Goal: Task Accomplishment & Management: Manage account settings

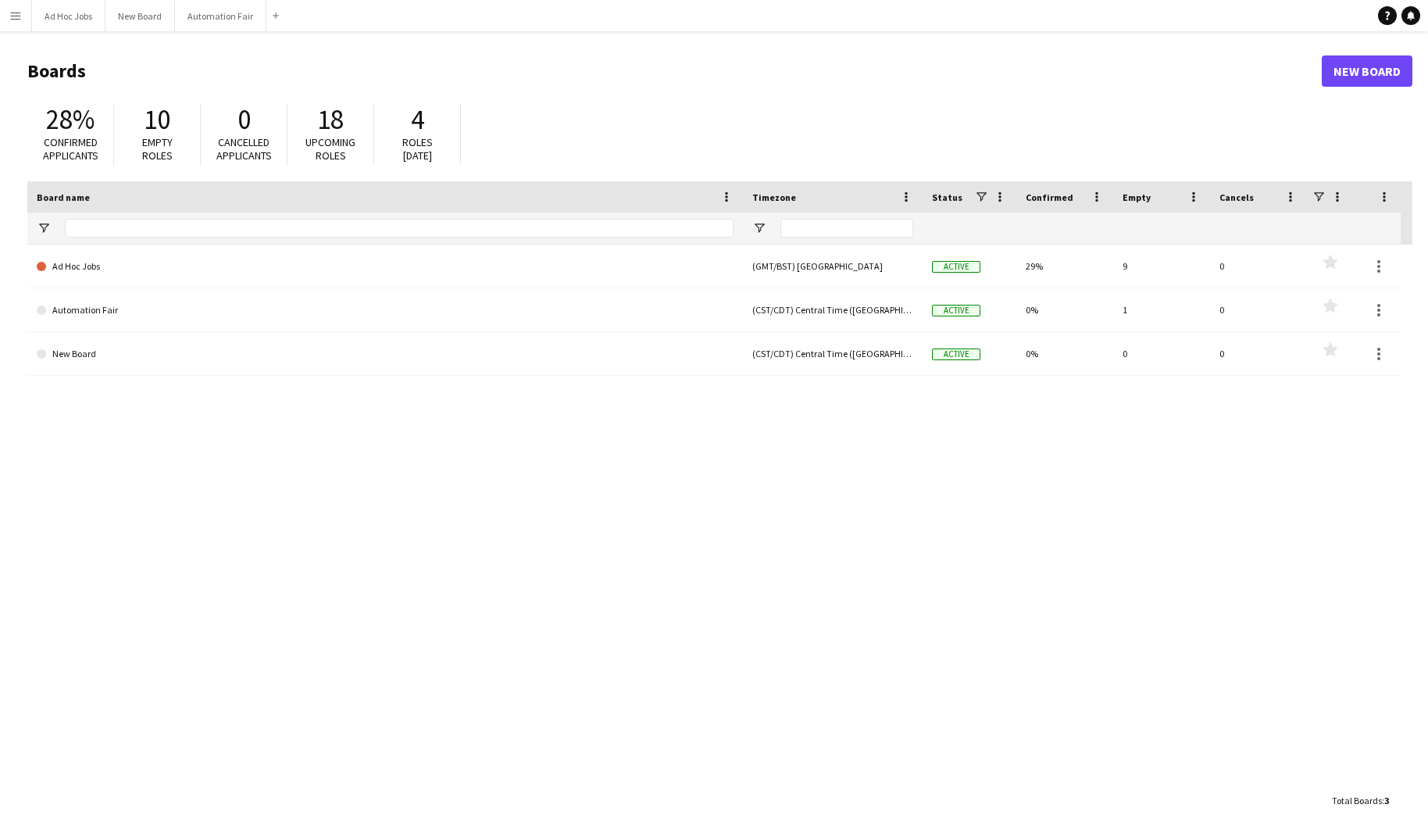
click at [396, 659] on div "Ad Hoc Jobs (GMT/BST) [GEOGRAPHIC_DATA] Active 29% 9 0 Favourites Automation Fa…" at bounding box center [719, 515] width 1385 height 541
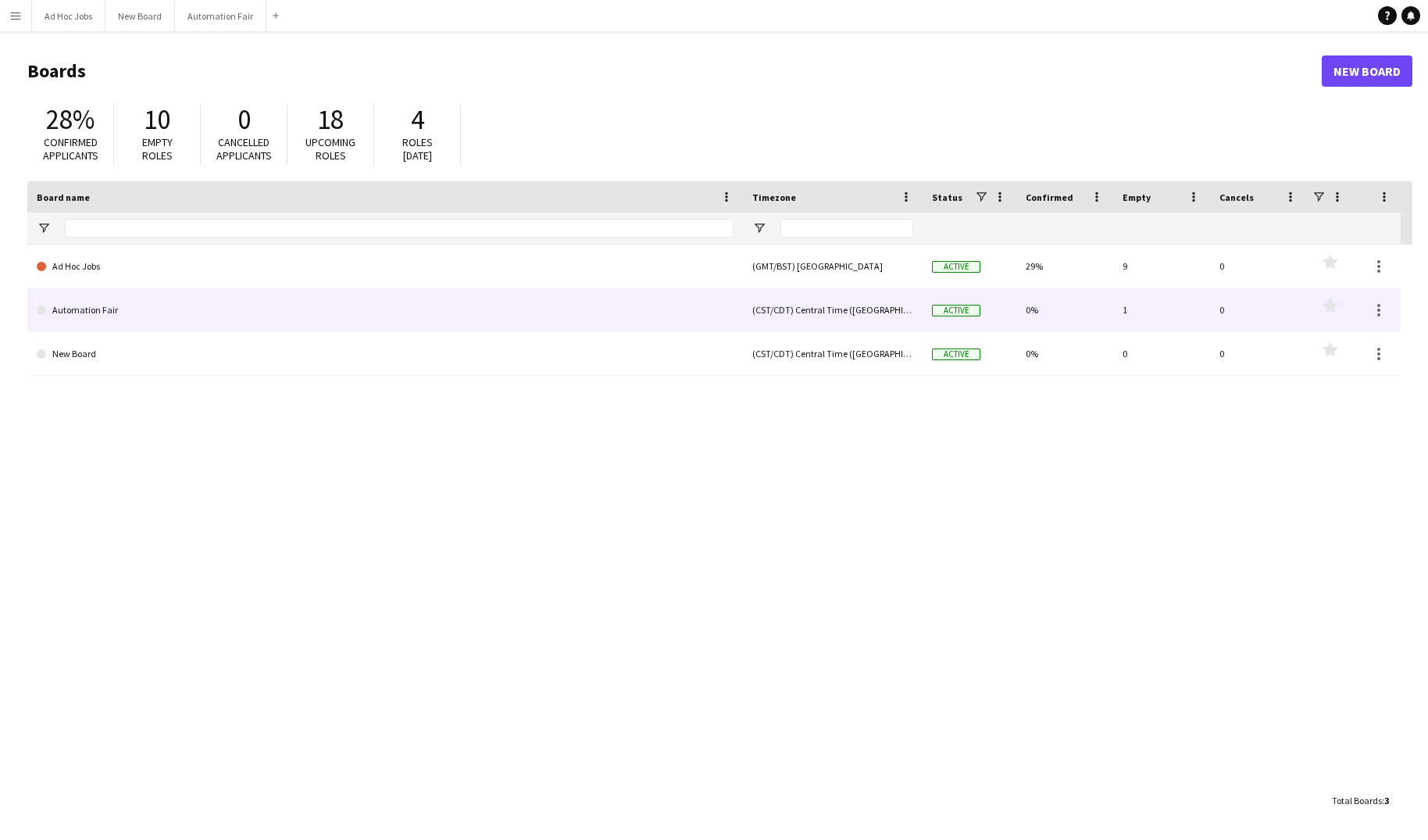
click at [77, 314] on link "Automation Fair" at bounding box center [385, 310] width 697 height 44
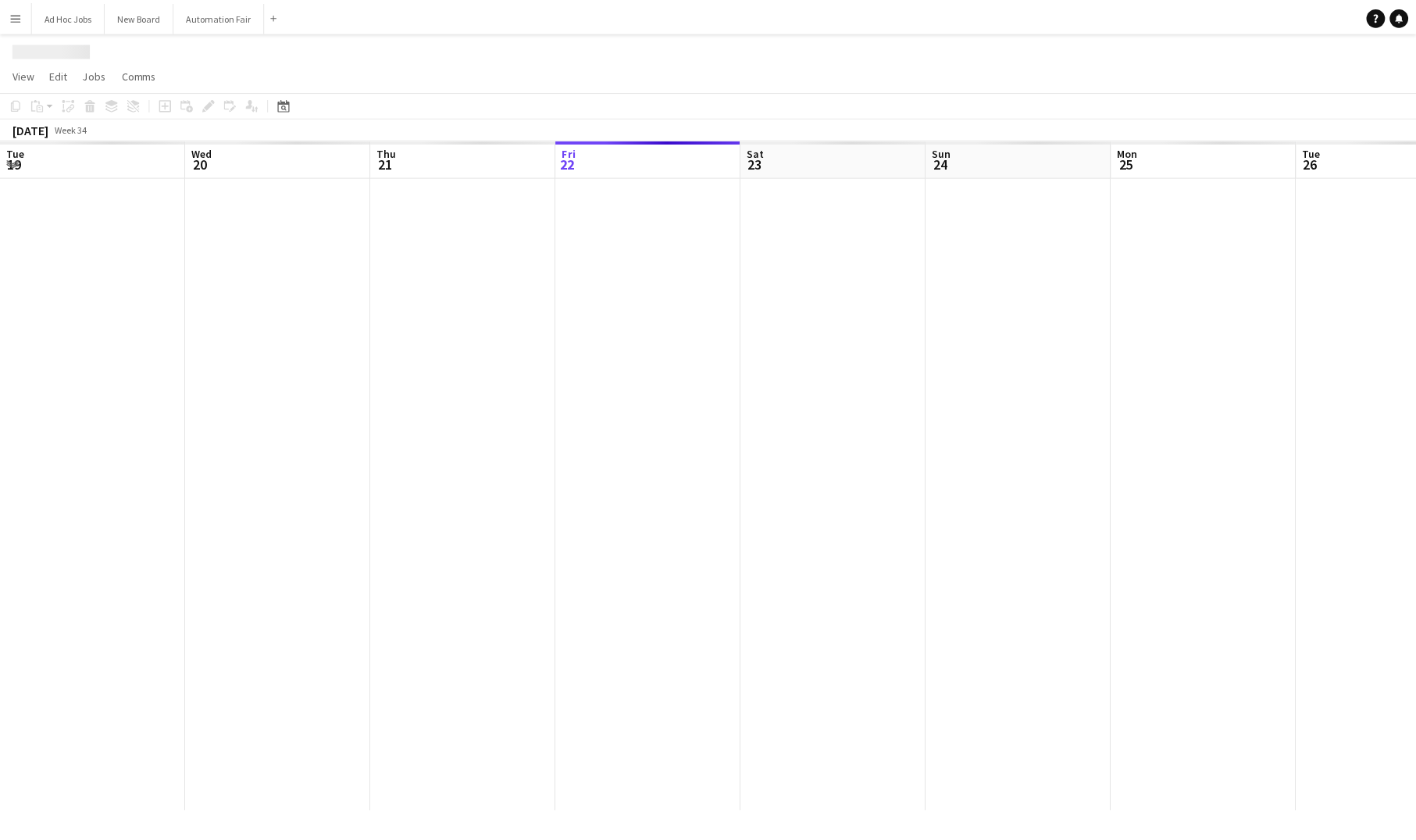
scroll to position [0, 373]
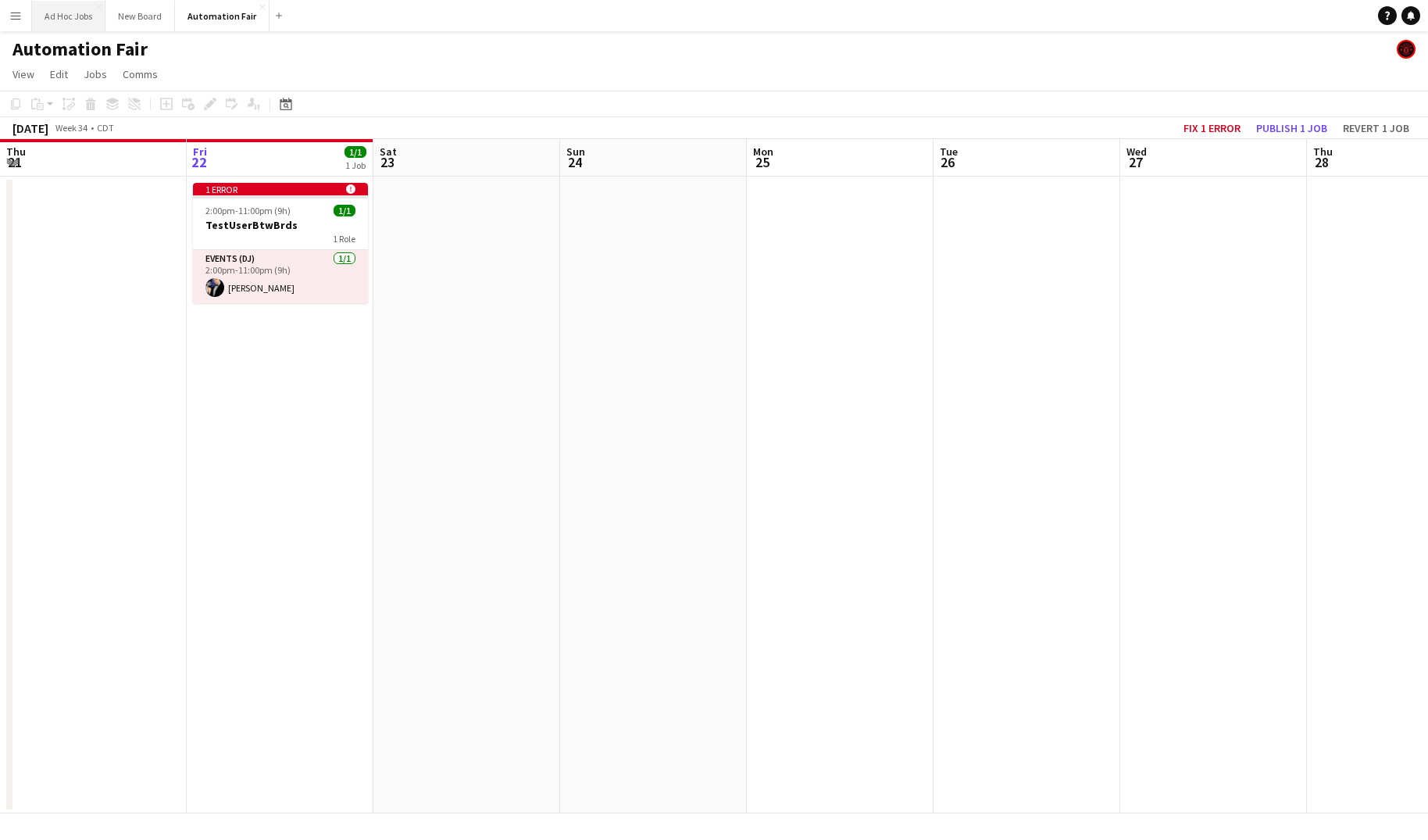
click at [83, 9] on button "Ad Hoc Jobs Close" at bounding box center [69, 16] width 74 height 31
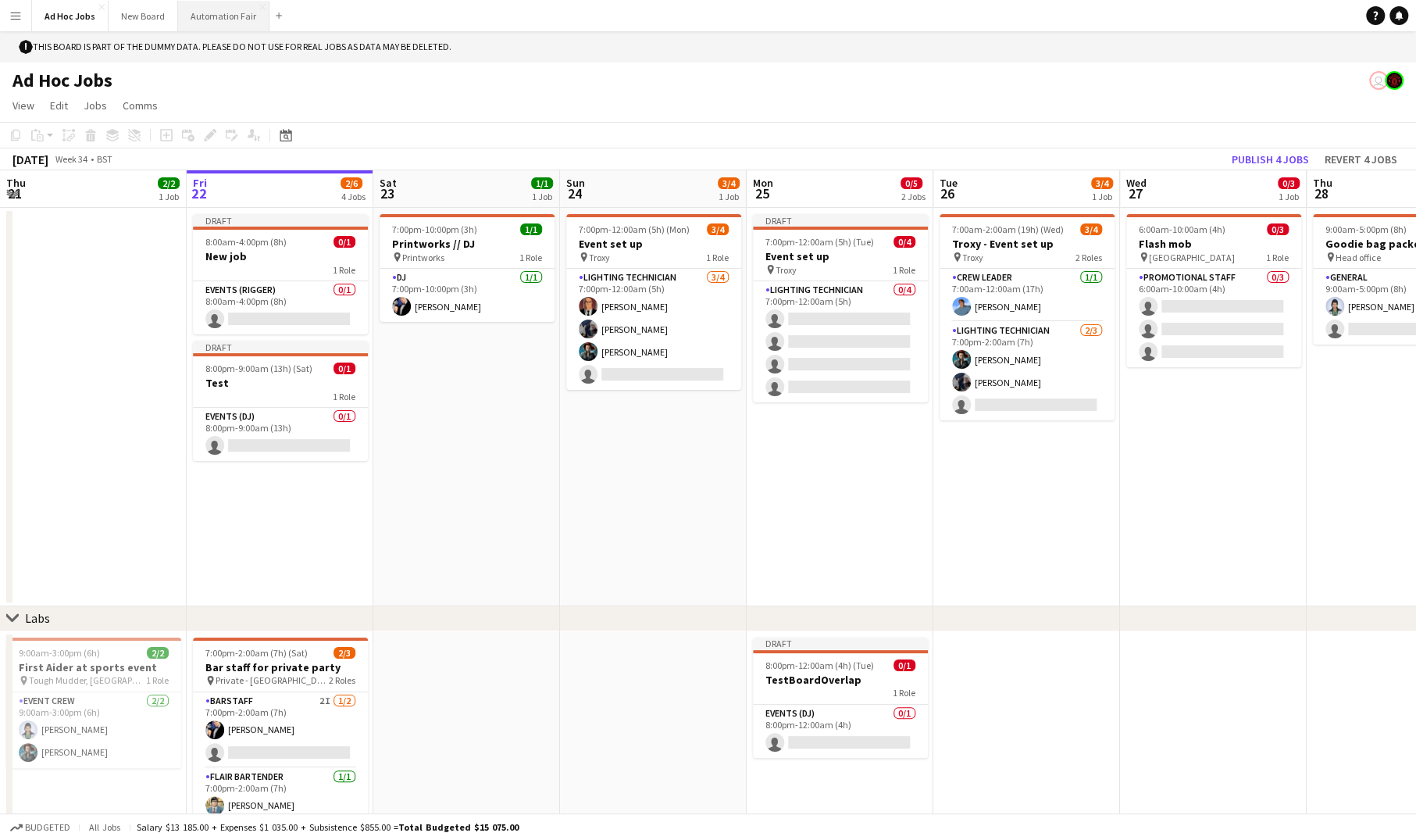
click at [212, 21] on button "Automation Fair Close" at bounding box center [224, 16] width 92 height 31
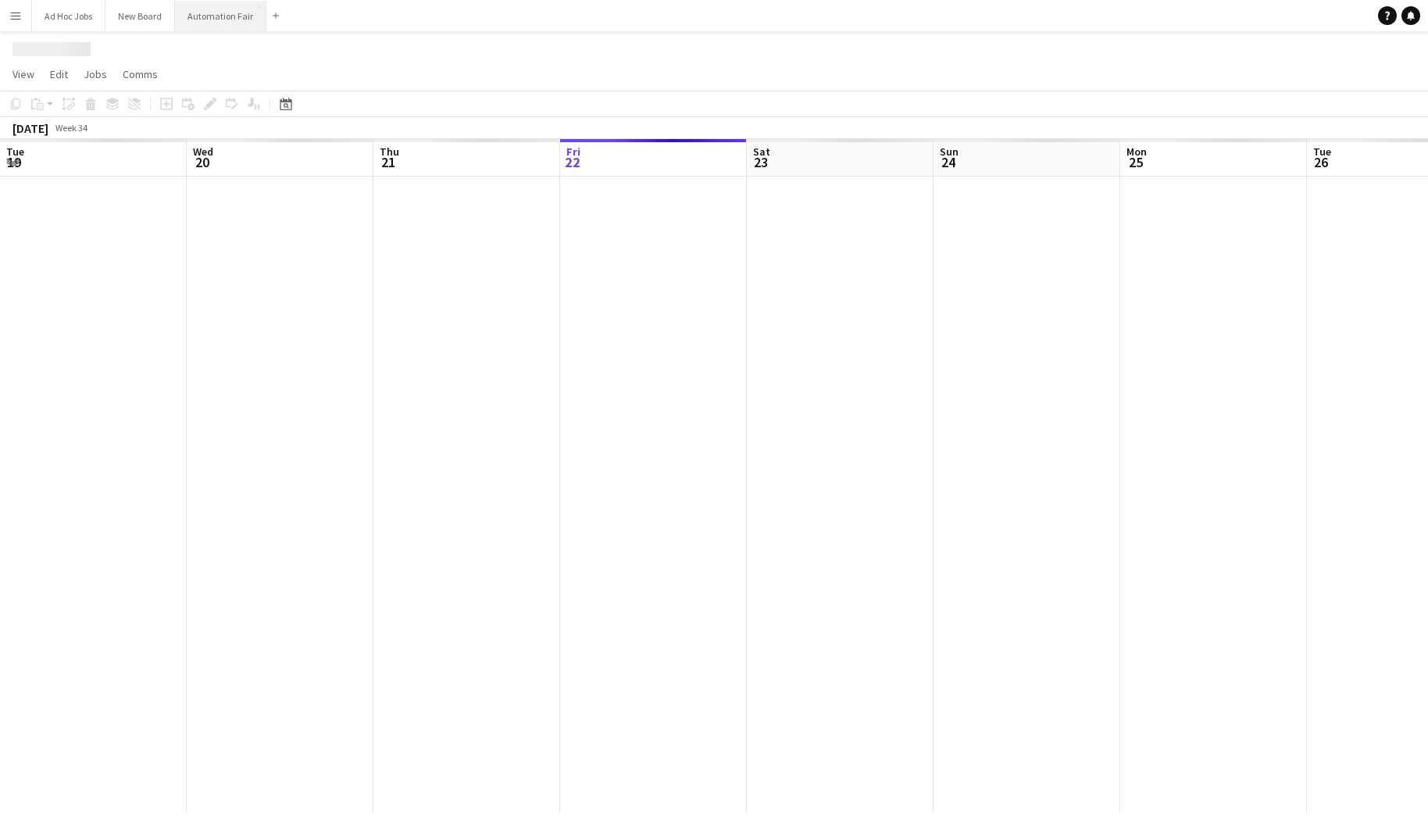
scroll to position [0, 373]
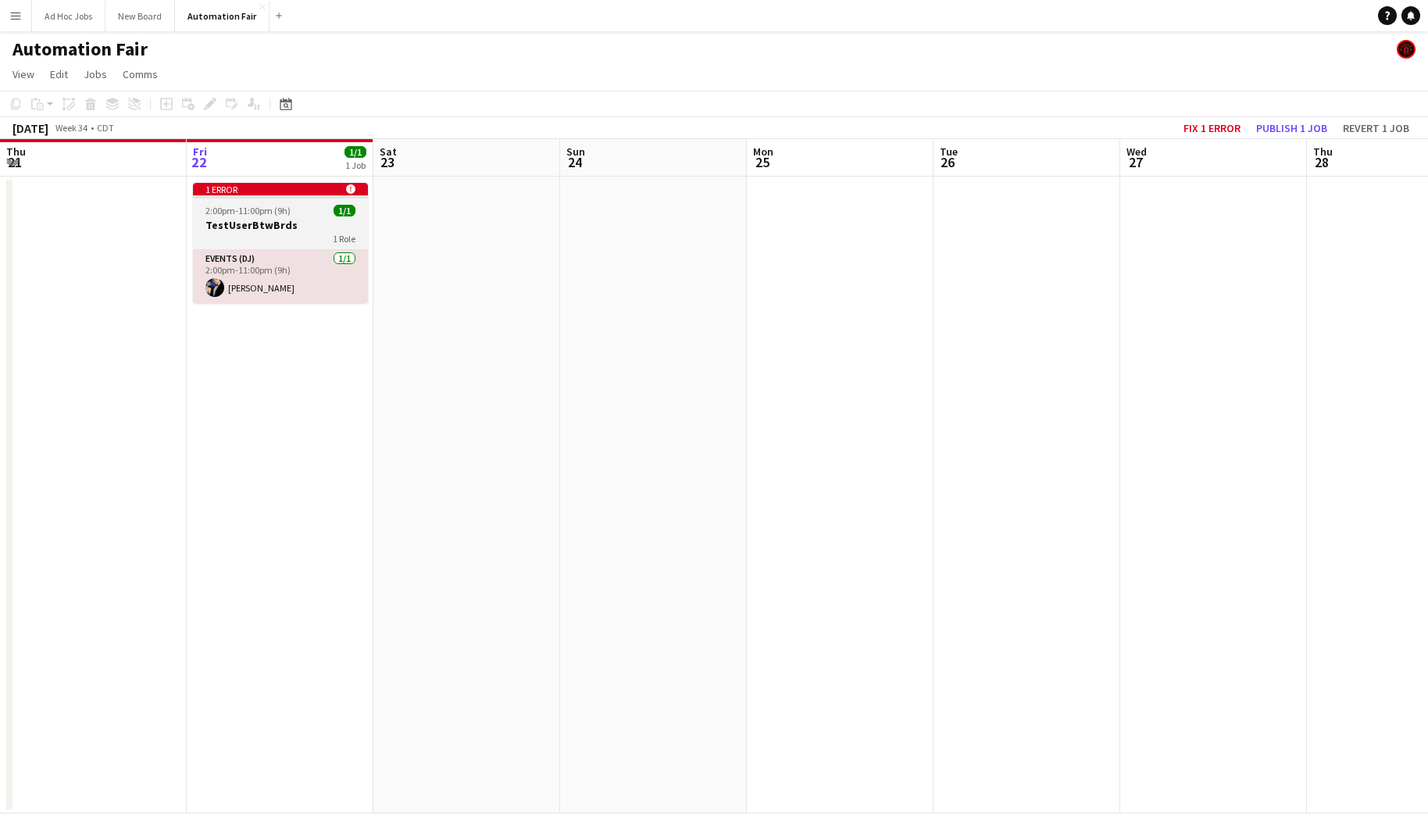
click at [351, 191] on icon at bounding box center [349, 189] width 9 height 9
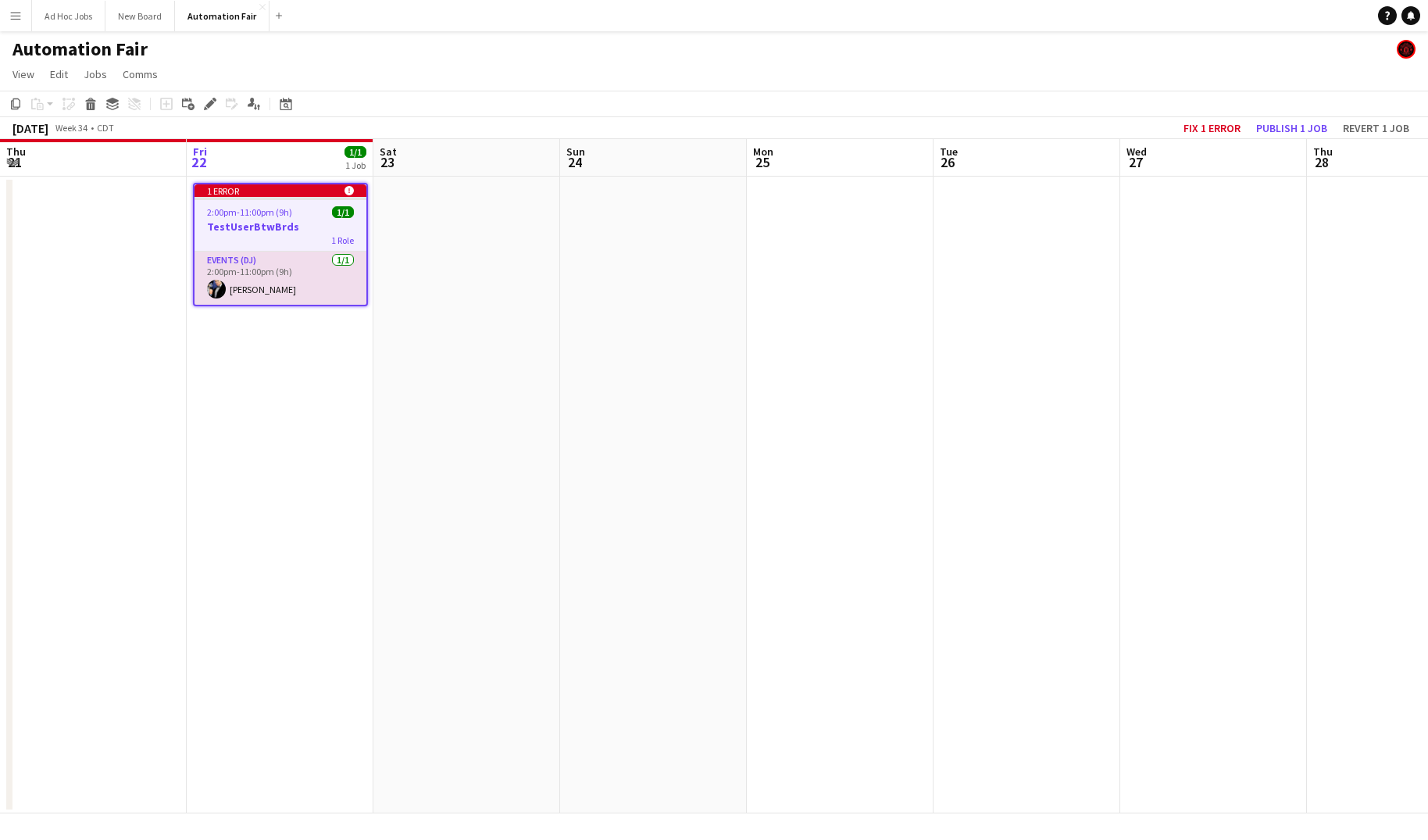
click at [283, 217] on span "2:00pm-11:00pm (9h)" at bounding box center [248, 212] width 85 height 12
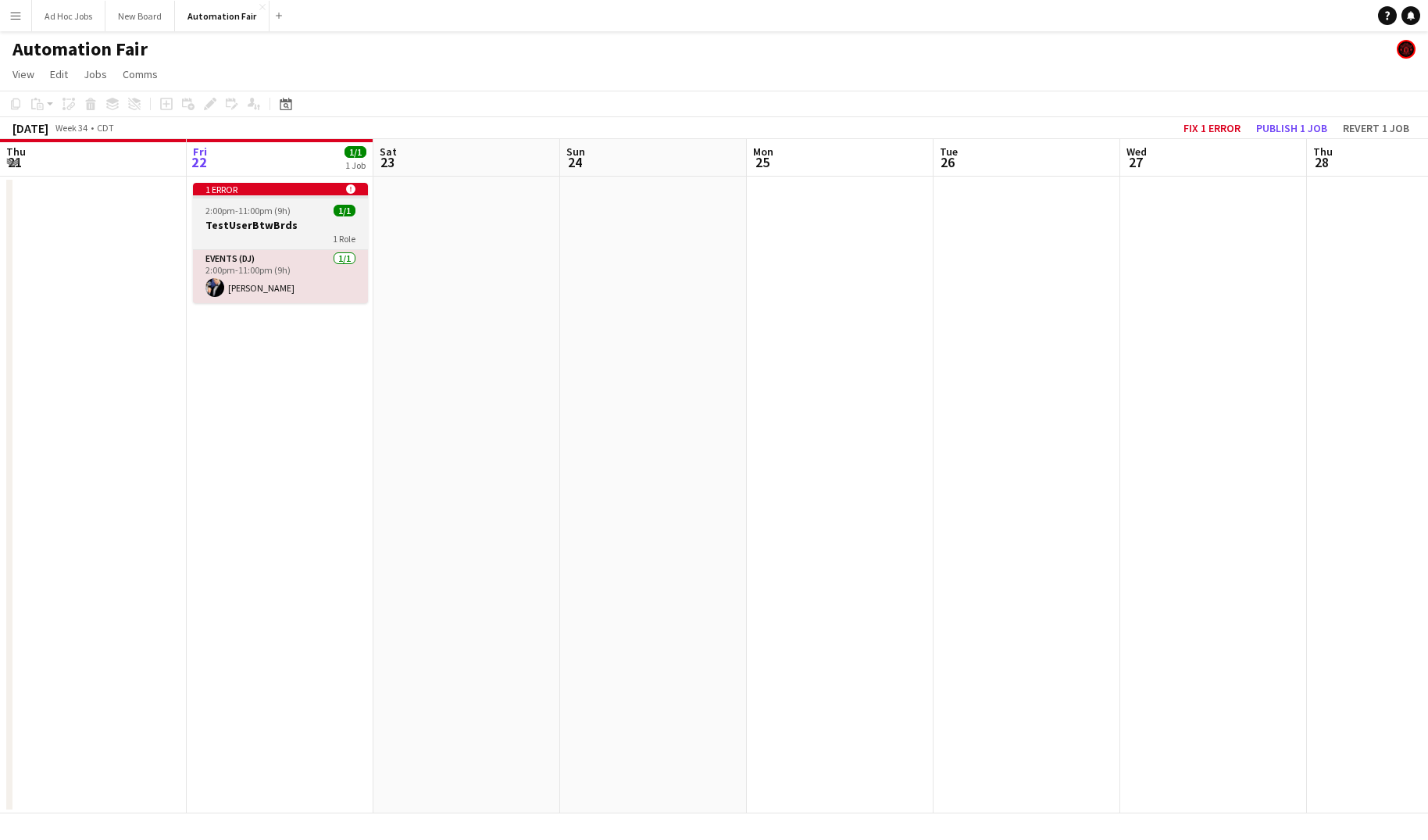
click at [276, 244] on app-job-card "1 error alert-circle 2:00pm-11:00pm (9h) 1/1 TestUserBtwBrds 1 Role Events (DJ)…" at bounding box center [279, 242] width 175 height 121
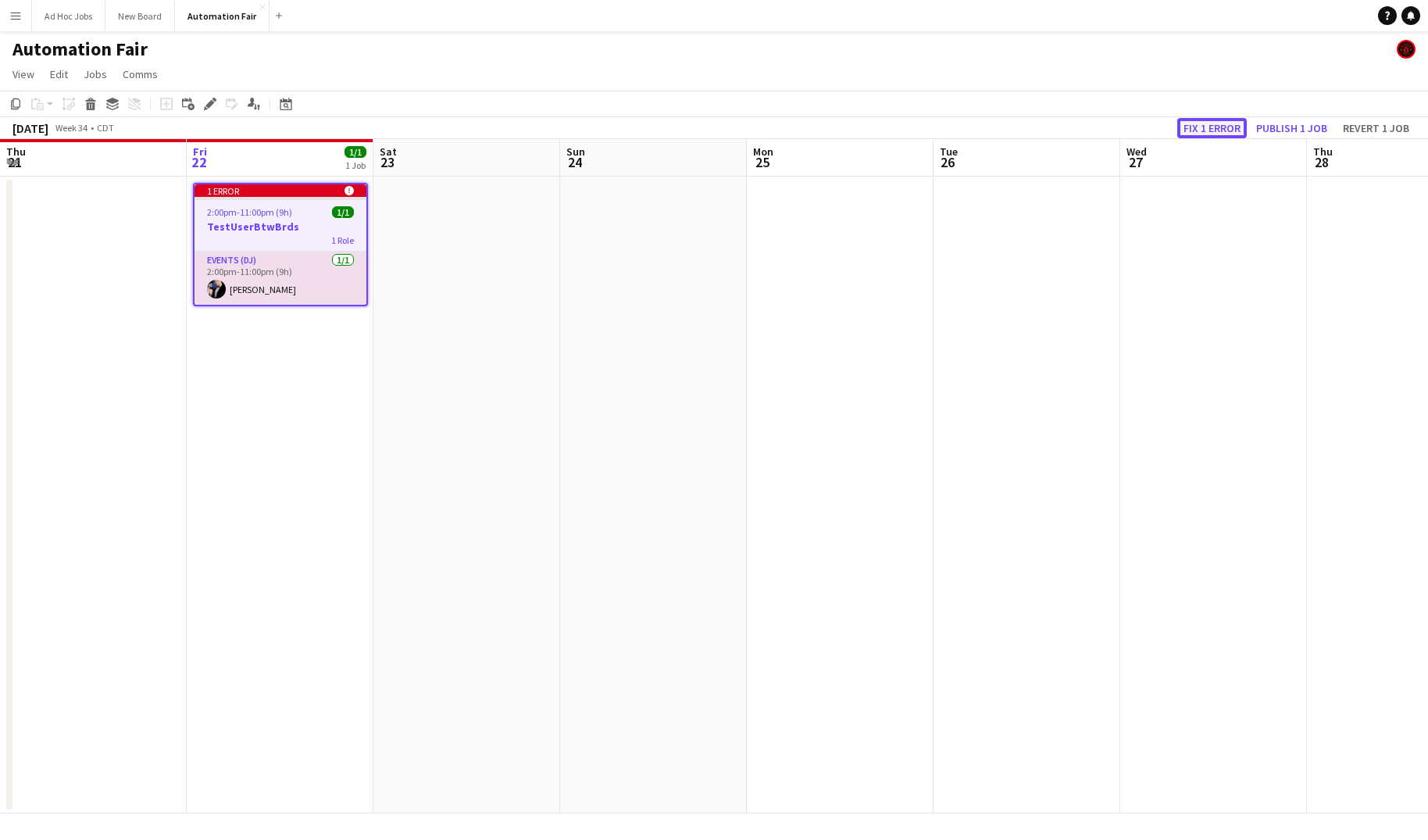
click at [1220, 124] on button "Fix 1 error" at bounding box center [1212, 128] width 70 height 20
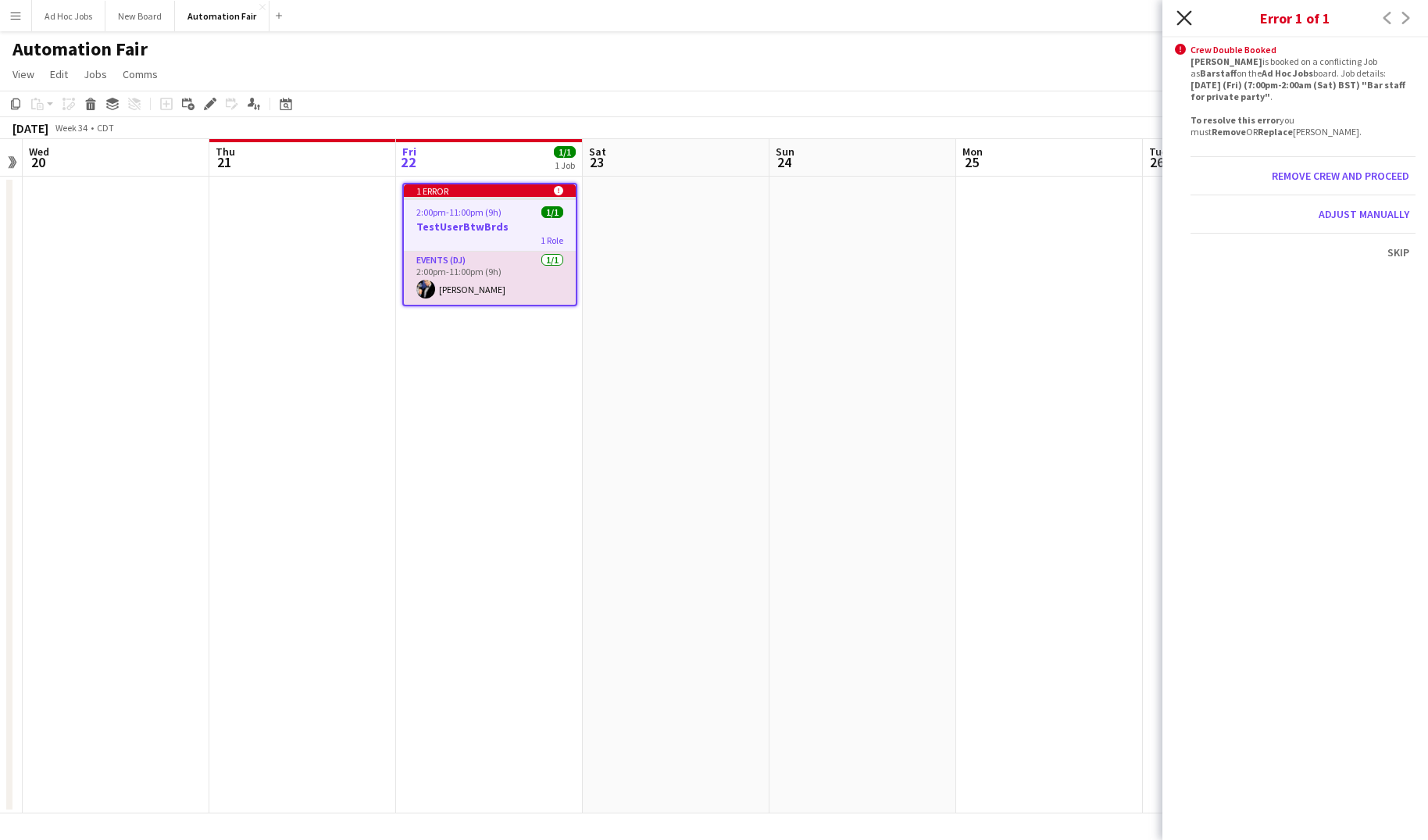
click at [1185, 18] on icon at bounding box center [1184, 17] width 15 height 15
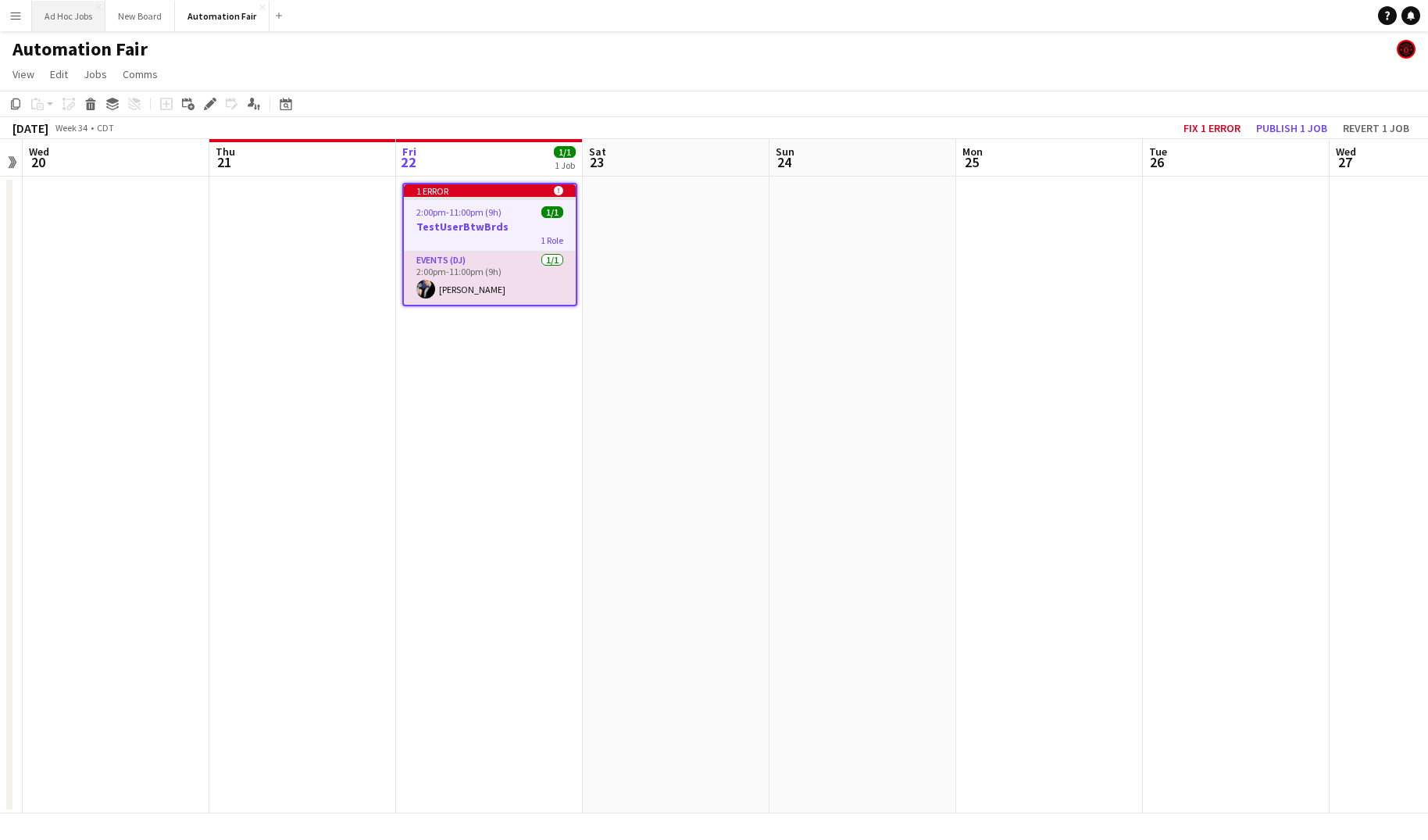
click at [73, 27] on button "Ad Hoc Jobs Close" at bounding box center [69, 16] width 74 height 31
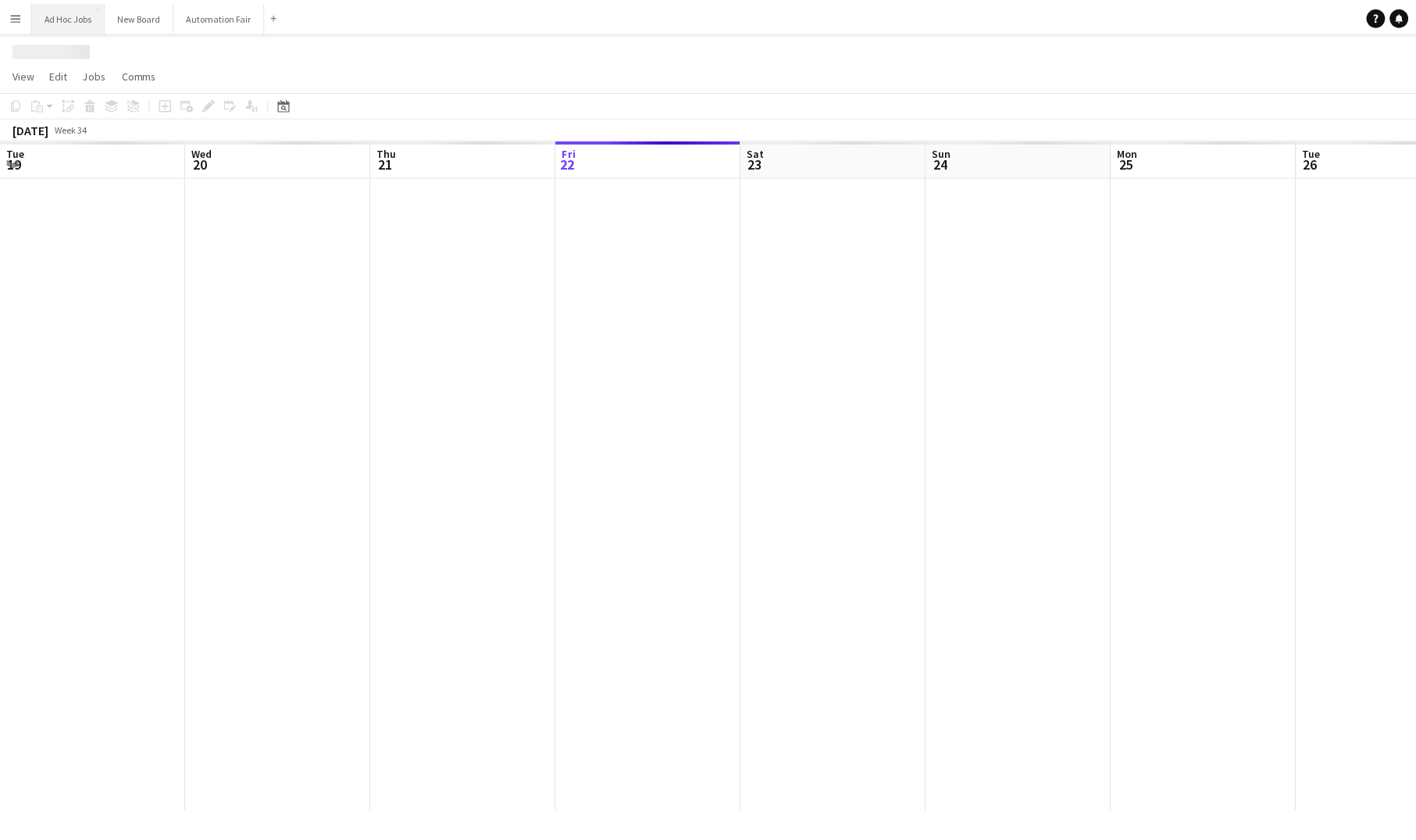
scroll to position [0, 373]
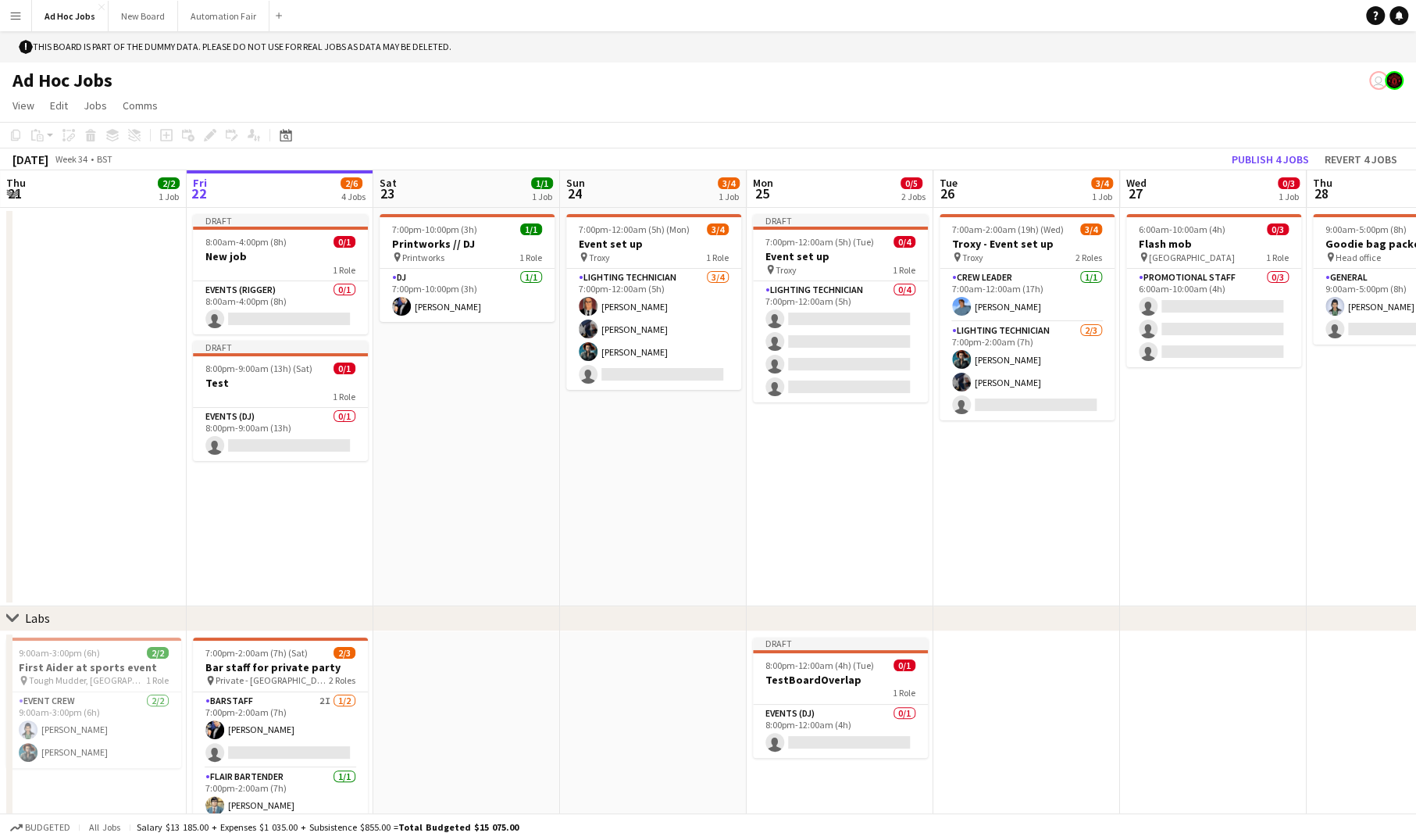
click at [1382, 85] on app-user-avatar "user" at bounding box center [1378, 80] width 19 height 19
click at [1397, 80] on app-user-avatar at bounding box center [1394, 80] width 19 height 19
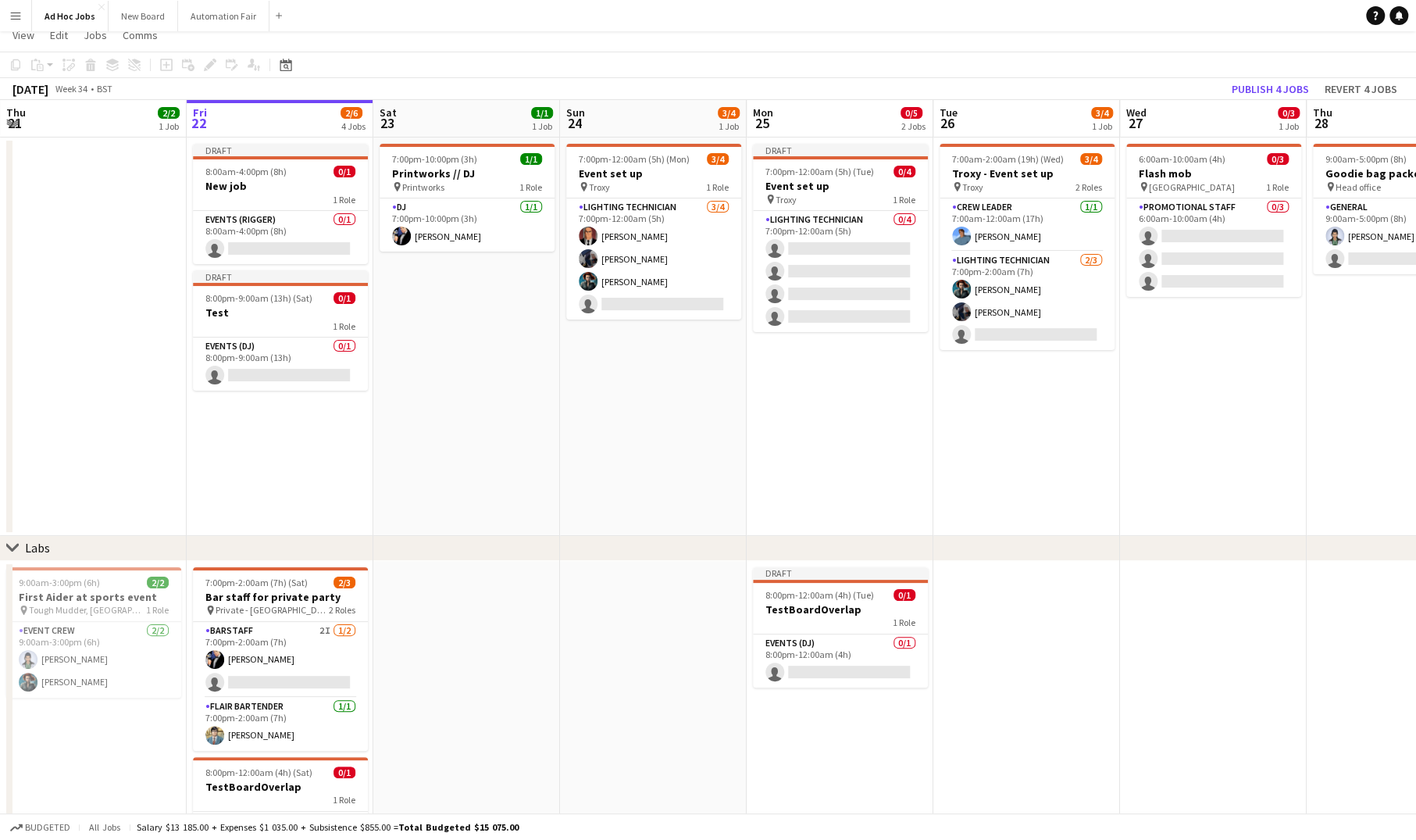
scroll to position [139, 0]
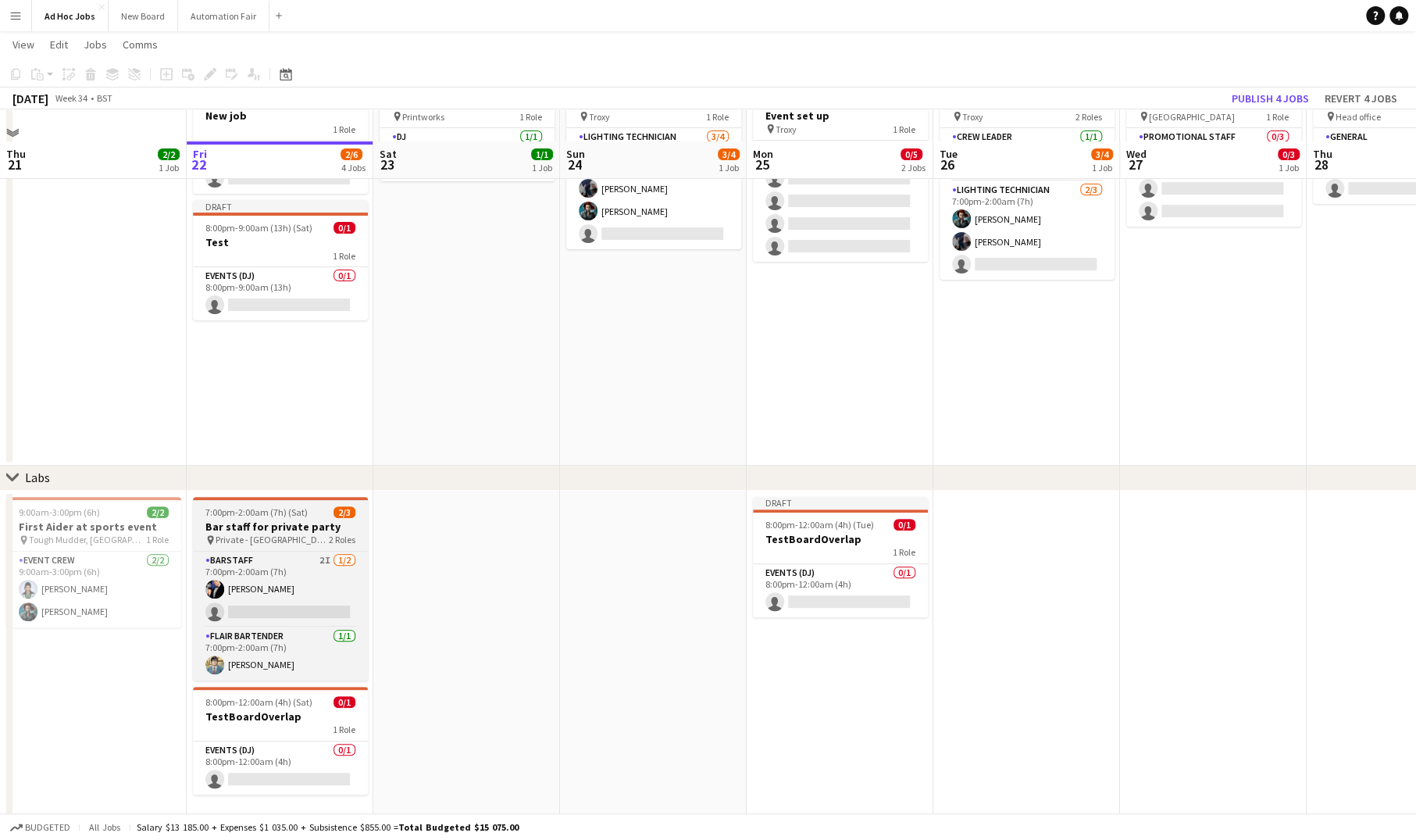
click at [267, 521] on h3 "Bar staff for private party" at bounding box center [279, 527] width 175 height 14
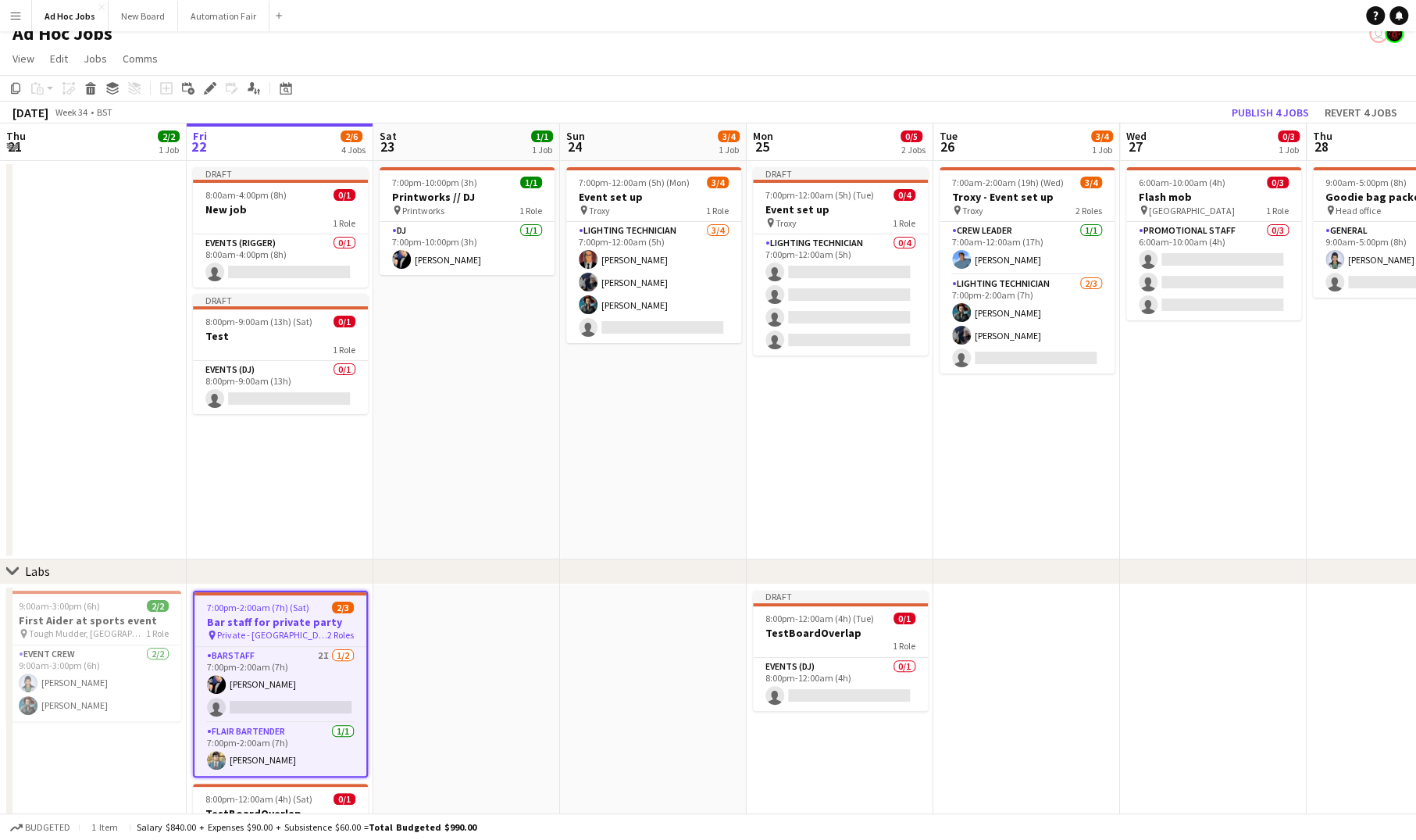
scroll to position [0, 0]
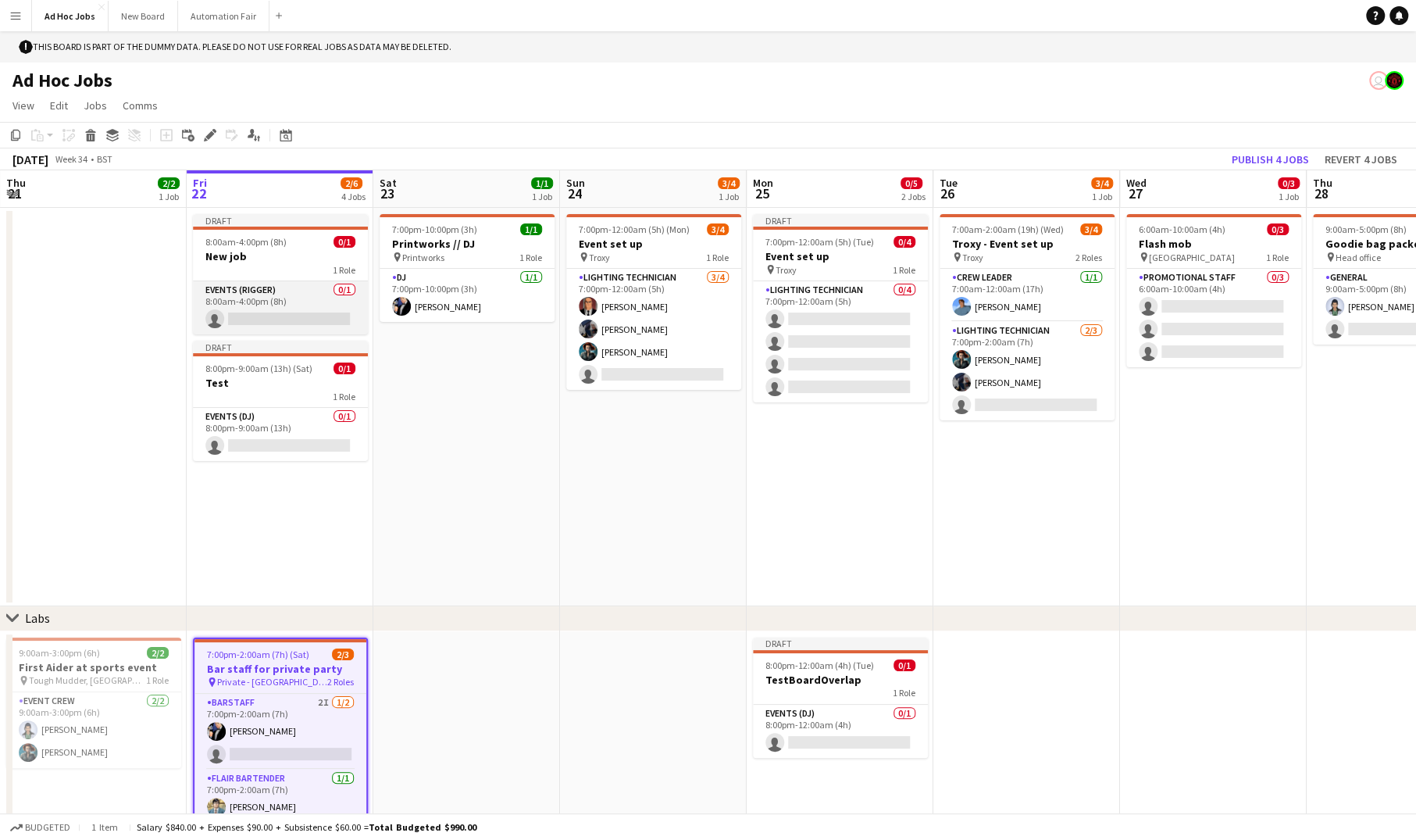
click at [260, 284] on app-card-role "Events (Rigger) 0/1 8:00am-4:00pm (8h) single-neutral-actions" at bounding box center [279, 307] width 175 height 53
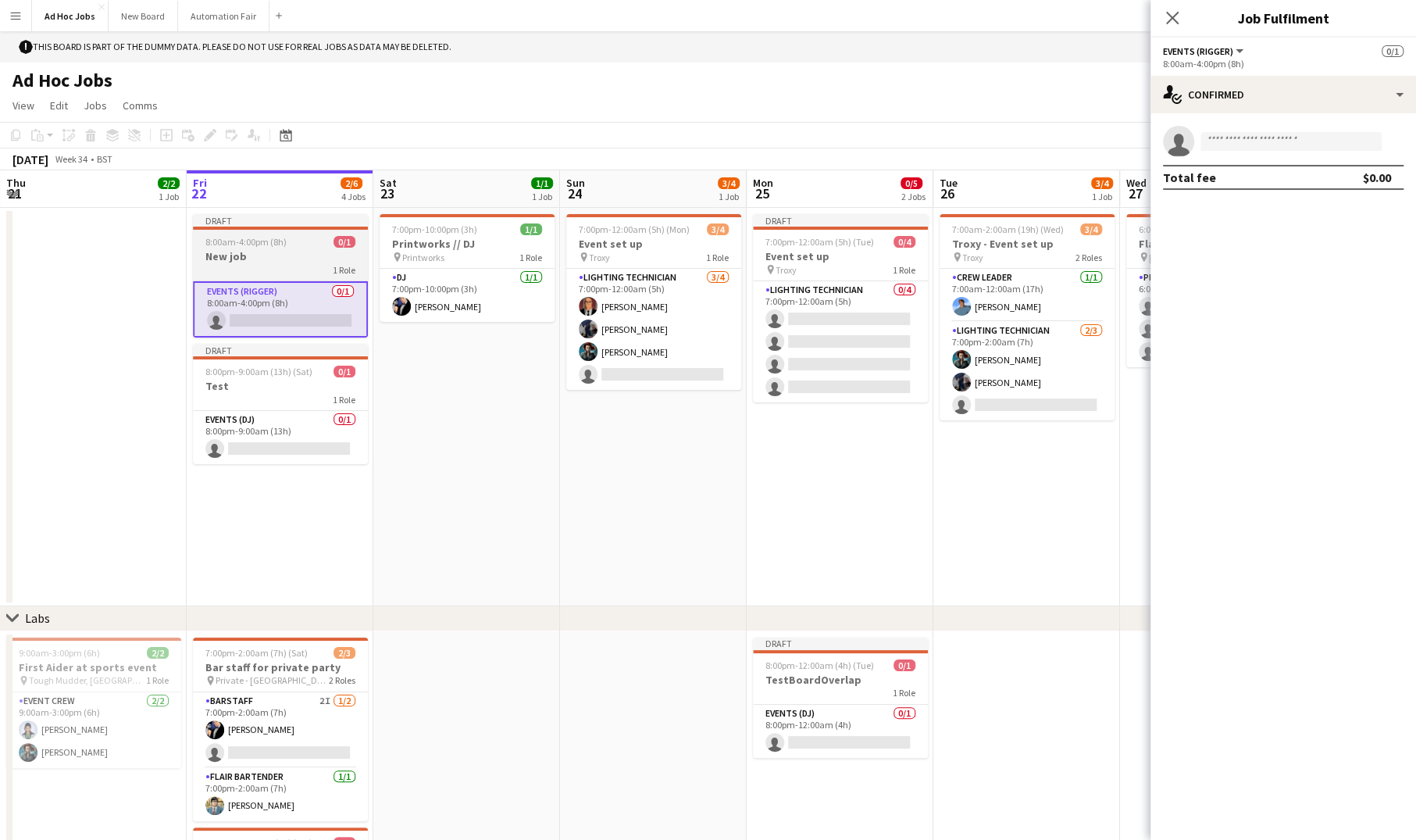
click at [253, 261] on h3 "New job" at bounding box center [279, 256] width 175 height 14
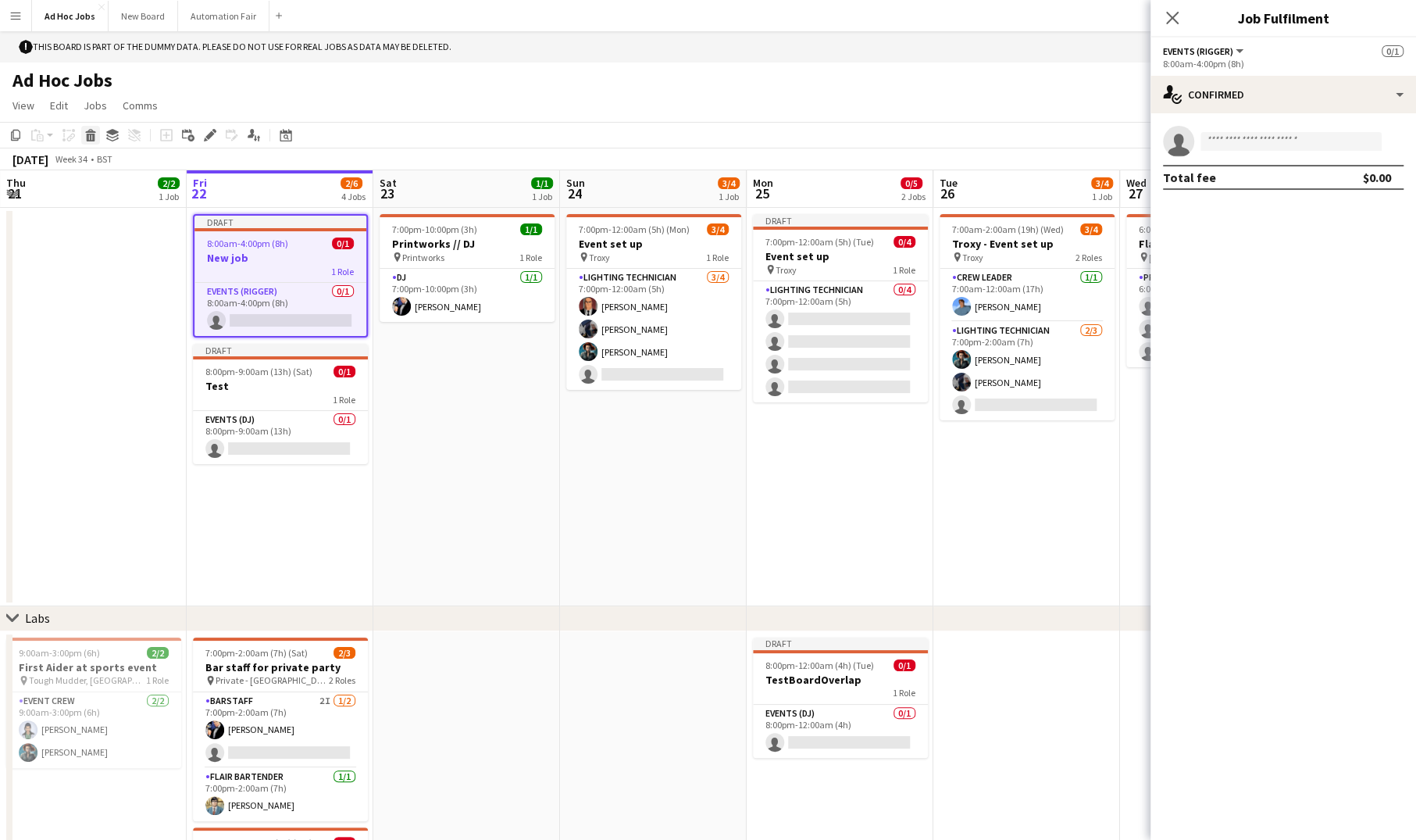
click at [88, 132] on icon at bounding box center [90, 131] width 10 height 4
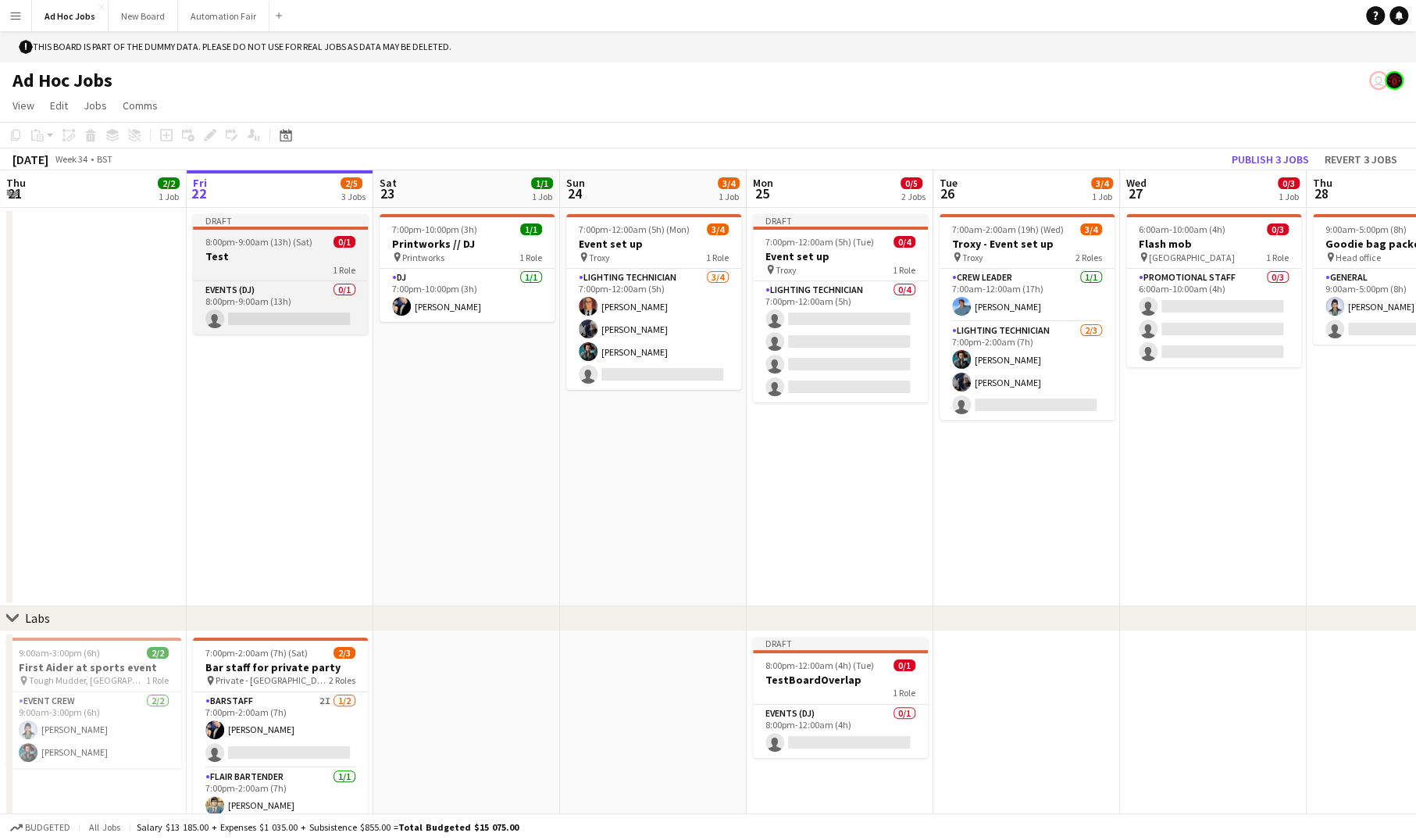
click at [237, 253] on h3 "Test" at bounding box center [279, 256] width 175 height 14
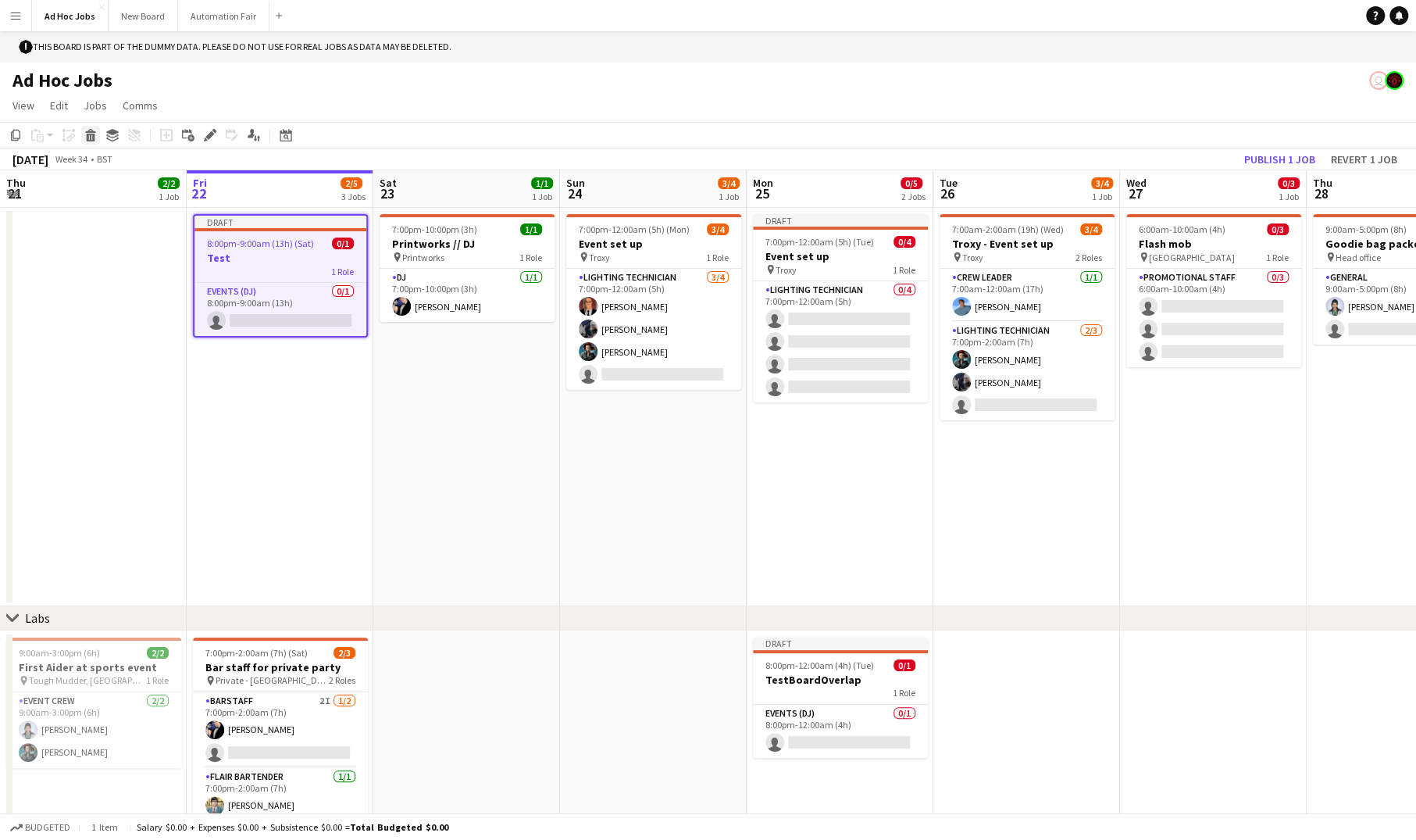
click at [89, 137] on icon "Delete" at bounding box center [91, 135] width 13 height 13
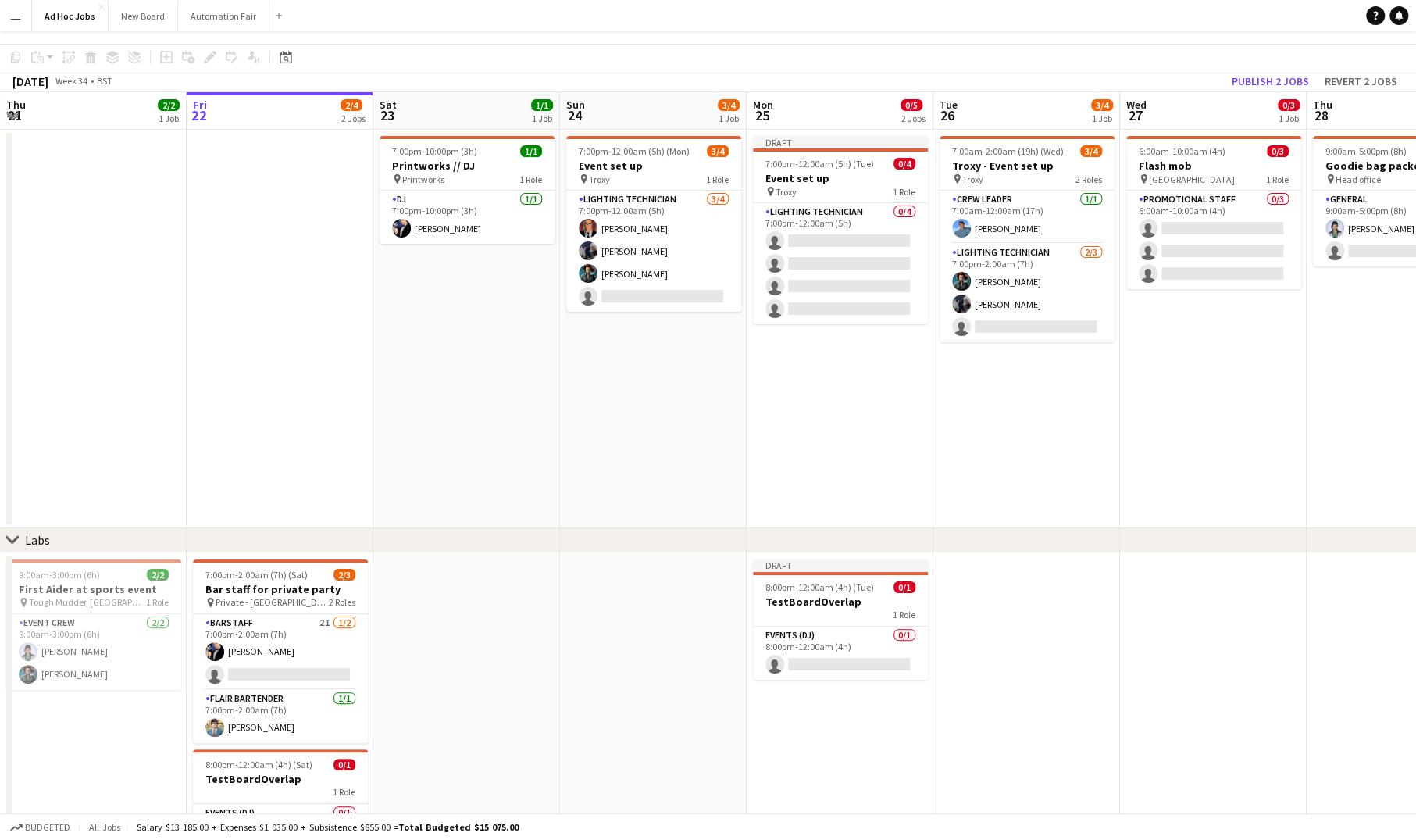
scroll to position [168, 0]
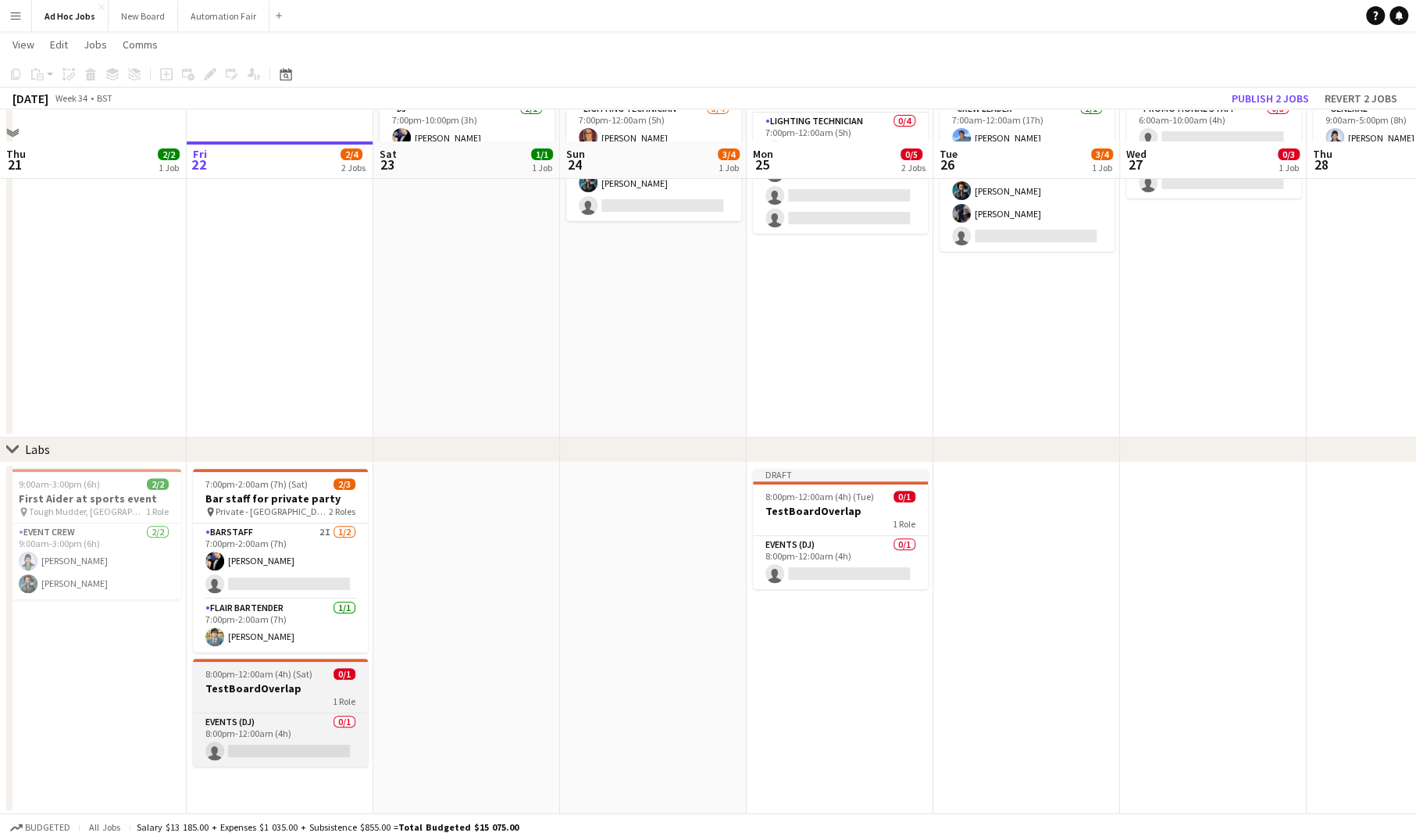
click at [271, 706] on app-job-card "8:00pm-12:00am (4h) (Sat) 0/1 TestBoardOverlap 1 Role Events (DJ) 0/1 8:00pm-12…" at bounding box center [279, 712] width 175 height 108
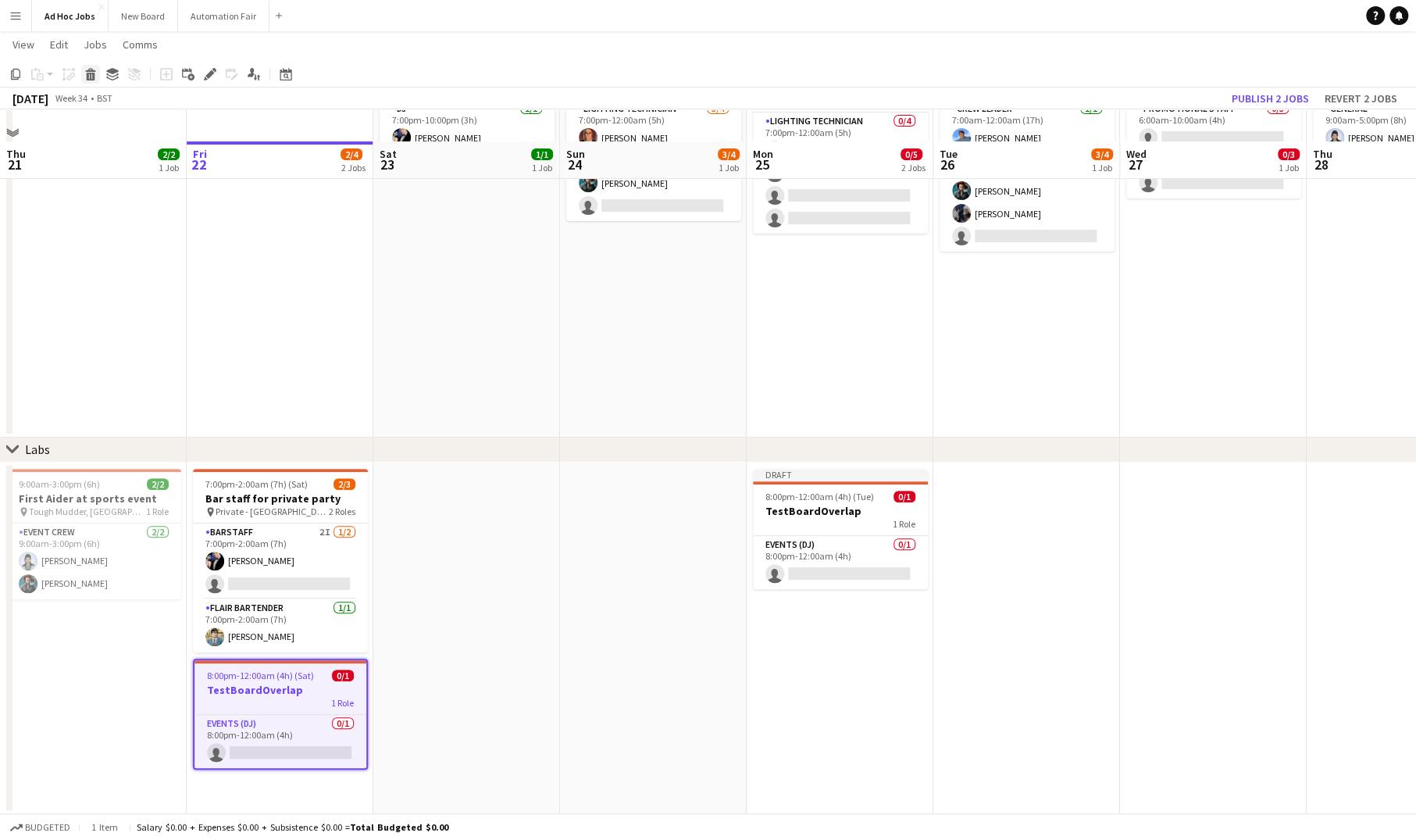
click at [94, 79] on icon at bounding box center [91, 77] width 9 height 8
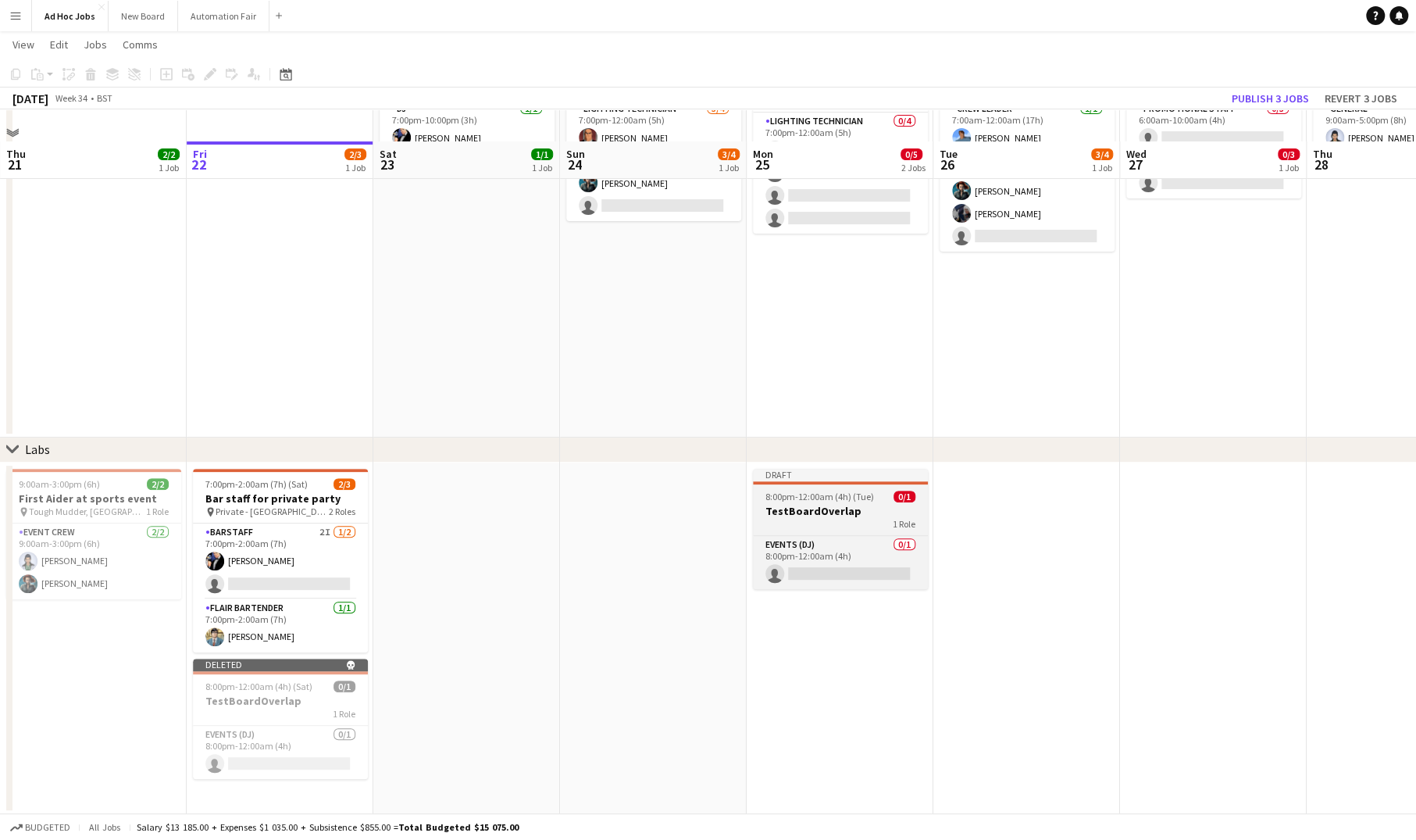
click at [821, 498] on span "8:00pm-12:00am (4h) (Tue)" at bounding box center [819, 497] width 109 height 12
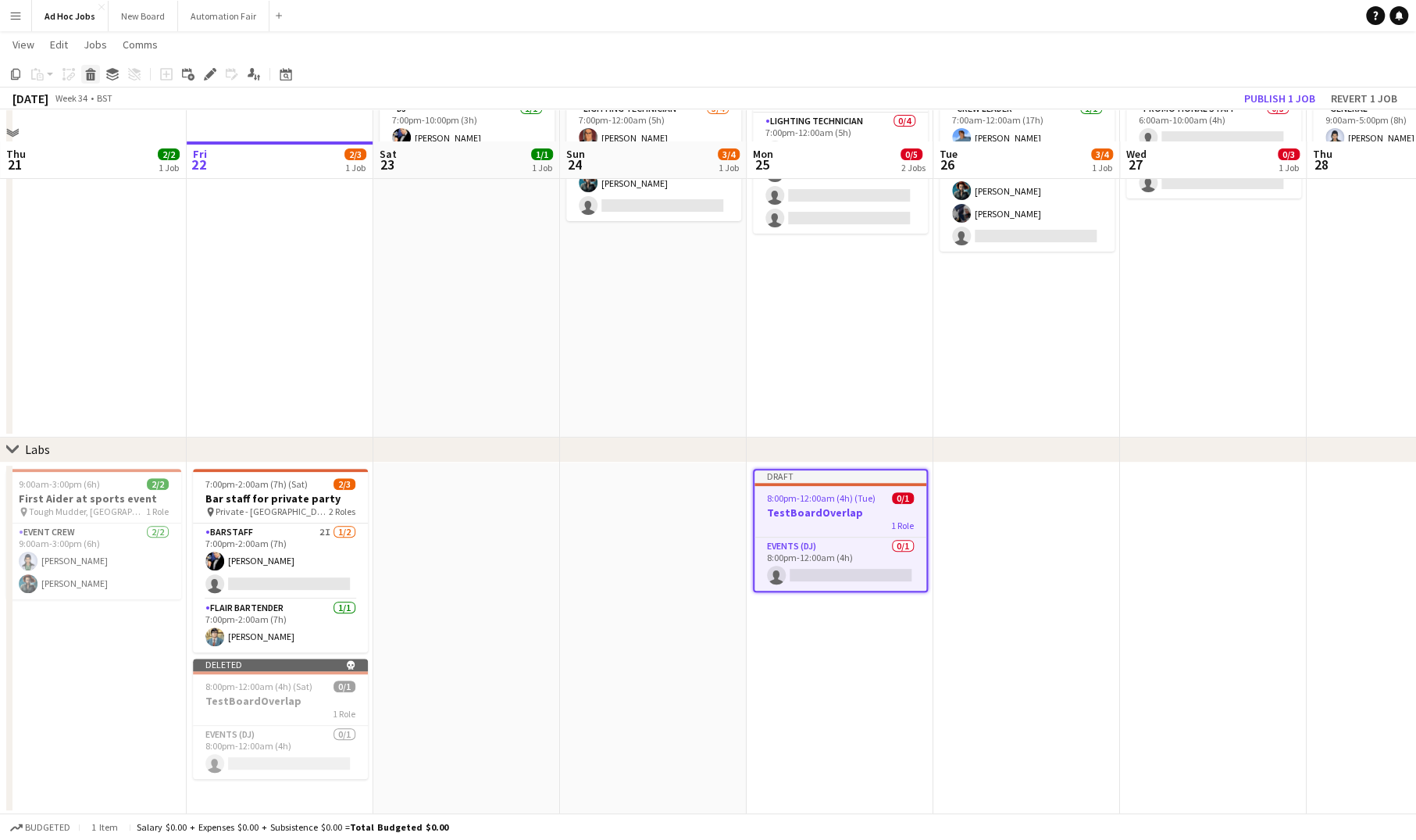
click at [91, 81] on div "Delete" at bounding box center [90, 74] width 19 height 19
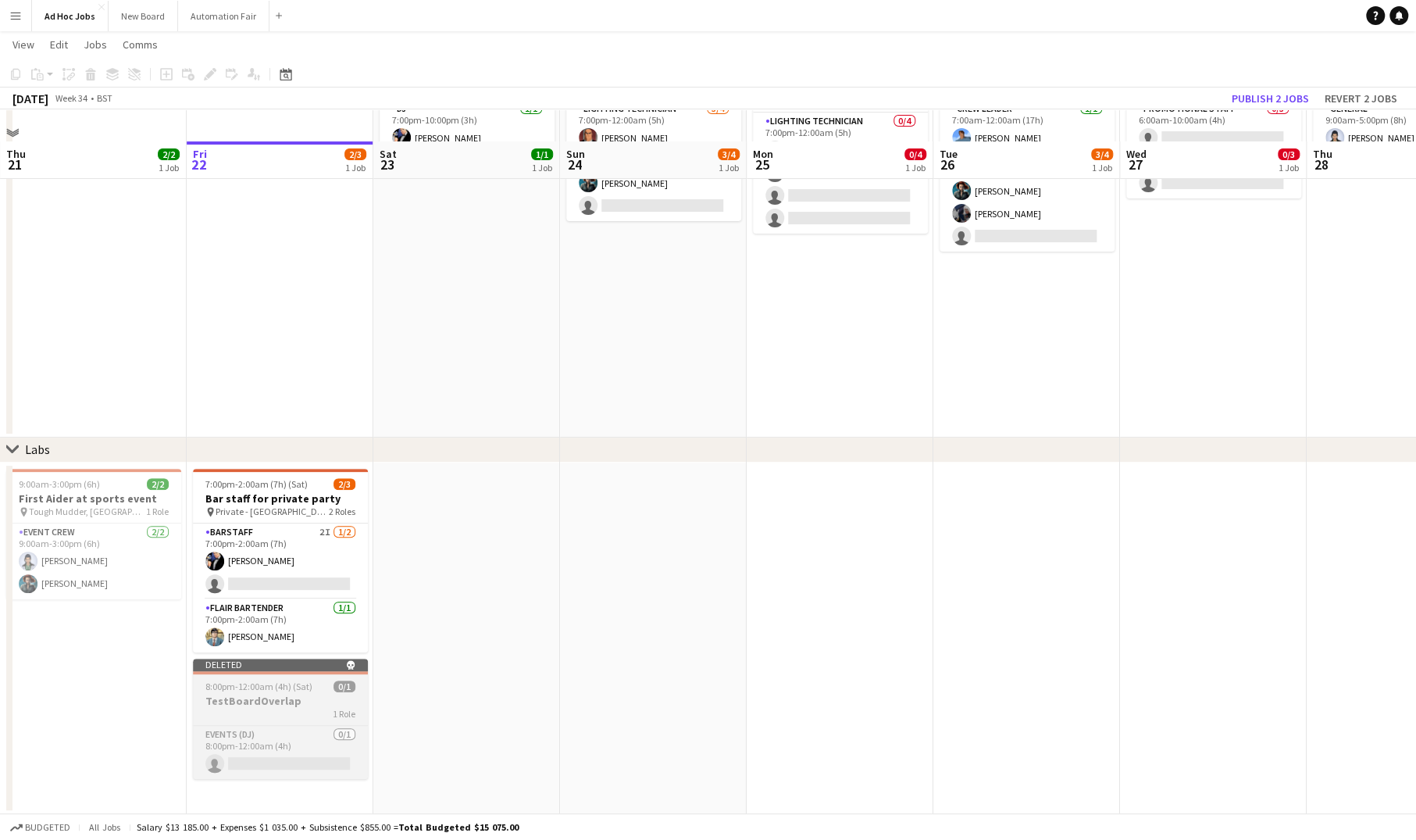
click at [230, 699] on h3 "TestBoardOverlap" at bounding box center [279, 700] width 175 height 14
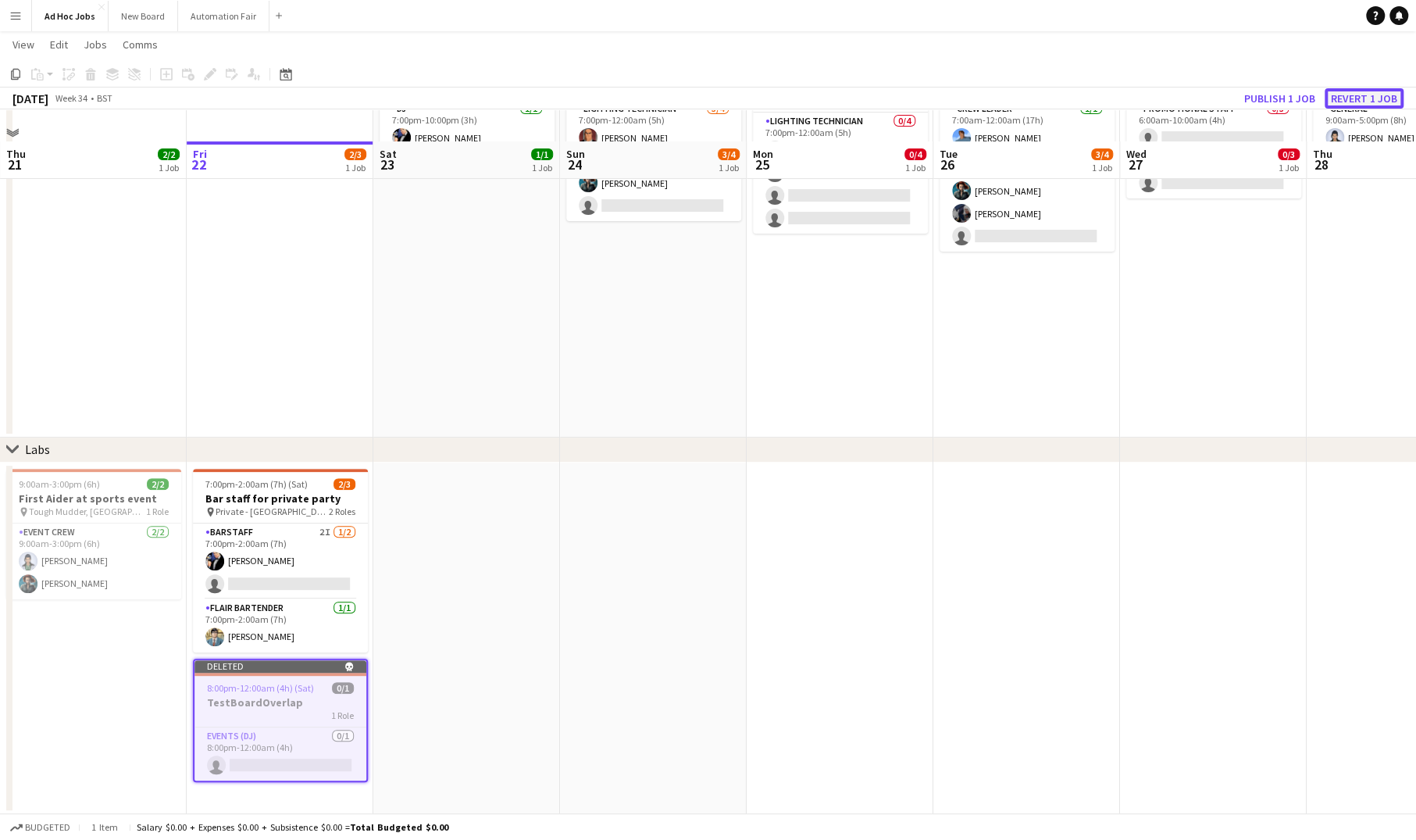
click at [1359, 94] on button "Revert 1 job" at bounding box center [1364, 98] width 79 height 20
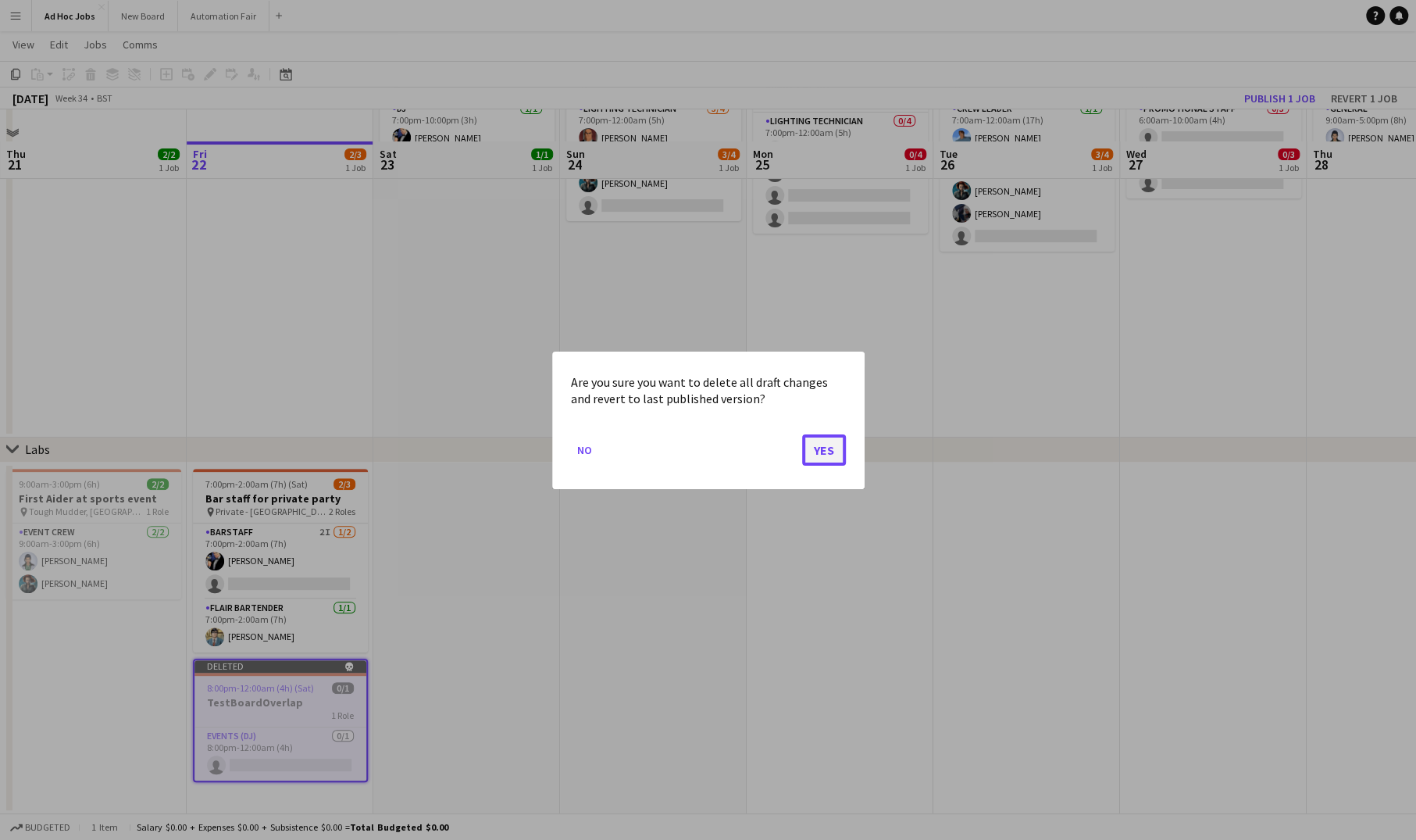
click at [832, 451] on button "Yes" at bounding box center [824, 448] width 44 height 31
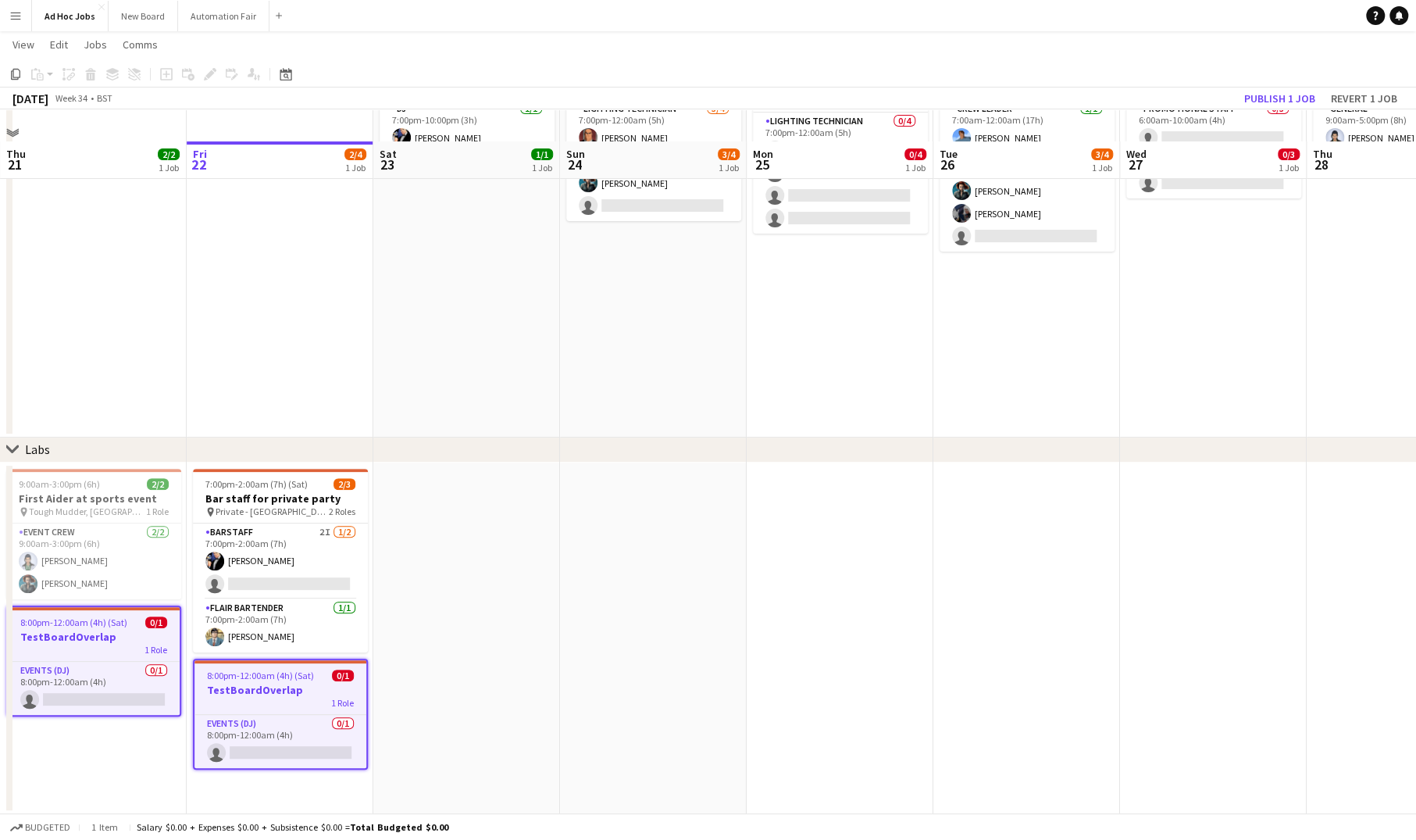
click at [78, 636] on h3 "TestBoardOverlap" at bounding box center [94, 636] width 172 height 14
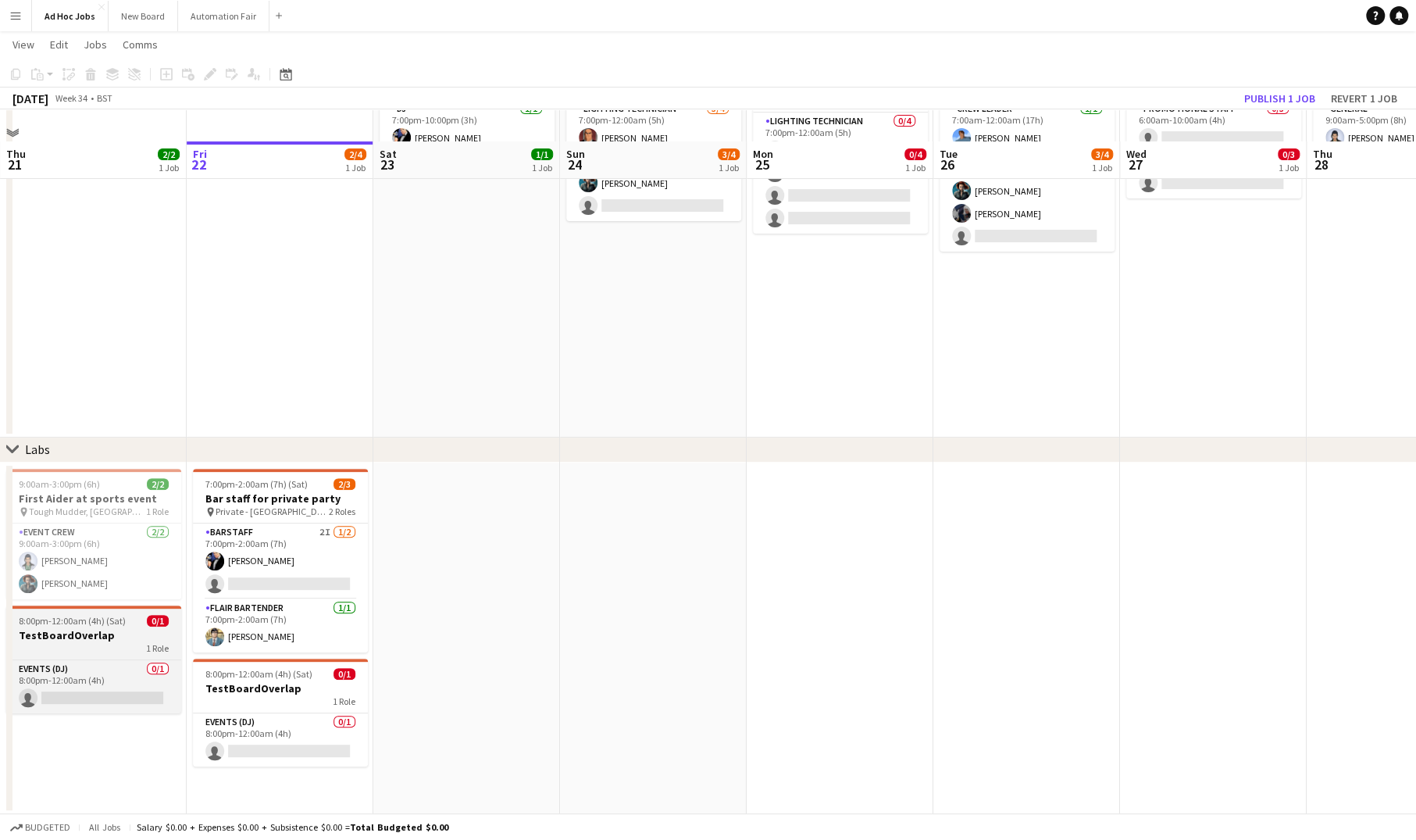
click at [78, 631] on h3 "TestBoardOverlap" at bounding box center [93, 634] width 175 height 14
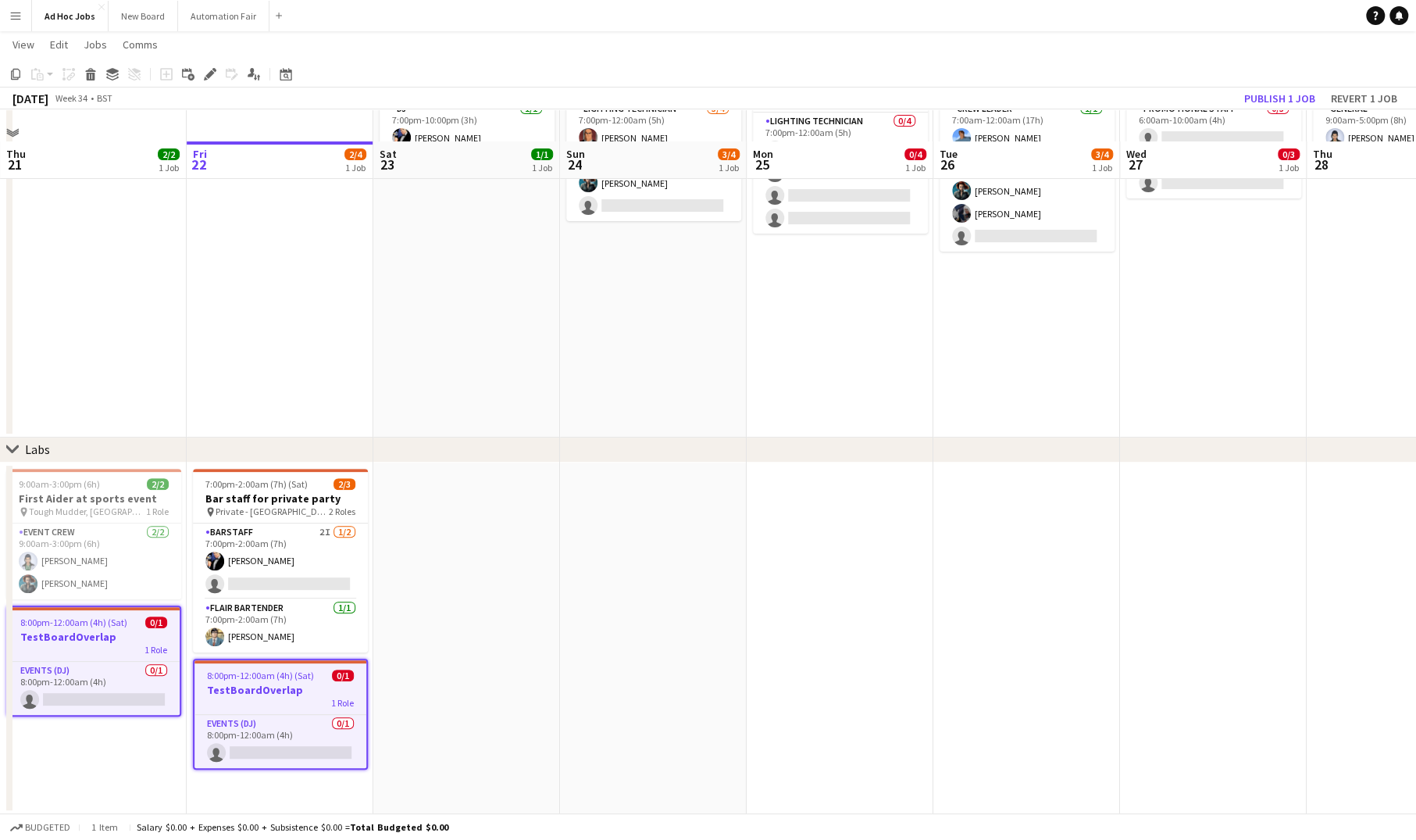
click at [88, 640] on h3 "TestBoardOverlap" at bounding box center [94, 636] width 172 height 14
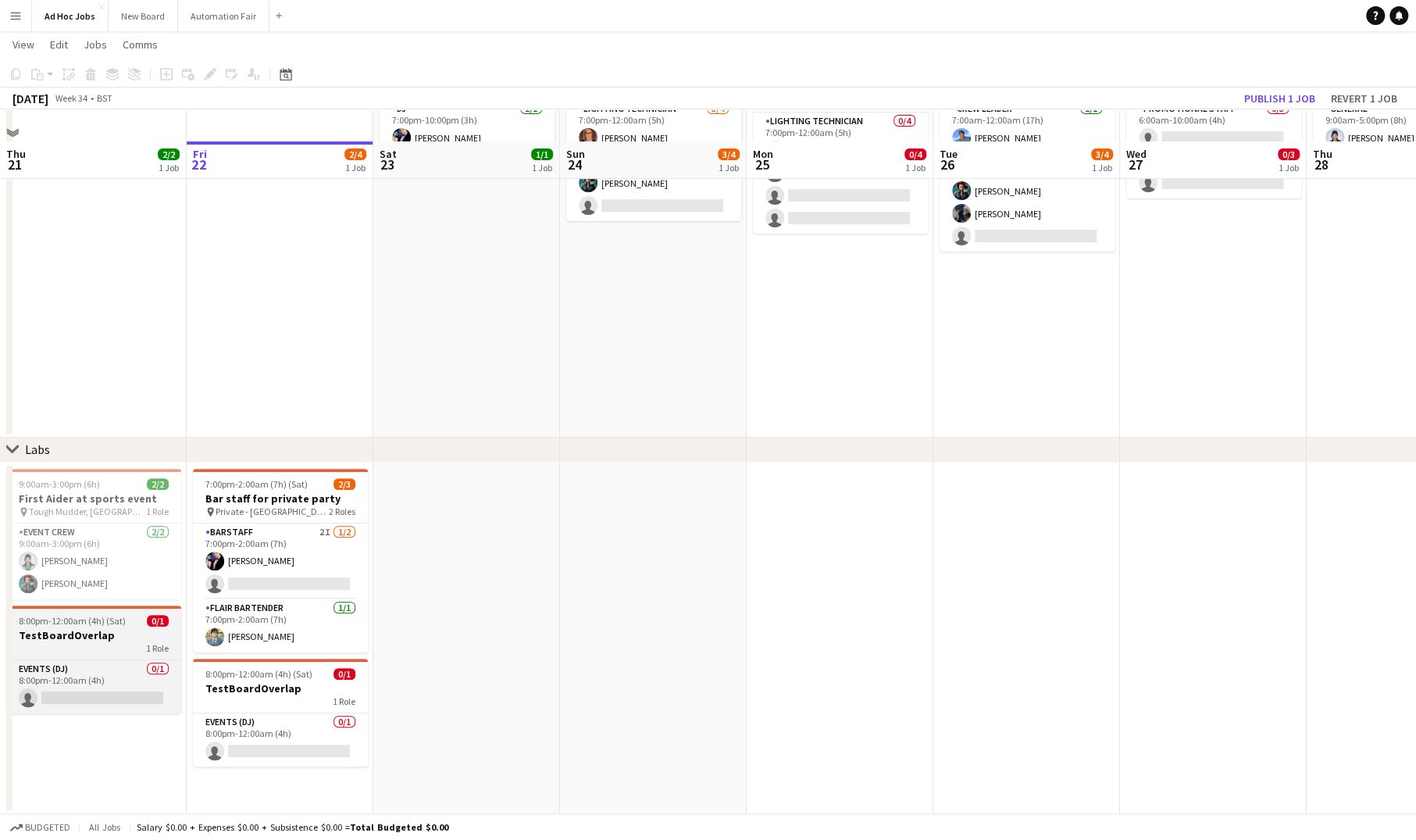
click at [81, 648] on div "1 Role" at bounding box center [93, 647] width 175 height 13
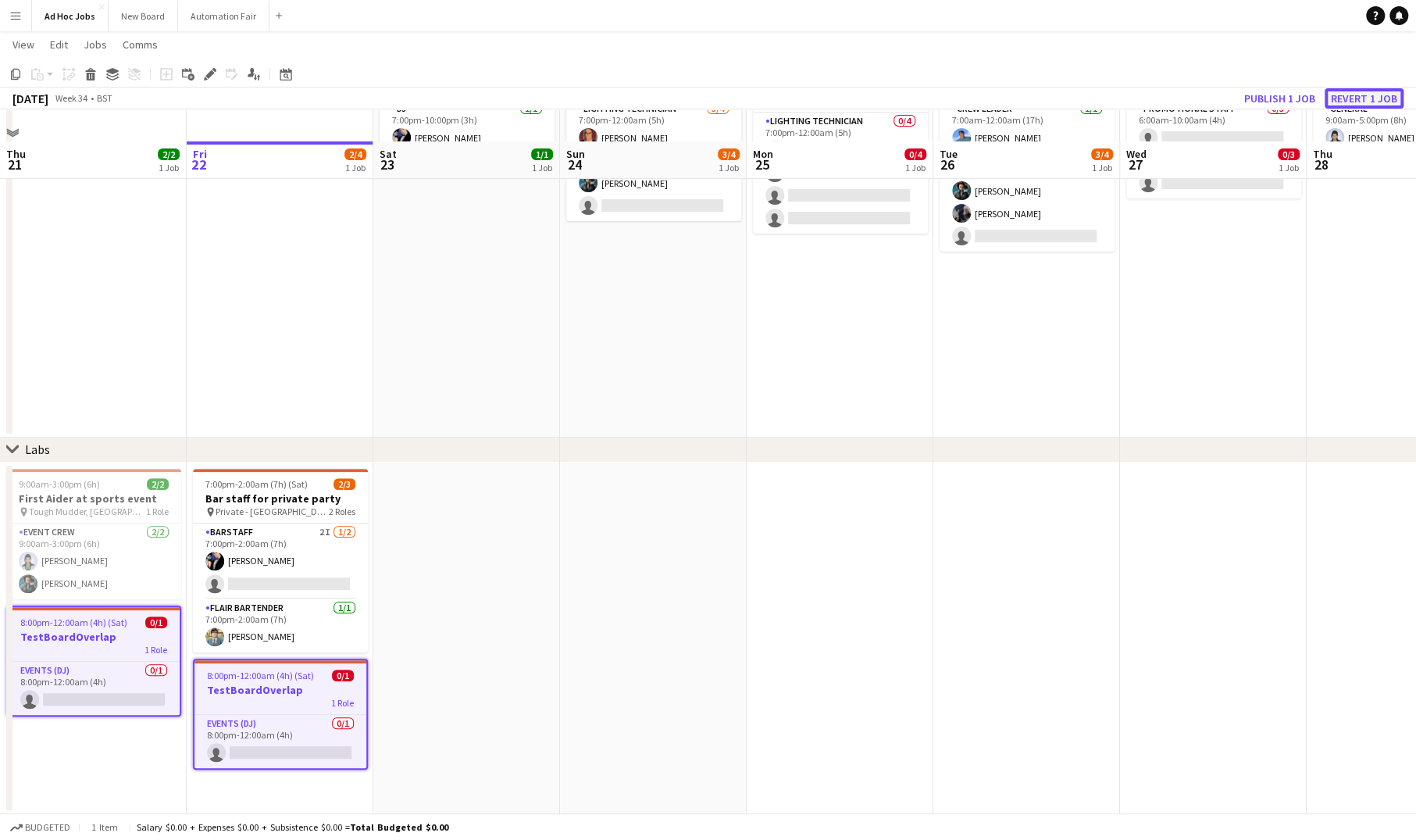
click at [1354, 96] on button "Revert 1 job" at bounding box center [1364, 98] width 79 height 20
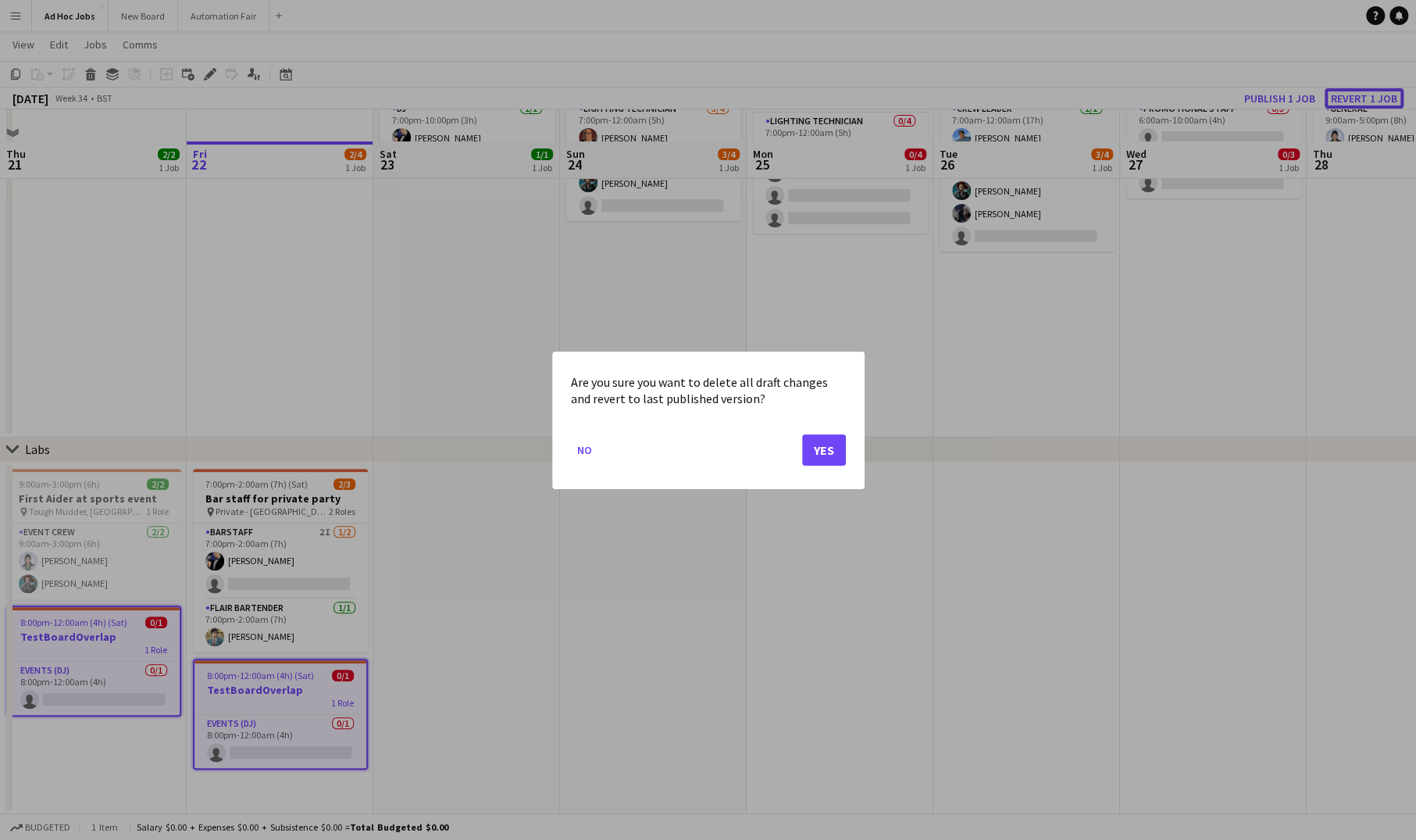
scroll to position [0, 0]
click at [824, 452] on button "Yes" at bounding box center [824, 448] width 44 height 31
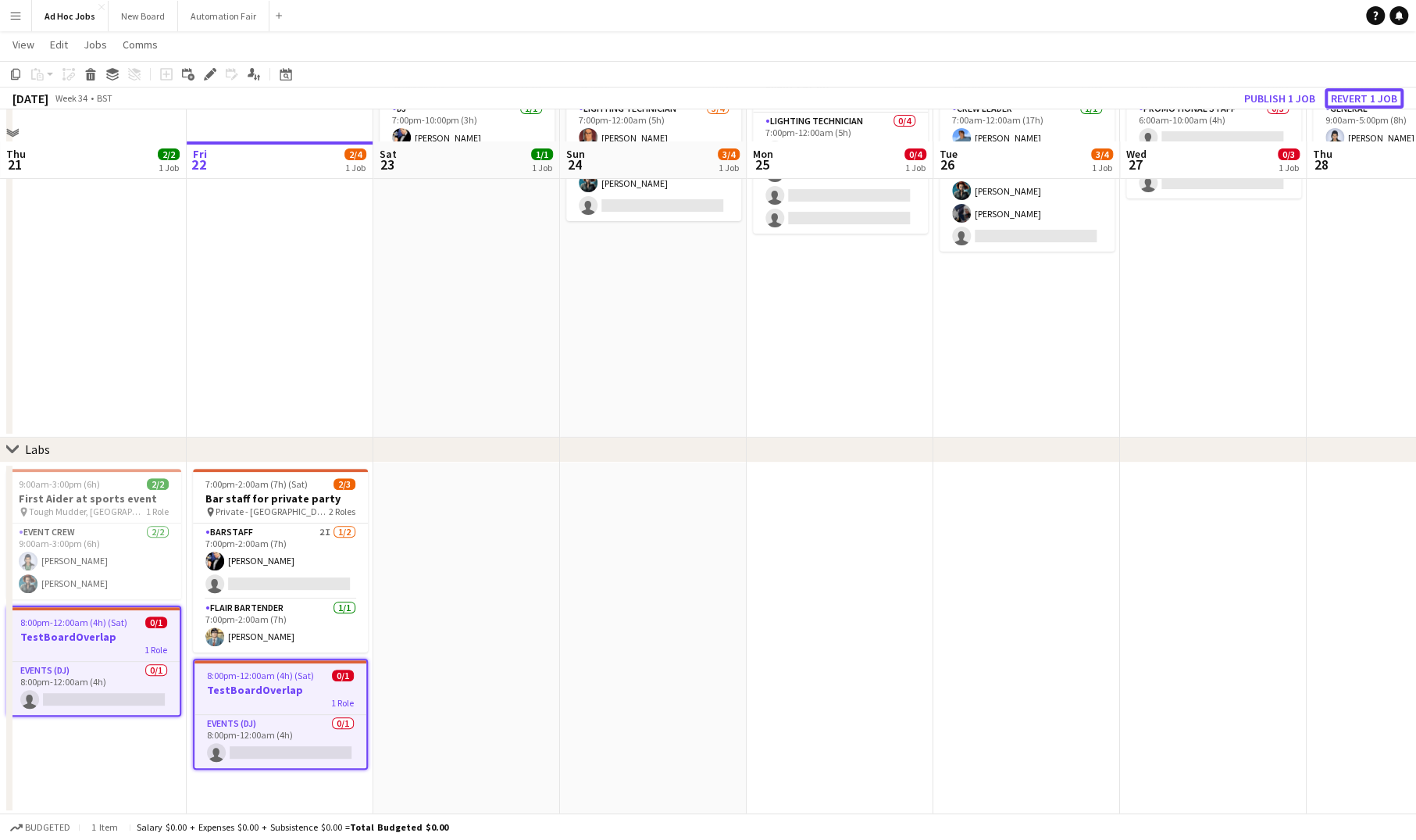
scroll to position [168, 0]
click at [272, 703] on div "1 Role" at bounding box center [280, 702] width 172 height 13
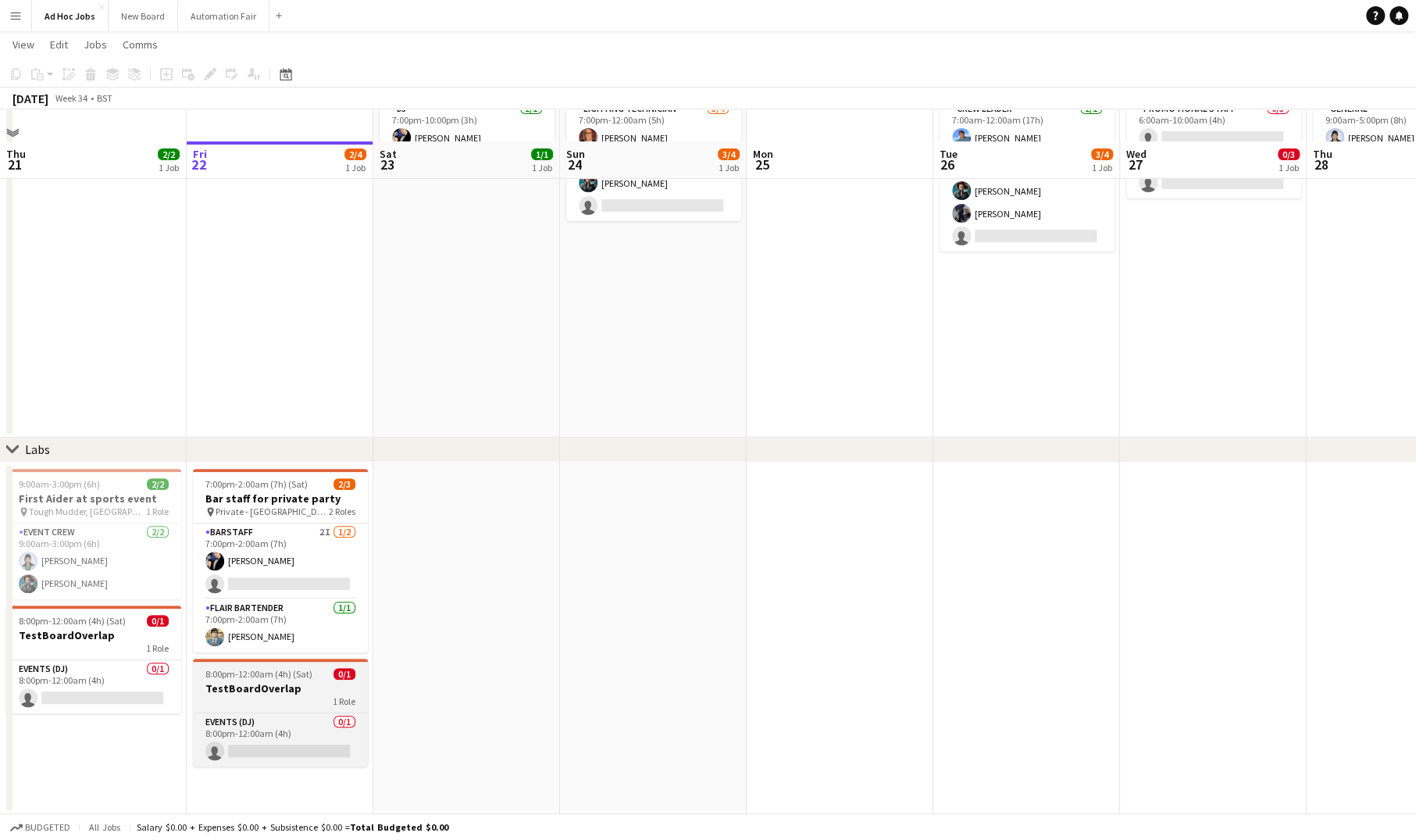
click at [271, 701] on div "1 Role" at bounding box center [279, 701] width 175 height 13
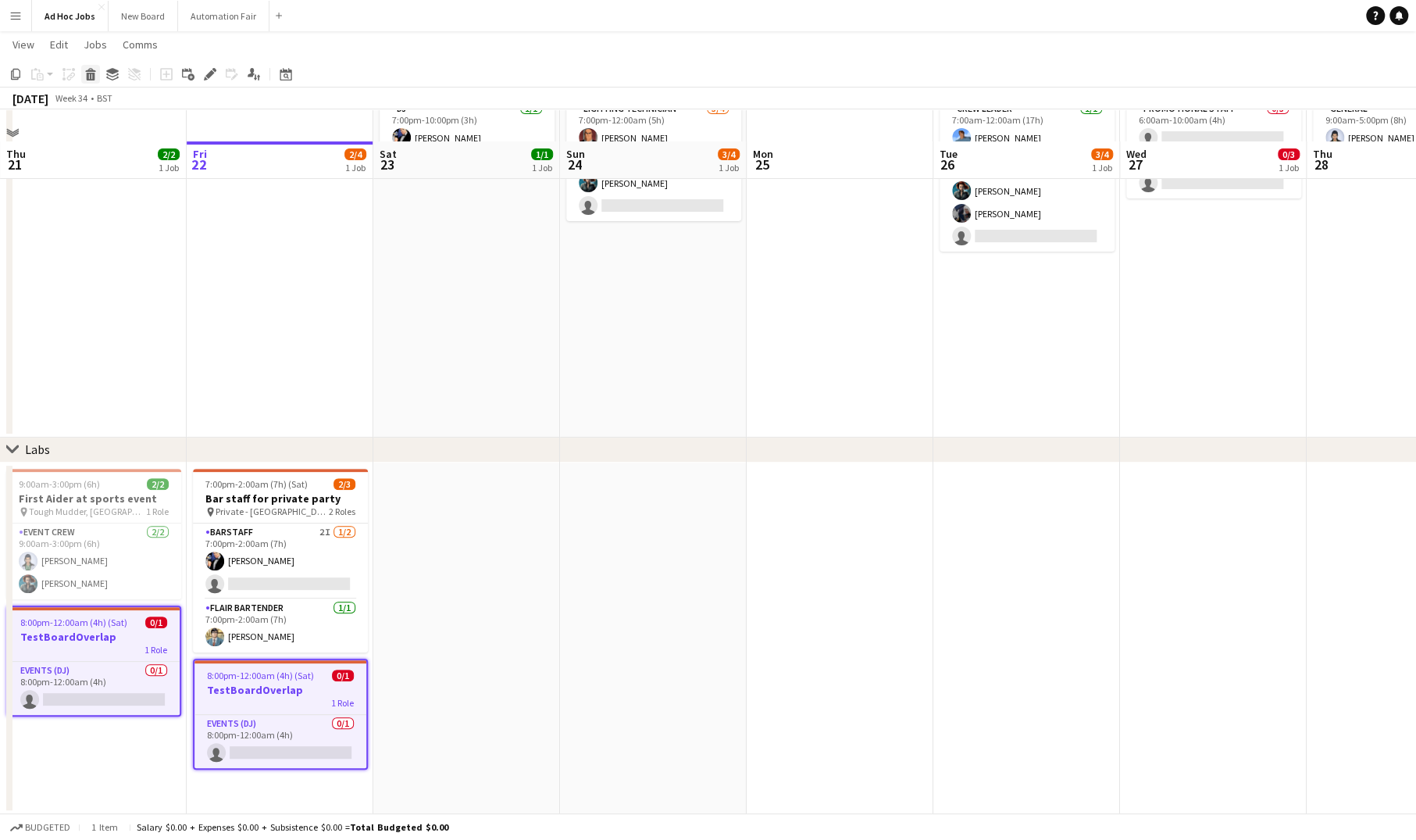
click at [91, 74] on icon at bounding box center [91, 77] width 9 height 8
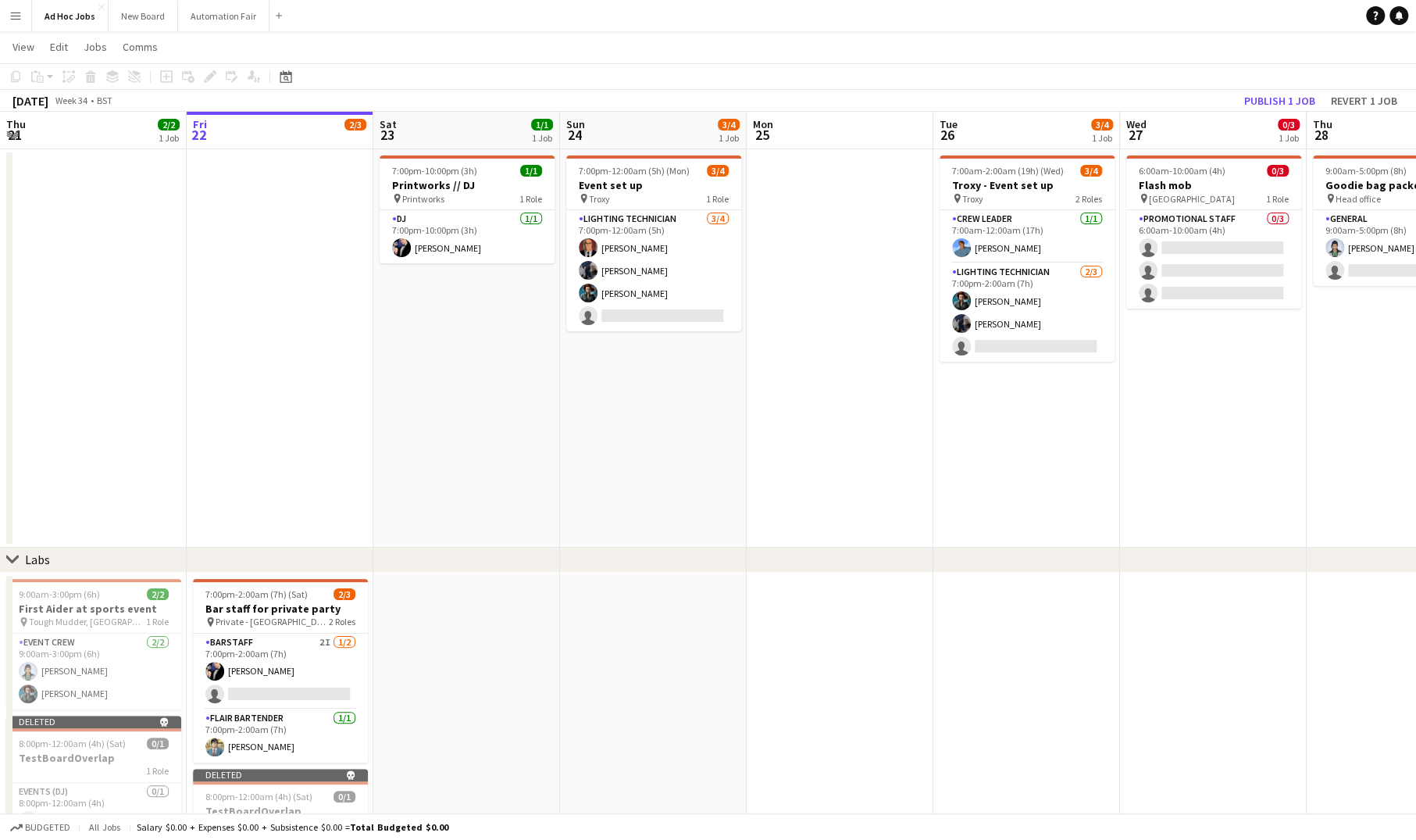
scroll to position [0, 0]
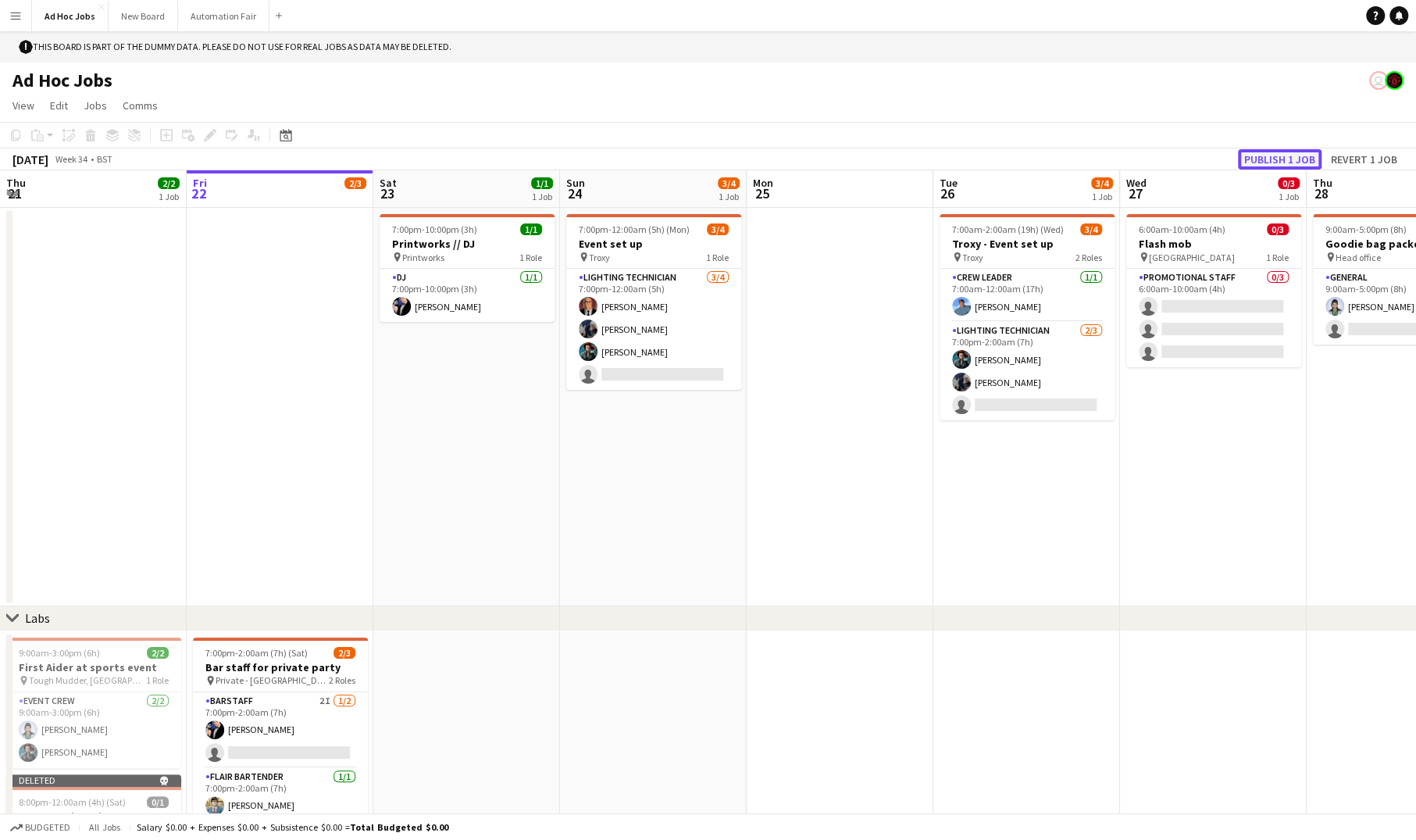
click at [1253, 162] on button "Publish 1 job" at bounding box center [1280, 160] width 84 height 20
click at [284, 317] on app-date-cell at bounding box center [279, 406] width 187 height 398
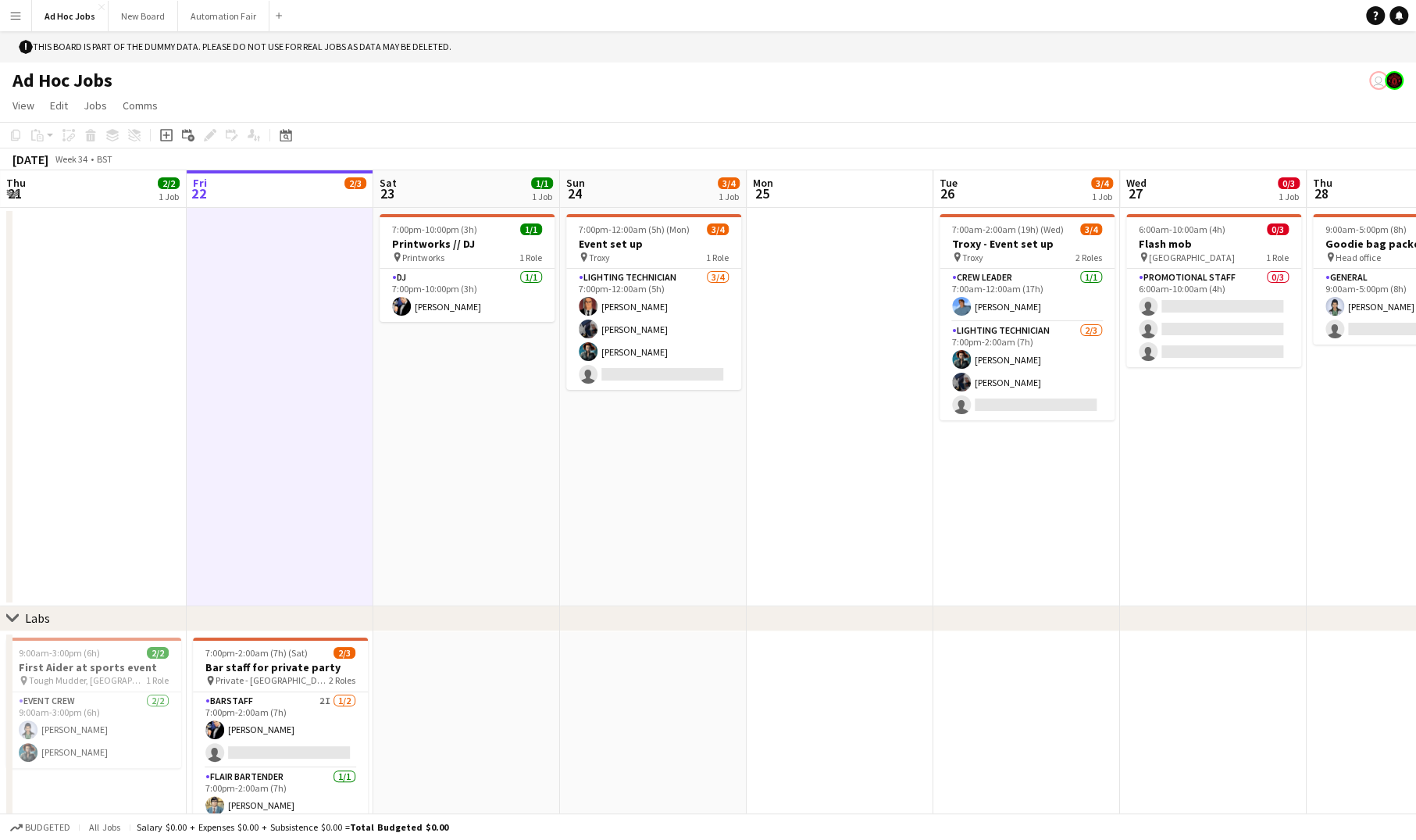
click at [431, 438] on app-date-cell "7:00pm-10:00pm (3h) 1/1 Printworks // DJ pin Printworks 1 Role DJ [DATE] 7:00pm…" at bounding box center [466, 406] width 187 height 398
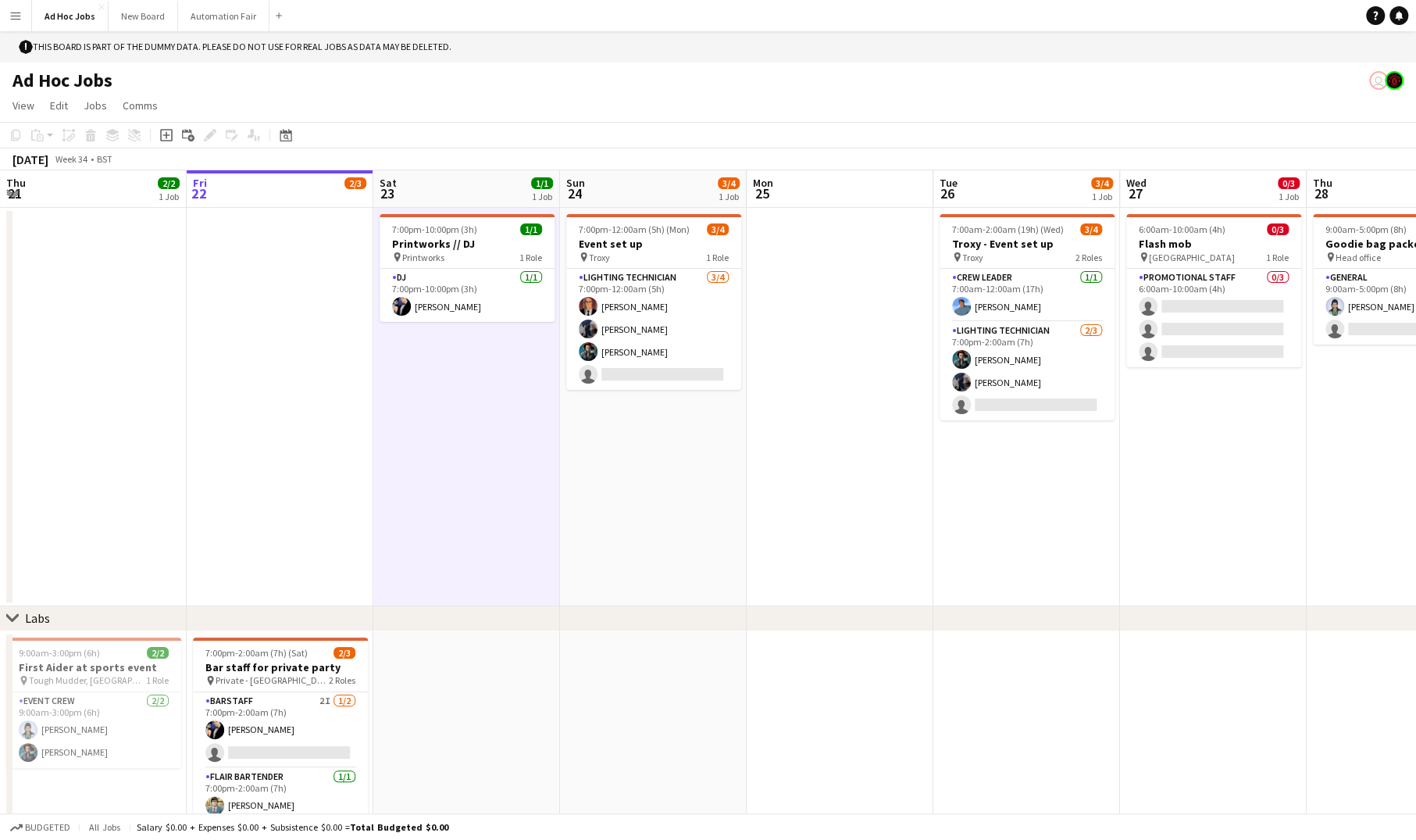
click at [268, 406] on app-date-cell at bounding box center [279, 406] width 187 height 398
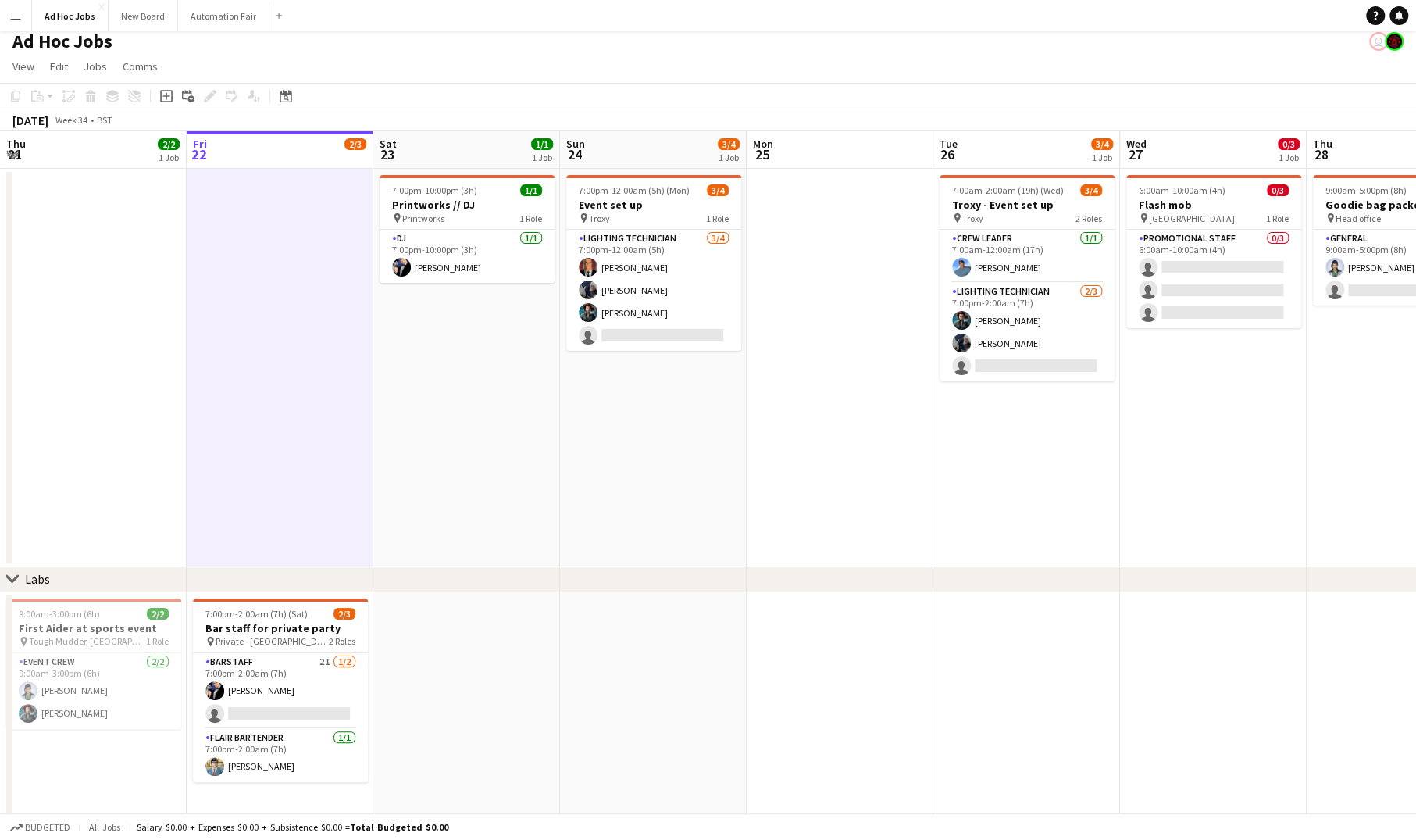
scroll to position [59, 0]
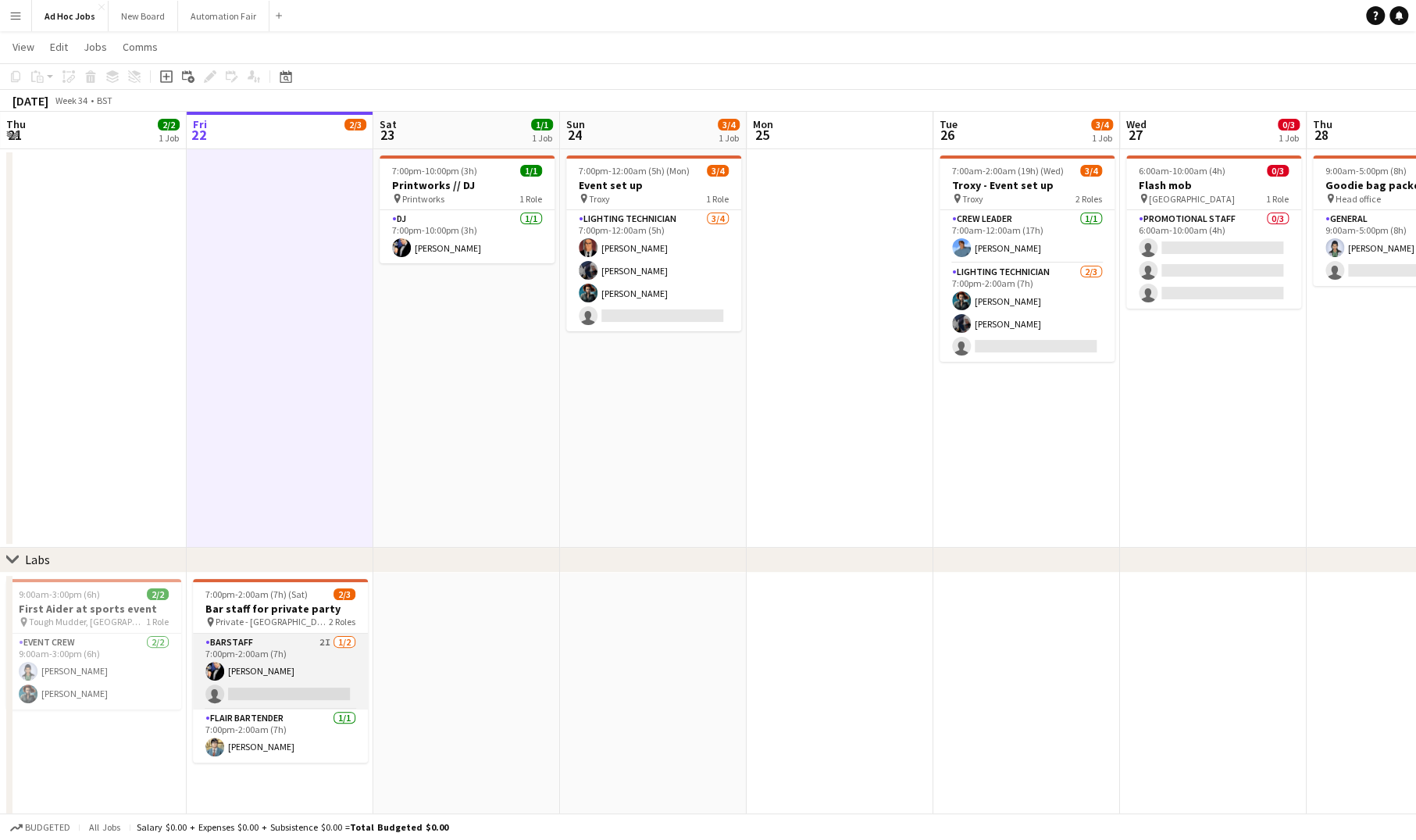
click at [260, 645] on app-card-role "Barstaff 2I [DATE] 7:00pm-2:00am (7h) [PERSON_NAME] single-neutral-actions" at bounding box center [279, 671] width 175 height 76
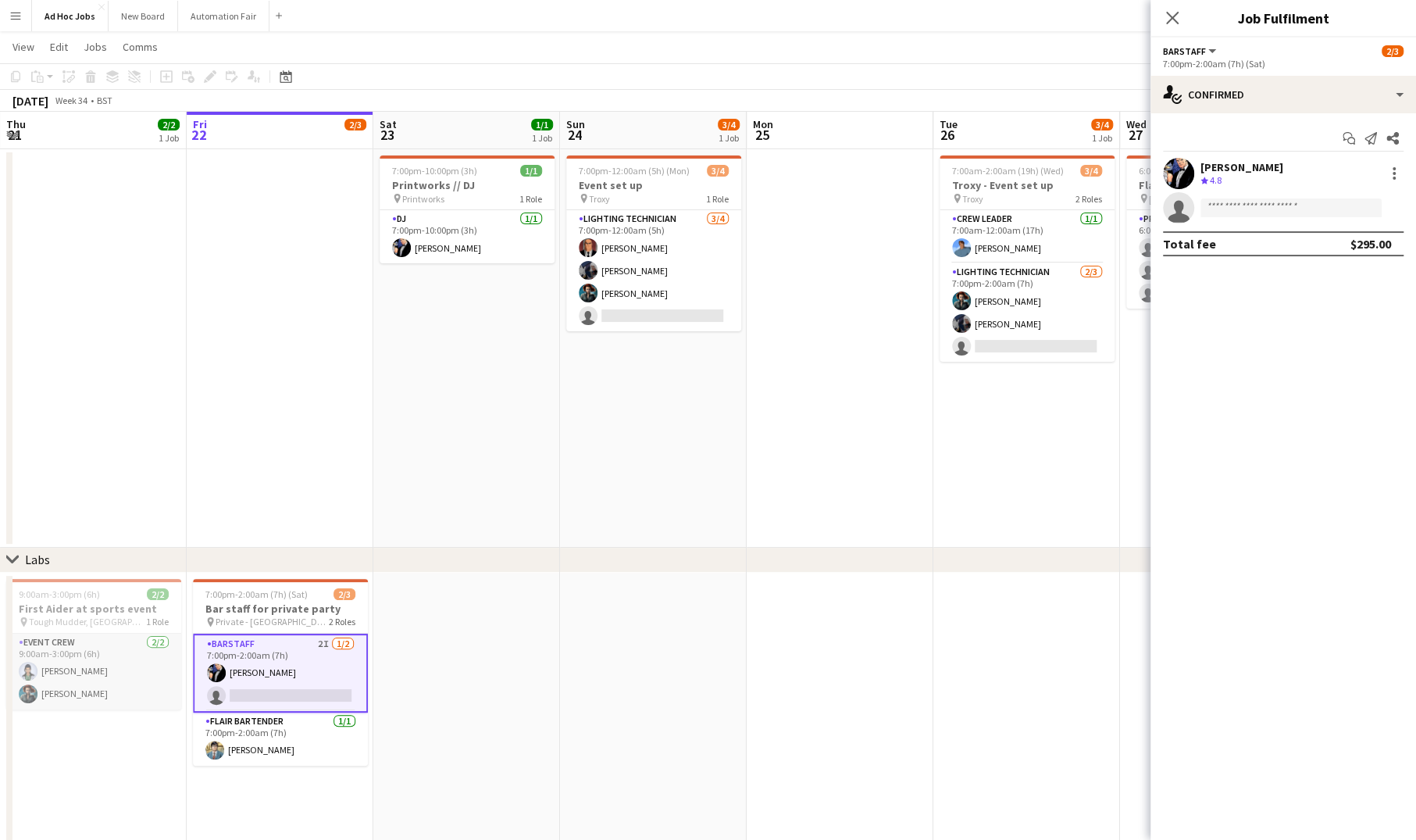
click at [113, 641] on app-card-role "Event Crew [DATE] 9:00am-3:00pm (6h) [PERSON_NAME] [PERSON_NAME]" at bounding box center [93, 671] width 175 height 76
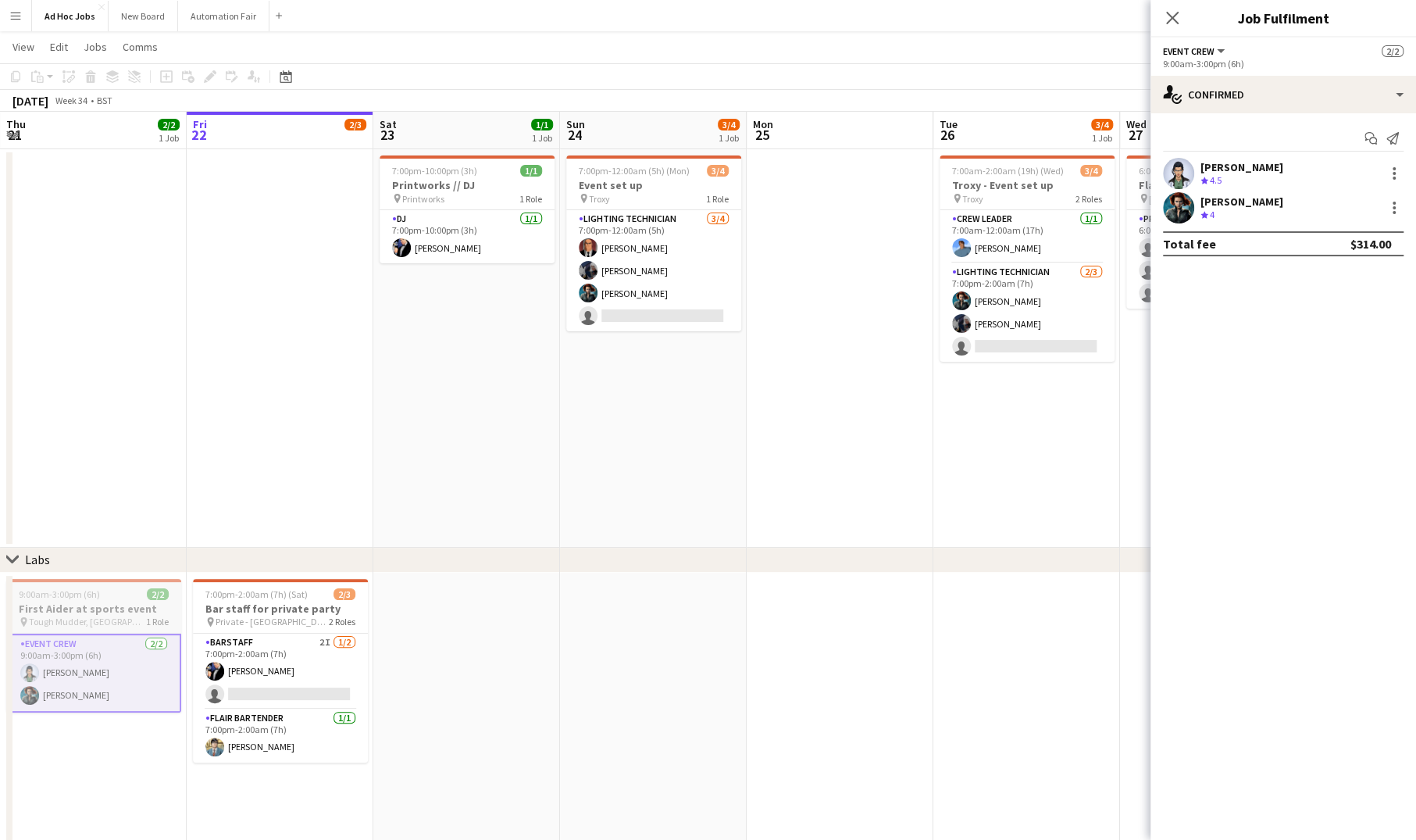
click at [81, 596] on span "9:00am-3:00pm (6h)" at bounding box center [59, 594] width 81 height 12
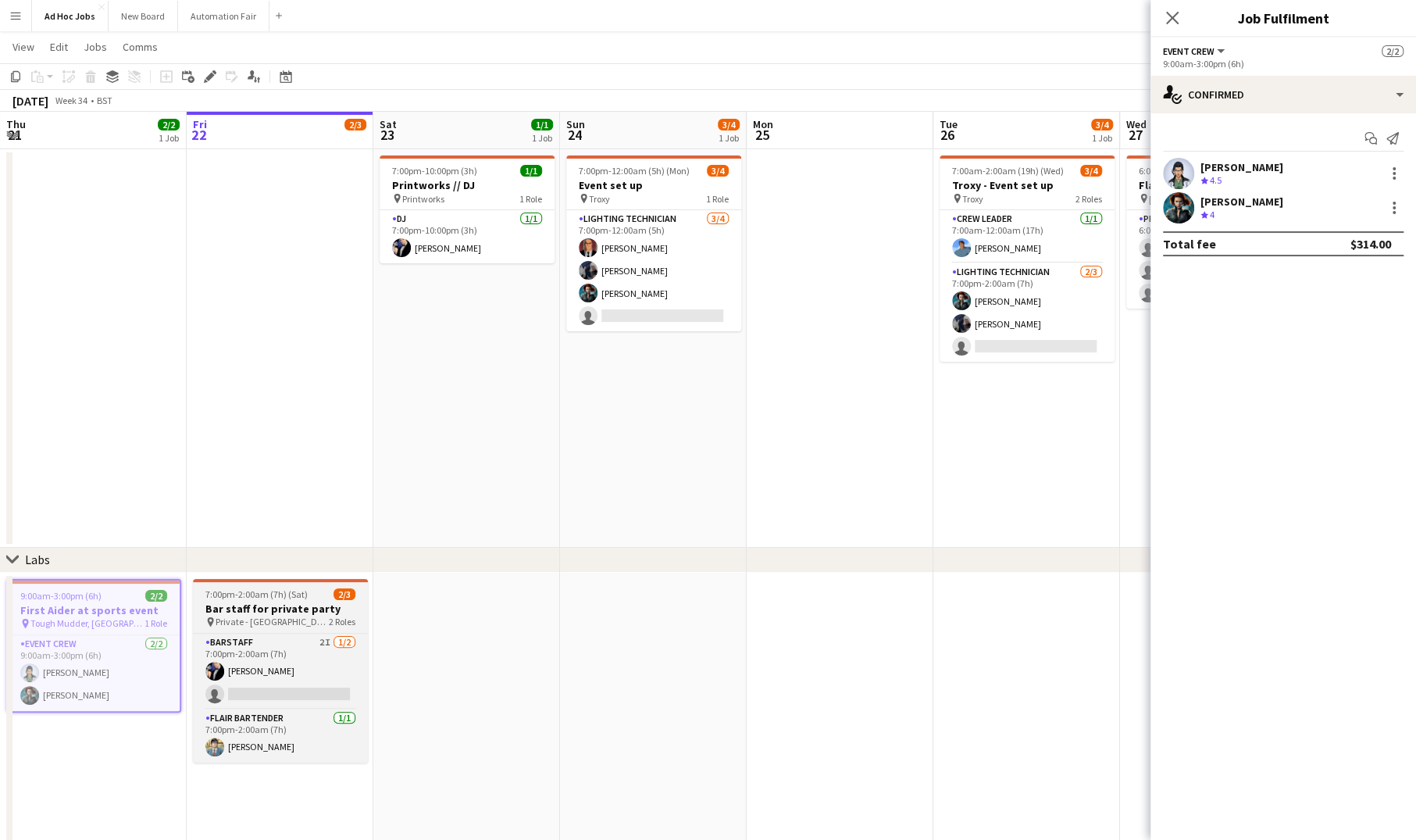
click at [236, 602] on h3 "Bar staff for private party" at bounding box center [279, 609] width 175 height 14
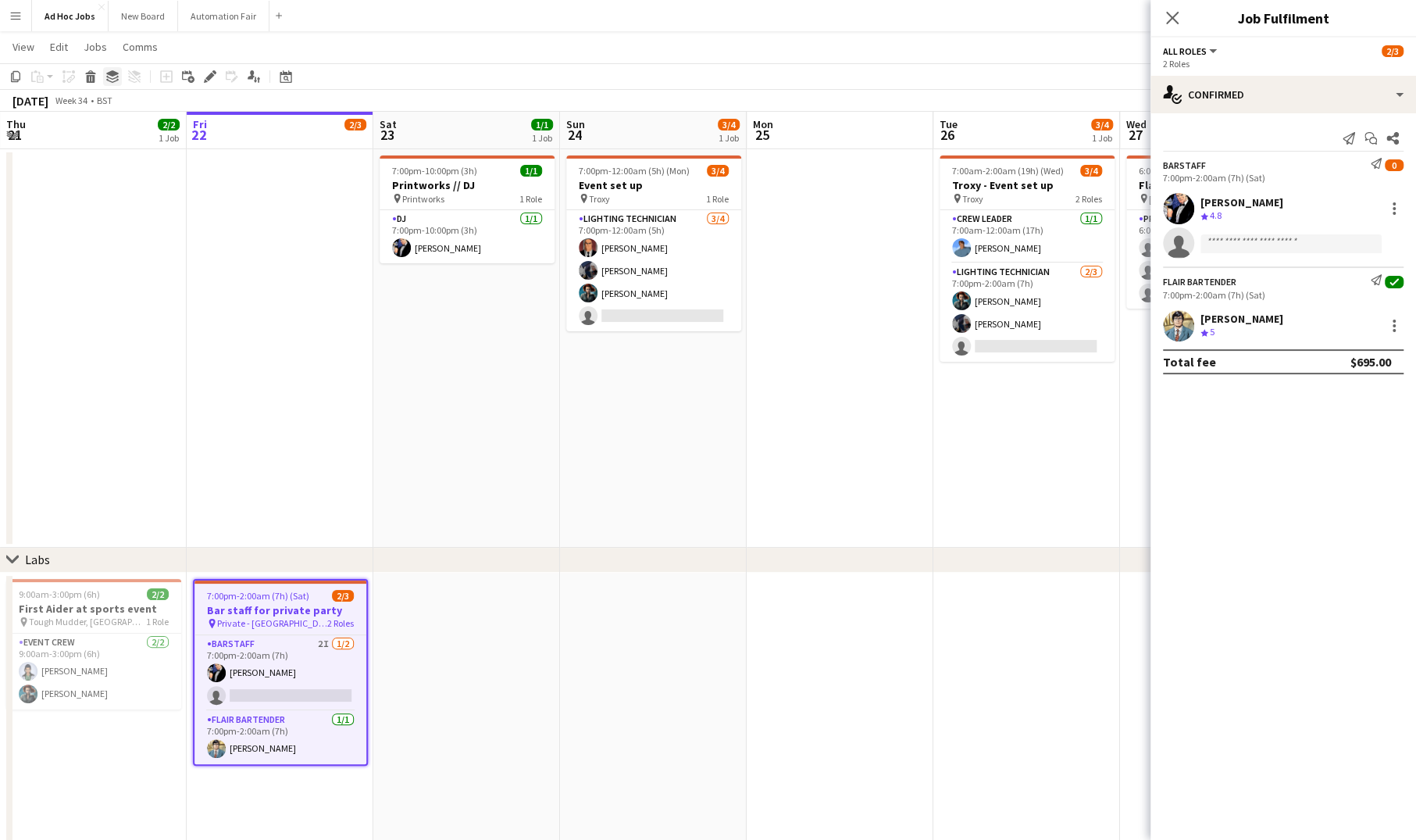
click at [111, 77] on icon "Group" at bounding box center [112, 76] width 13 height 13
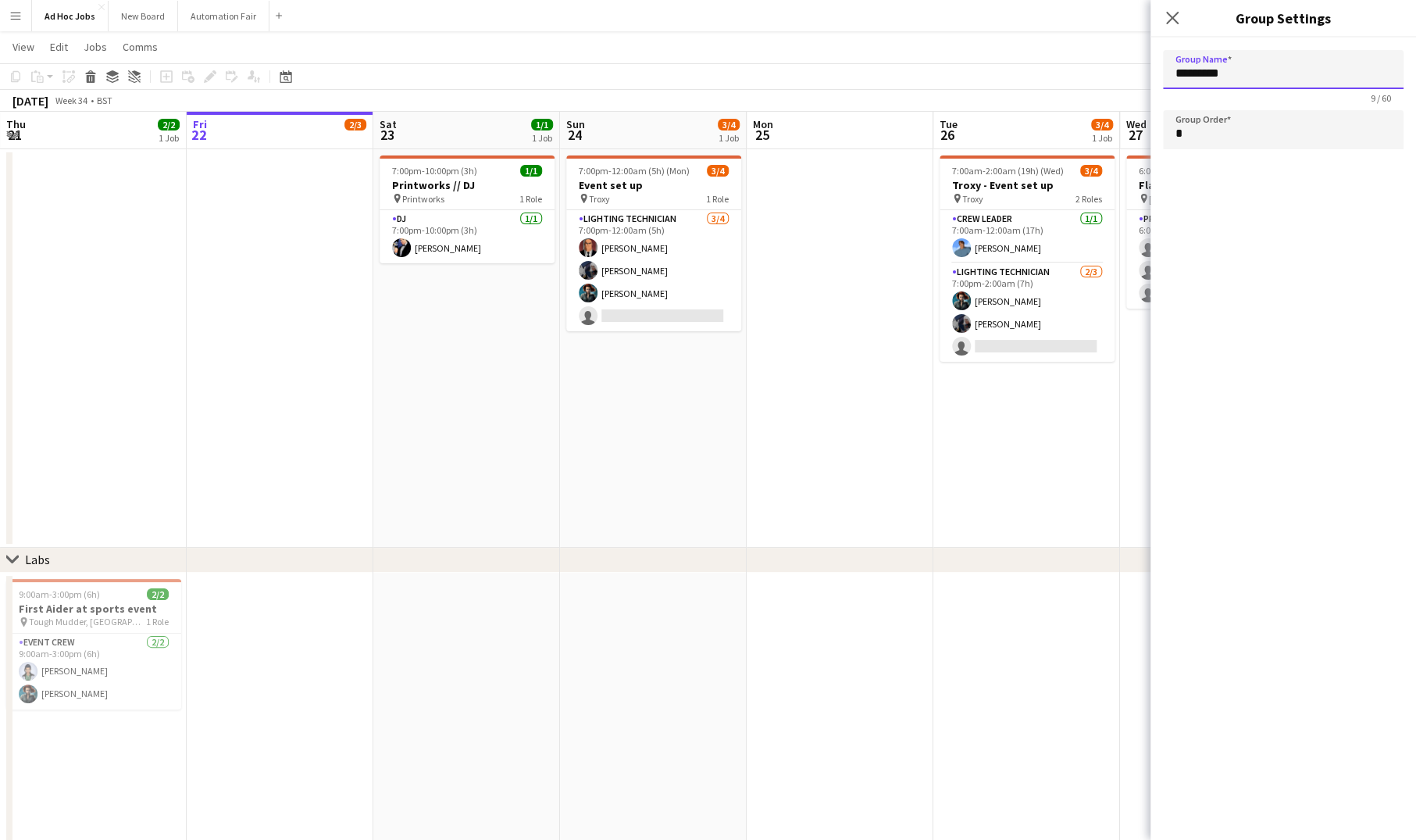
drag, startPoint x: 1264, startPoint y: 71, endPoint x: 1142, endPoint y: 67, distance: 122.1
click at [1142, 67] on body "Menu Boards Boards Boards All jobs Status Workforce Workforce My Workforce Recr…" at bounding box center [708, 550] width 1416 height 1217
click at [603, 360] on app-date-cell "7:00pm-12:00am (5h) (Mon) 3/4 Event set up pin Troxy 1 Role Lighting technician…" at bounding box center [653, 348] width 187 height 398
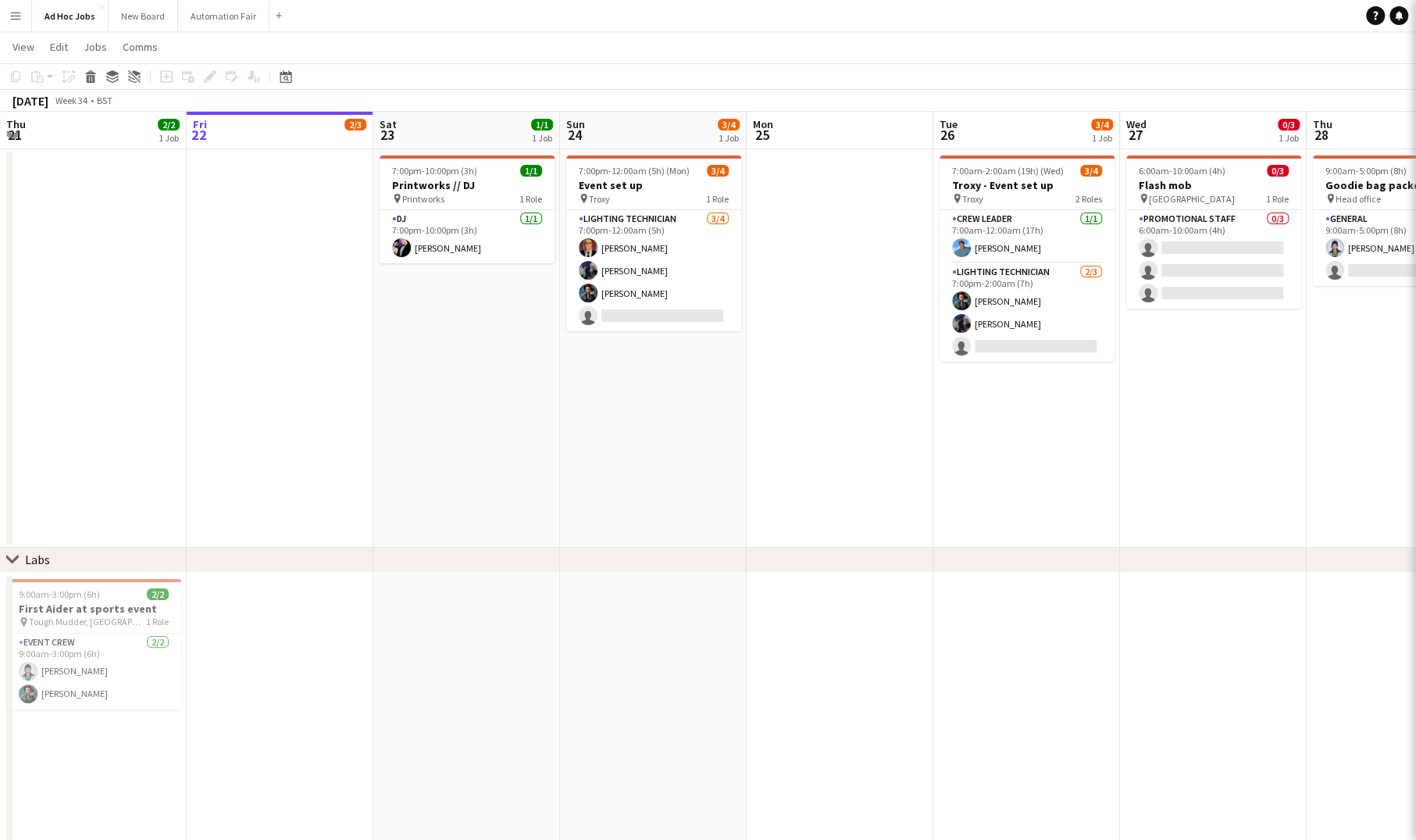
type input "*********"
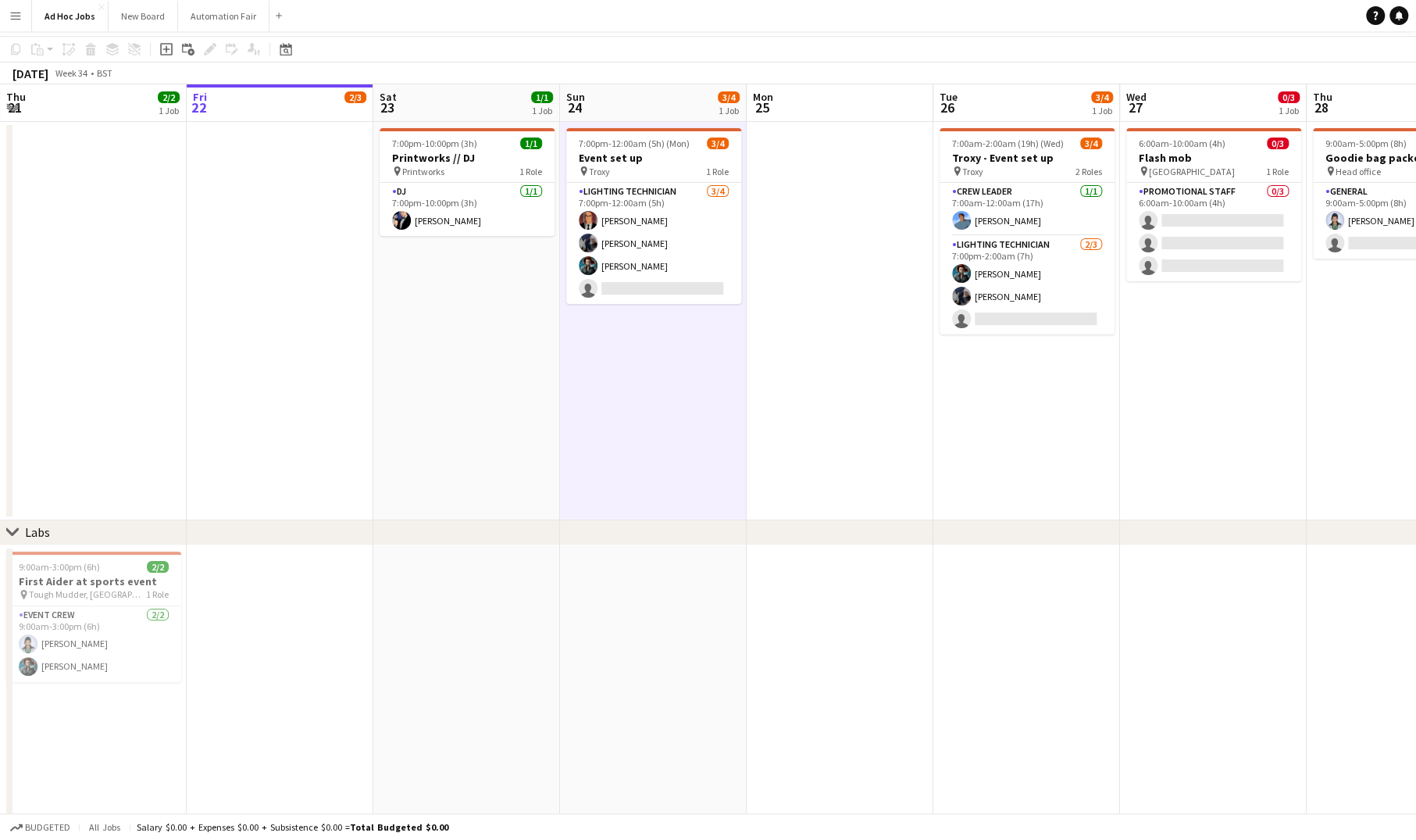
scroll to position [20, 0]
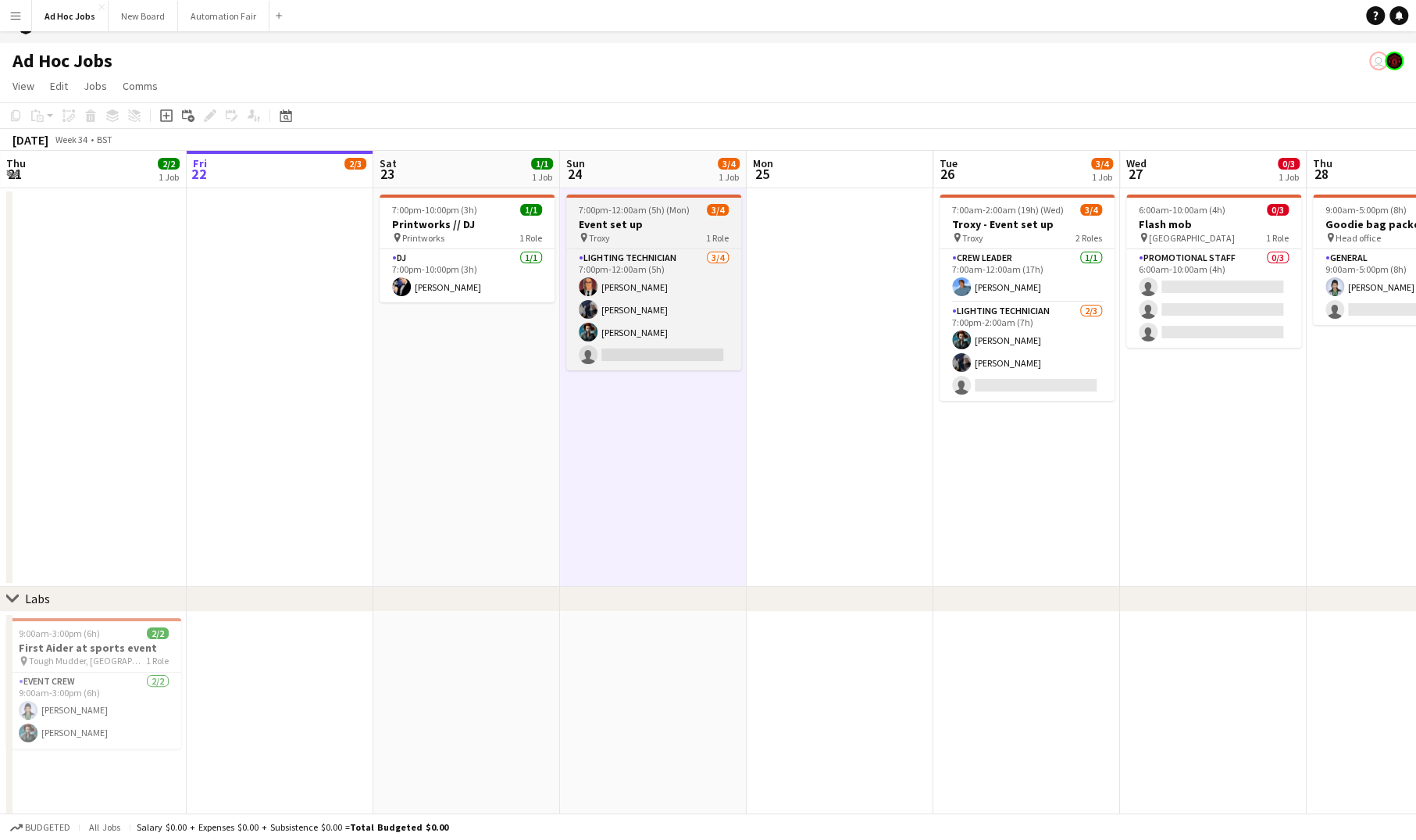
click at [641, 226] on h3 "Event set up" at bounding box center [654, 224] width 175 height 14
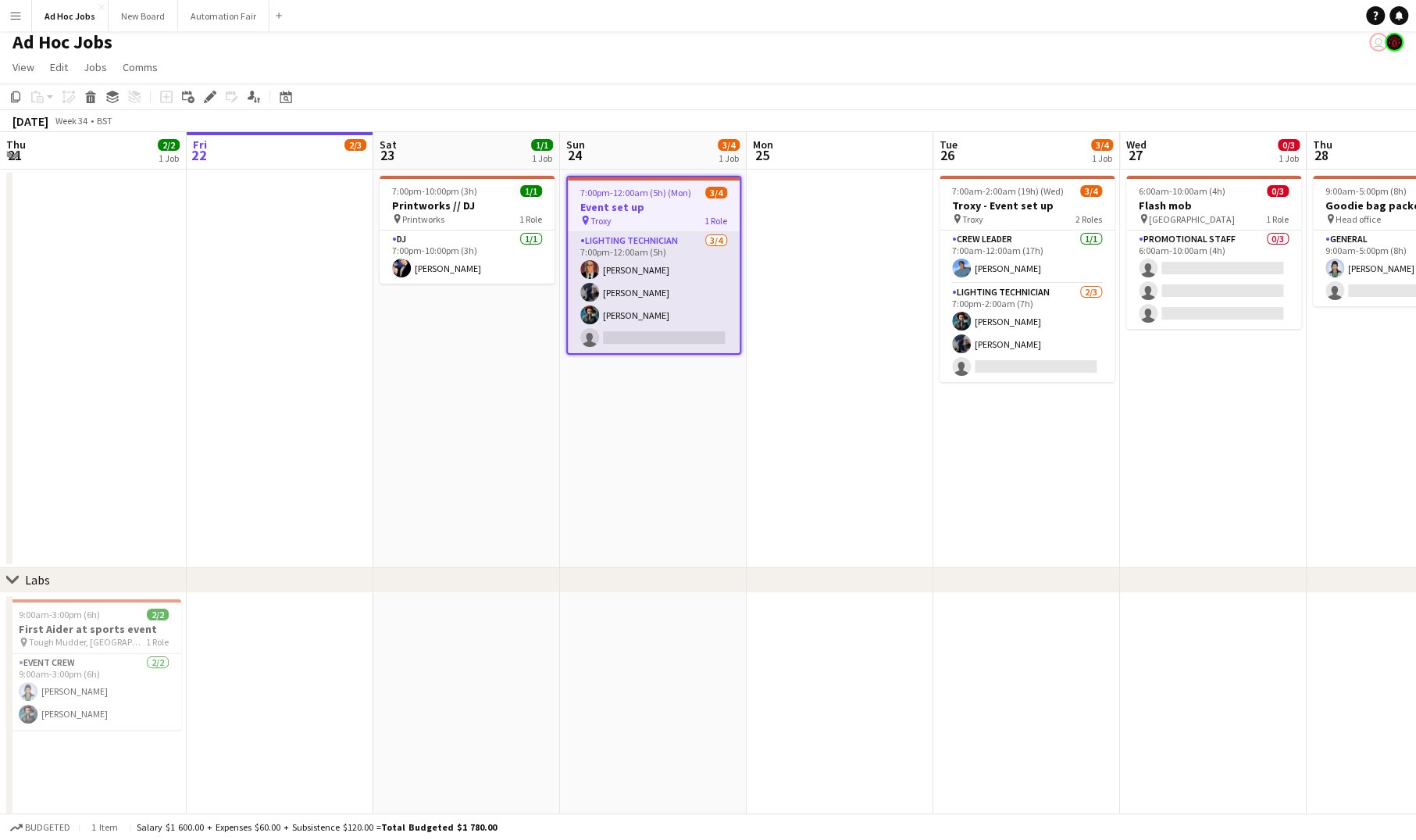
scroll to position [39, 0]
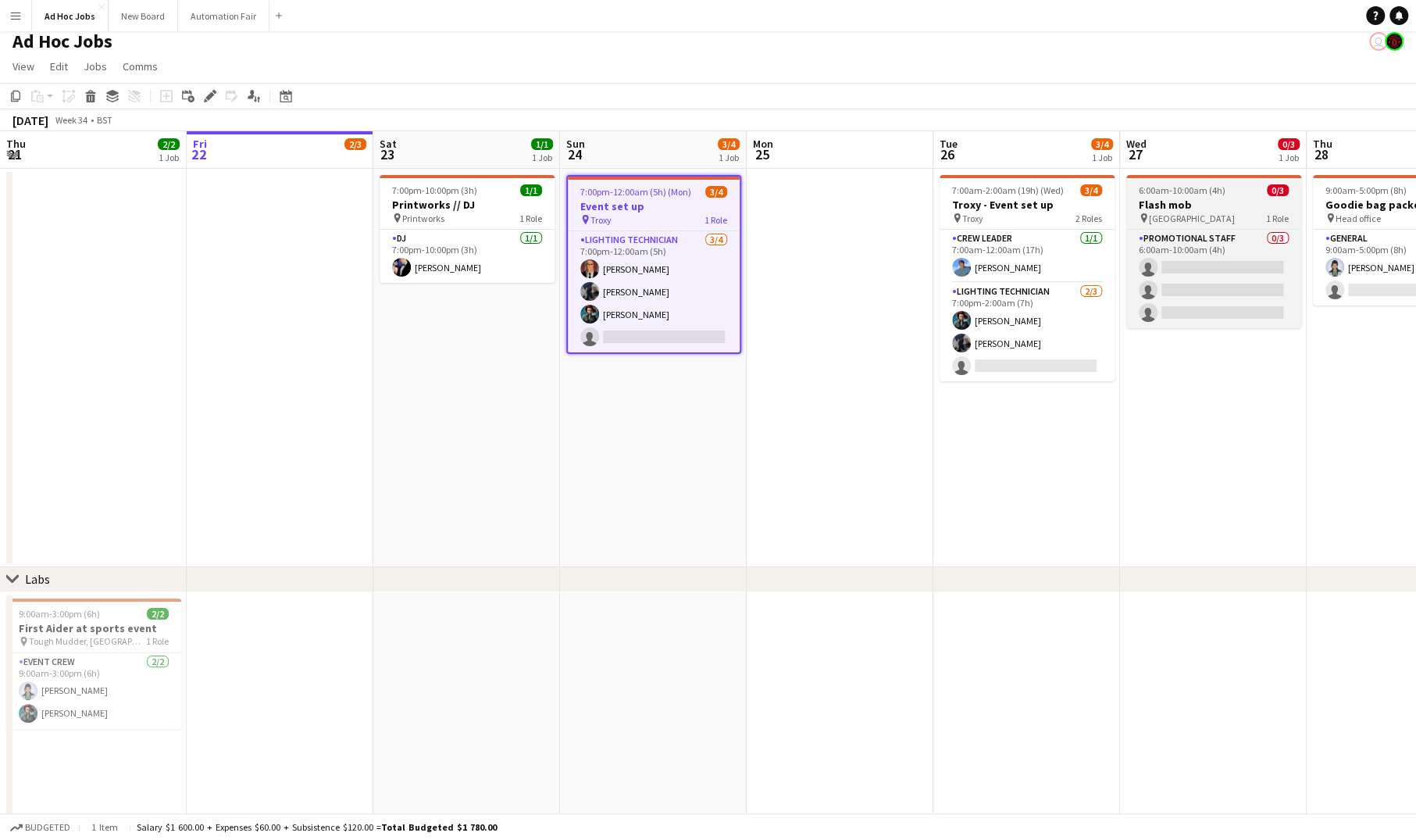
click at [1204, 198] on app-job-card "6:00am-10:00am (4h) 0/3 Flash mob pin Waterloo train station 1 Role Promotional…" at bounding box center [1213, 250] width 175 height 153
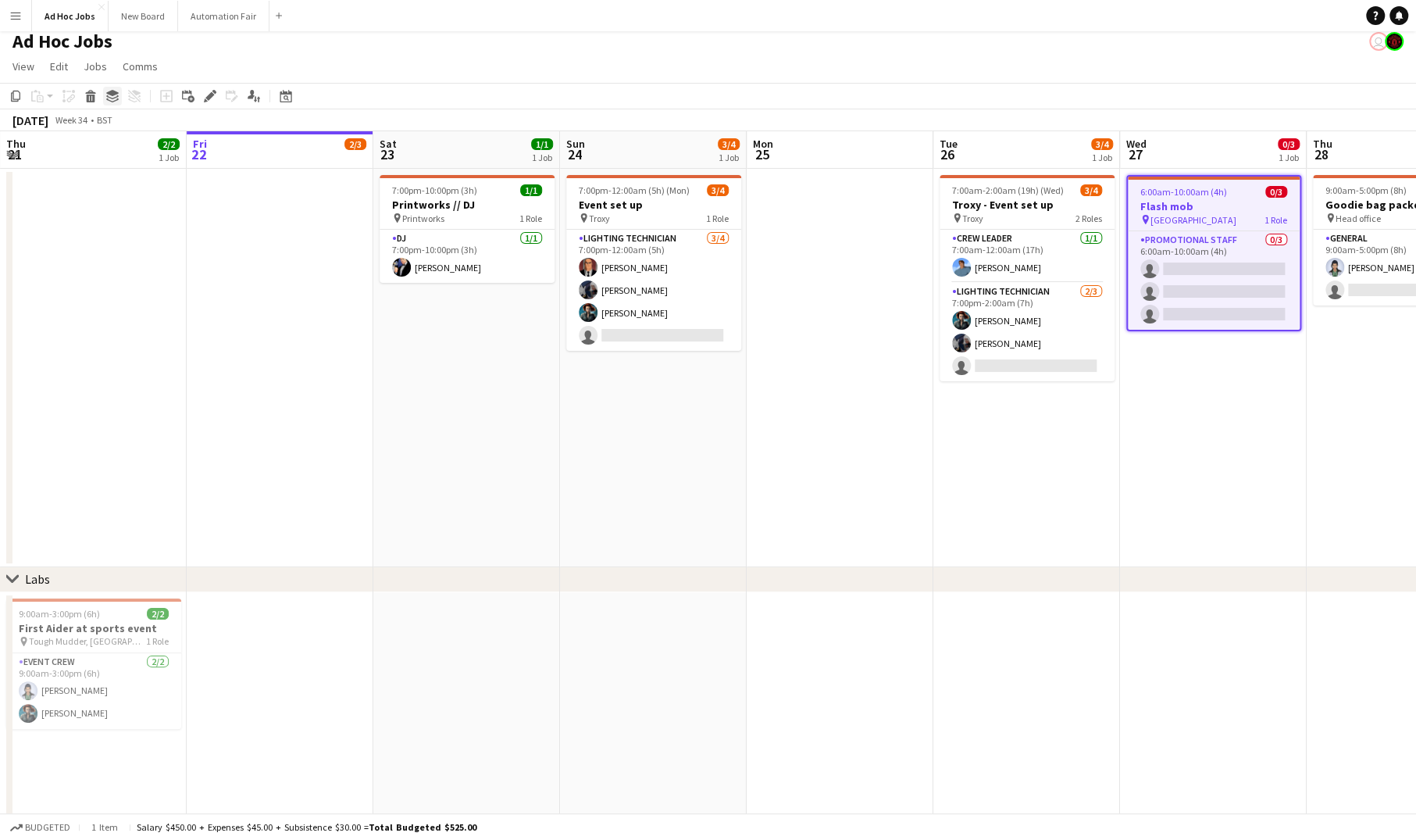
drag, startPoint x: 1204, startPoint y: 198, endPoint x: 114, endPoint y: 96, distance: 1094.8
click at [114, 96] on icon "Group" at bounding box center [112, 96] width 13 height 13
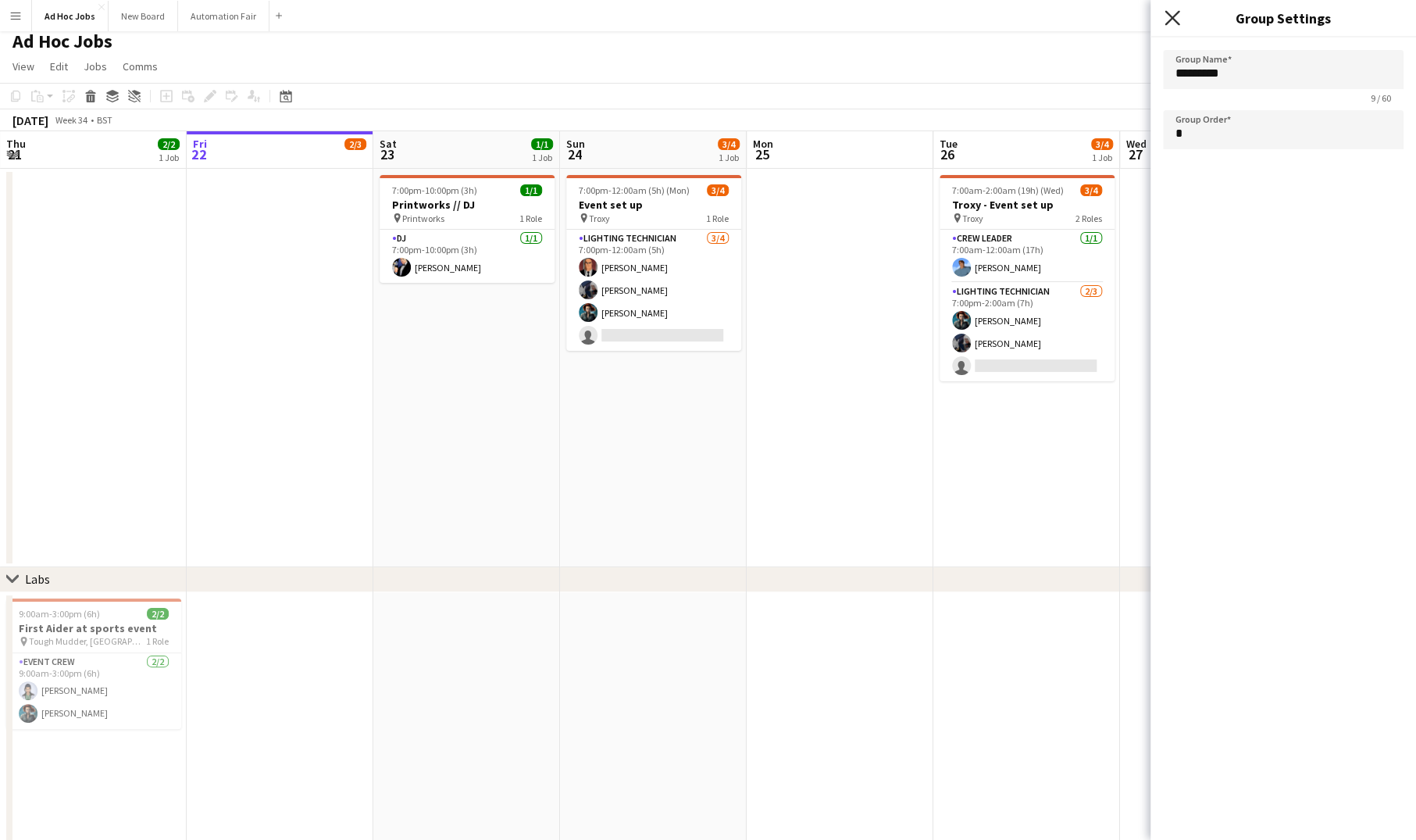
click at [1175, 18] on icon "Close pop-in" at bounding box center [1172, 17] width 15 height 15
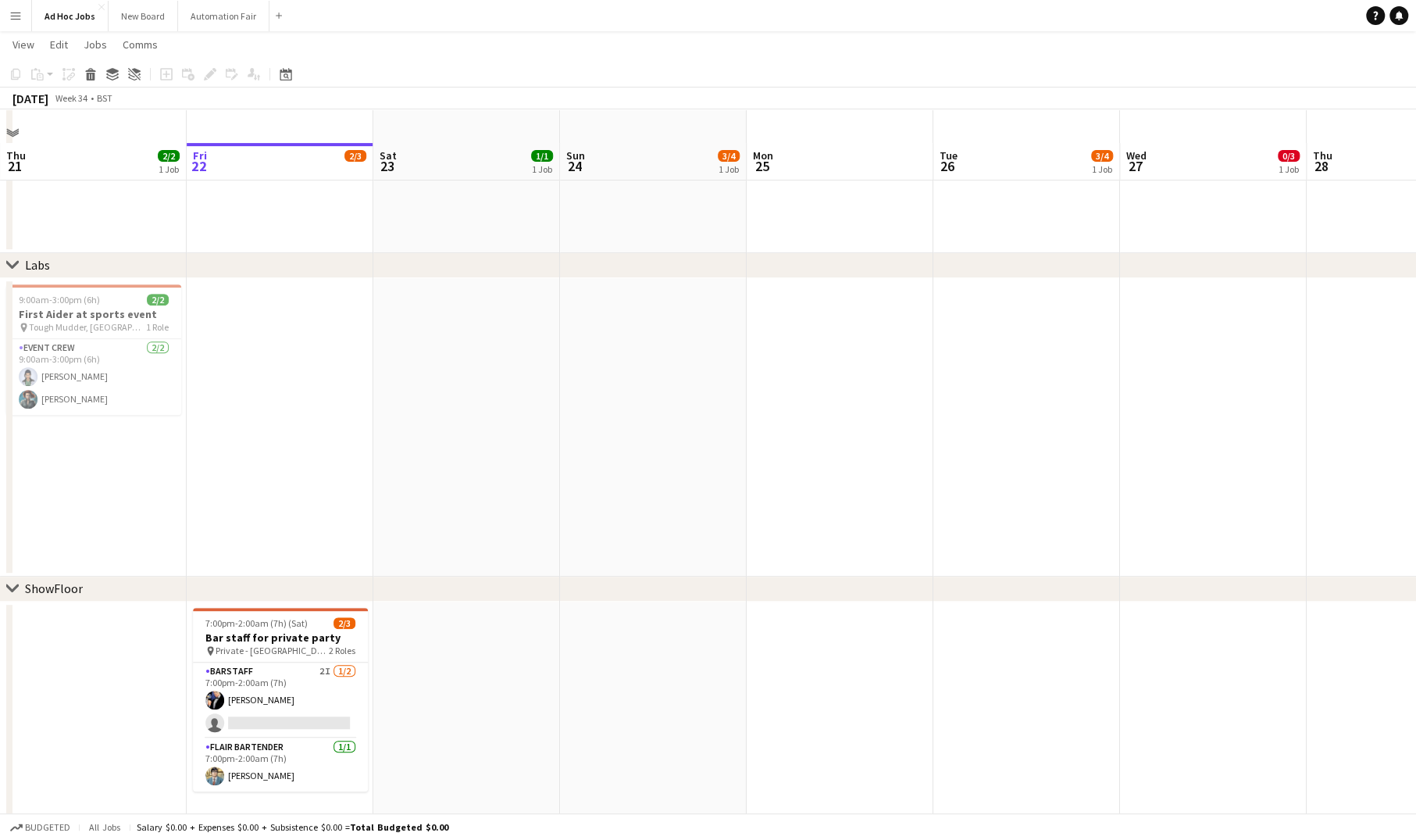
scroll to position [592, 0]
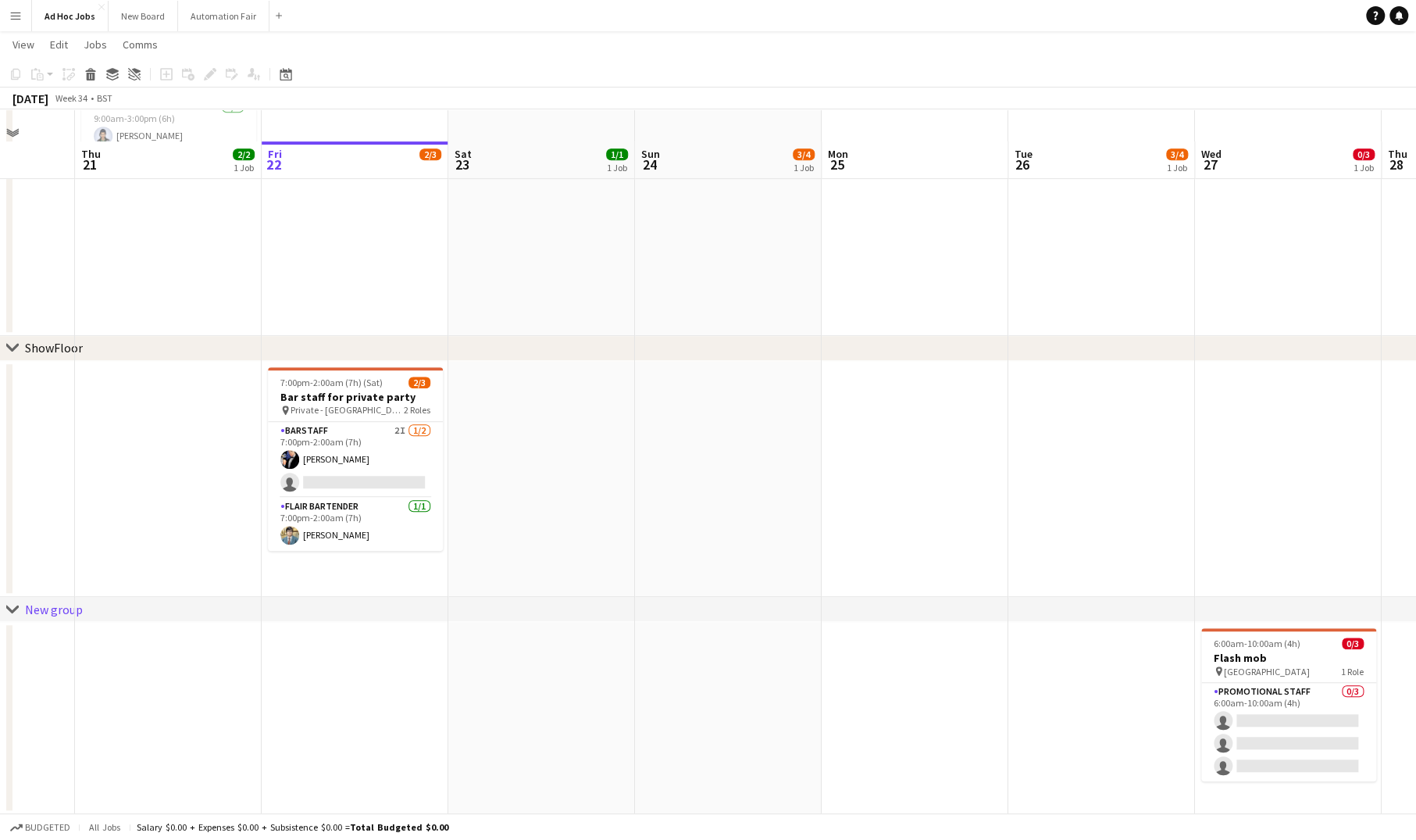
drag, startPoint x: 1206, startPoint y: 660, endPoint x: 1263, endPoint y: 499, distance: 170.8
click at [1264, 499] on app-calendar-viewport "Mon 18 Tue 19 Wed 20 Thu 21 2/2 1 Job Fri 22 [DATE] 23 1/1 1 Job Sun 24 3/4 1 J…" at bounding box center [708, 157] width 1416 height 1314
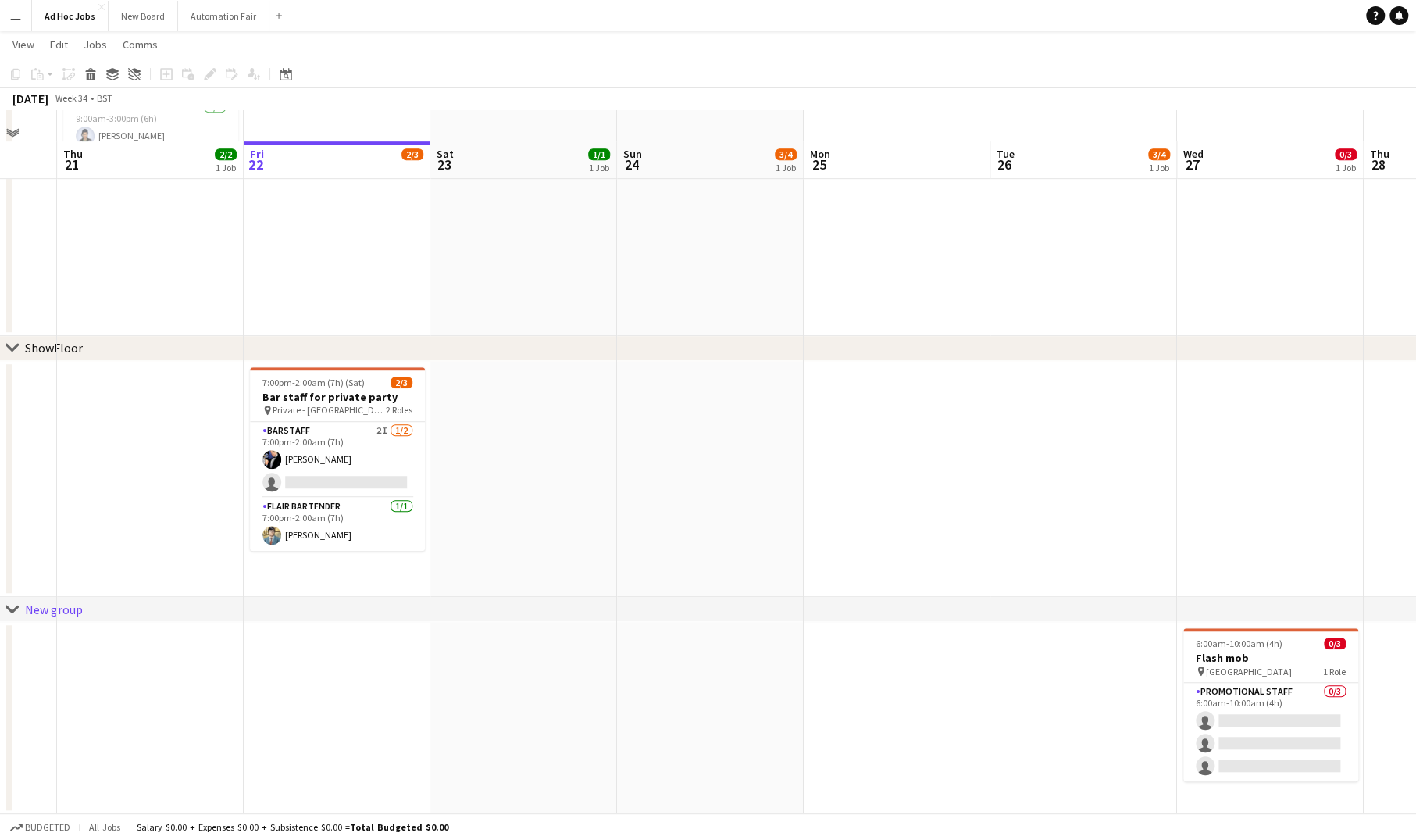
click at [1265, 623] on app-date-cell "6:00am-10:00am (4h) 0/3 Flash mob pin Waterloo train station 1 Role Promotional…" at bounding box center [1270, 717] width 187 height 193
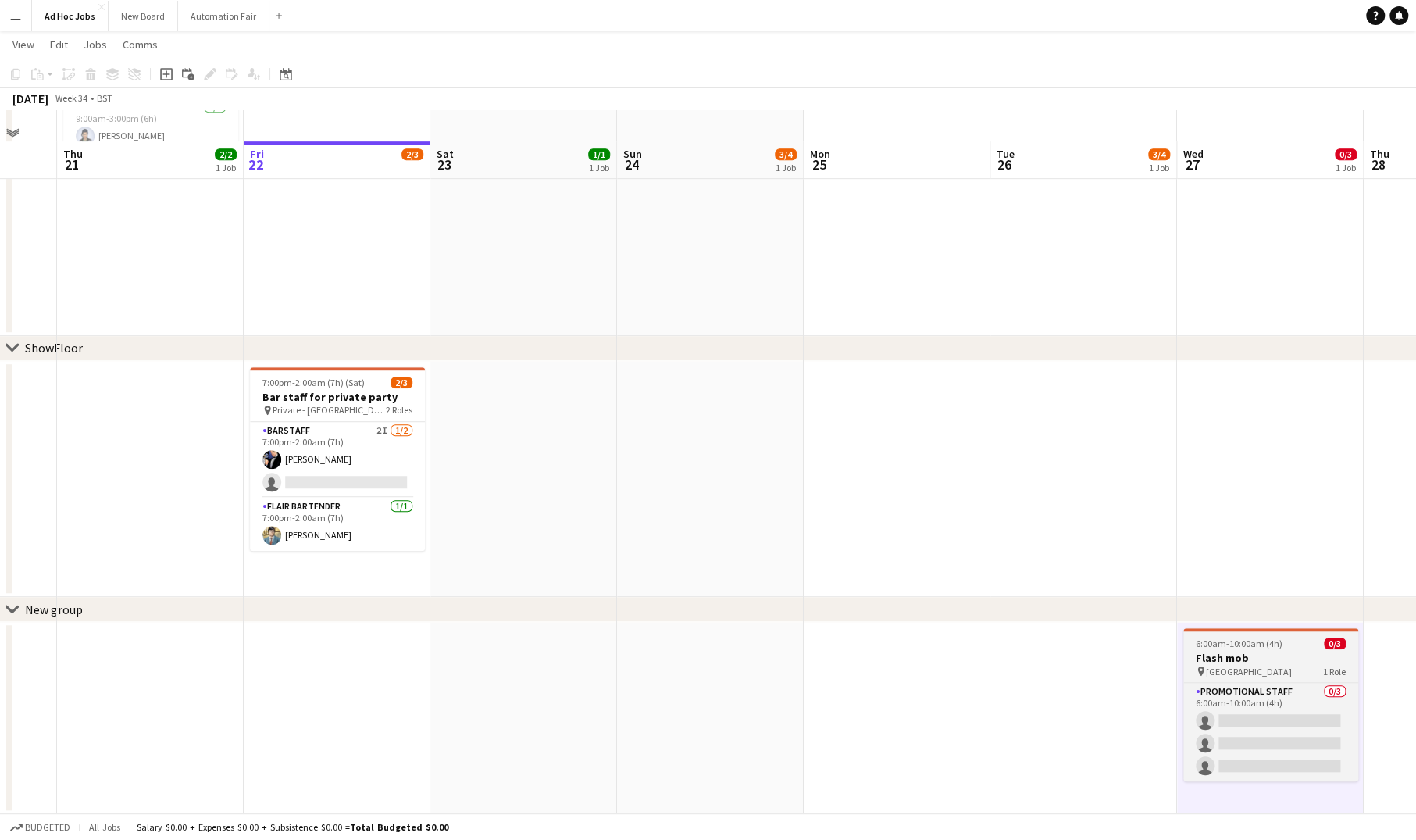
click at [1249, 650] on h3 "Flash mob" at bounding box center [1270, 657] width 175 height 14
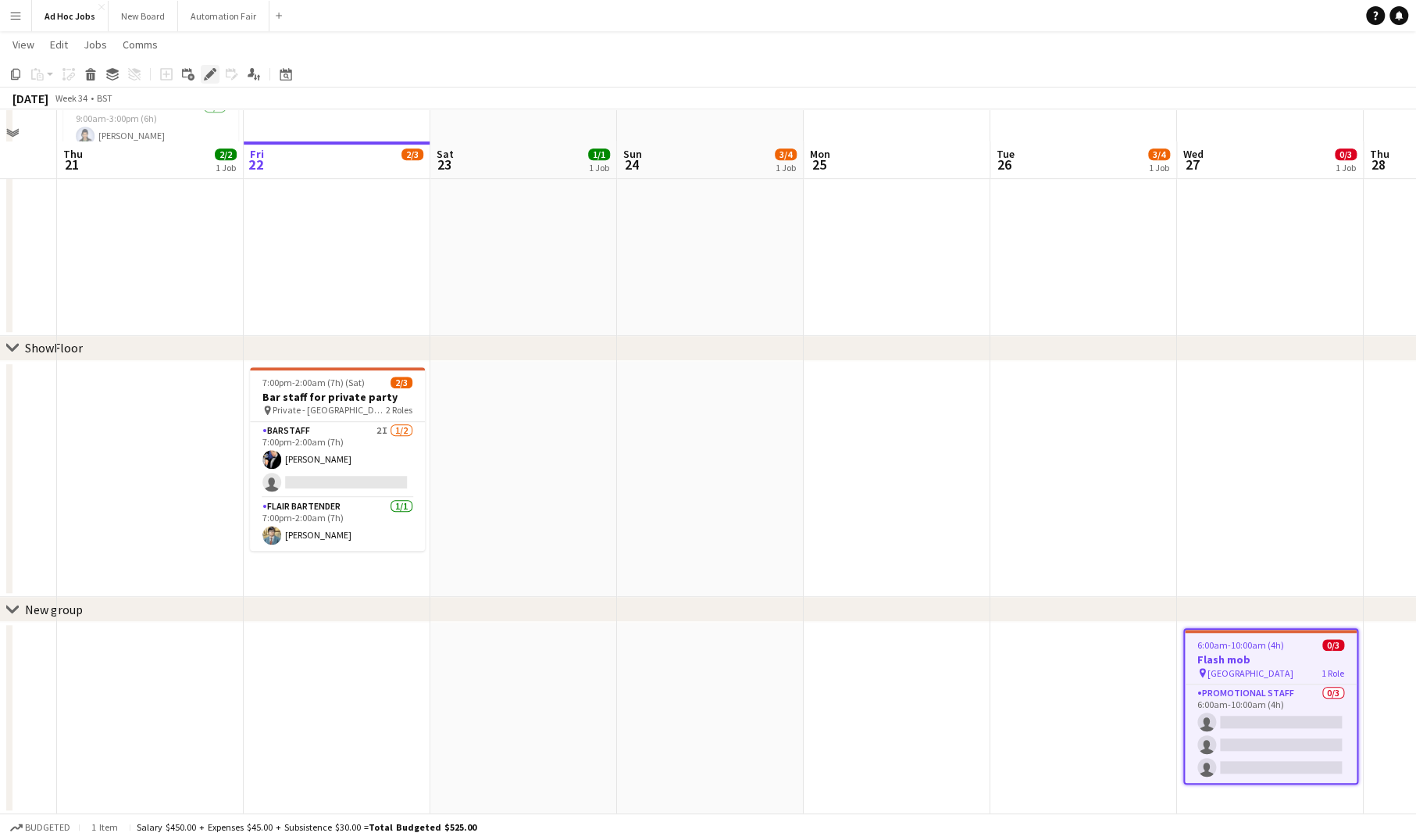
click at [207, 80] on icon "Edit" at bounding box center [210, 74] width 13 height 13
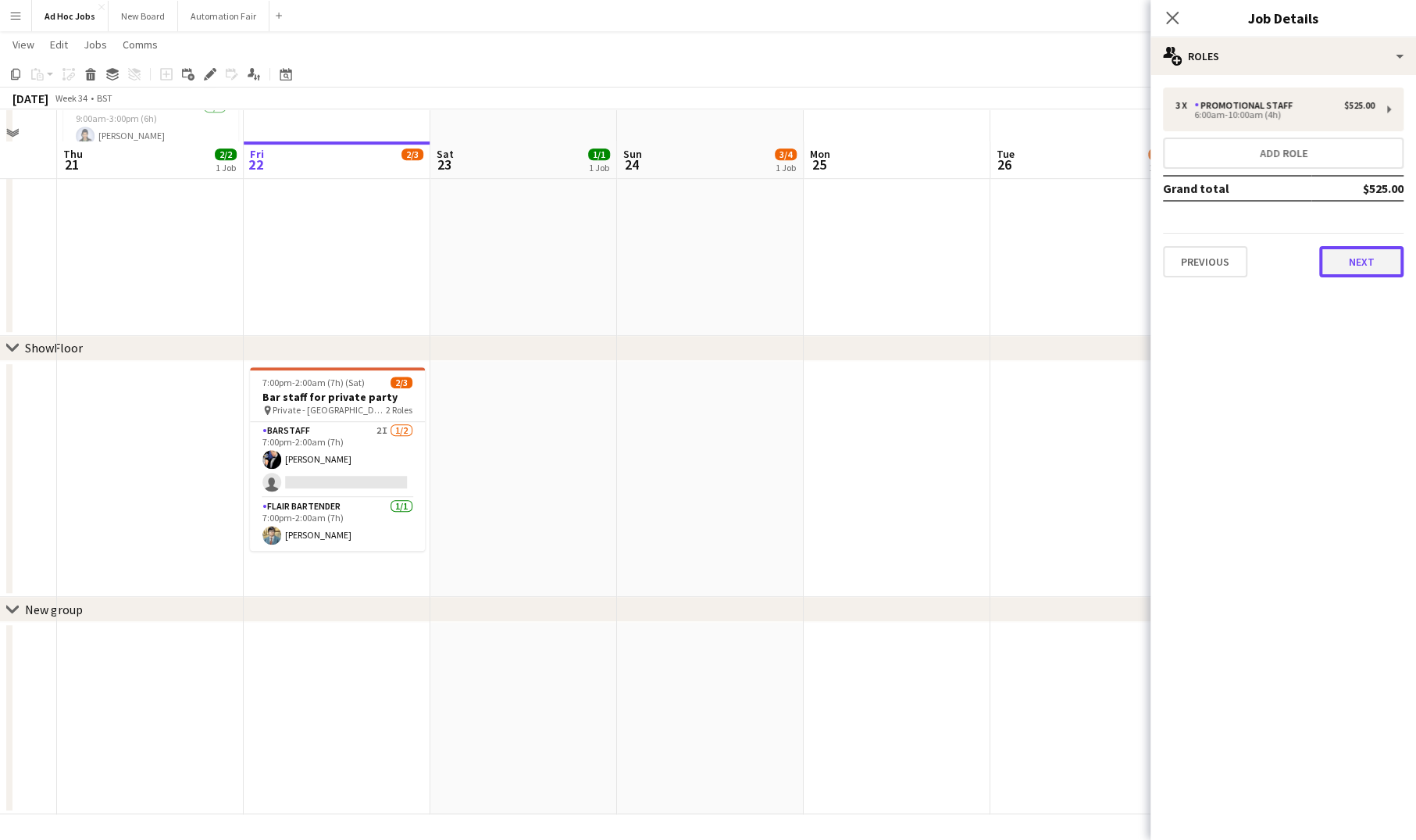
click at [1336, 254] on button "Next" at bounding box center [1361, 261] width 85 height 31
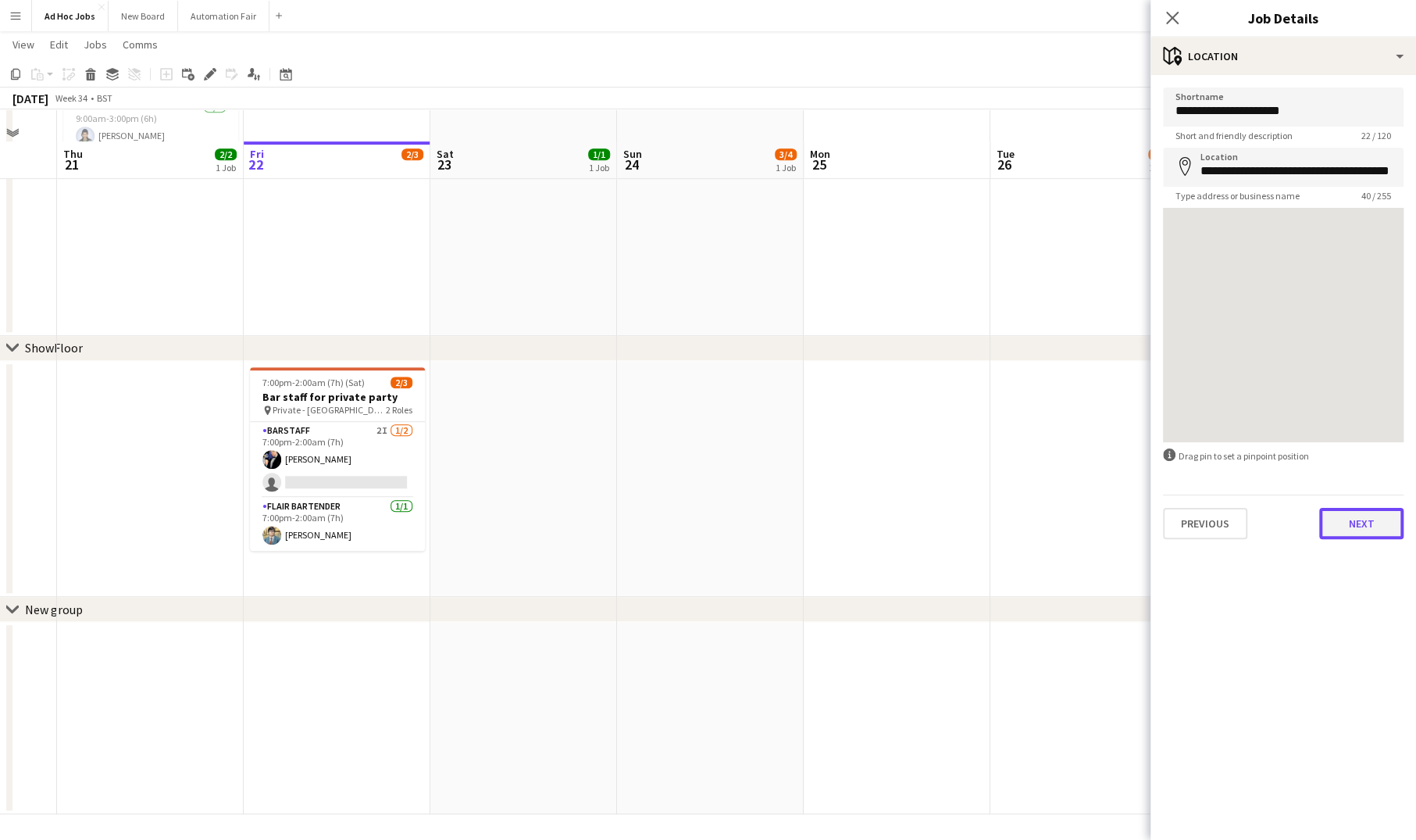
click at [1363, 531] on button "Next" at bounding box center [1361, 523] width 85 height 31
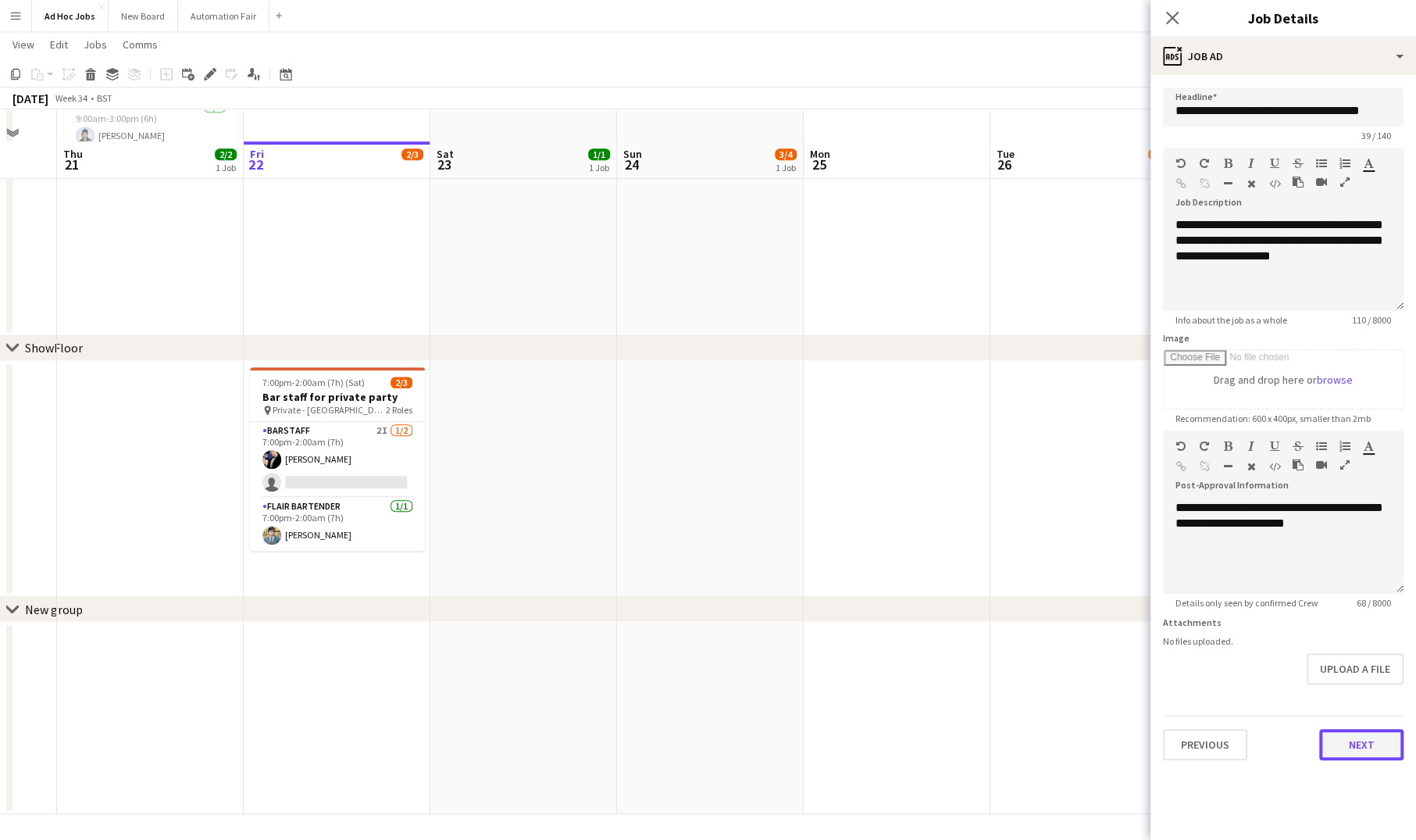
click at [1368, 751] on button "Next" at bounding box center [1361, 743] width 85 height 31
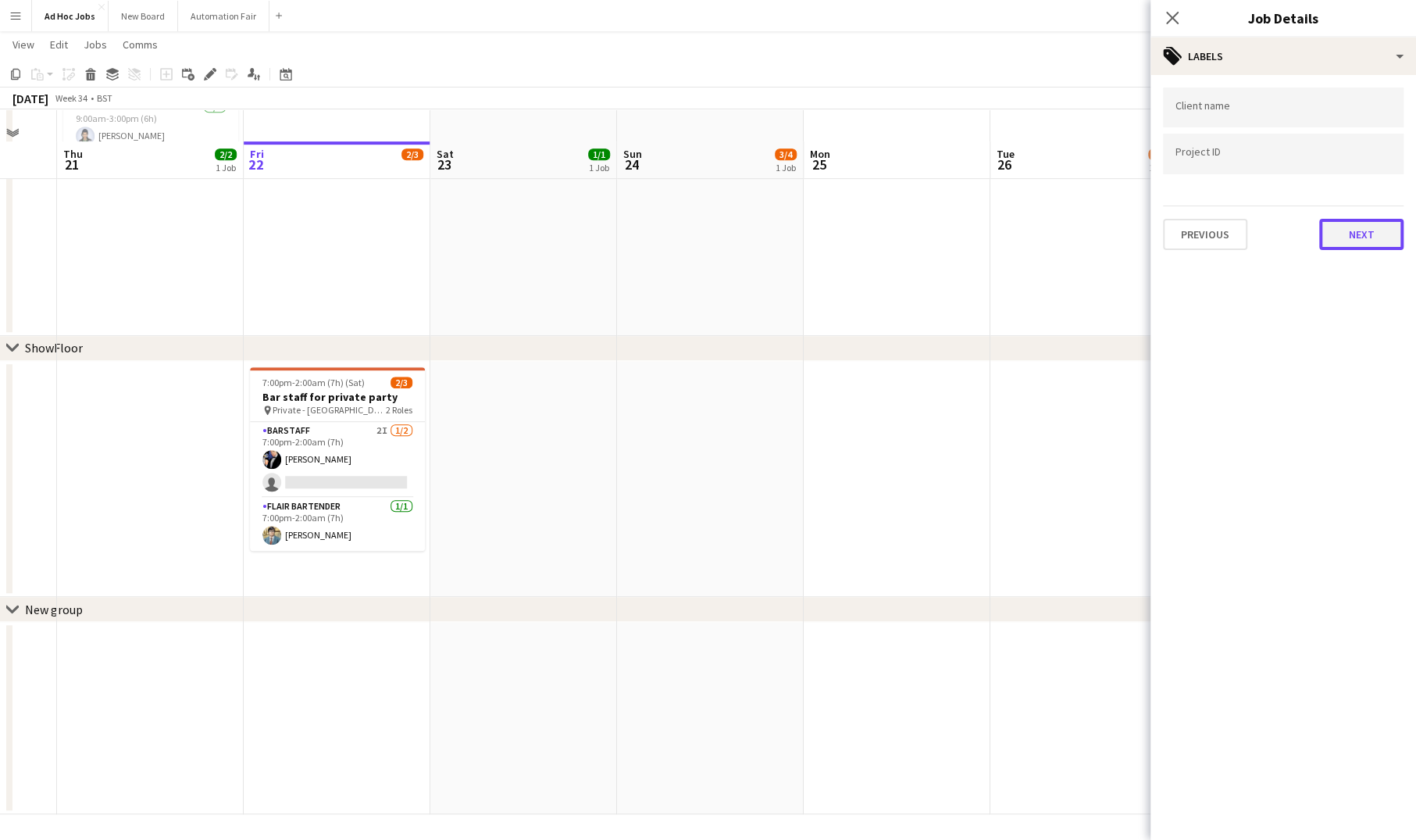
click at [1343, 243] on button "Next" at bounding box center [1361, 233] width 85 height 31
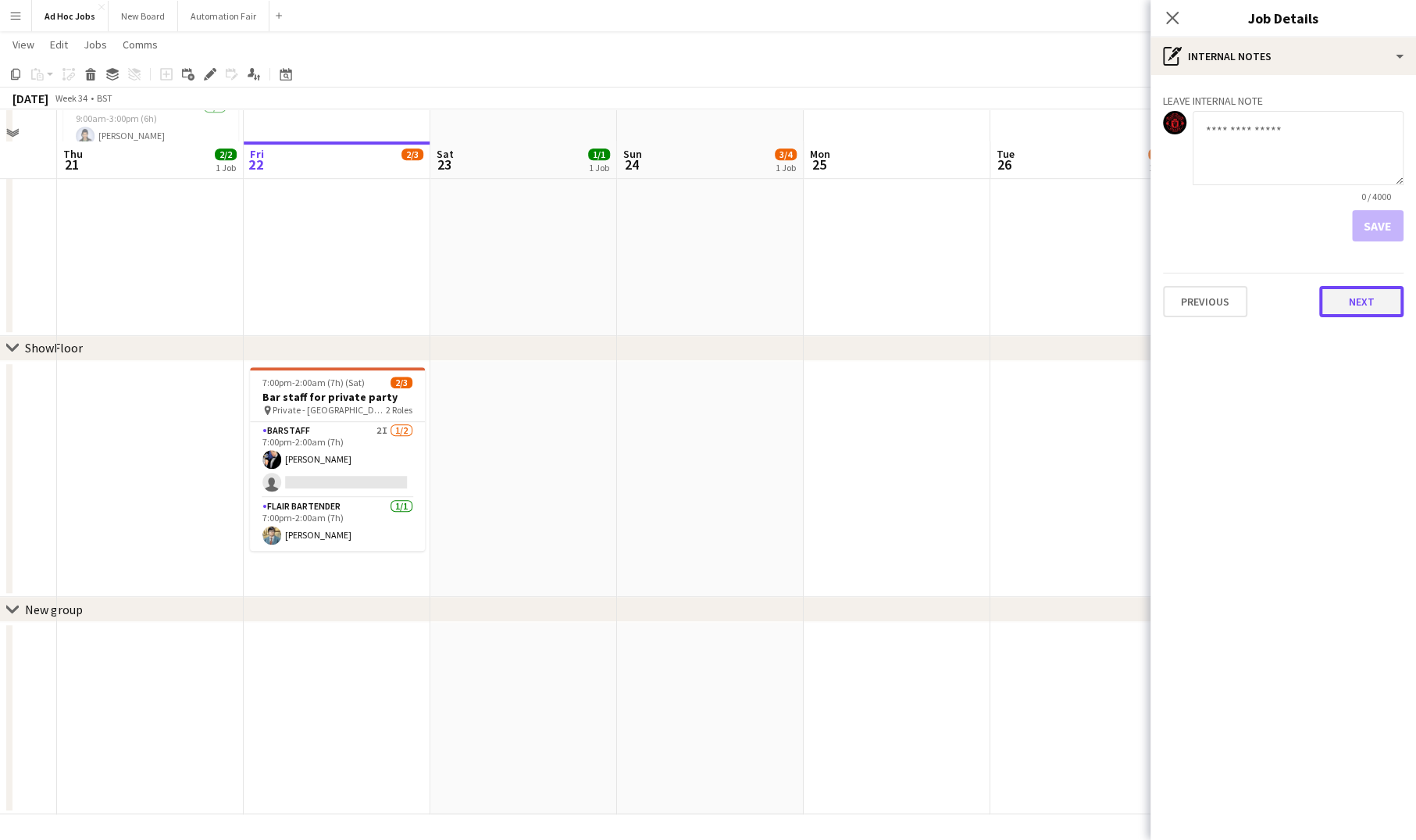
click at [1359, 300] on button "Next" at bounding box center [1361, 301] width 85 height 31
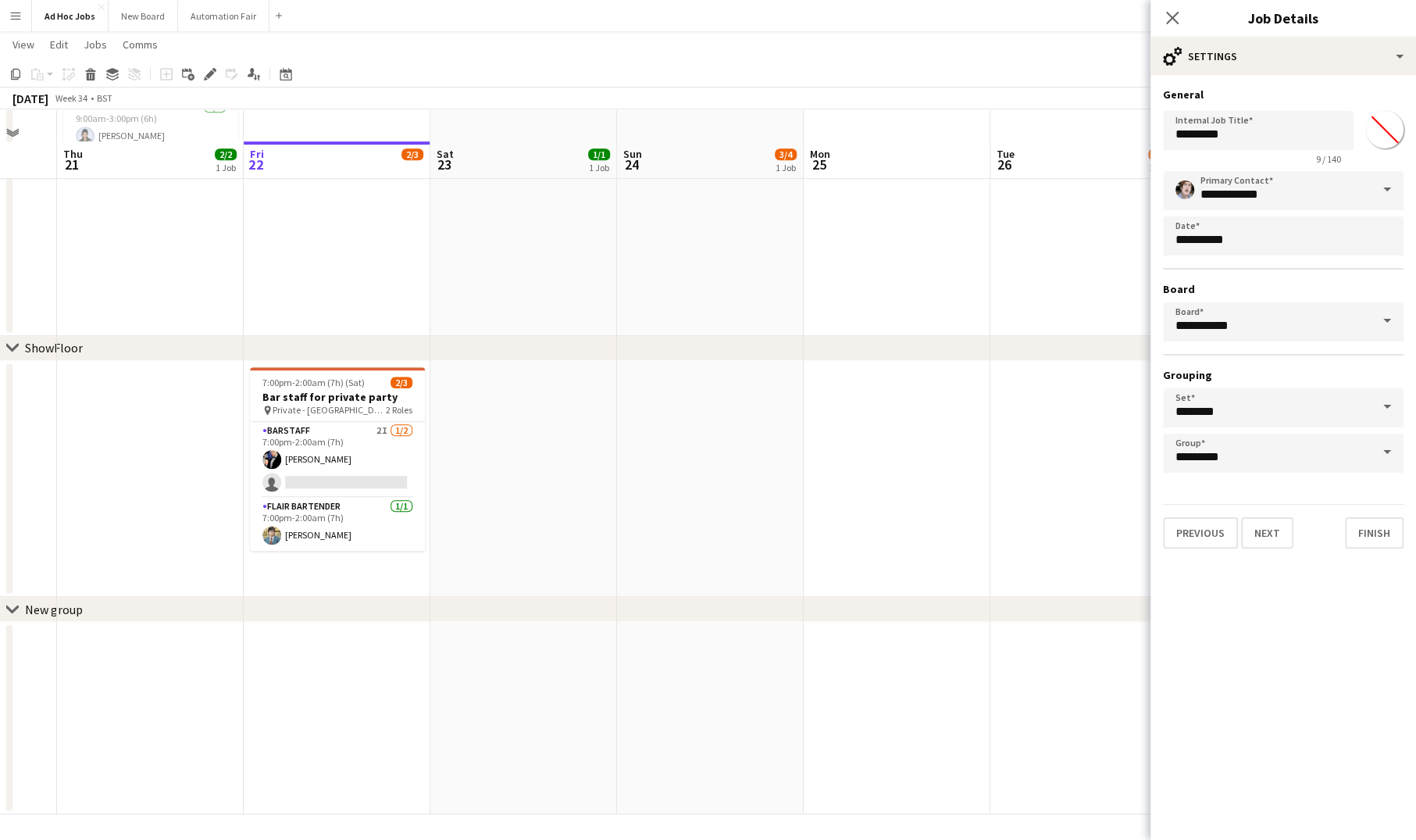
click at [1389, 450] on span at bounding box center [1387, 452] width 33 height 38
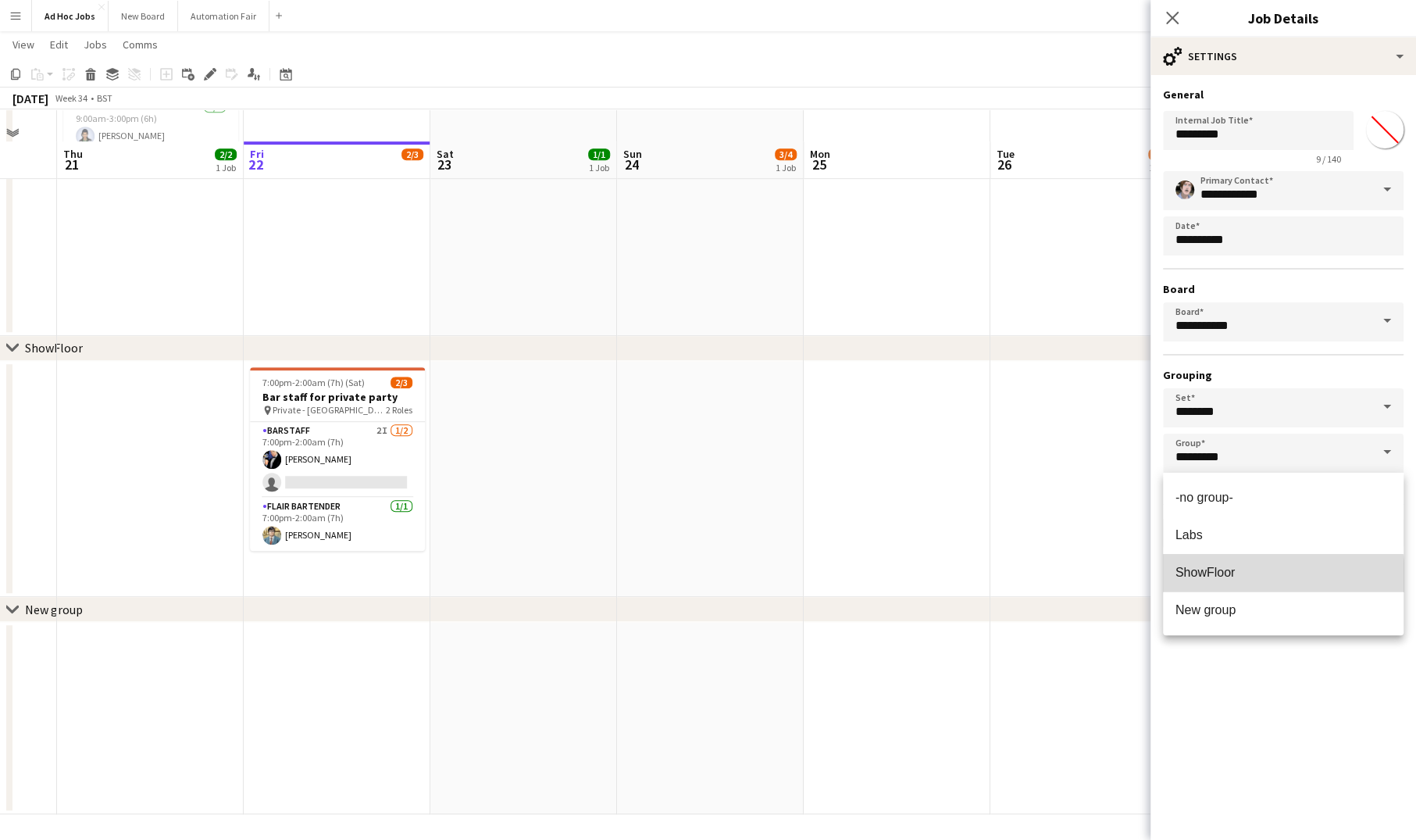
click at [1223, 579] on span "ShowFloor" at bounding box center [1204, 572] width 59 height 13
type input "*********"
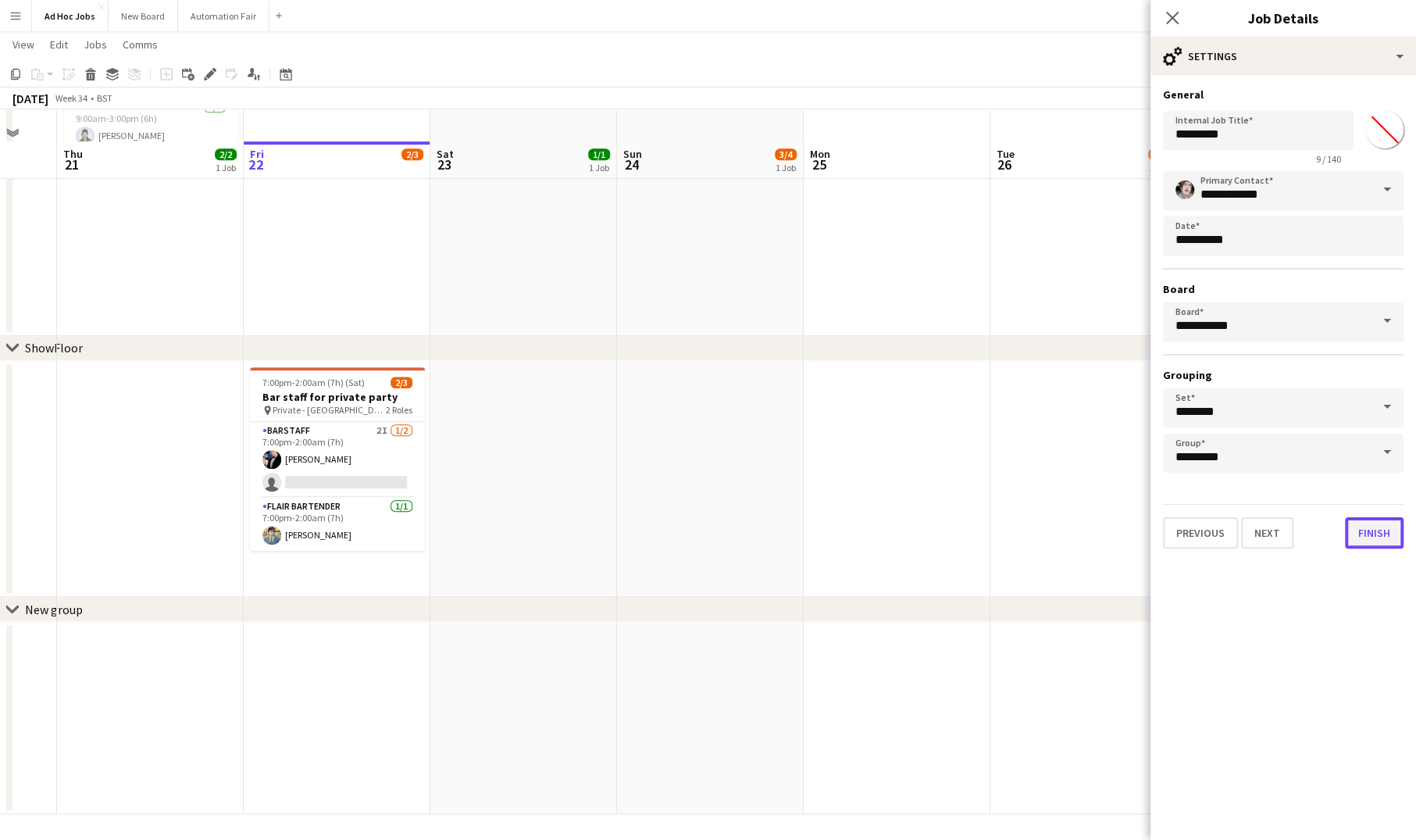
click at [1386, 535] on button "Finish" at bounding box center [1374, 532] width 59 height 31
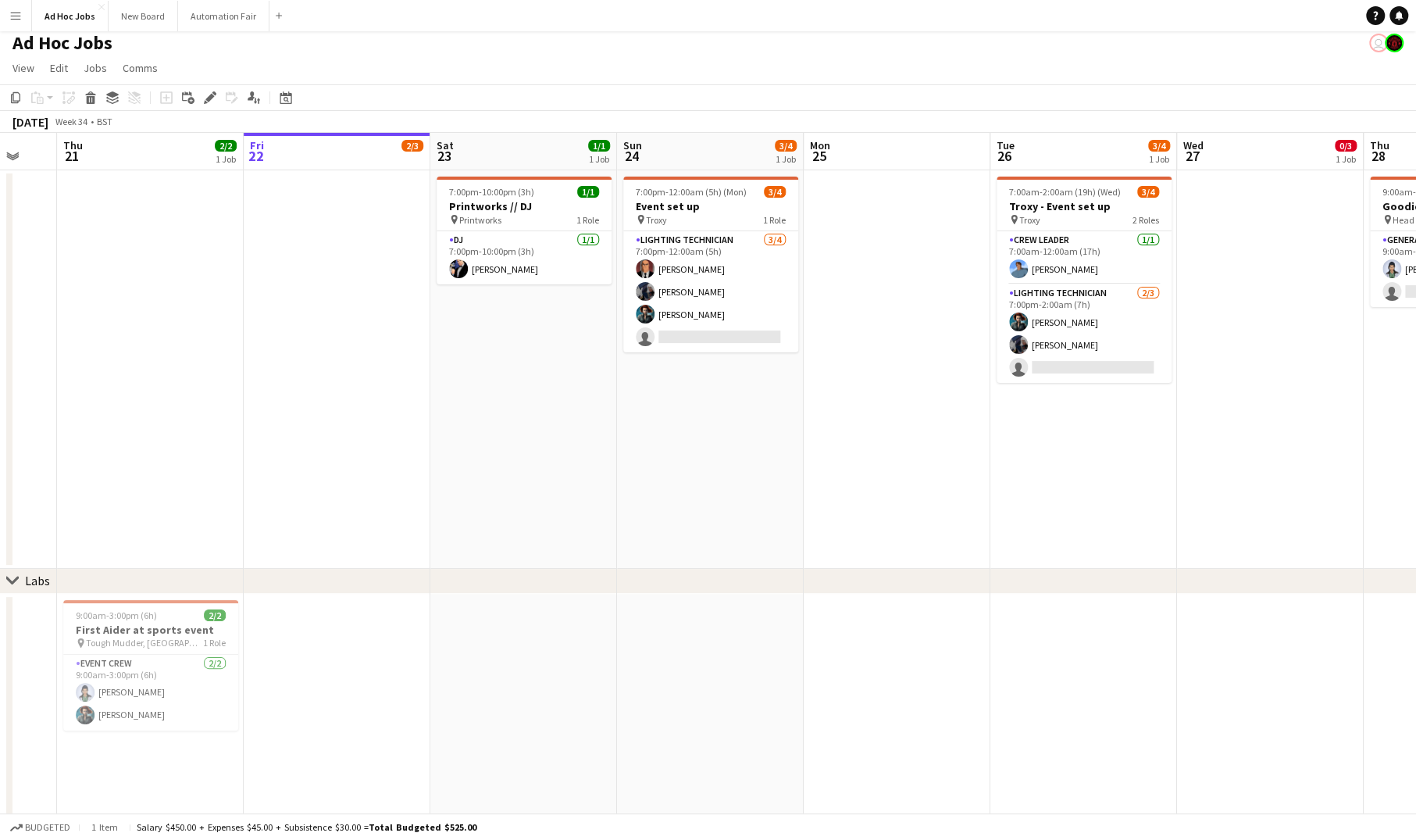
scroll to position [0, 0]
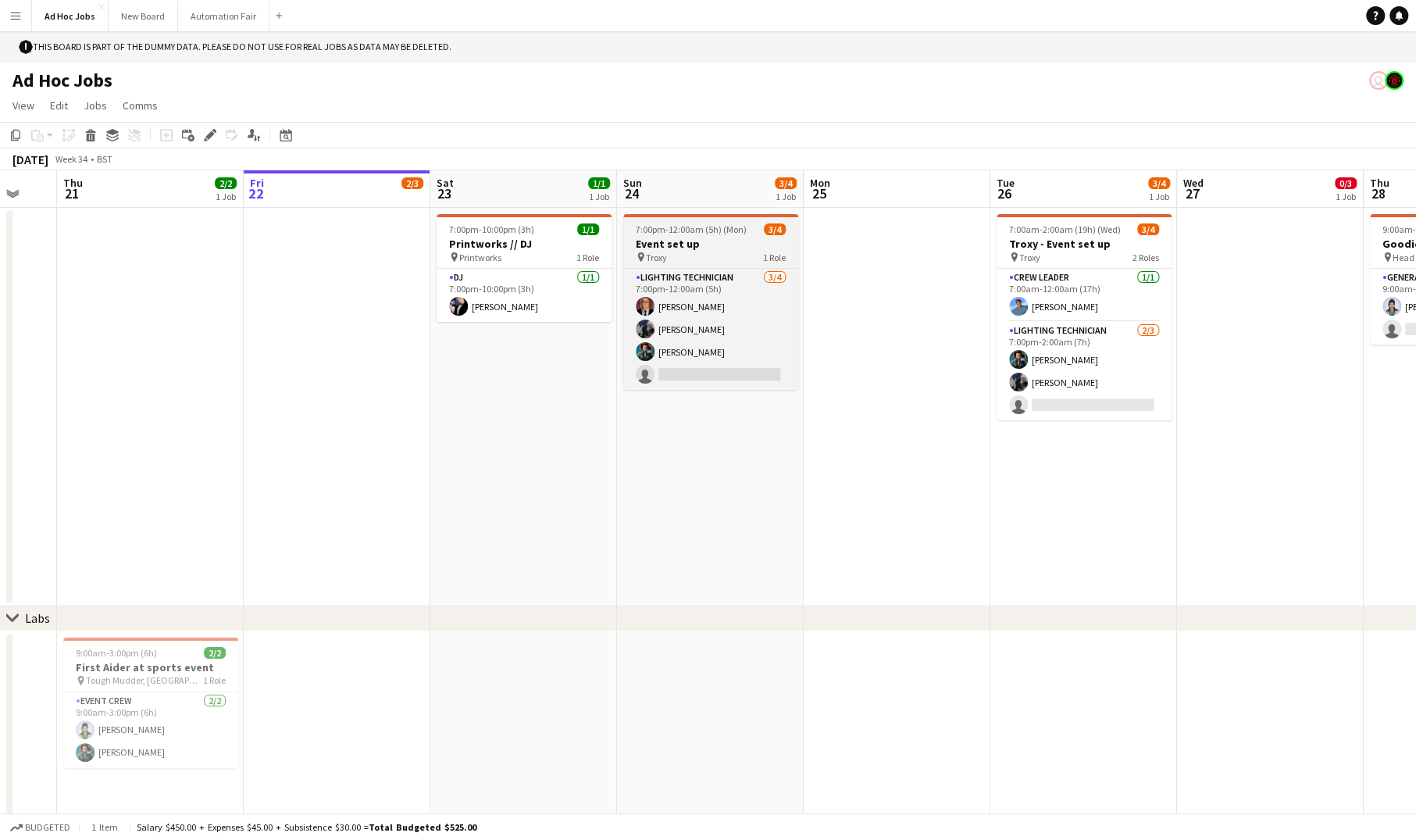
click at [709, 239] on h3 "Event set up" at bounding box center [710, 243] width 175 height 14
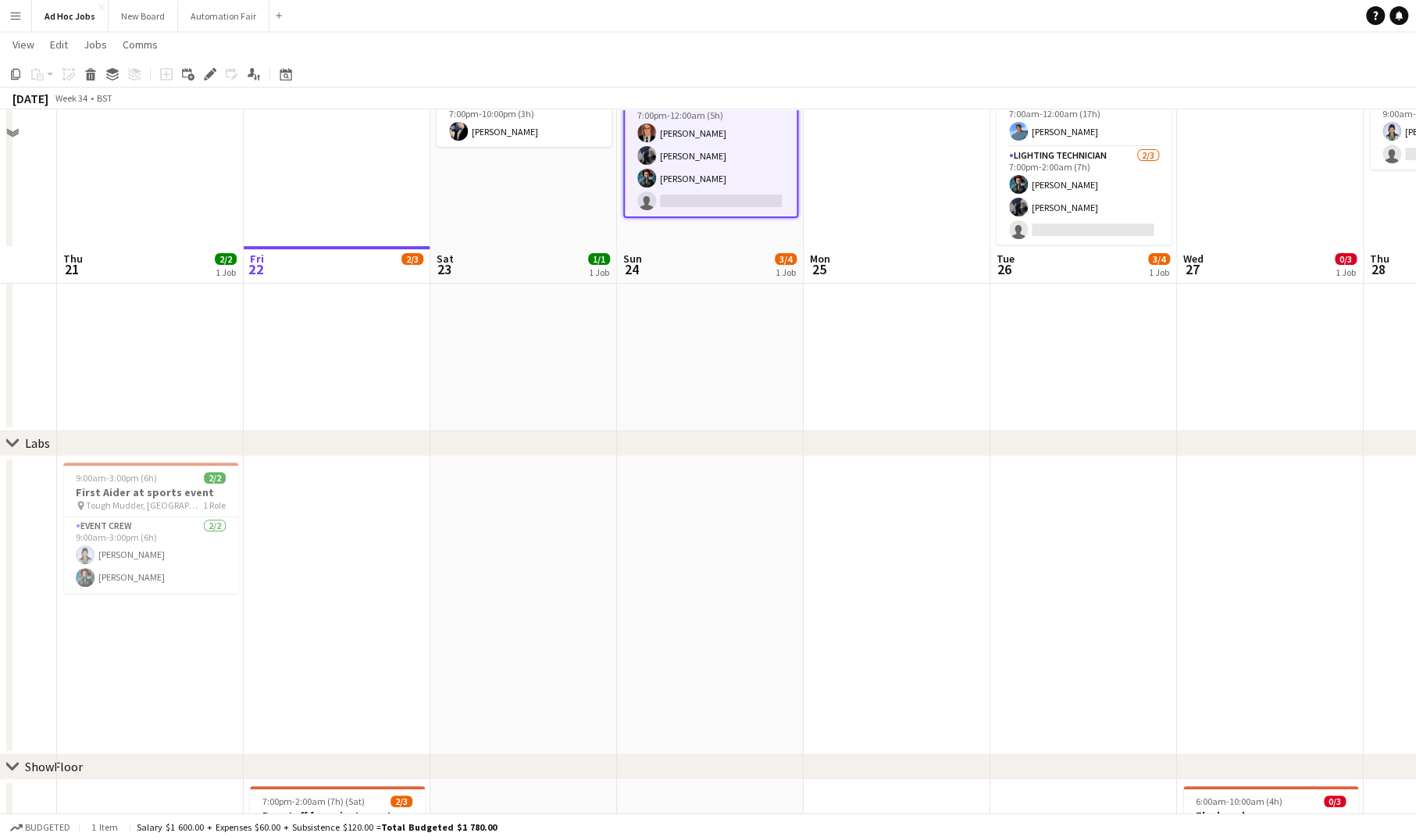
scroll to position [447, 0]
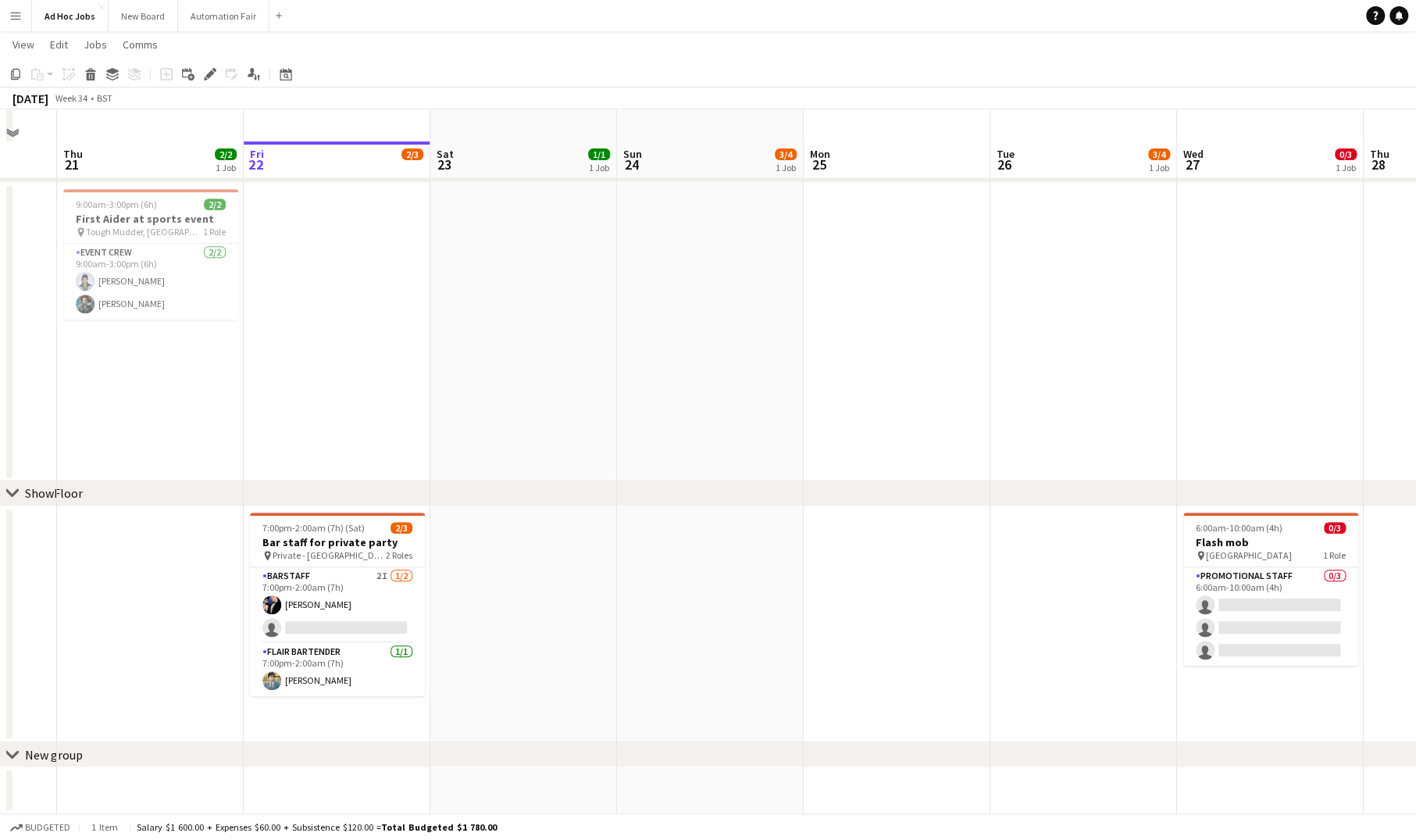
drag, startPoint x: 60, startPoint y: 753, endPoint x: 39, endPoint y: 758, distance: 21.6
click at [39, 758] on div "New group" at bounding box center [54, 754] width 58 height 16
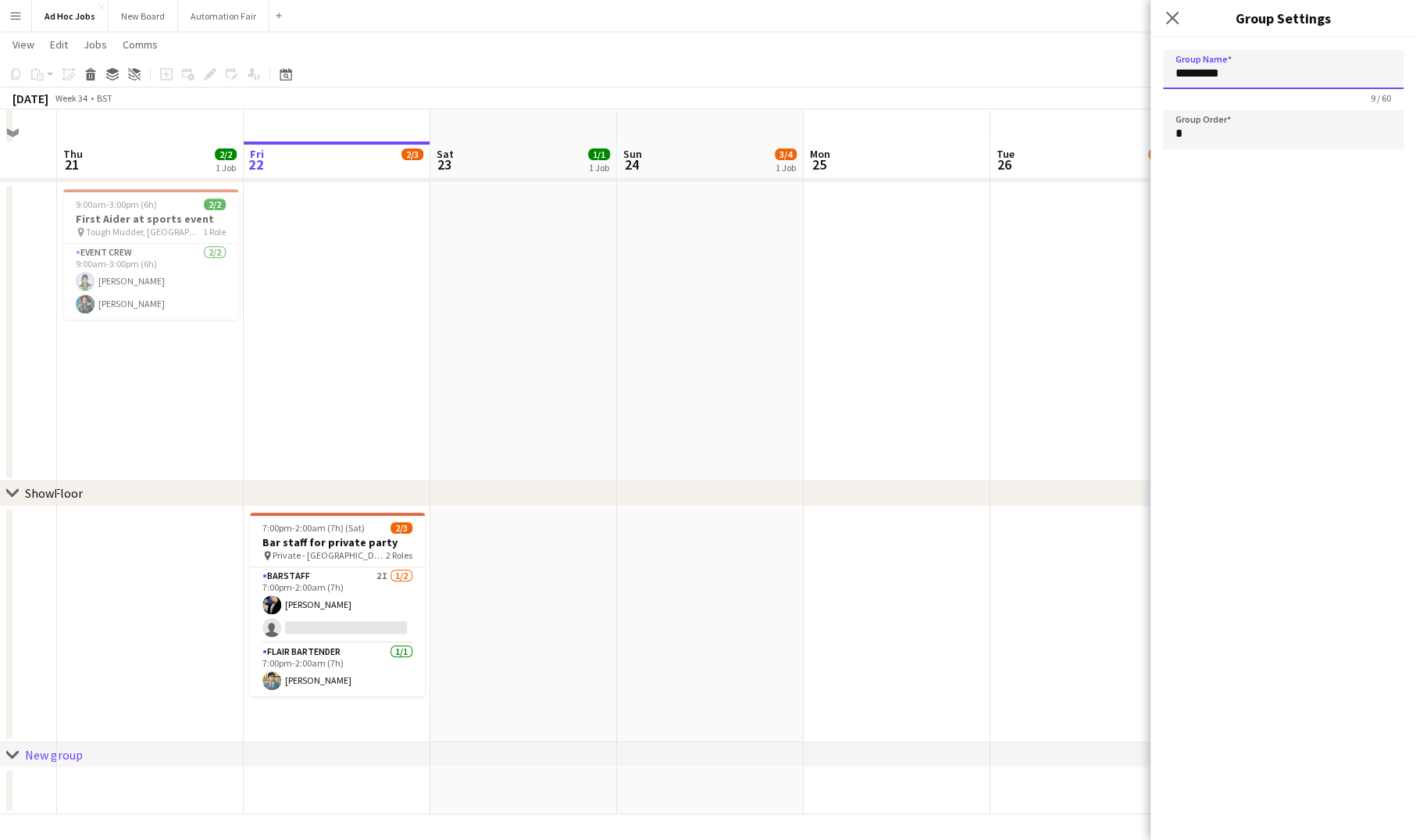
drag, startPoint x: 1241, startPoint y: 72, endPoint x: 1152, endPoint y: 63, distance: 89.5
click at [1152, 63] on form "Group Name ********* 9 / 60 Group Order *" at bounding box center [1283, 103] width 265 height 131
click at [749, 388] on app-date-cell at bounding box center [709, 331] width 187 height 298
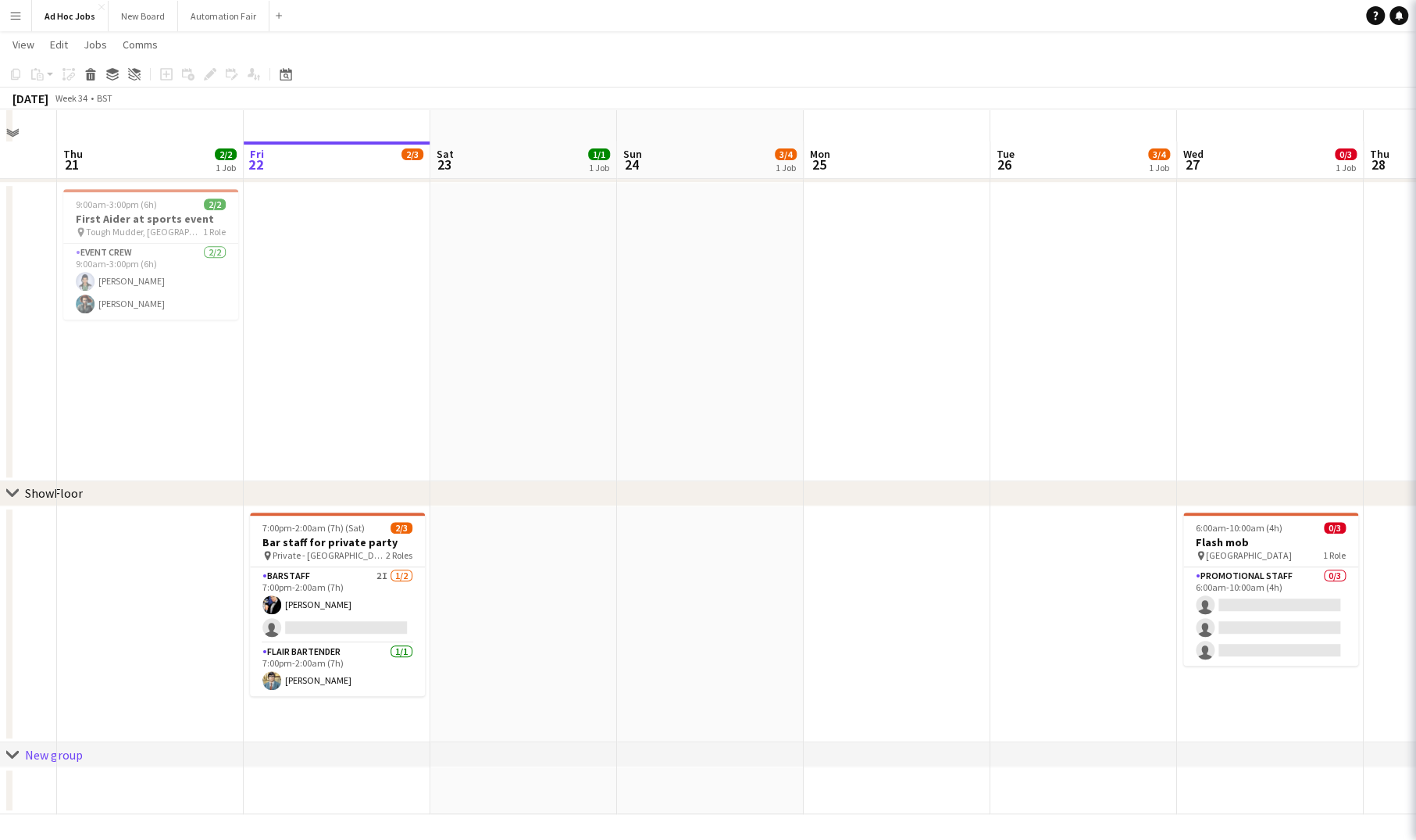
type input "*********"
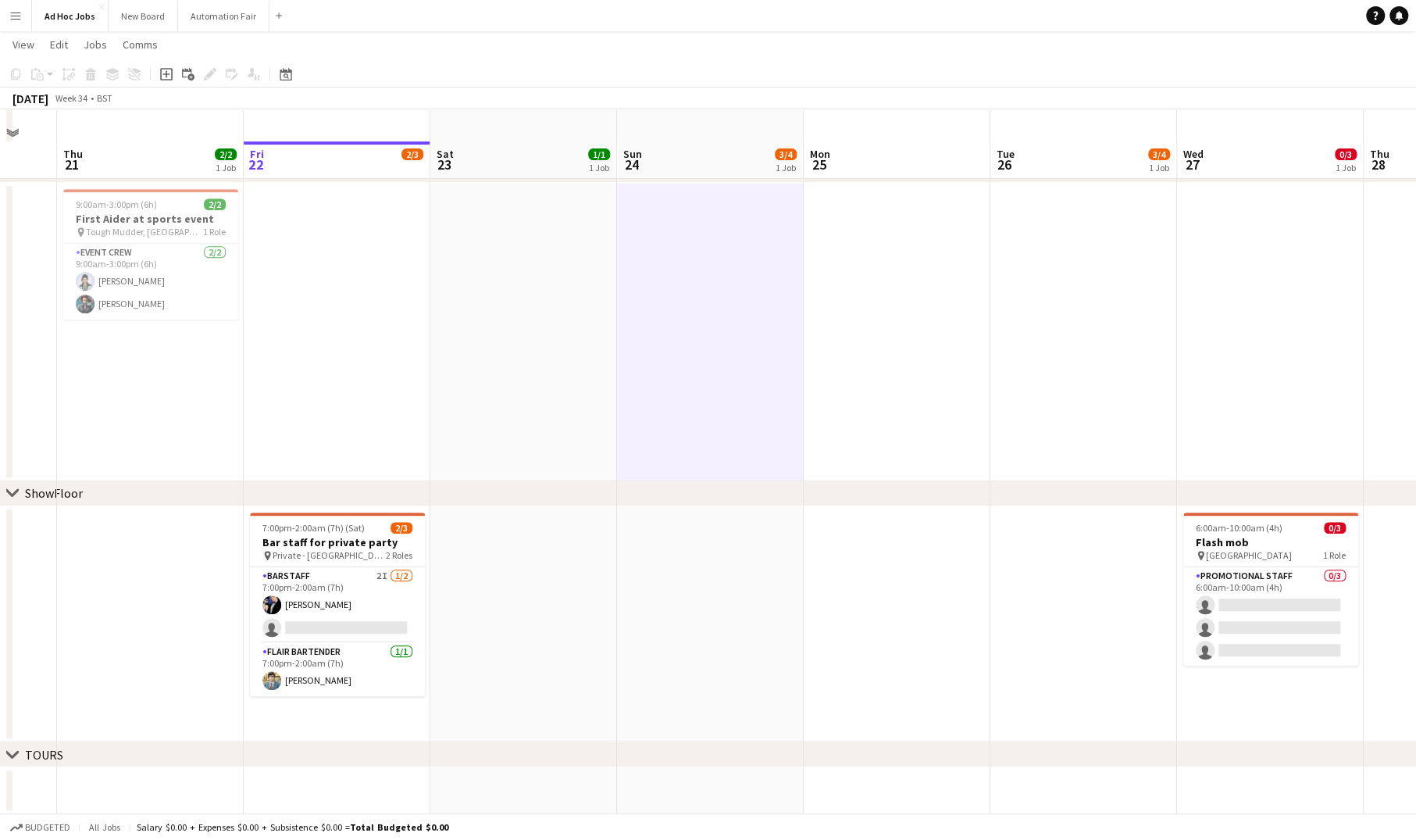
click at [42, 755] on div "TOURS" at bounding box center [44, 754] width 38 height 16
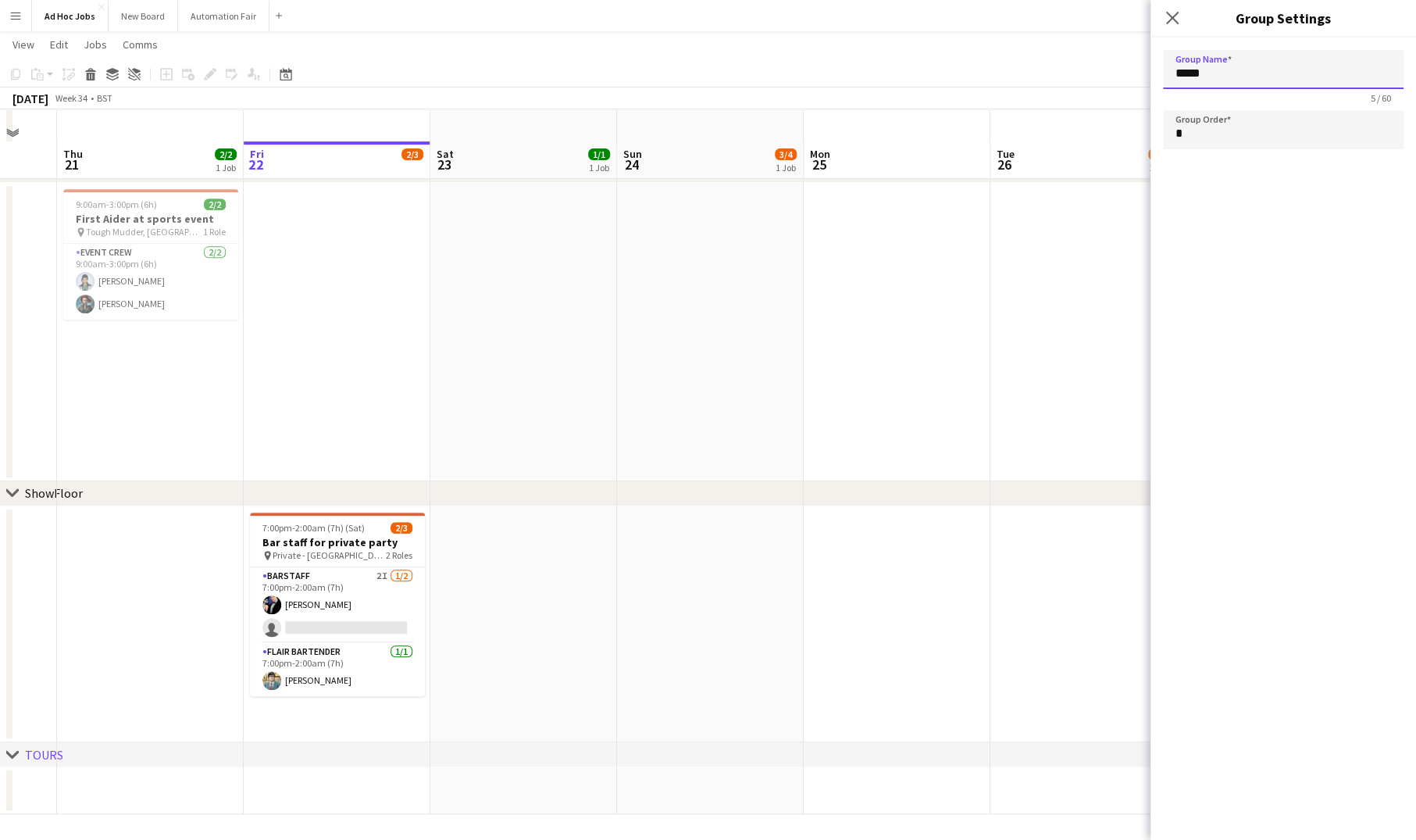
drag, startPoint x: 1184, startPoint y: 71, endPoint x: 1320, endPoint y: 68, distance: 136.0
click at [1320, 68] on input "*****" at bounding box center [1283, 69] width 240 height 39
type input "*"
click at [628, 314] on app-date-cell at bounding box center [709, 331] width 187 height 298
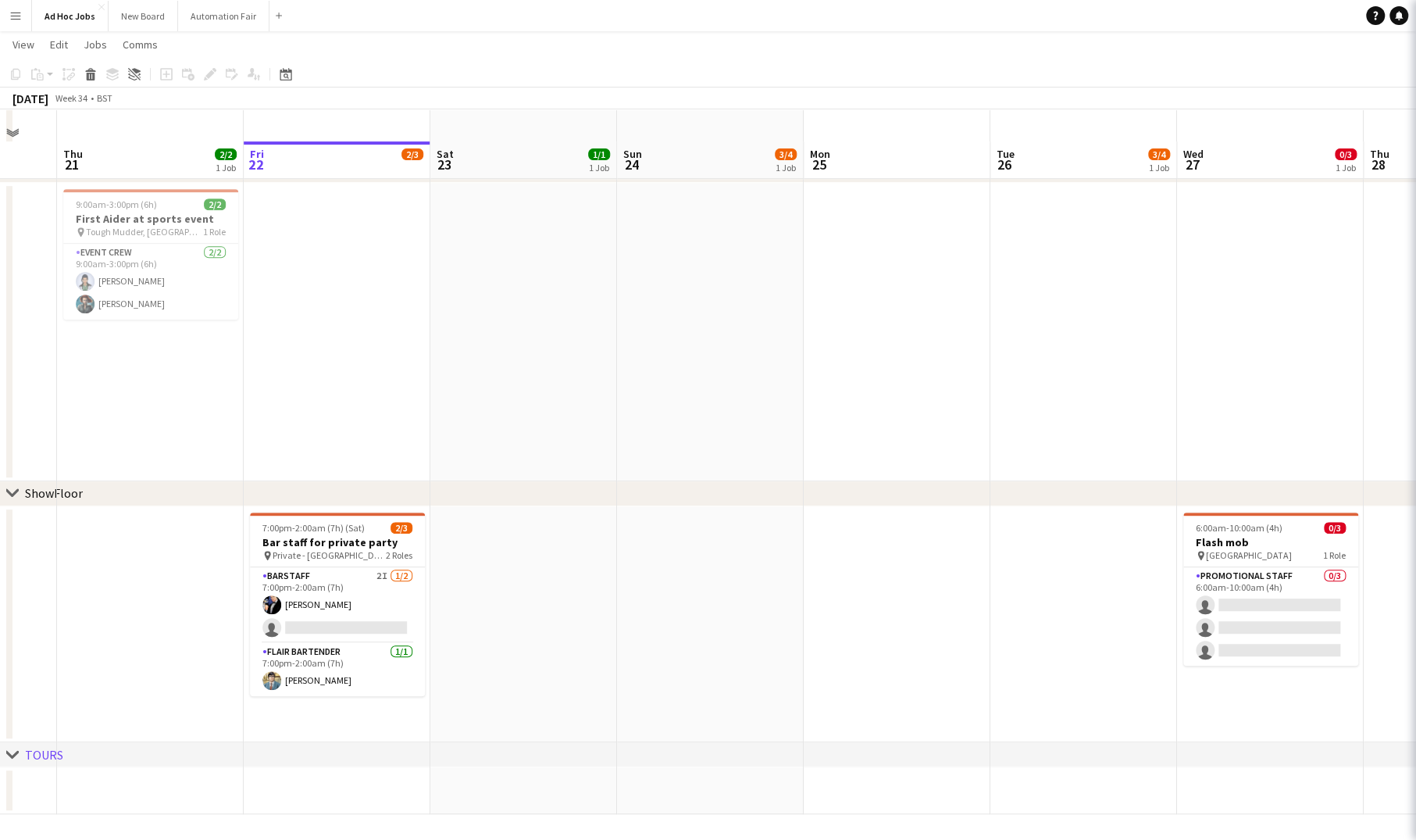
type input "*****"
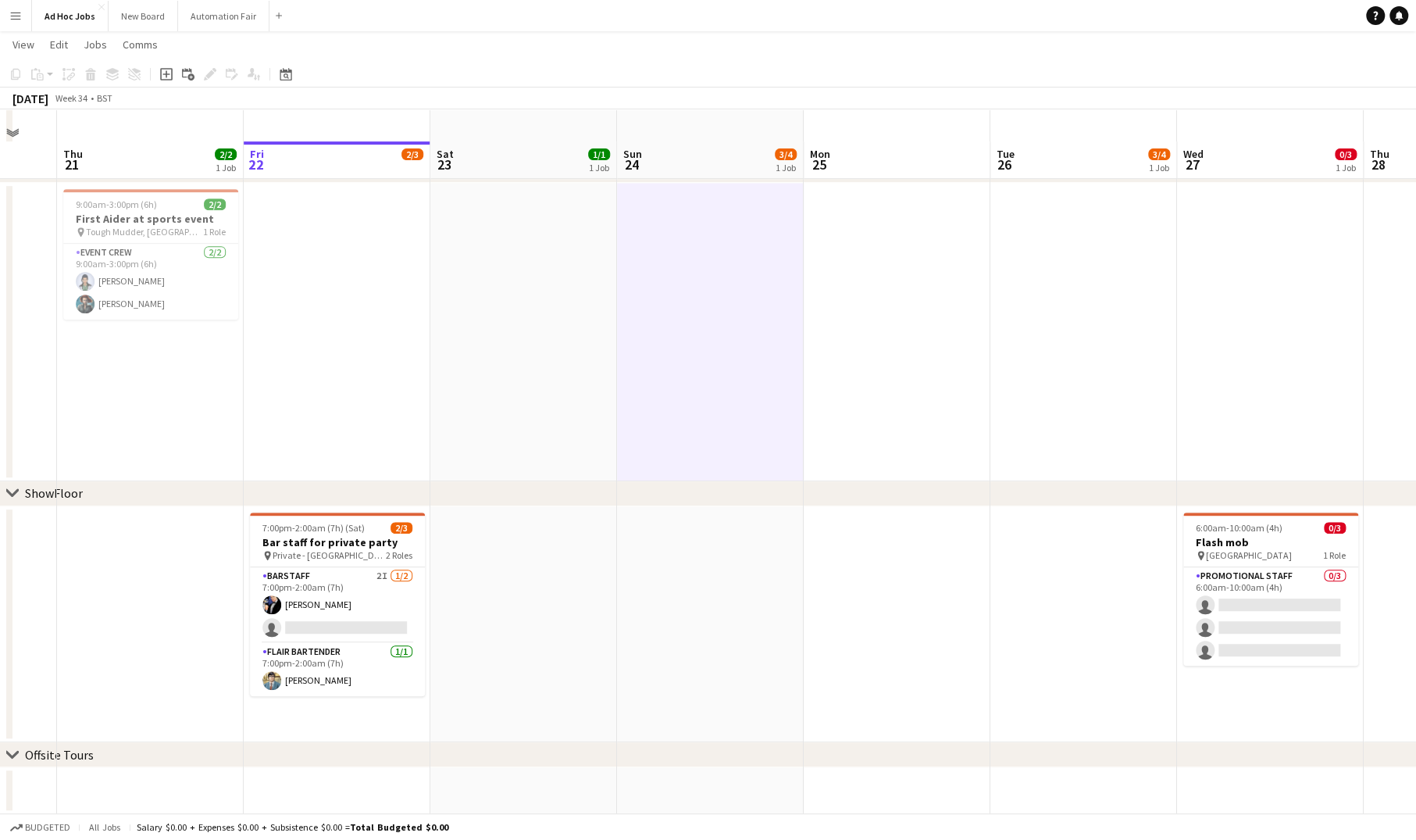
click at [599, 622] on app-date-cell at bounding box center [523, 624] width 187 height 236
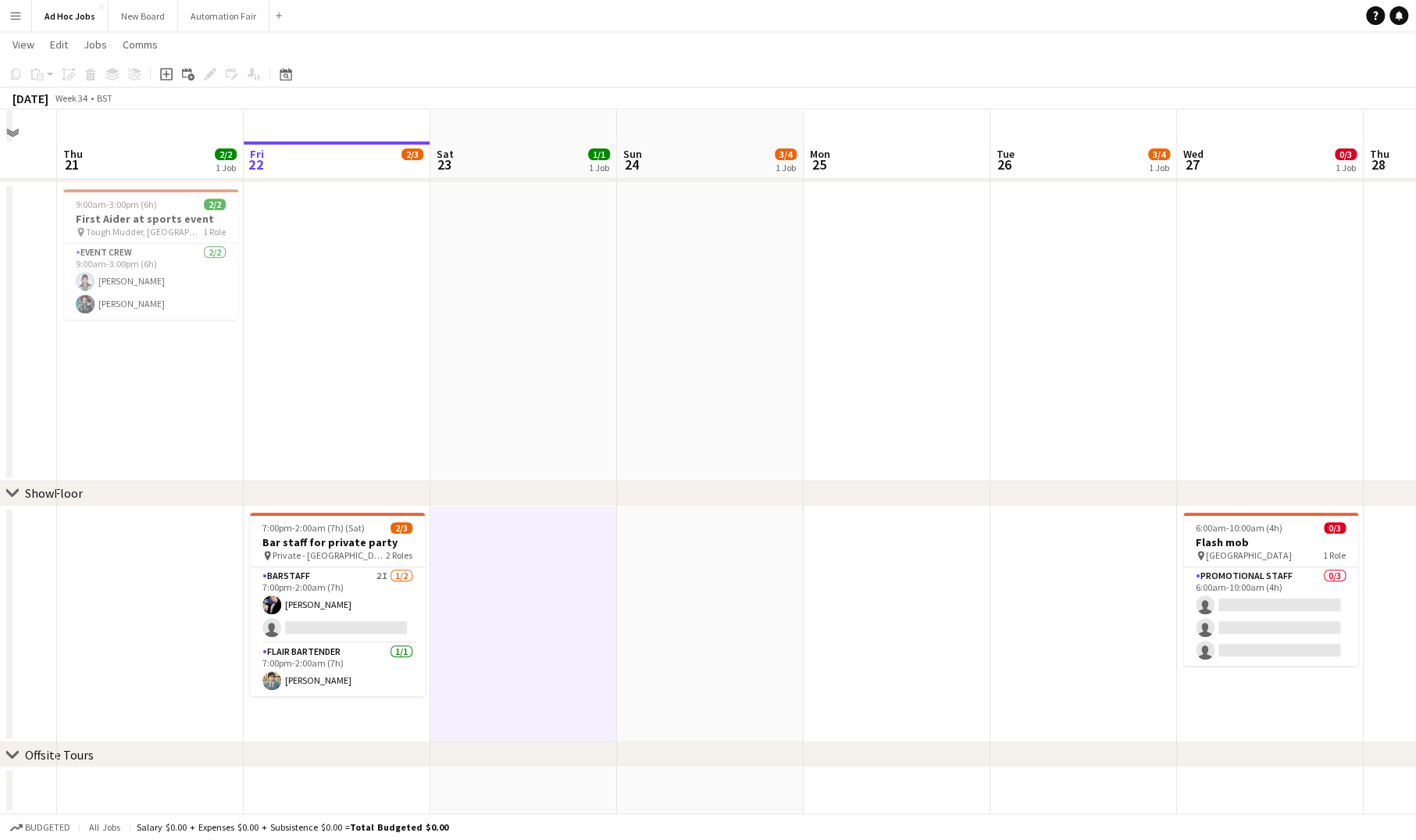
click at [150, 746] on div "chevron-right Offsite Tours" at bounding box center [708, 754] width 1416 height 25
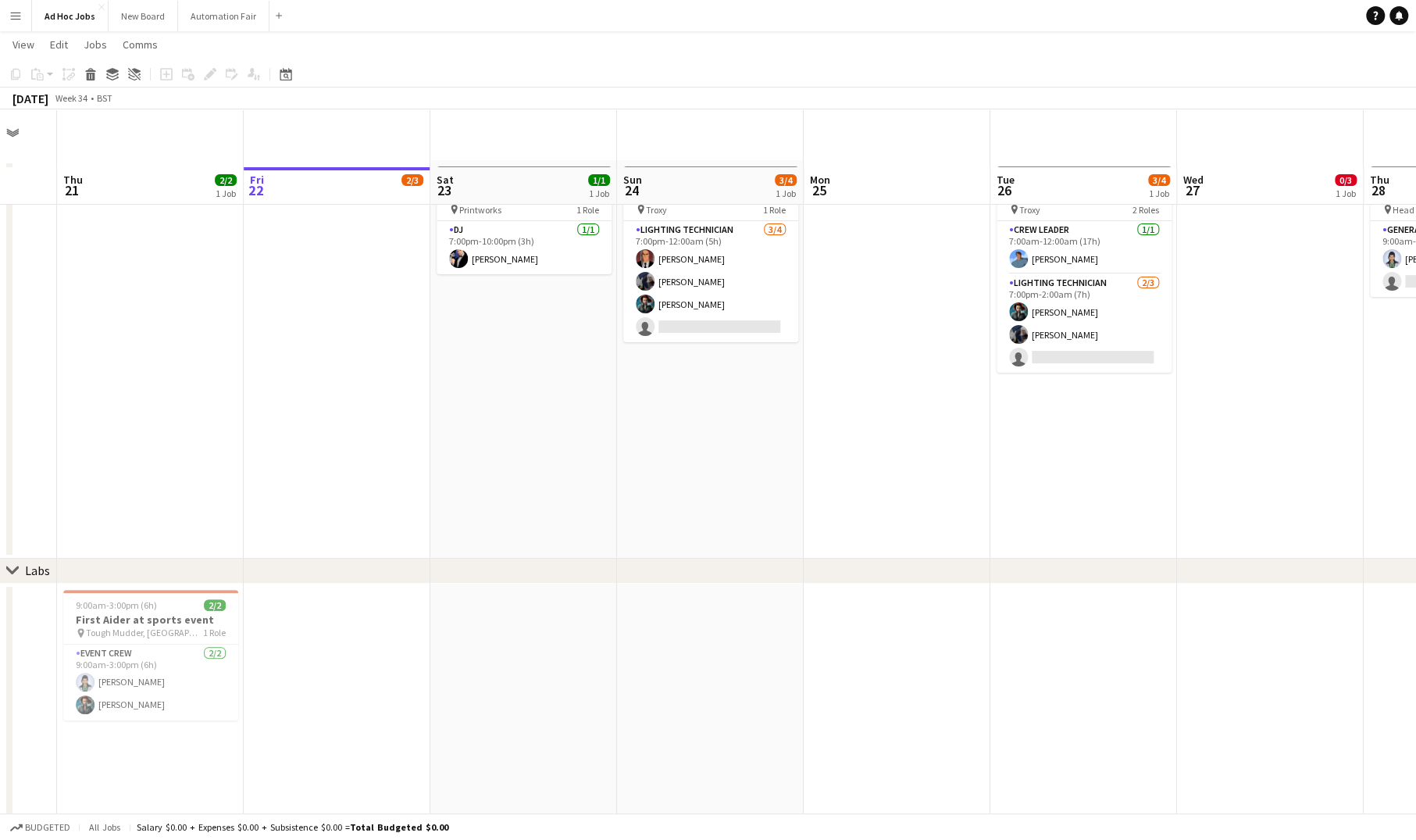
scroll to position [0, 0]
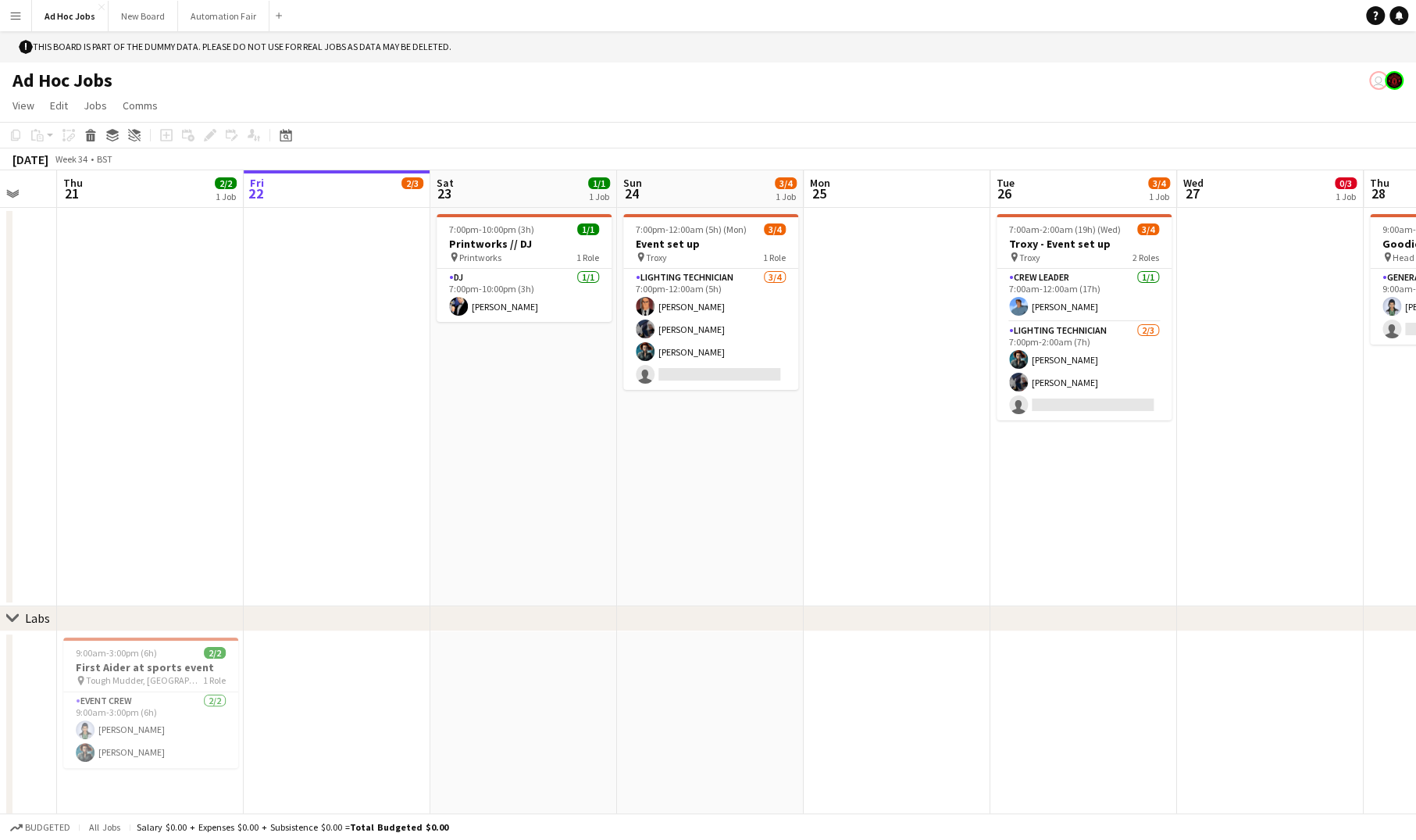
click at [242, 339] on app-date-cell at bounding box center [150, 406] width 187 height 398
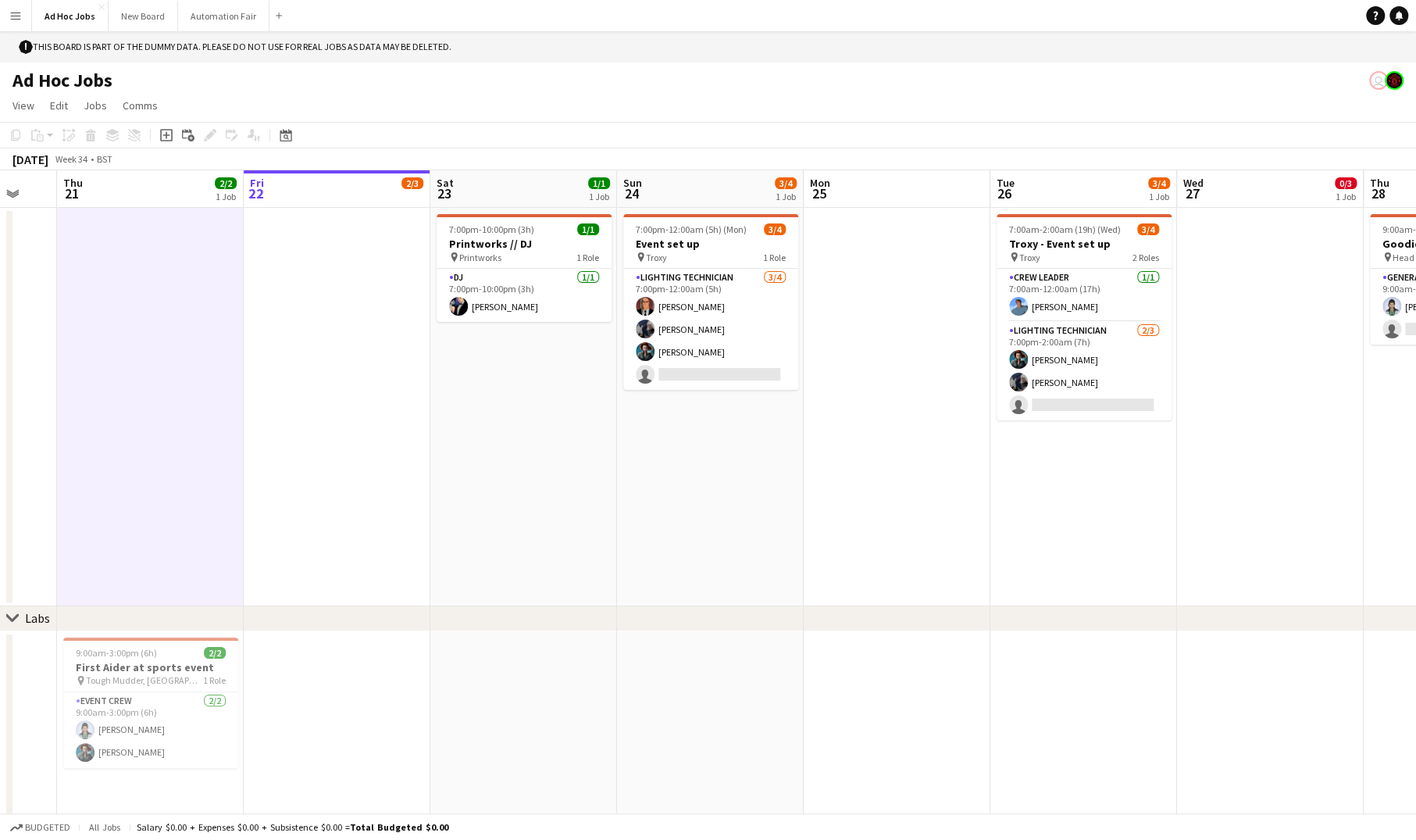
click at [309, 386] on app-date-cell at bounding box center [336, 406] width 187 height 398
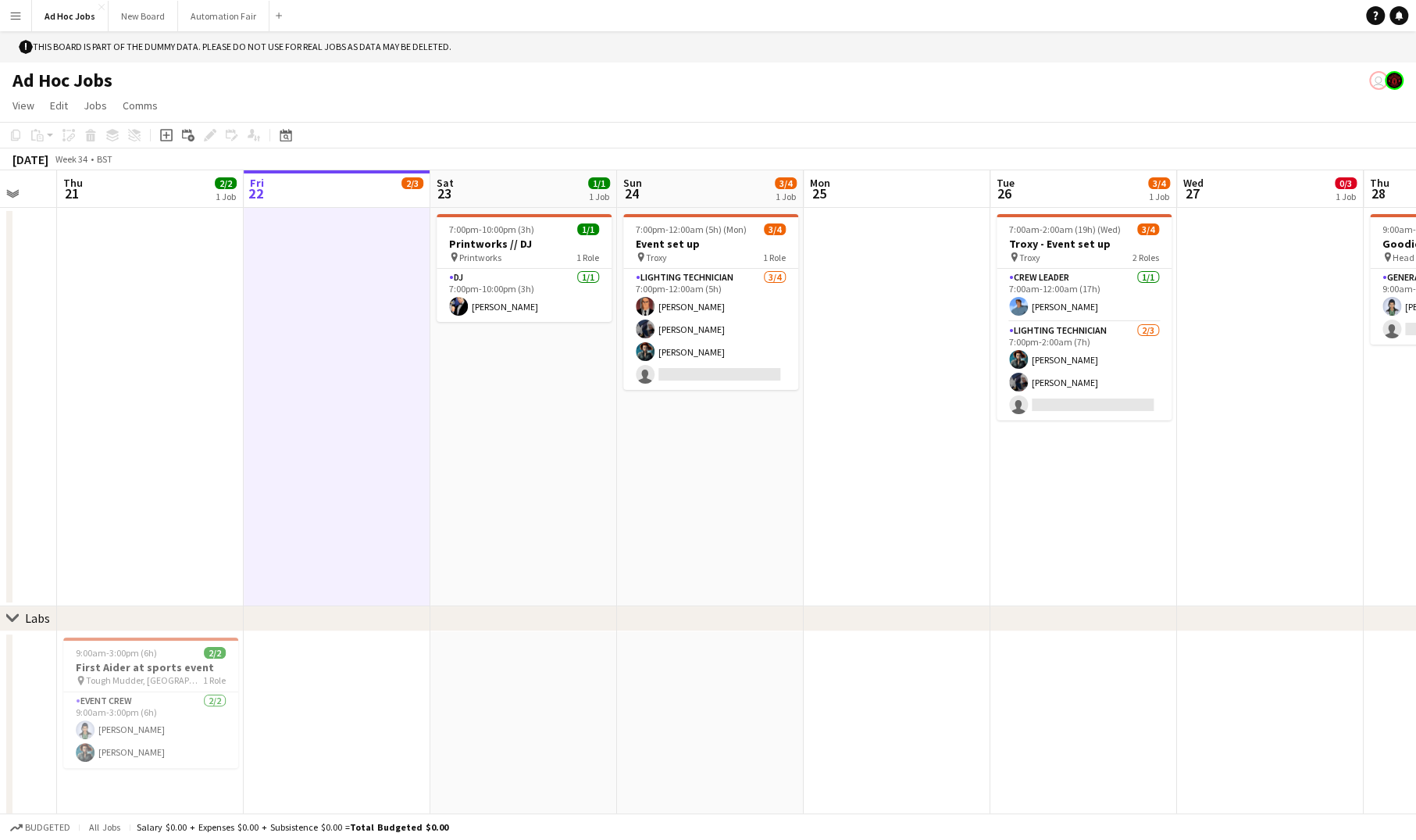
scroll to position [0, 502]
click at [268, 191] on app-board-header-date "Fri 22 2/3" at bounding box center [337, 190] width 187 height 38
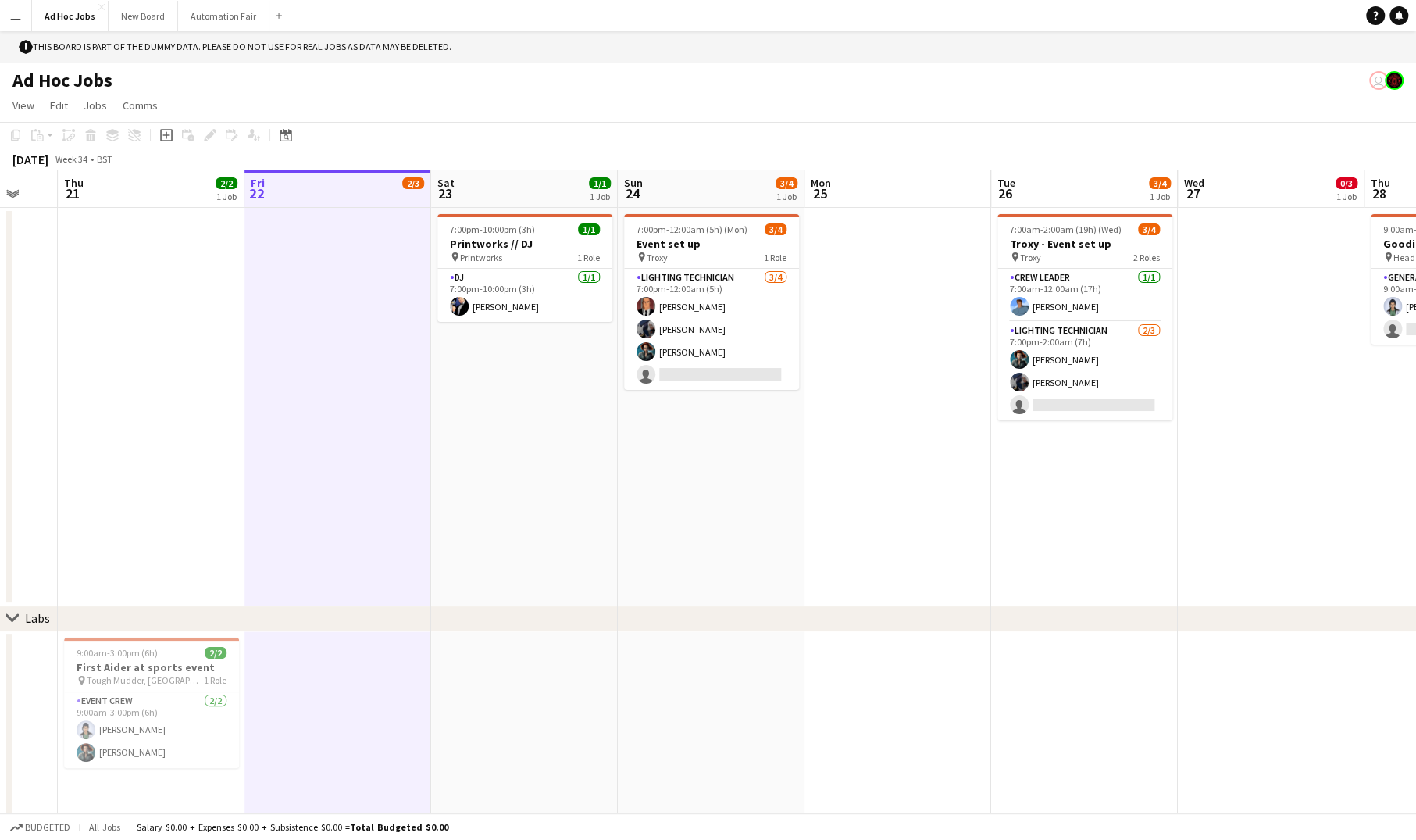
click at [17, 615] on icon at bounding box center [12, 618] width 12 height 6
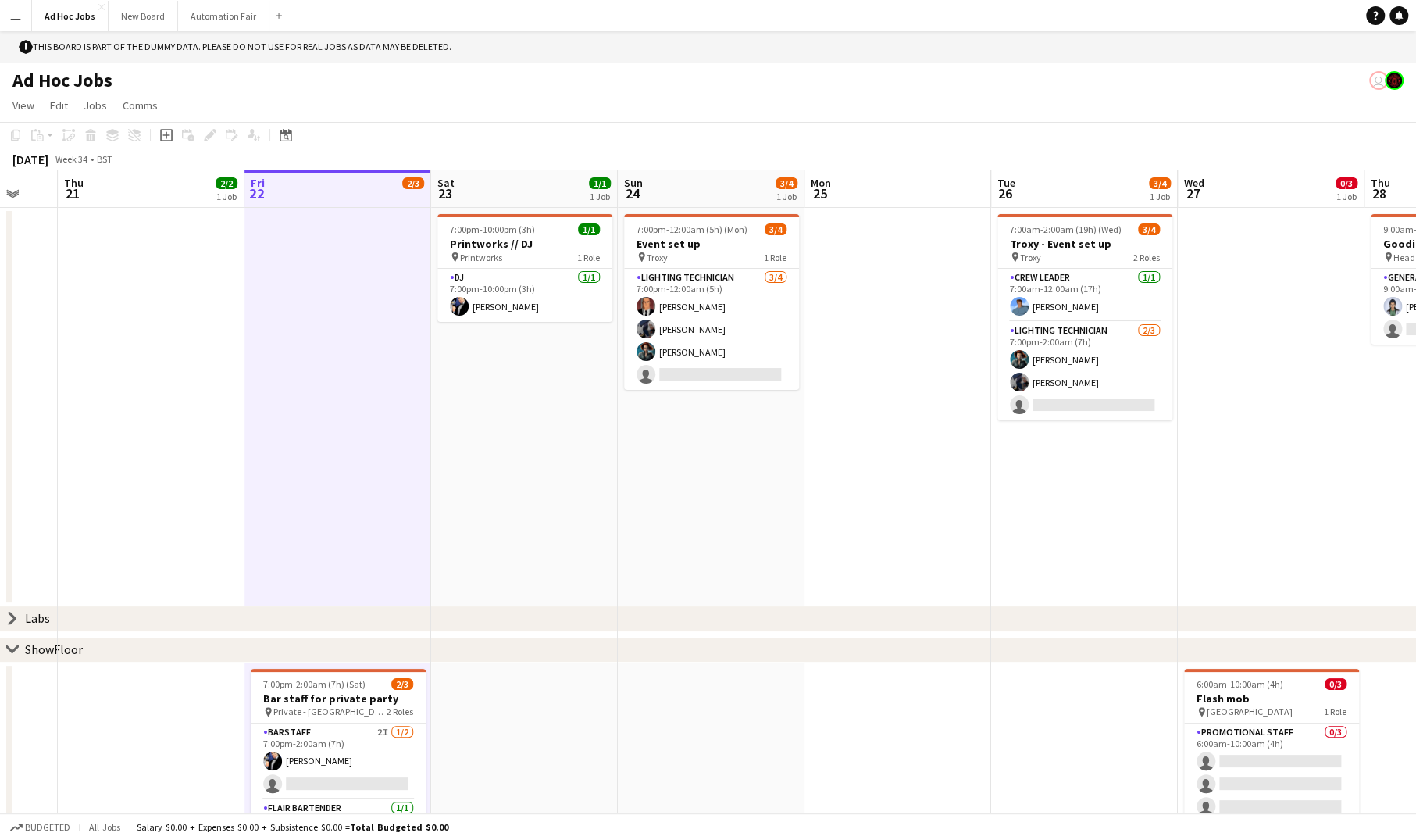
click at [5, 654] on div "chevron-right ShowFloor" at bounding box center [708, 649] width 1416 height 25
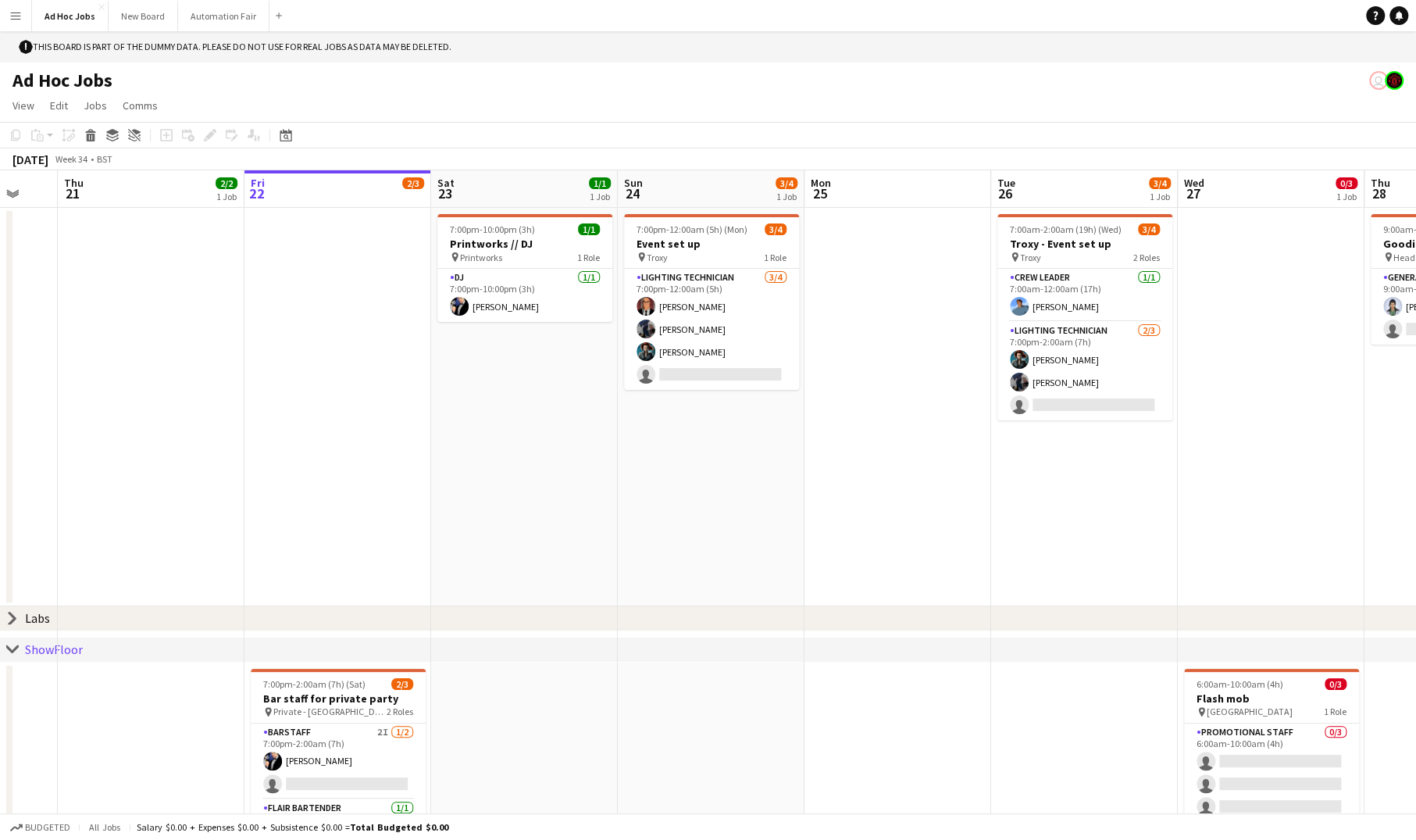
scroll to position [127, 0]
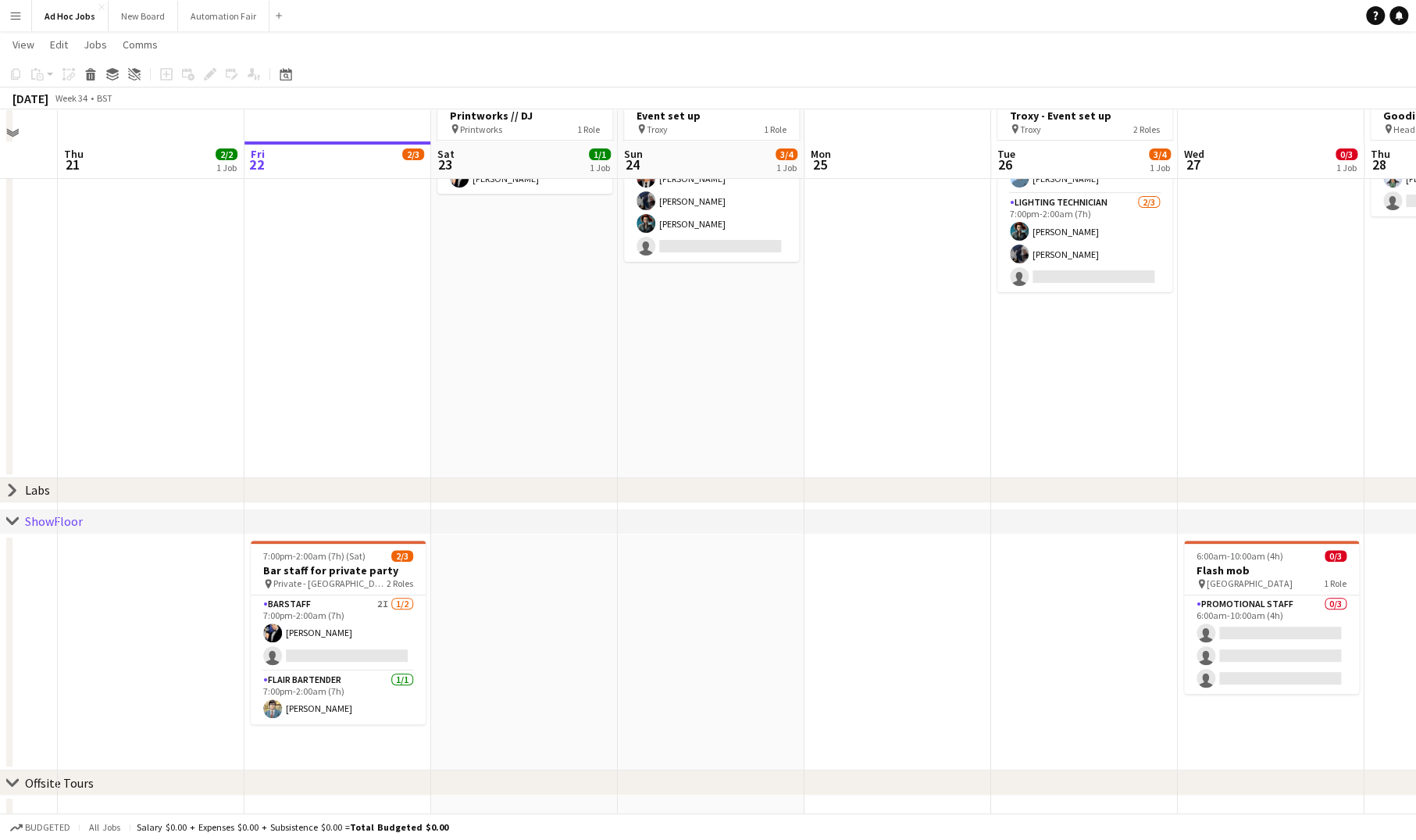
click at [13, 521] on icon at bounding box center [12, 521] width 12 height 6
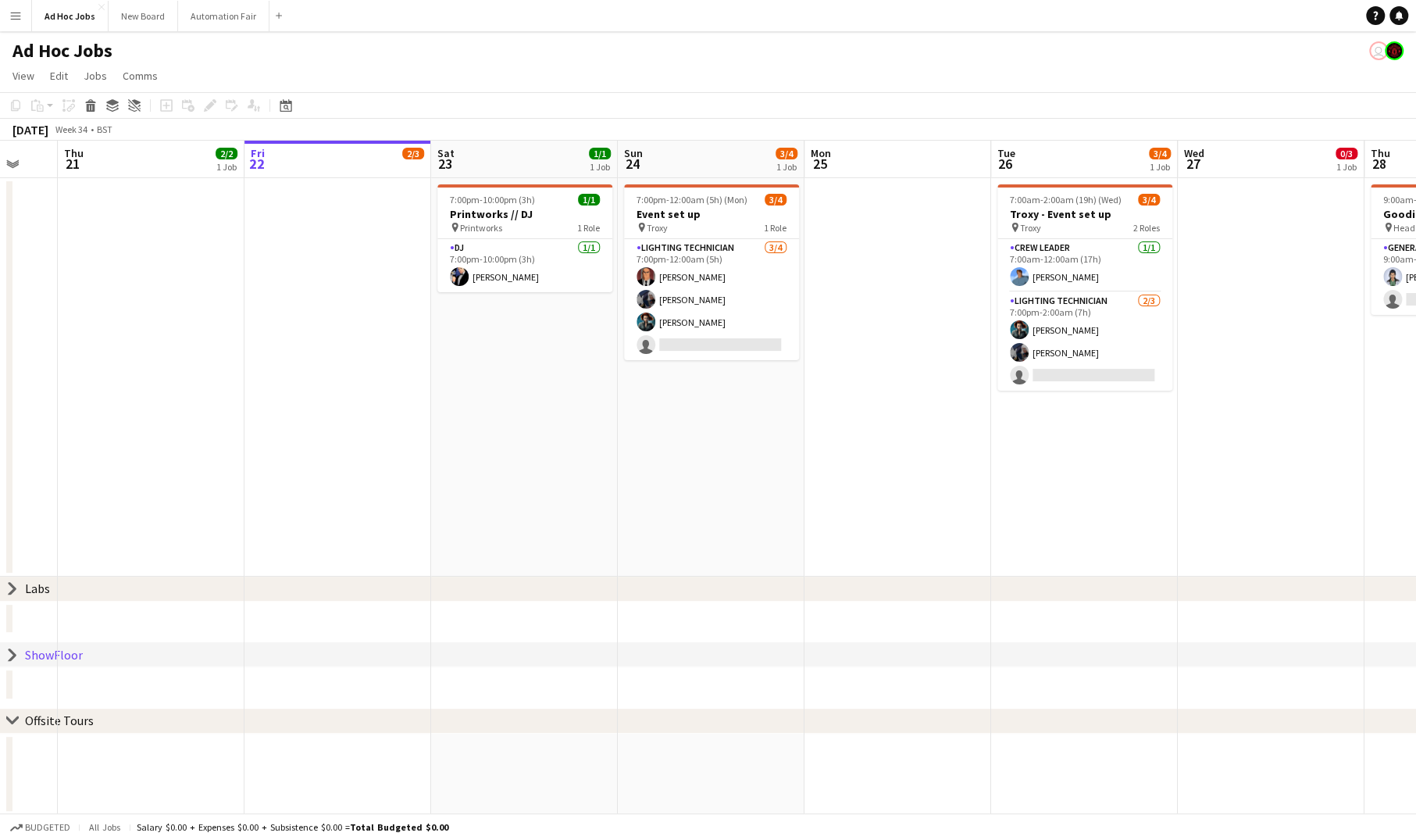
click at [14, 719] on icon at bounding box center [12, 720] width 12 height 6
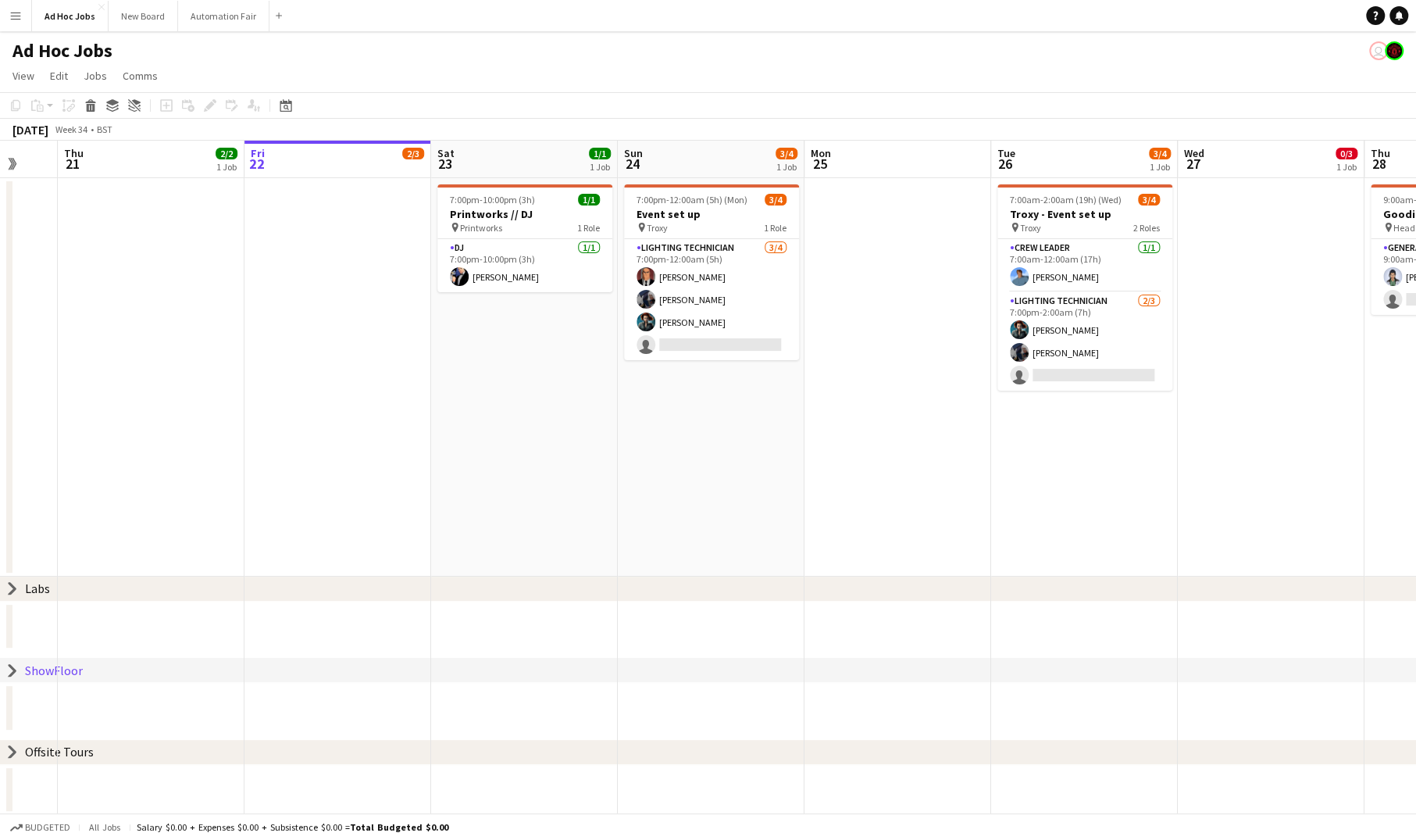
scroll to position [31, 0]
click at [513, 63] on app-page-menu "View Day view expanded Day view collapsed Month view Date picker Jump to [DATE]…" at bounding box center [708, 76] width 1416 height 30
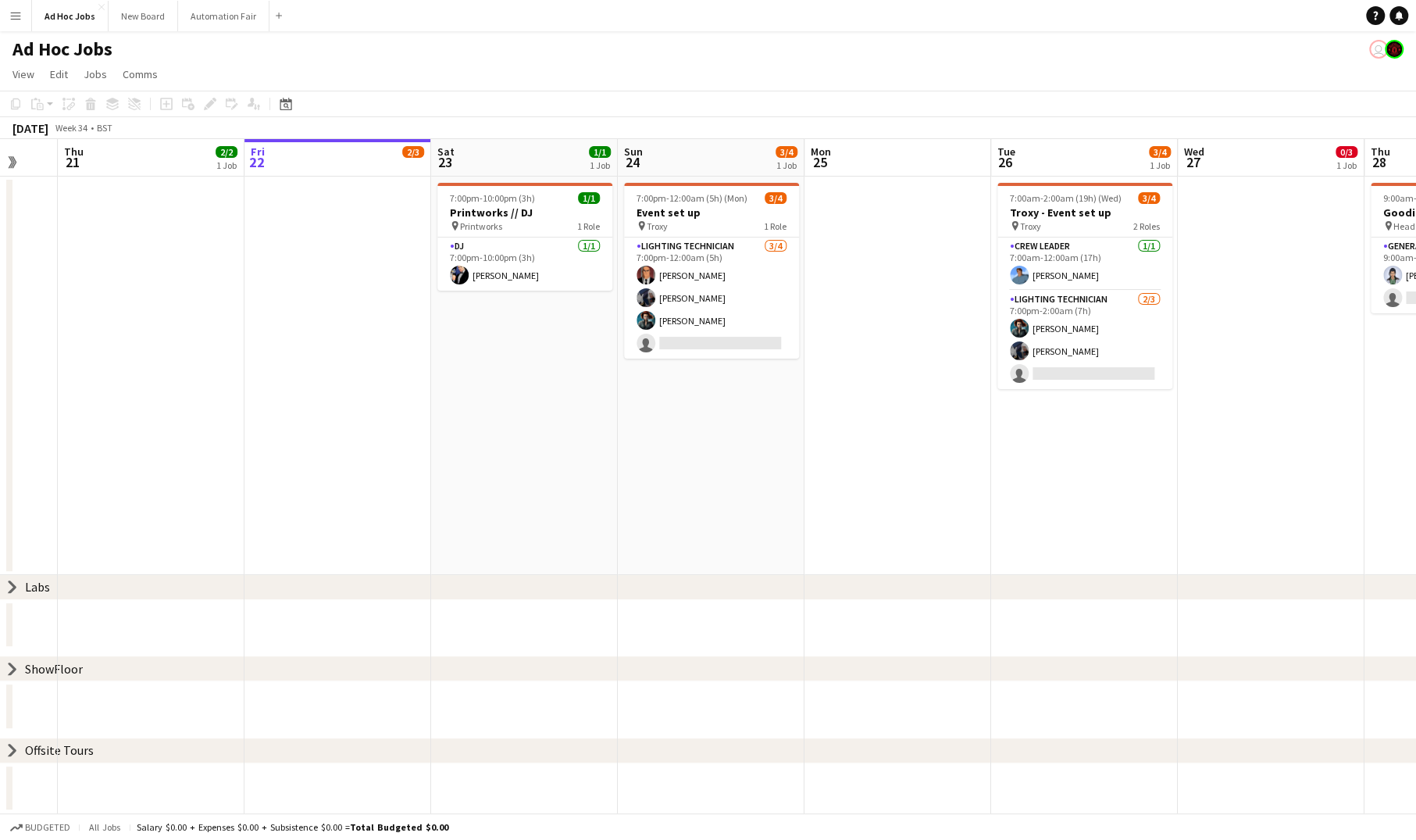
drag, startPoint x: 47, startPoint y: 753, endPoint x: 49, endPoint y: 730, distance: 23.1
click at [49, 730] on div "chevron-right Labs chevron-right ShowFloor chevron-right Offsite Tours Mon 18 T…" at bounding box center [708, 476] width 1416 height 674
click at [157, 380] on app-date-cell at bounding box center [151, 375] width 187 height 398
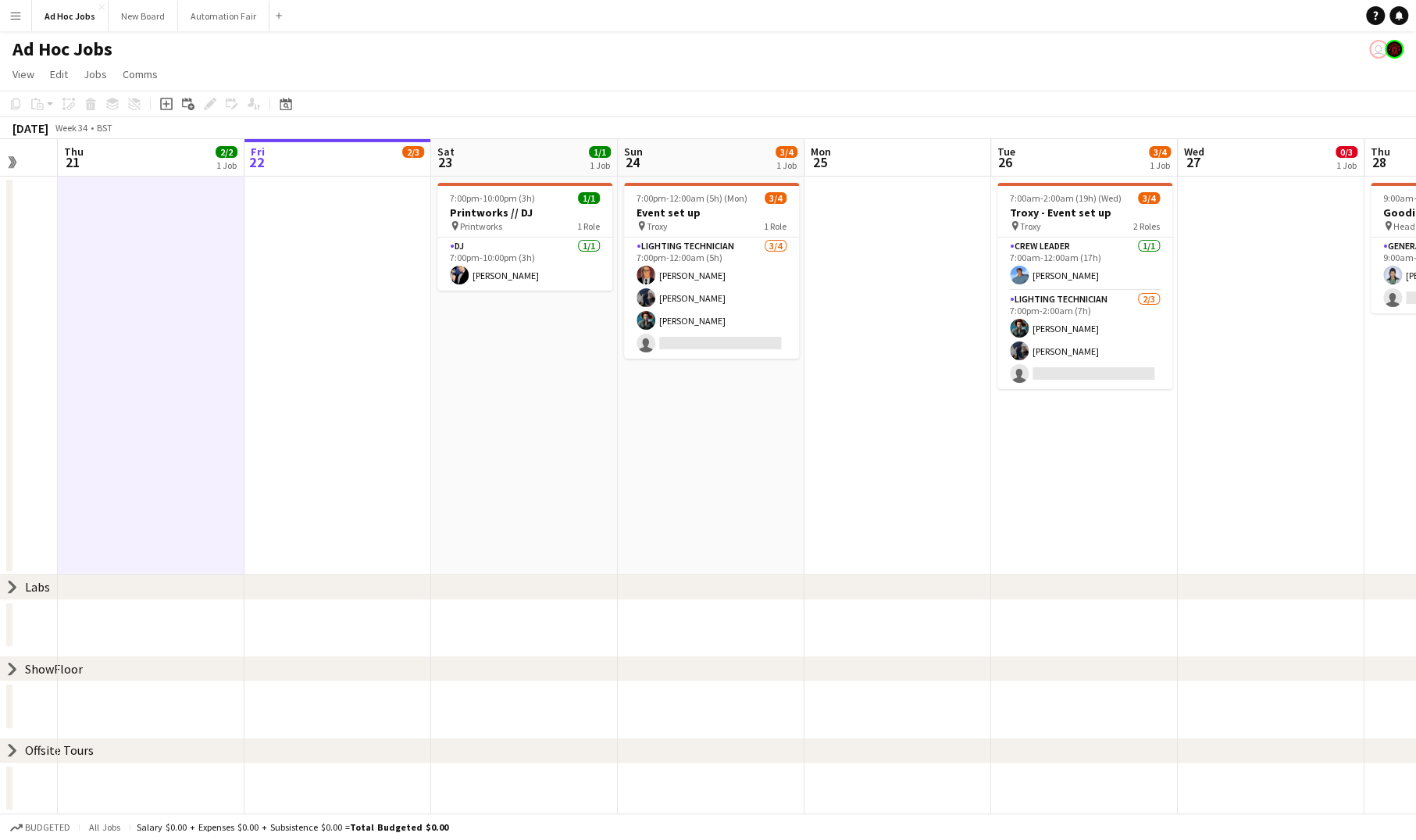
click at [289, 357] on app-date-cell at bounding box center [337, 375] width 187 height 398
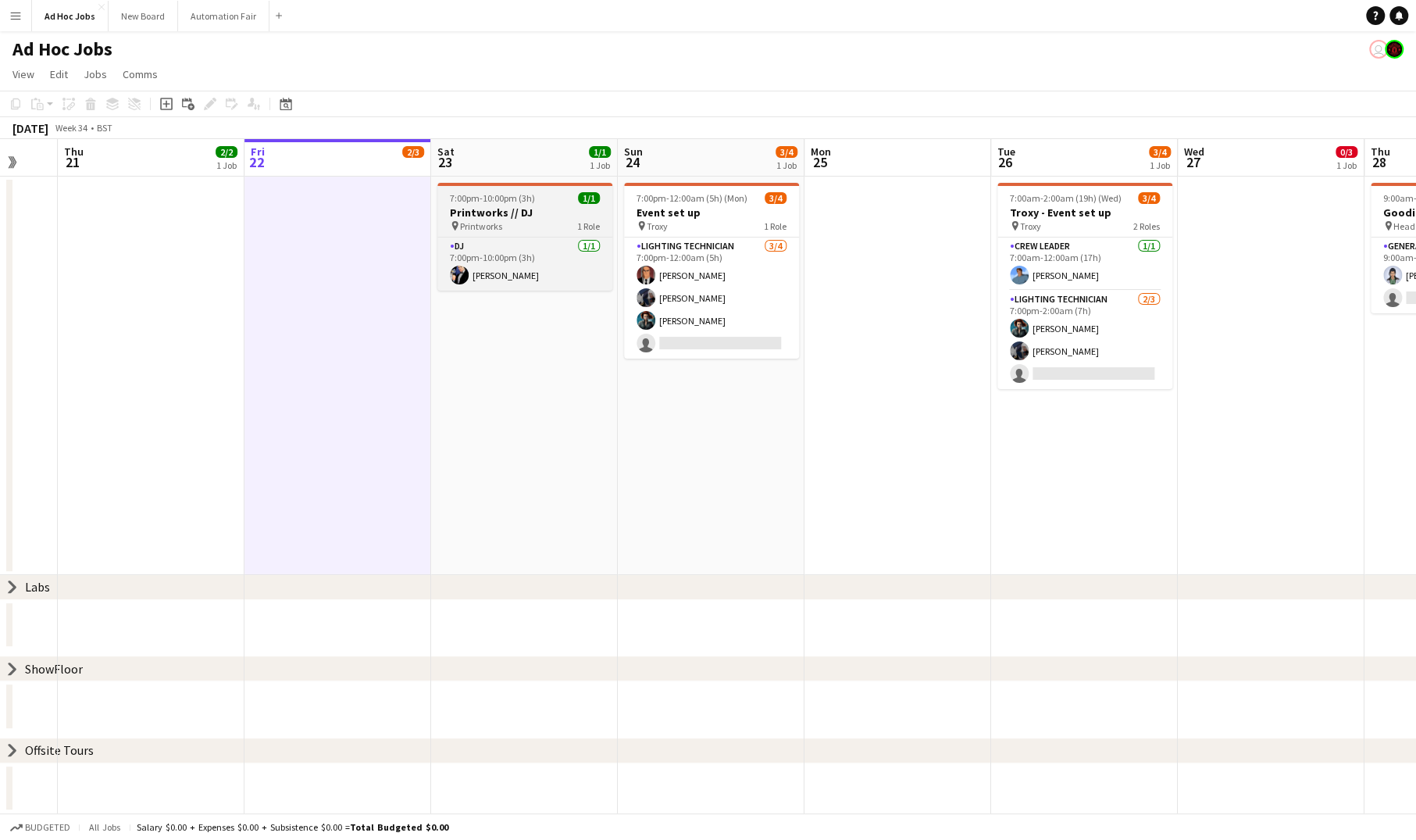
click at [504, 210] on h3 "Printworks // DJ" at bounding box center [524, 212] width 175 height 14
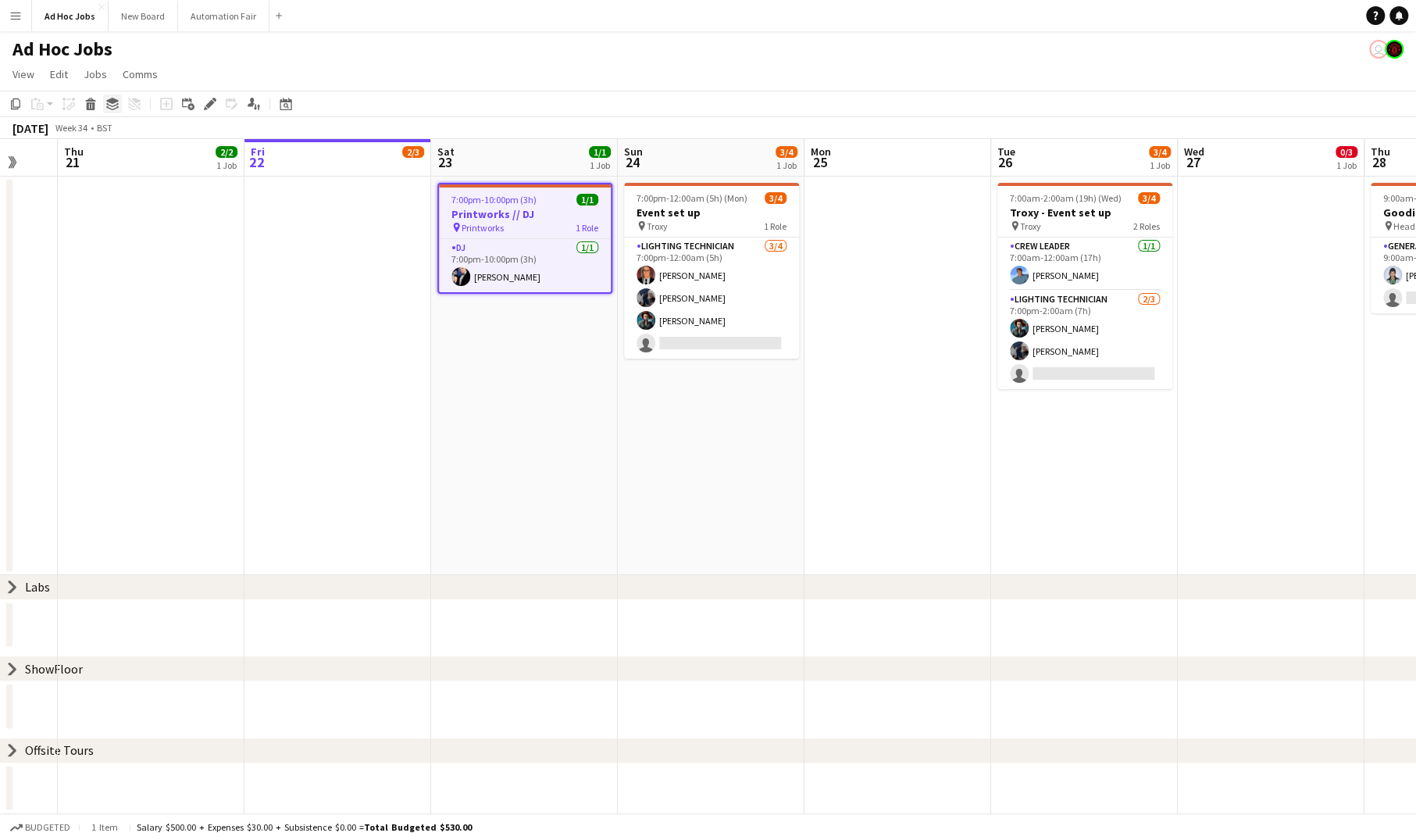
click at [112, 108] on icon "Group" at bounding box center [112, 104] width 13 height 13
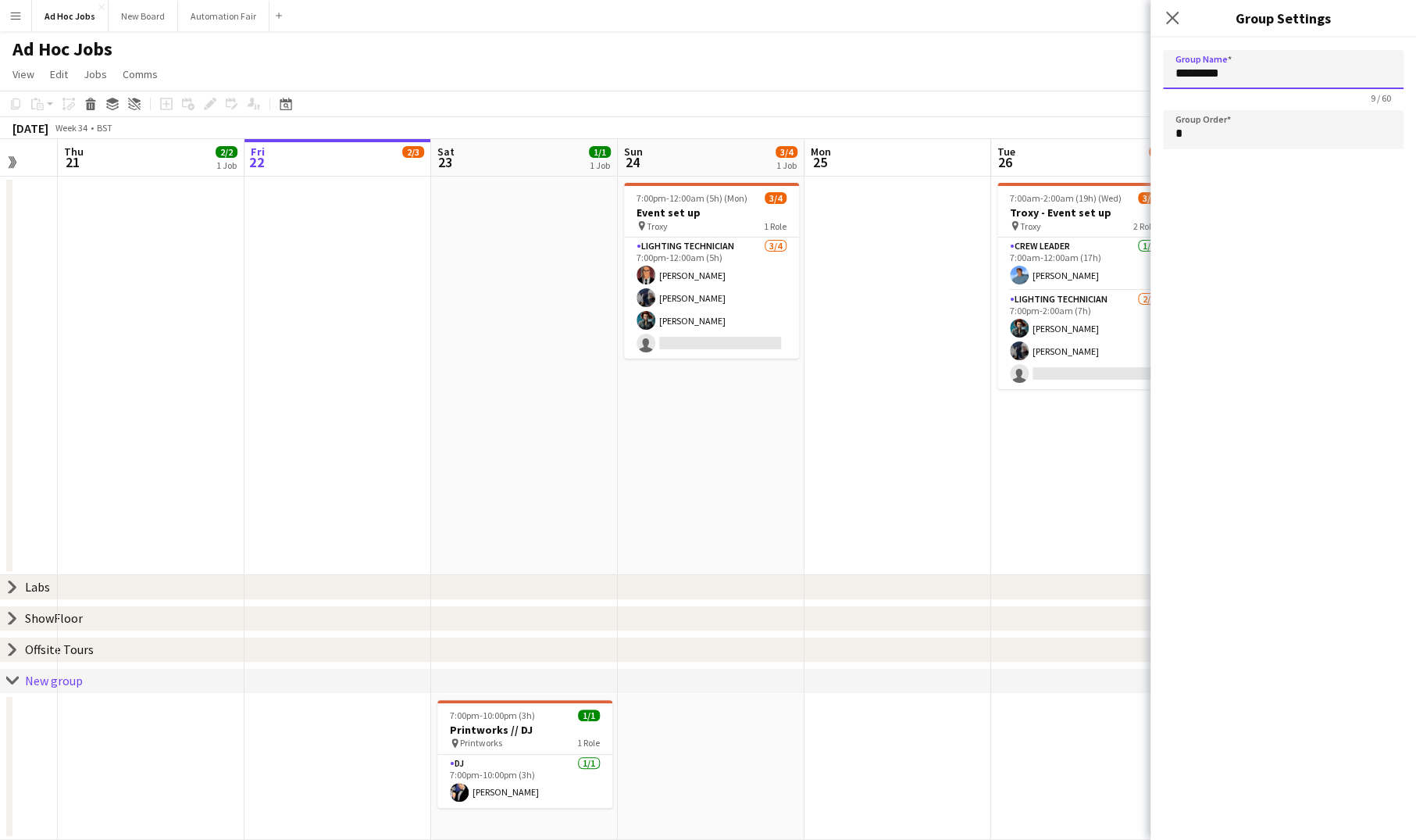
drag, startPoint x: 1239, startPoint y: 71, endPoint x: 1153, endPoint y: 76, distance: 86.1
click at [1153, 76] on form "Group Name ********* 9 / 60 Group Order *" at bounding box center [1283, 103] width 265 height 131
click at [336, 462] on app-date-cell at bounding box center [337, 375] width 187 height 398
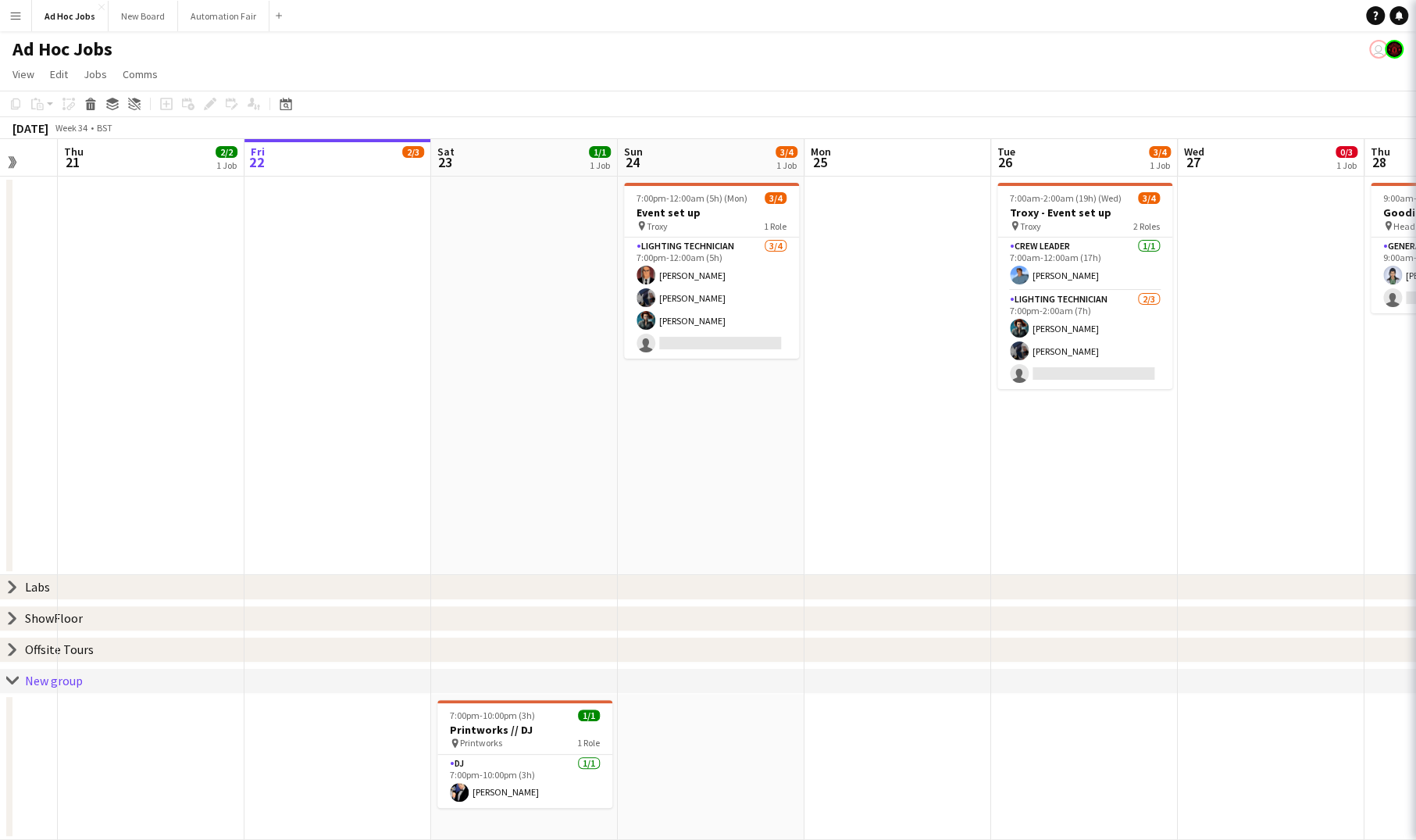
type input "*********"
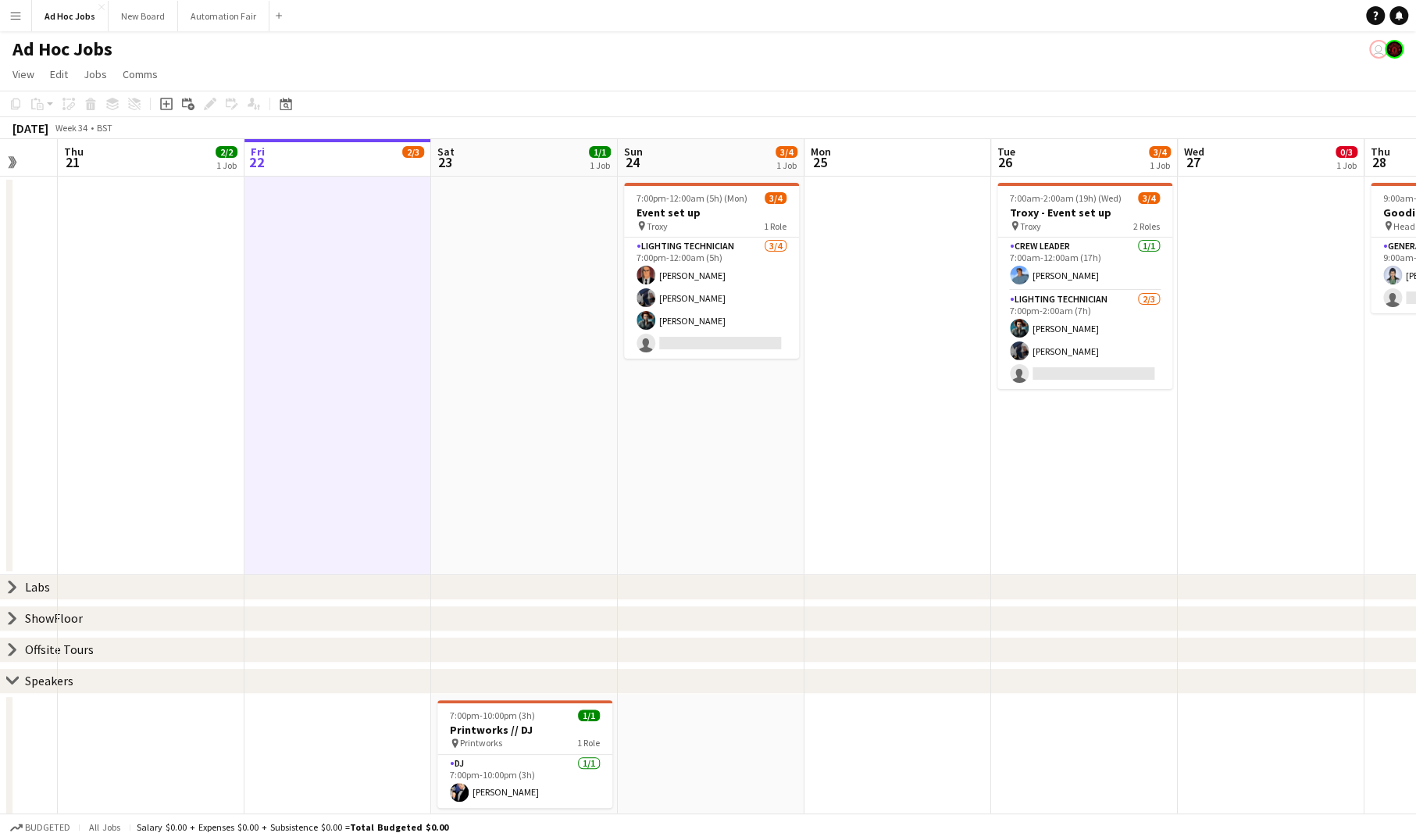
click at [1106, 70] on app-page-menu "View Day view expanded Day view collapsed Month view Date picker Jump to [DATE]…" at bounding box center [708, 76] width 1416 height 30
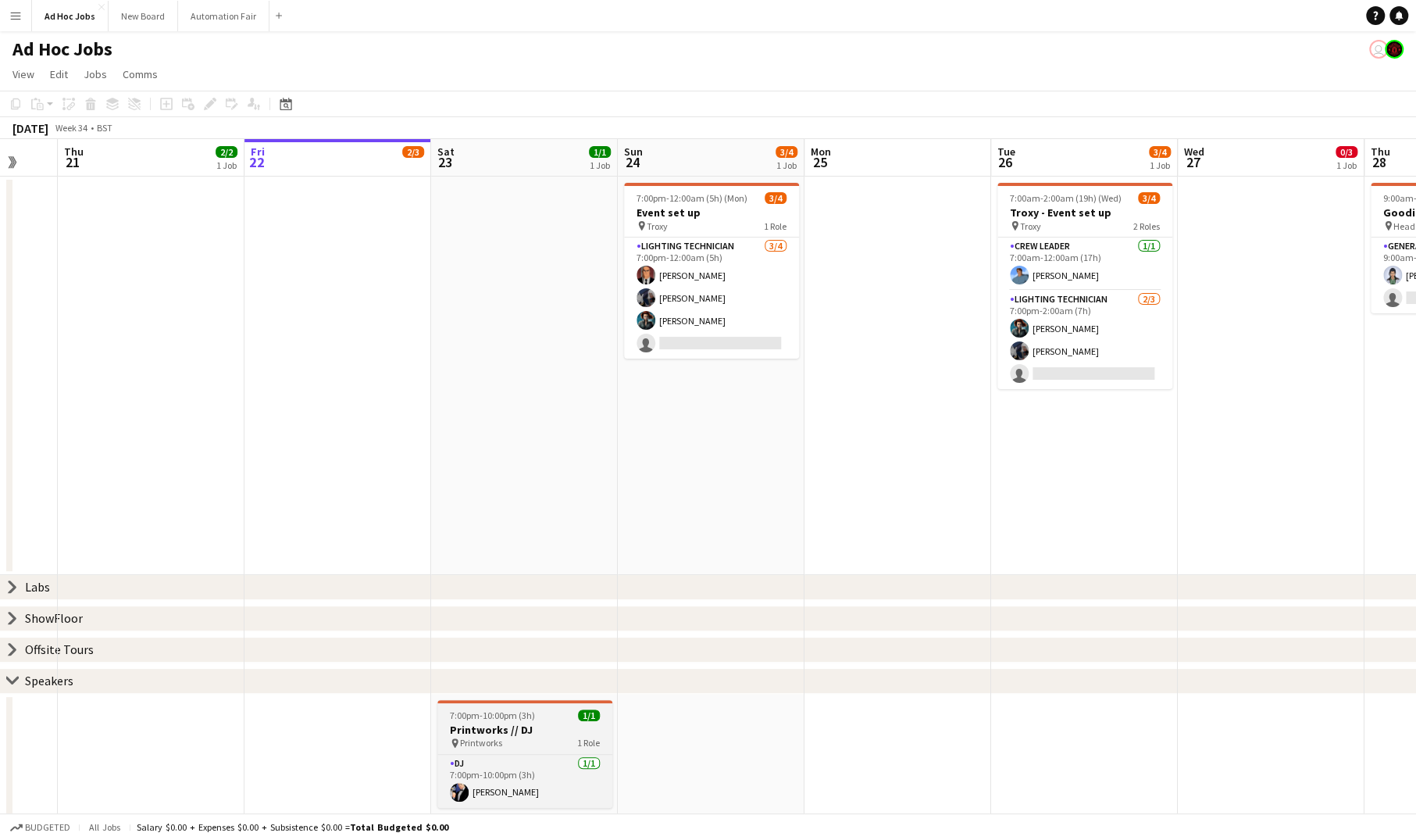
click at [477, 730] on h3 "Printworks // DJ" at bounding box center [524, 729] width 175 height 14
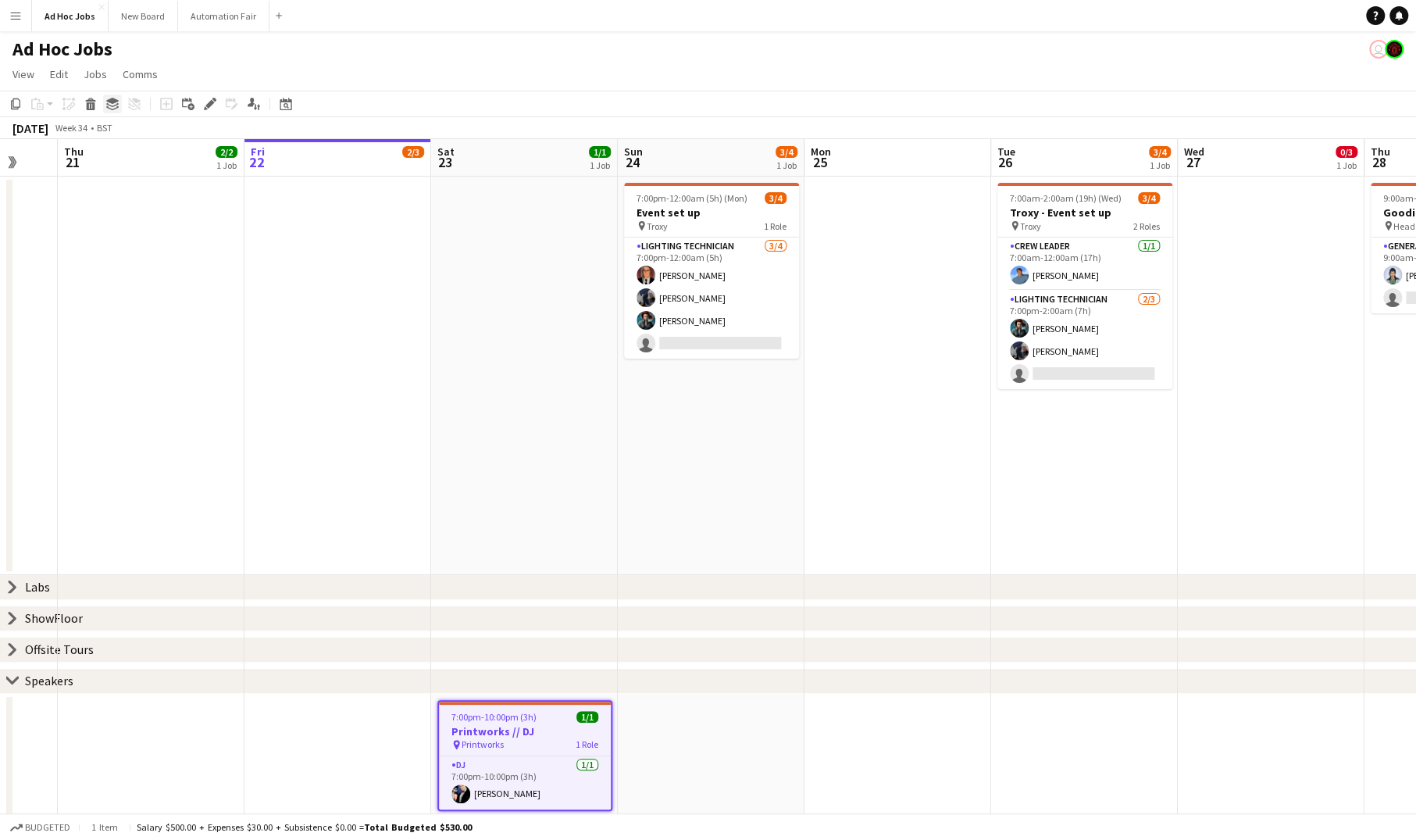
click at [110, 106] on icon at bounding box center [112, 105] width 13 height 4
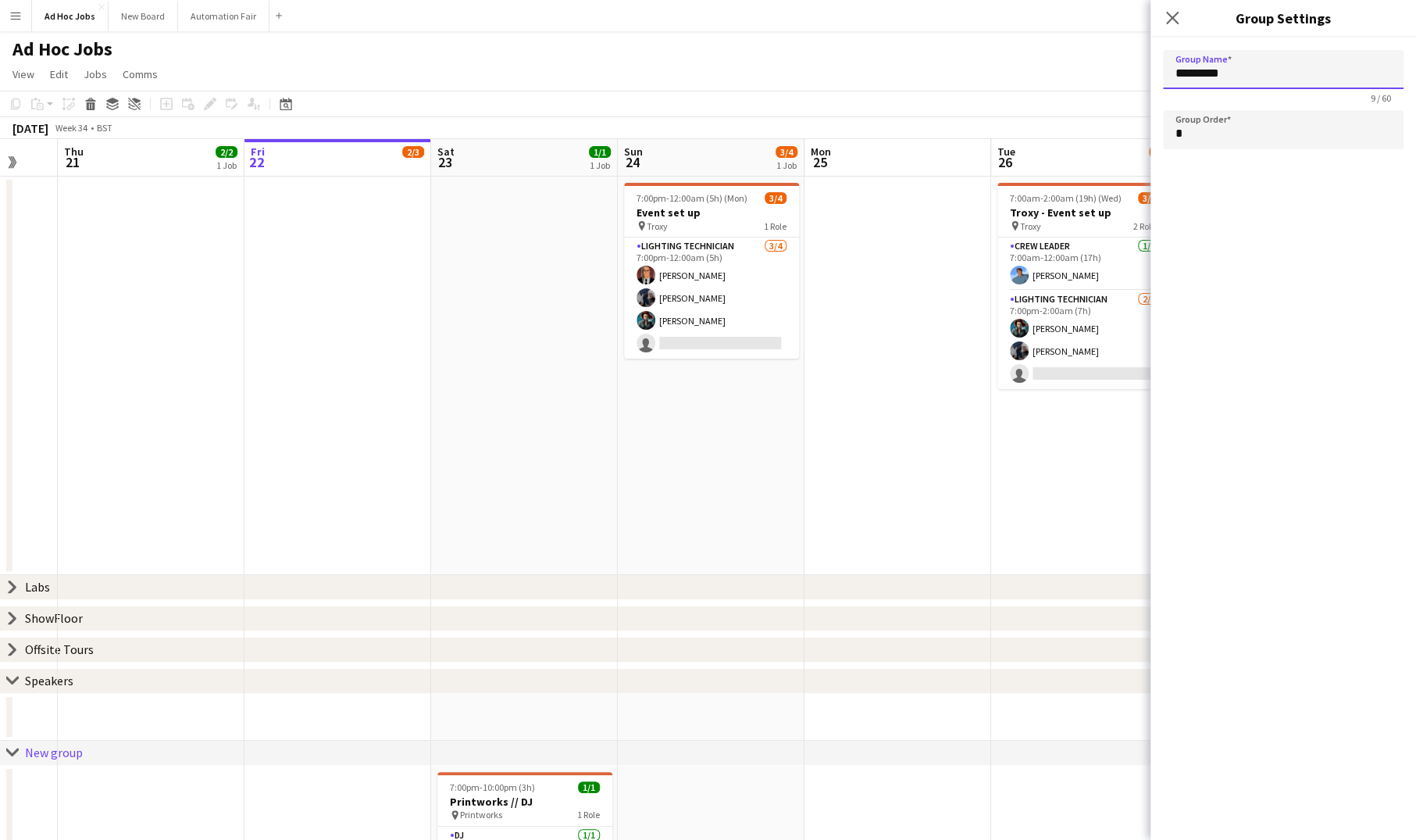
drag, startPoint x: 1256, startPoint y: 84, endPoint x: 1111, endPoint y: 81, distance: 145.0
click at [1111, 81] on body "Menu Boards Boards Boards All jobs Status Workforce Workforce My Workforce Recr…" at bounding box center [708, 453] width 1416 height 969
click at [303, 444] on app-date-cell at bounding box center [337, 375] width 187 height 398
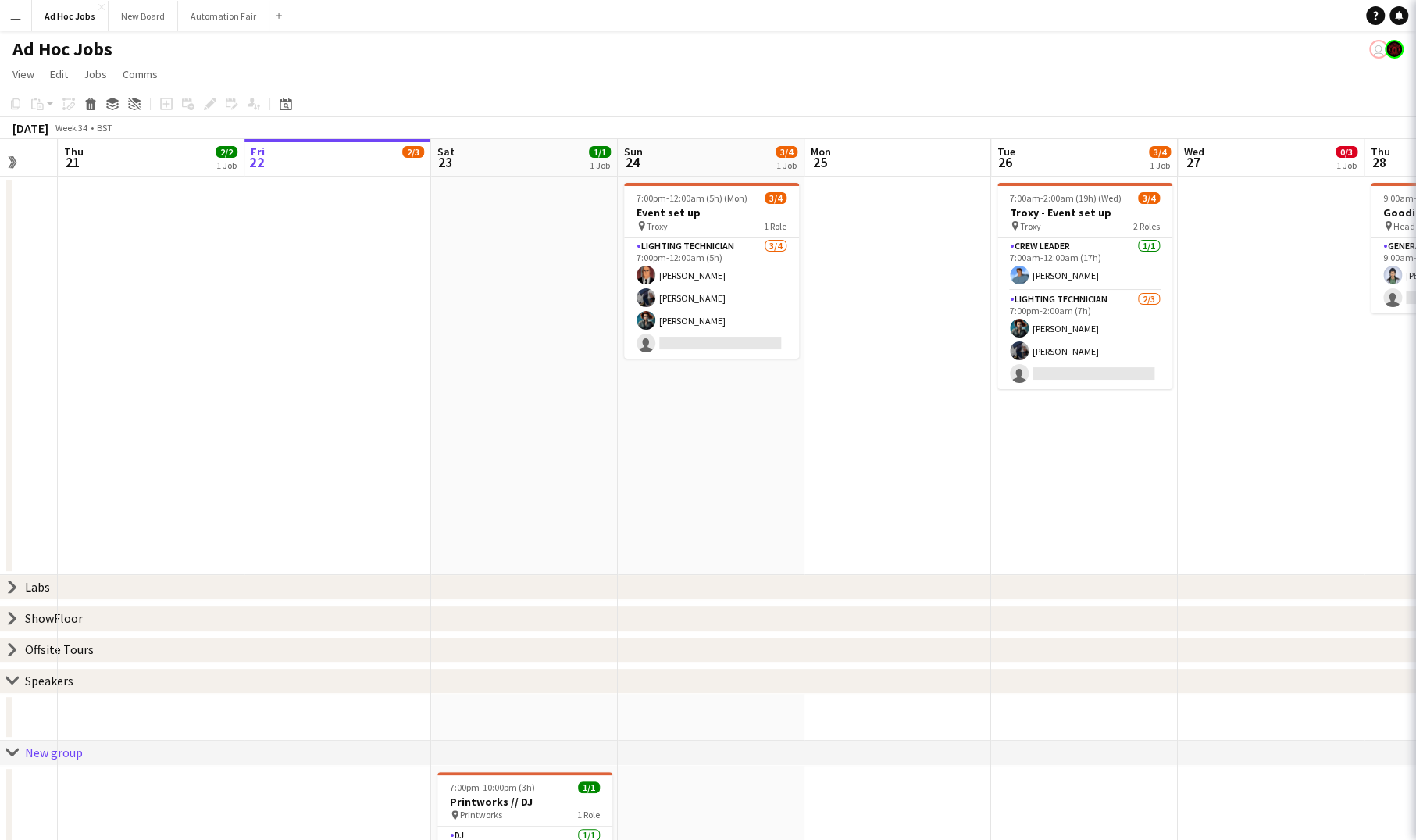
type input "*********"
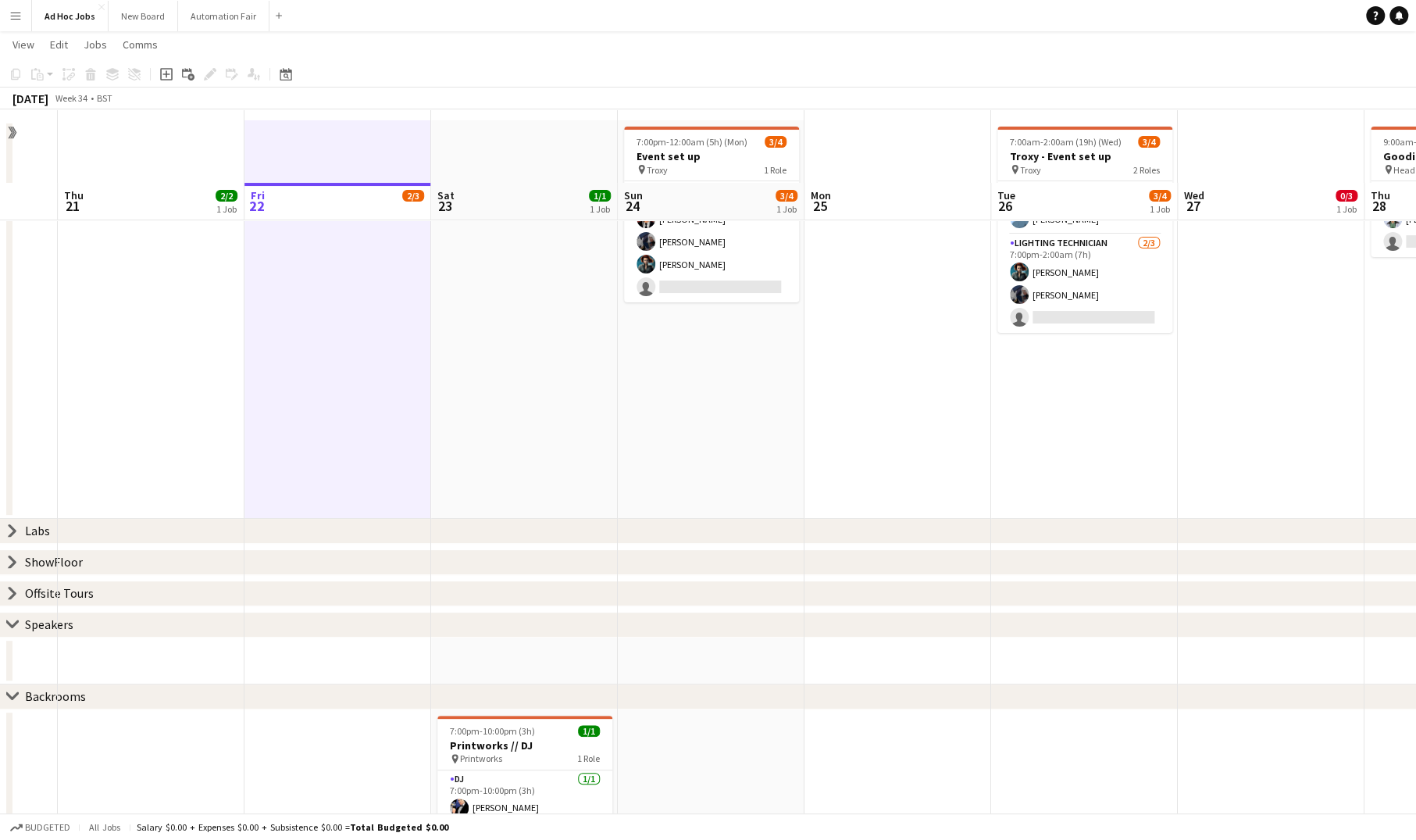
scroll to position [128, 0]
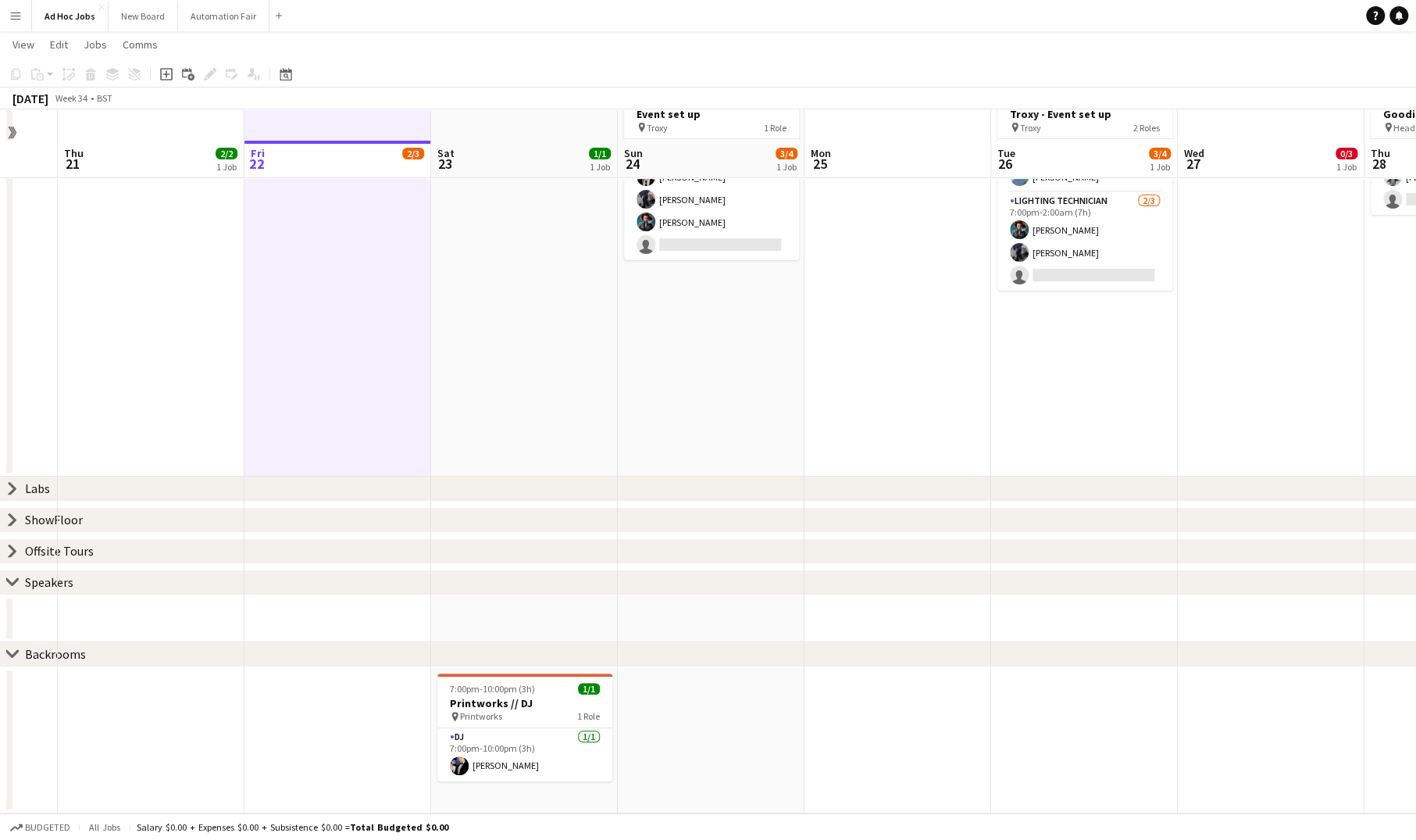
click at [13, 579] on icon "chevron-right" at bounding box center [12, 582] width 13 height 13
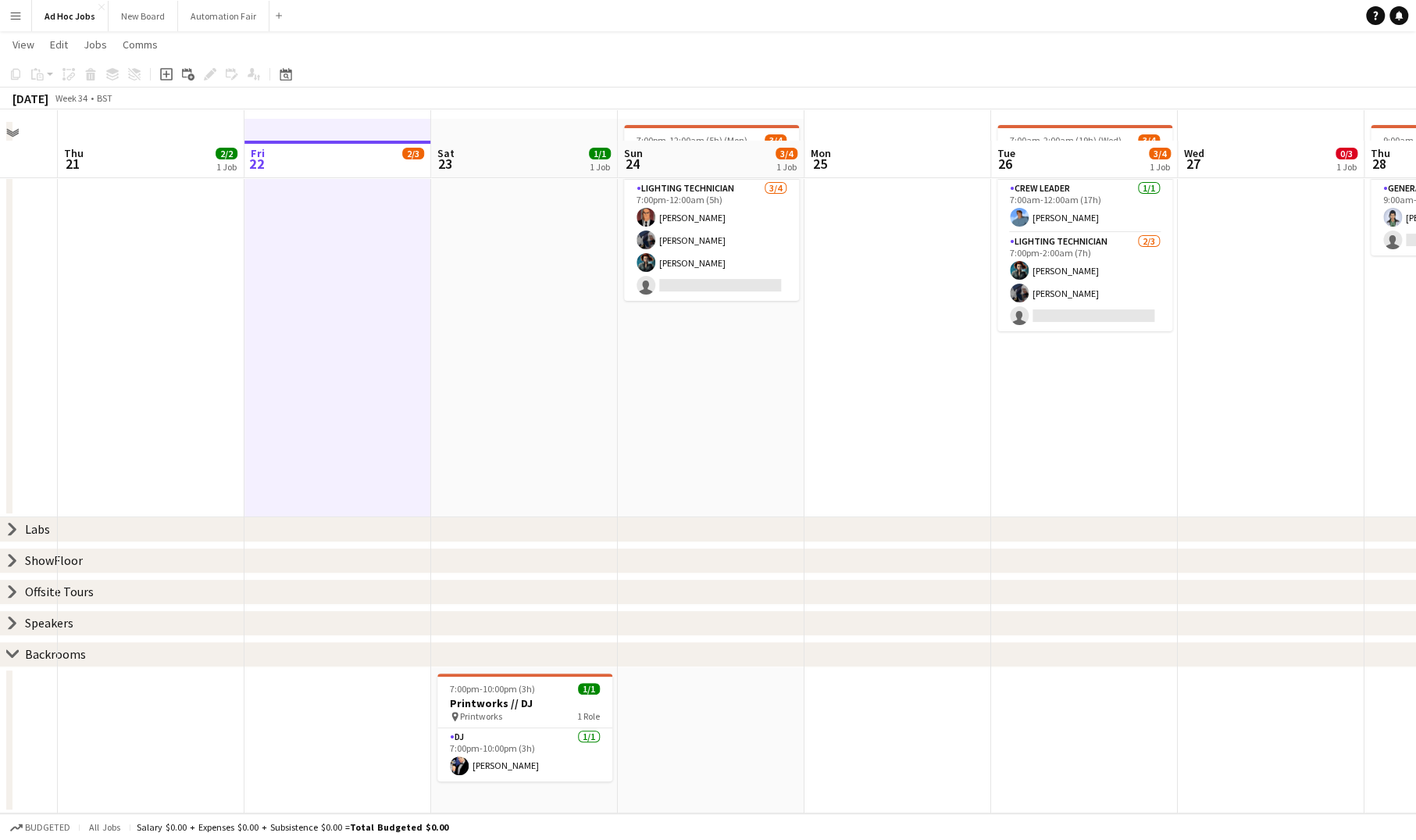
scroll to position [88, 0]
click at [11, 655] on icon at bounding box center [12, 653] width 12 height 6
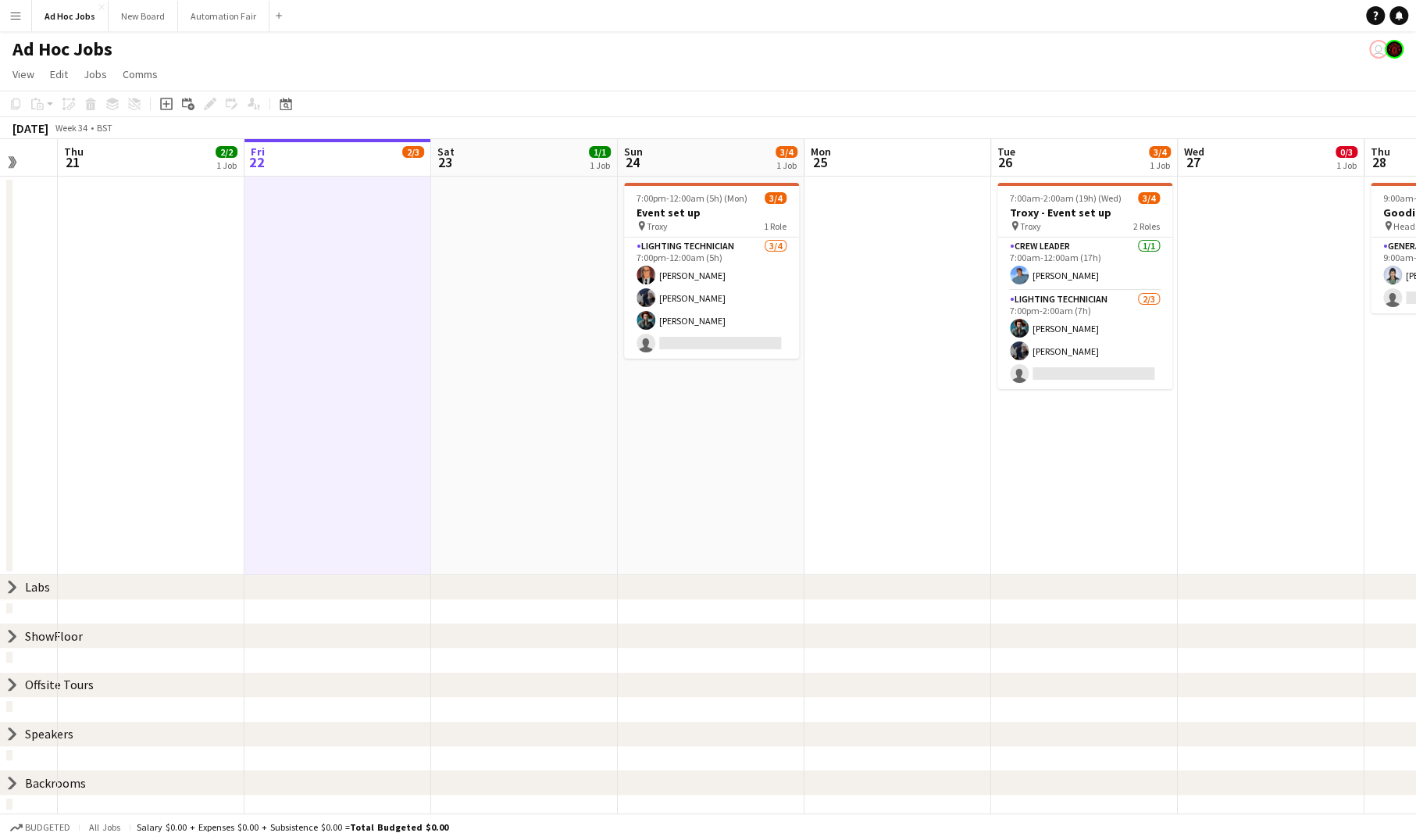
scroll to position [31, 0]
click at [11, 590] on icon at bounding box center [12, 587] width 6 height 12
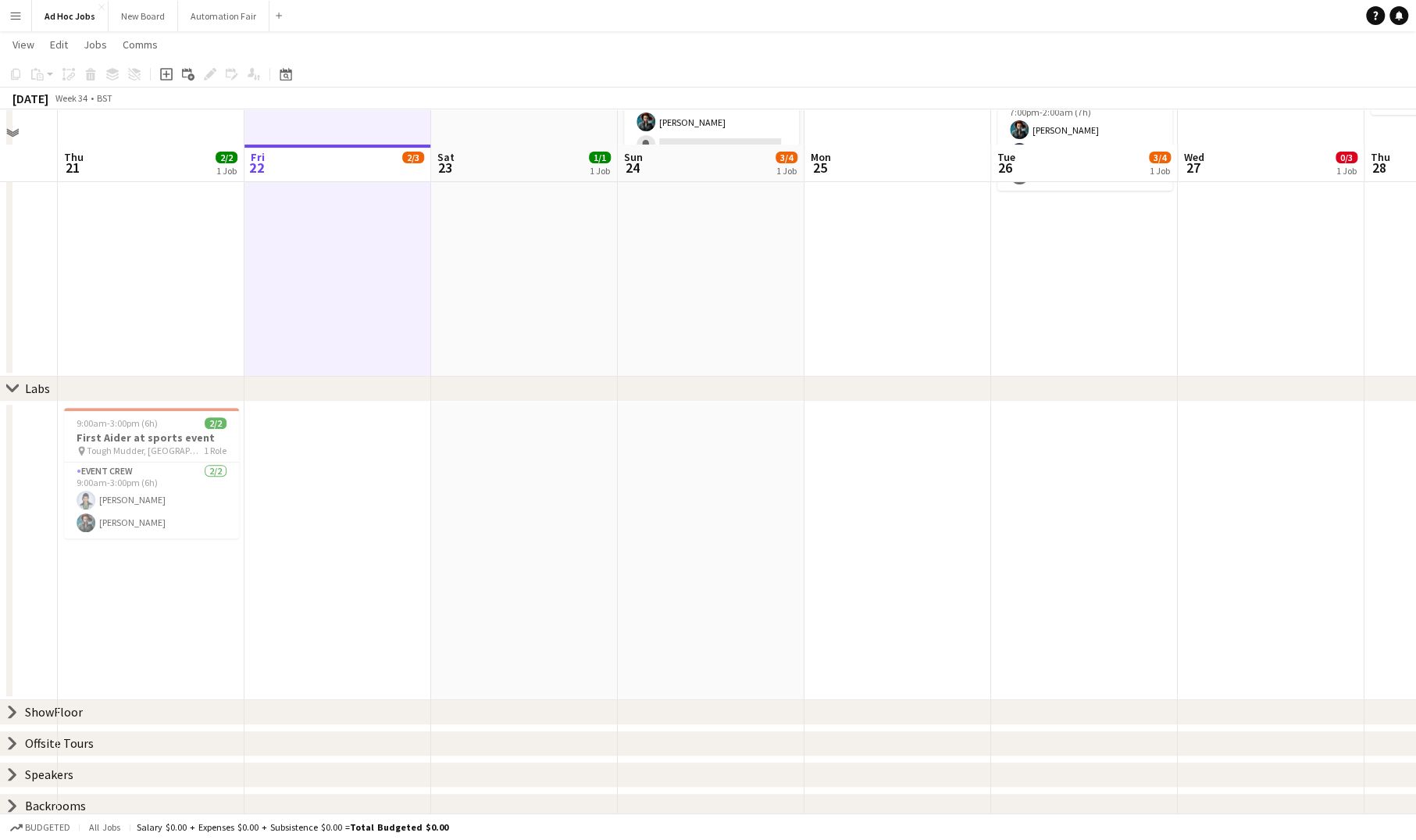
scroll to position [232, 0]
click at [14, 706] on icon at bounding box center [12, 707] width 6 height 12
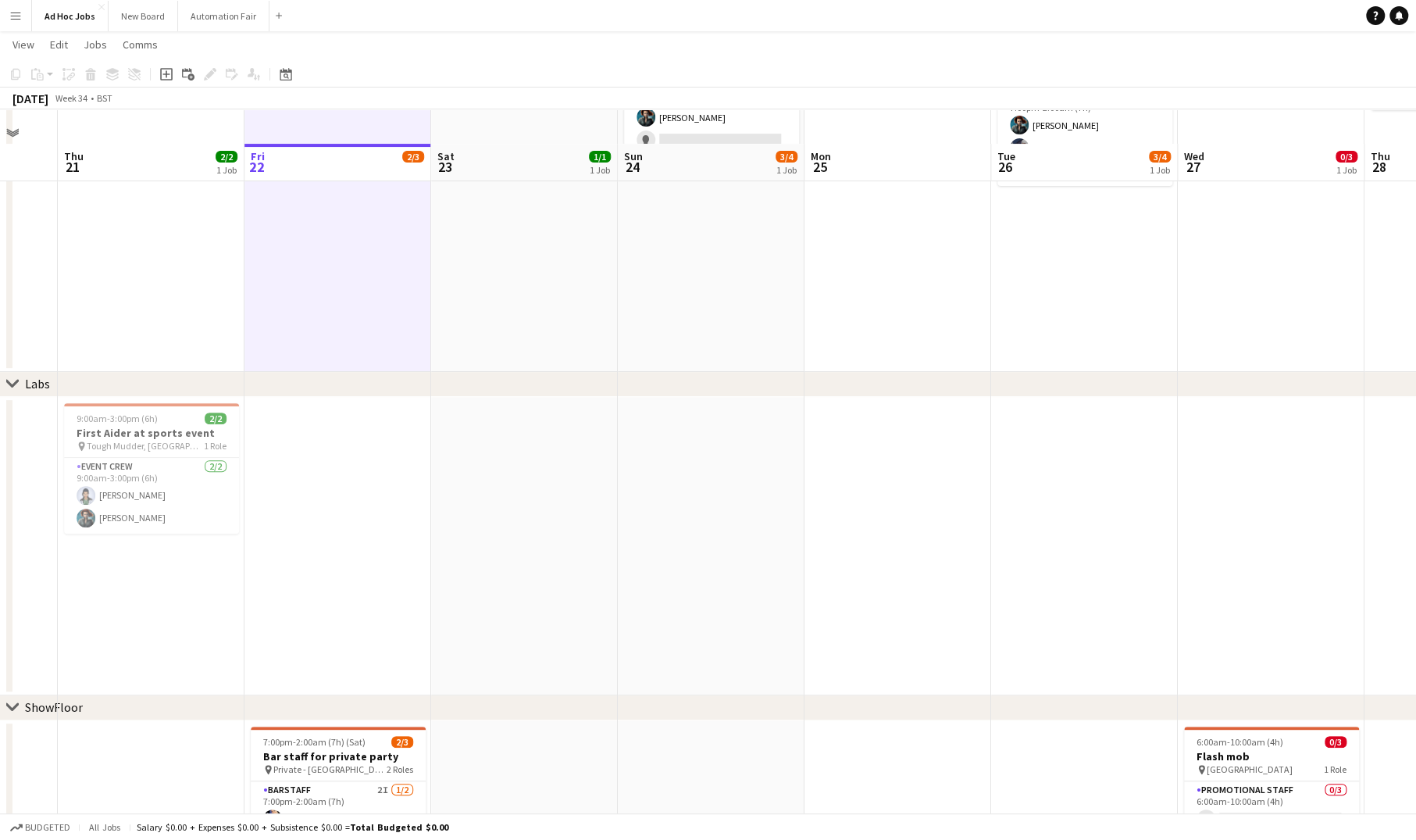
scroll to position [462, 0]
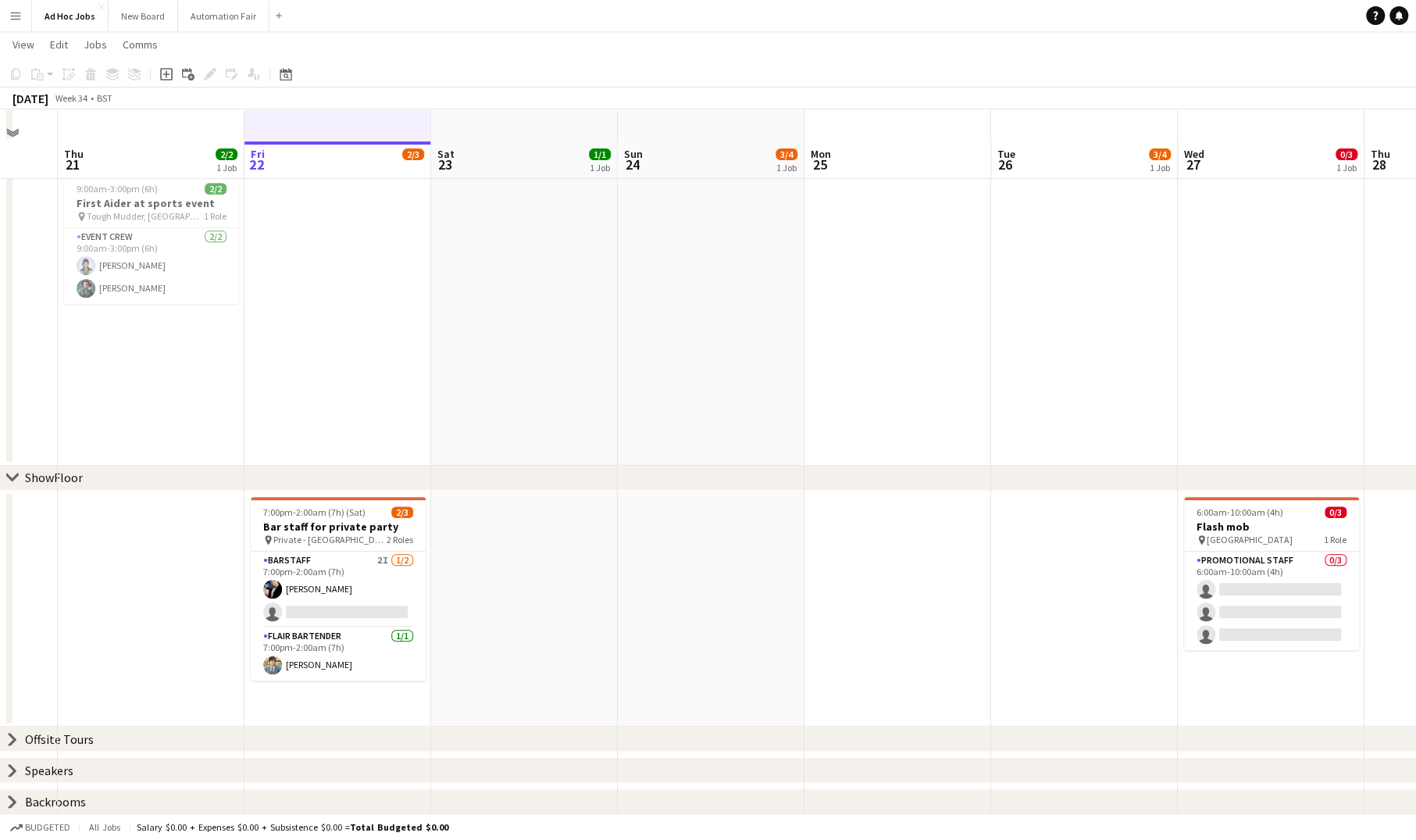
click at [13, 742] on icon "chevron-right" at bounding box center [12, 738] width 13 height 13
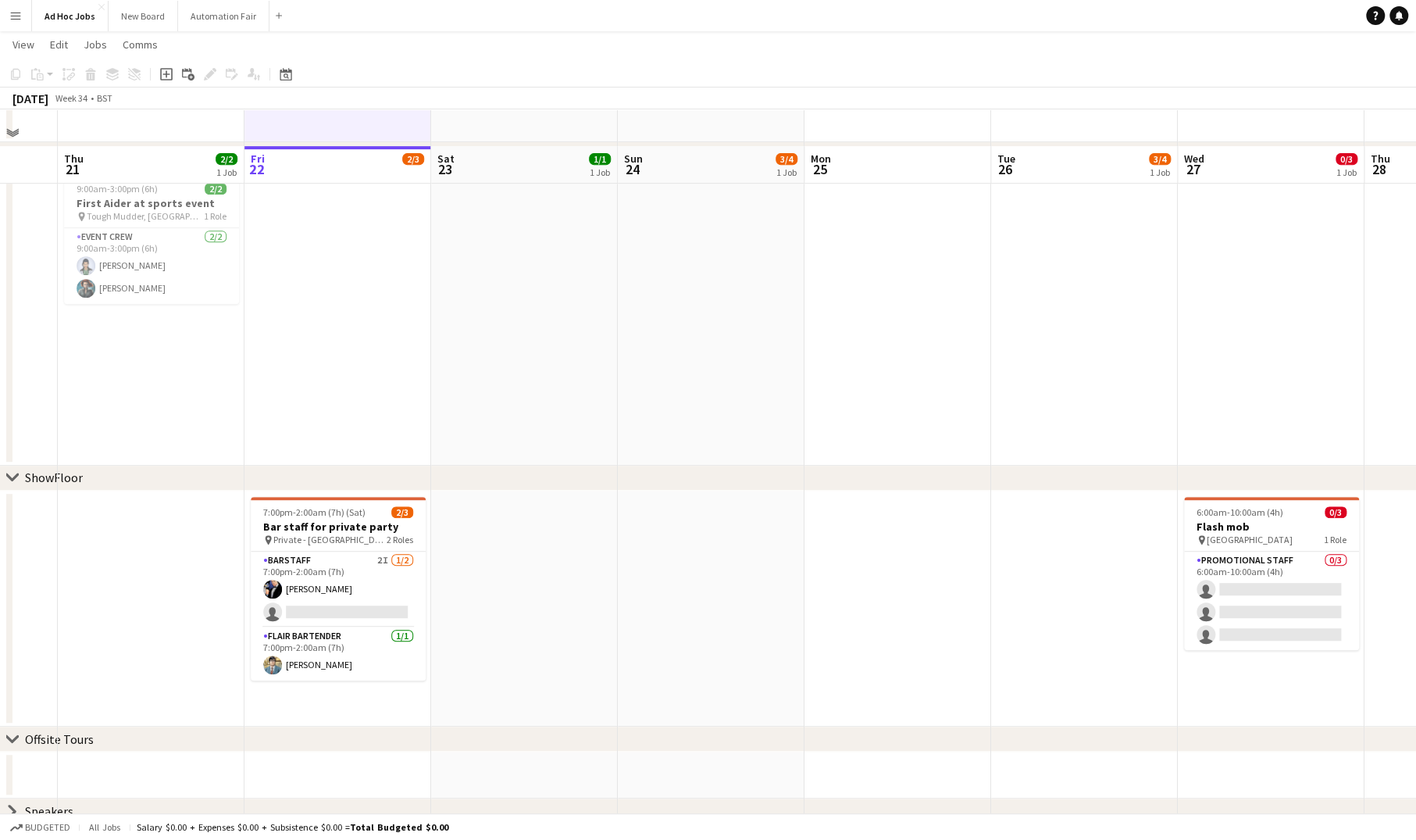
scroll to position [503, 0]
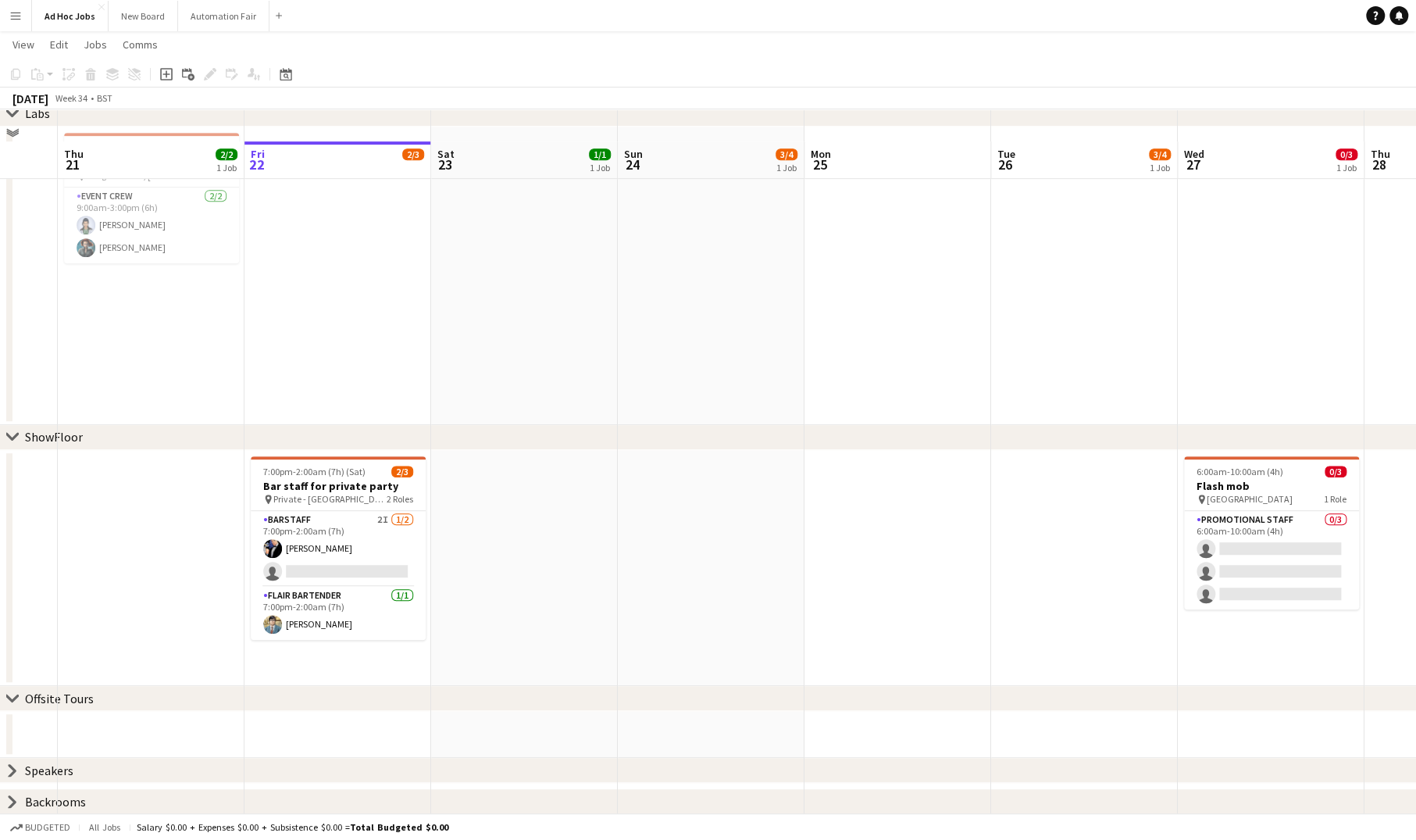
click at [13, 774] on icon "chevron-right" at bounding box center [12, 770] width 13 height 13
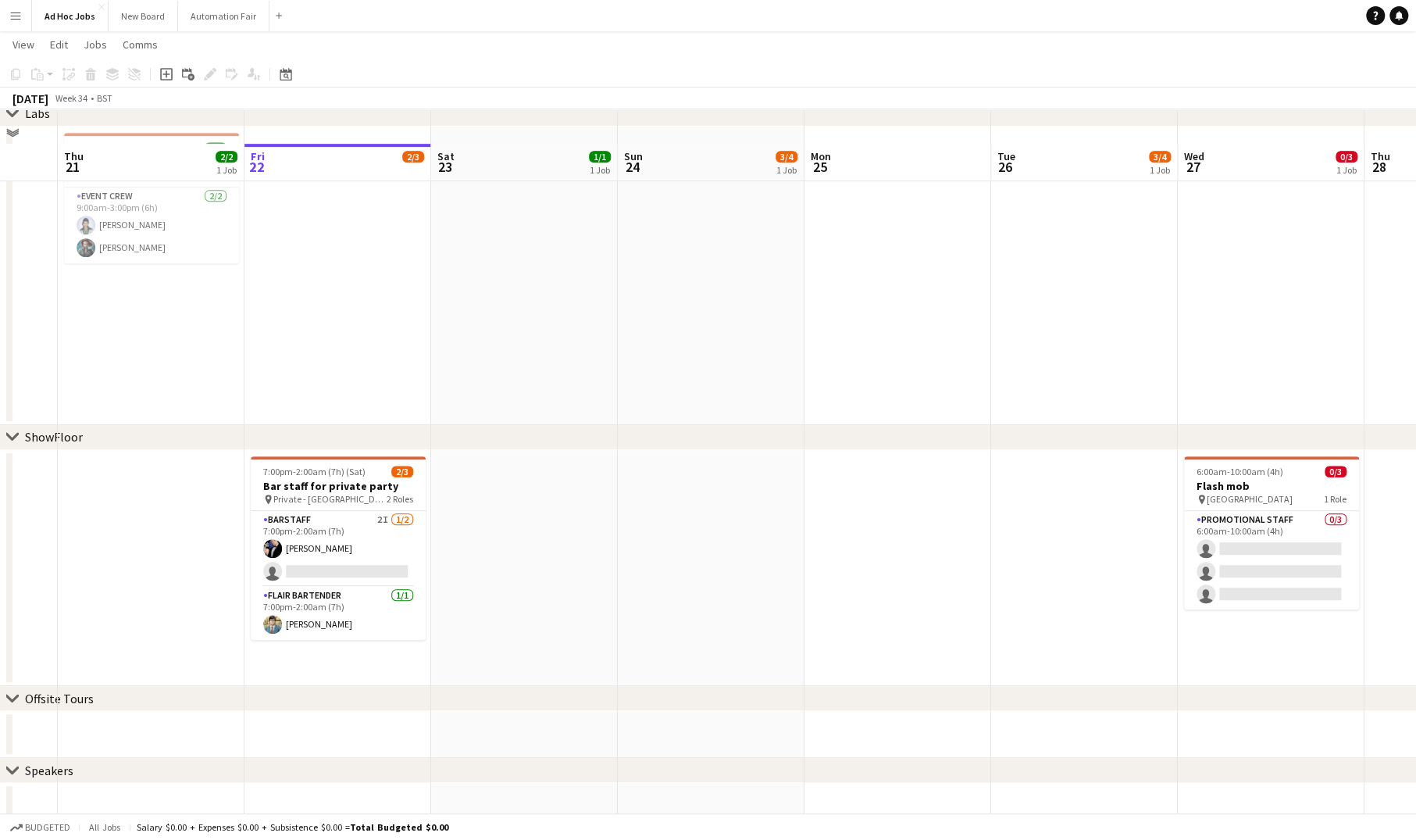
scroll to position [544, 0]
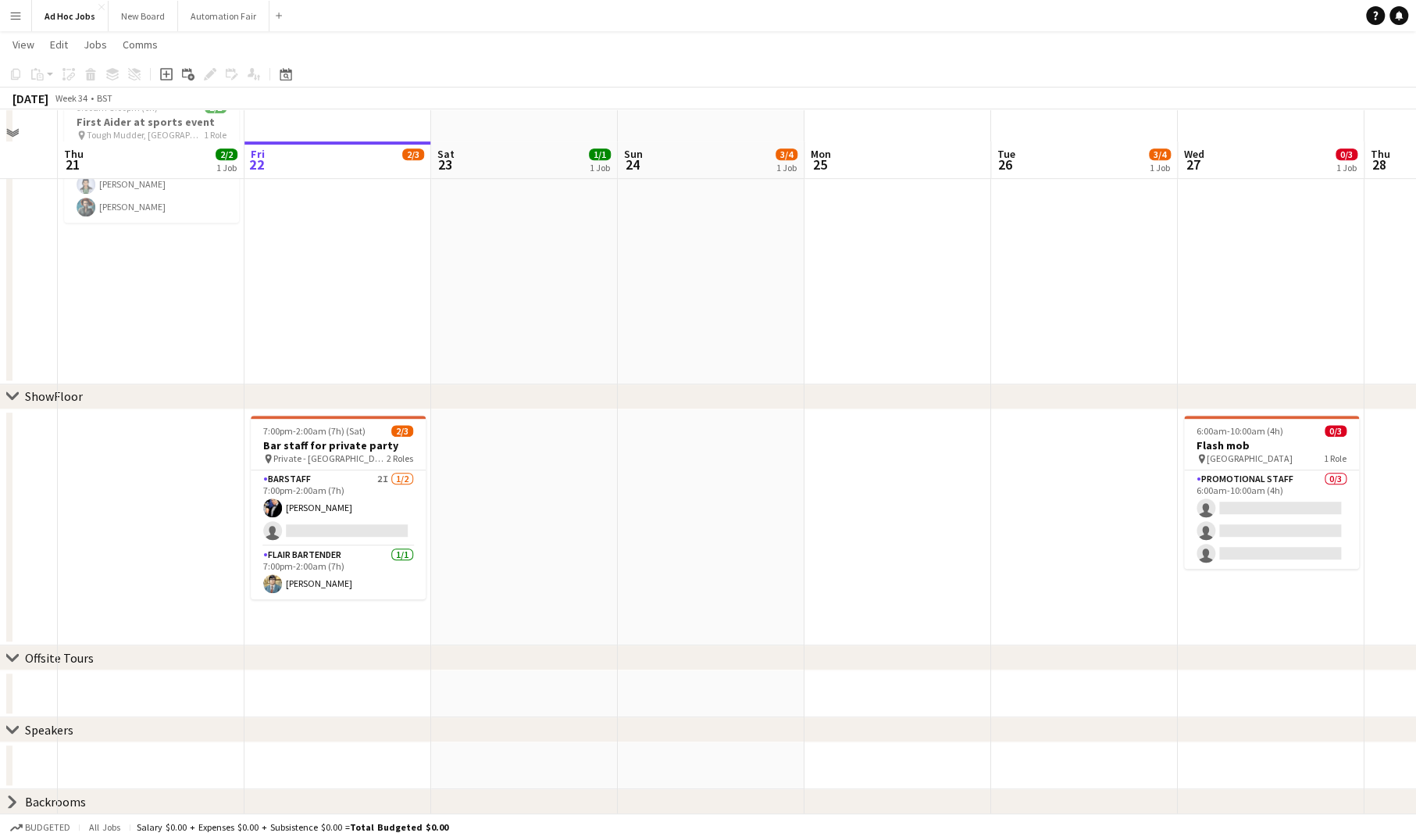
click at [11, 795] on icon "chevron-right" at bounding box center [12, 801] width 13 height 13
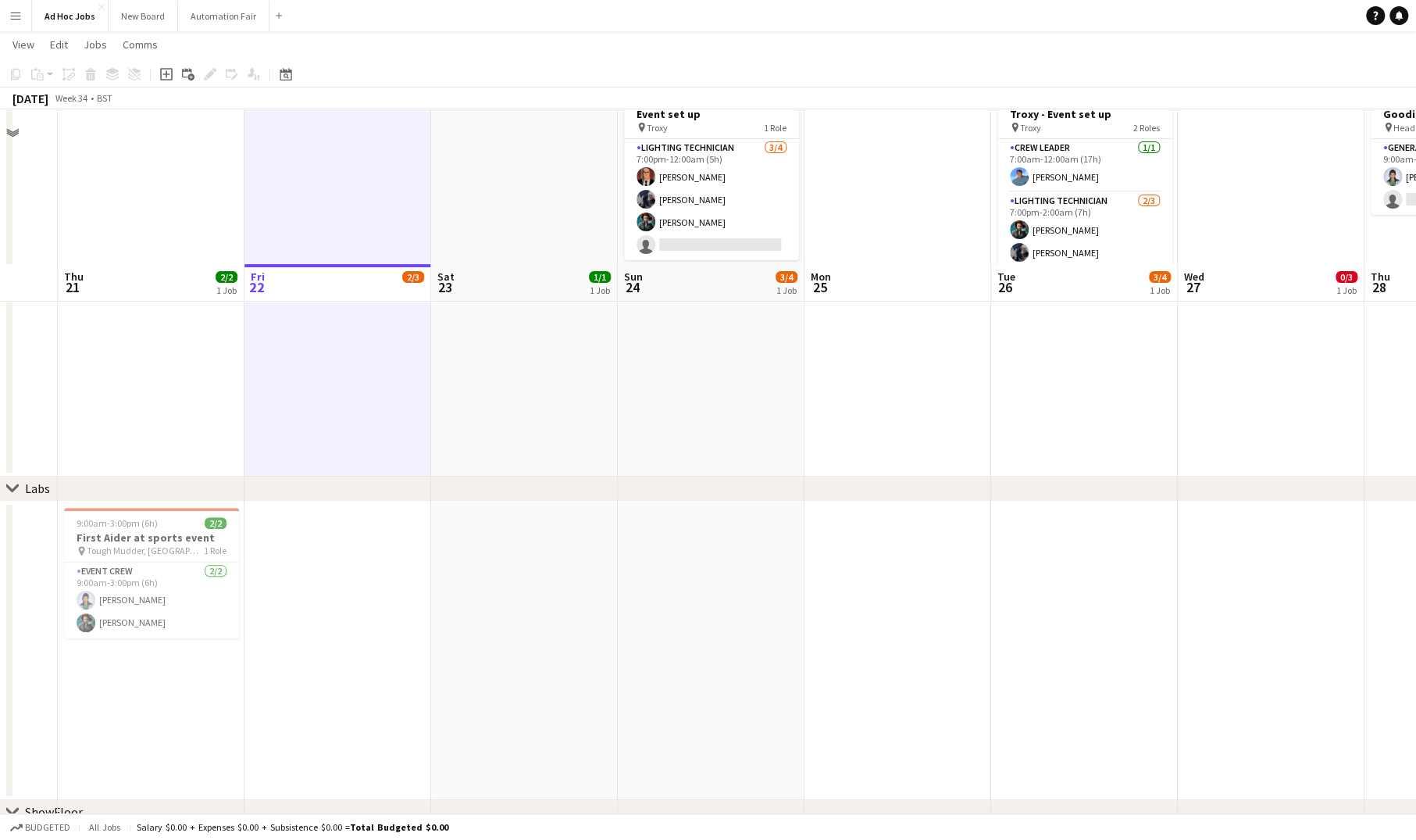
scroll to position [0, 0]
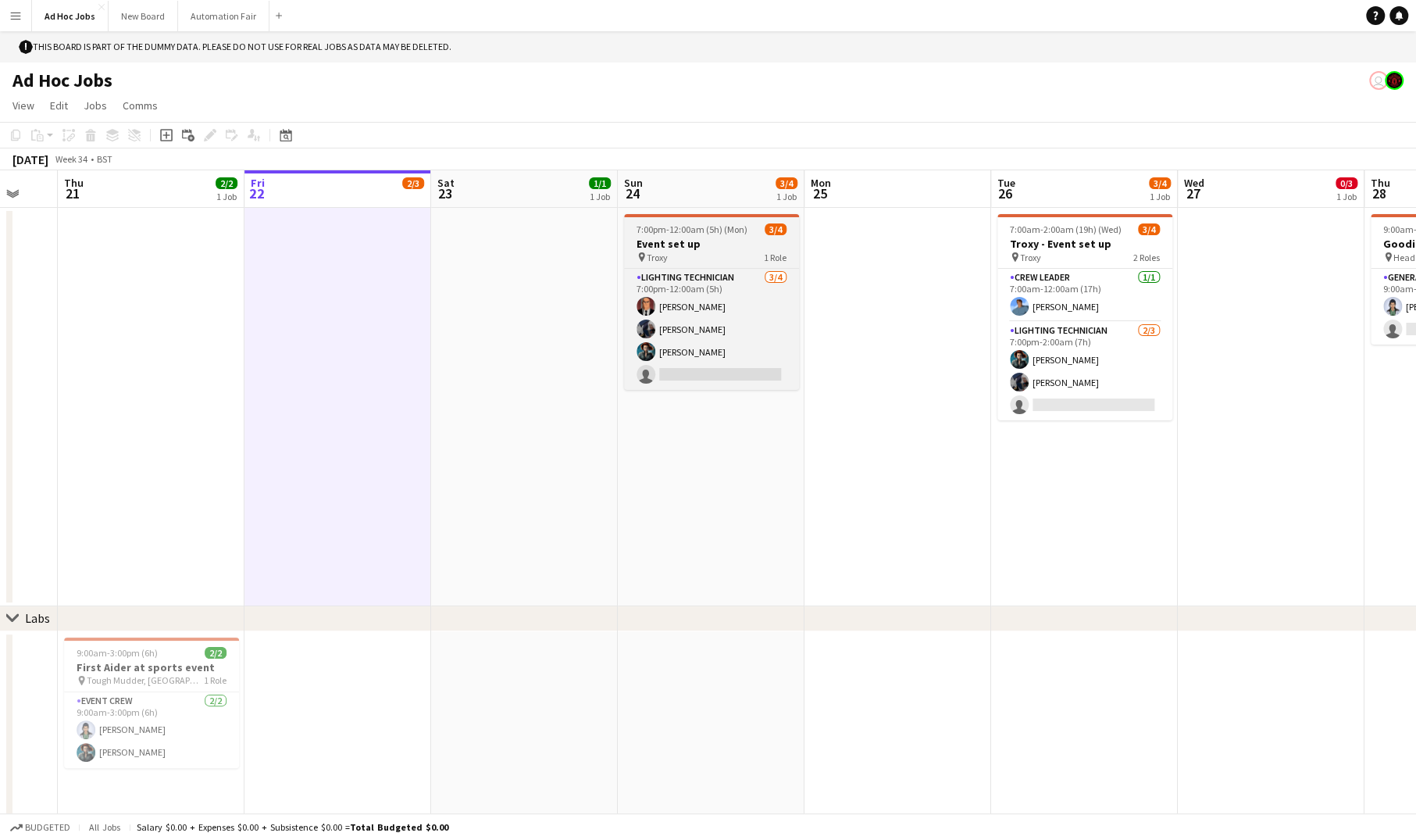
click at [683, 235] on app-job-card "7:00pm-12:00am (5h) (Mon) 3/4 Event set up pin Troxy 1 Role Lighting technician…" at bounding box center [710, 301] width 175 height 176
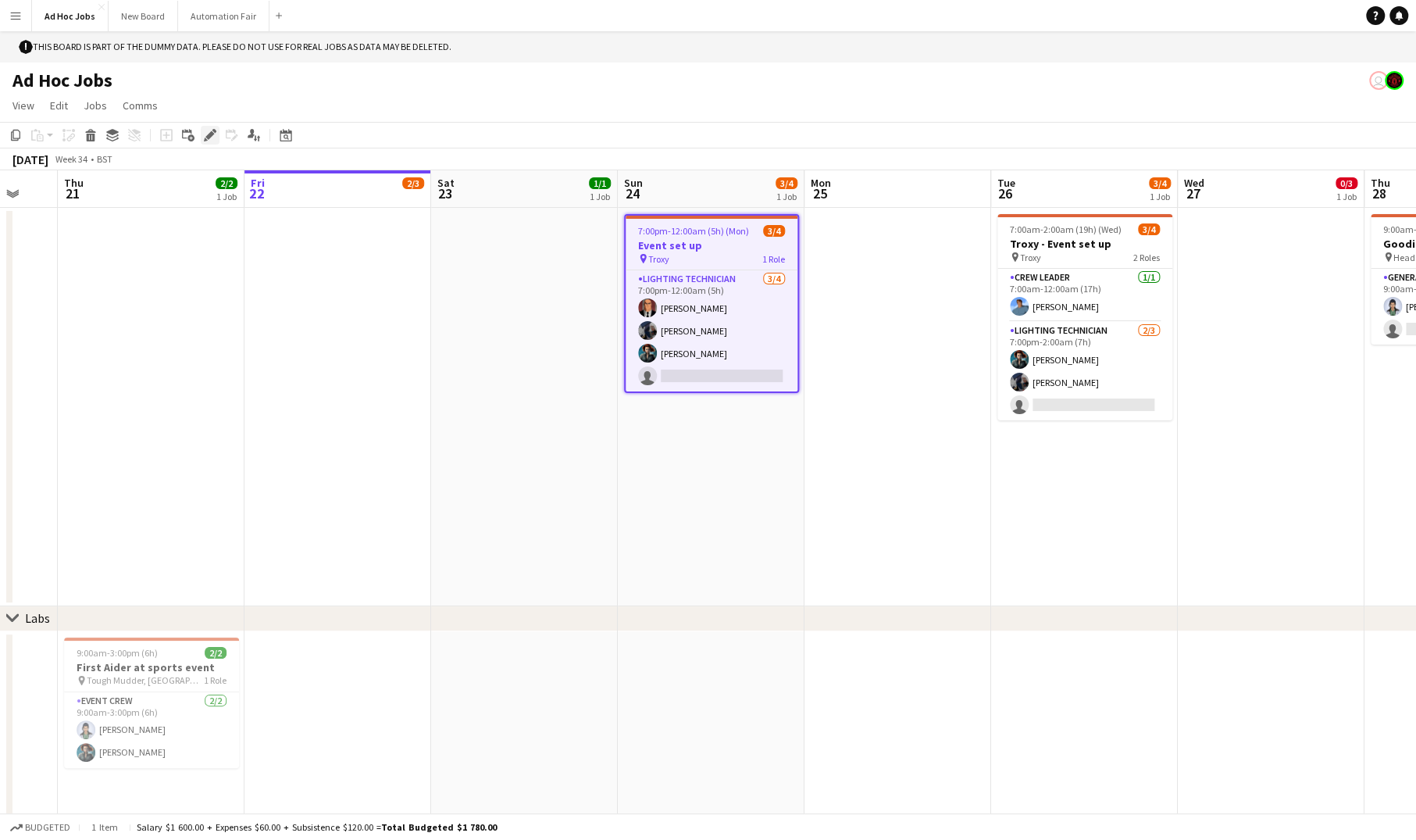
click at [207, 136] on icon at bounding box center [210, 136] width 9 height 9
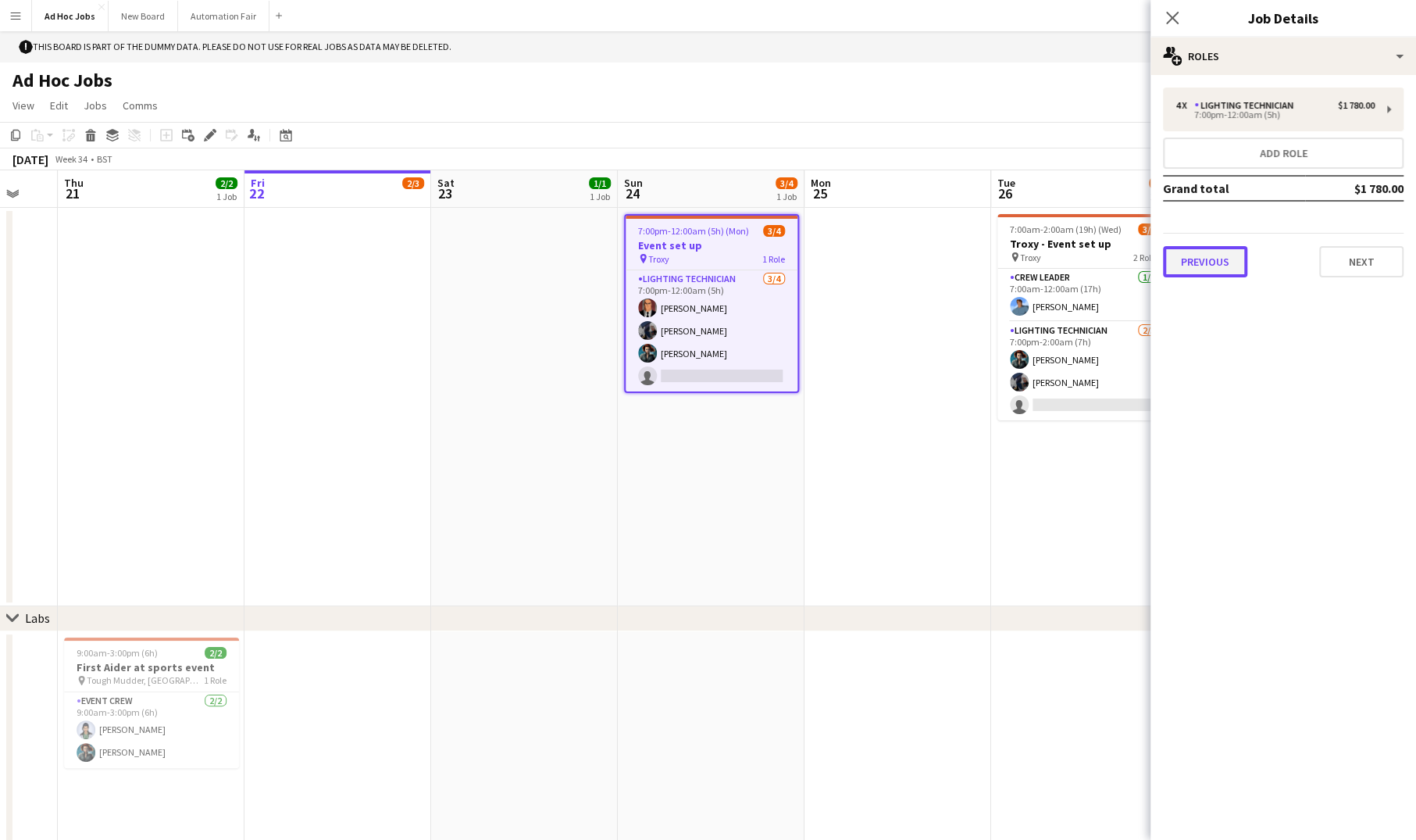
click at [1212, 261] on button "Previous" at bounding box center [1205, 261] width 85 height 31
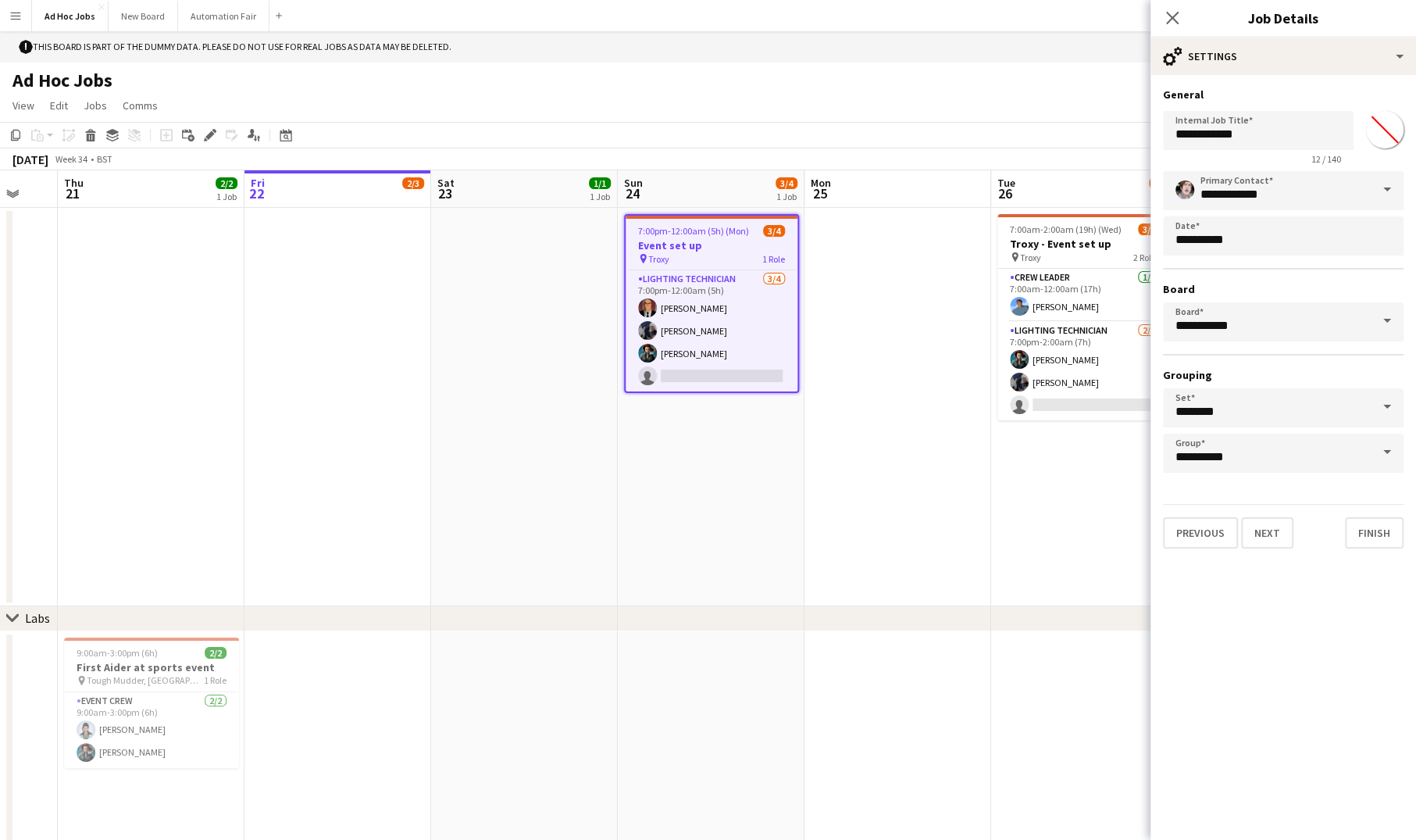
click at [1394, 451] on span at bounding box center [1387, 452] width 33 height 38
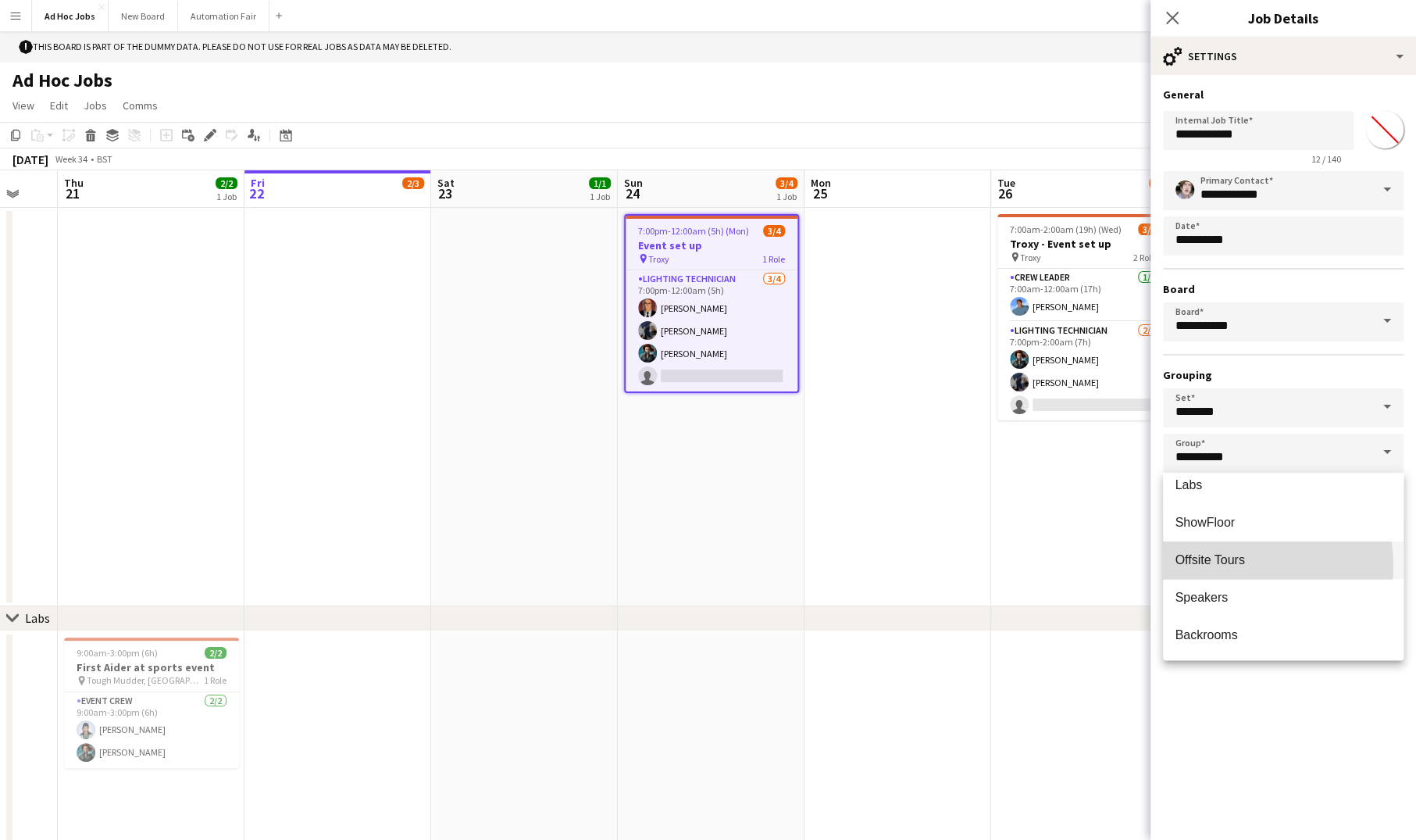
click at [1231, 566] on span "Offsite Tours" at bounding box center [1210, 559] width 70 height 13
type input "**********"
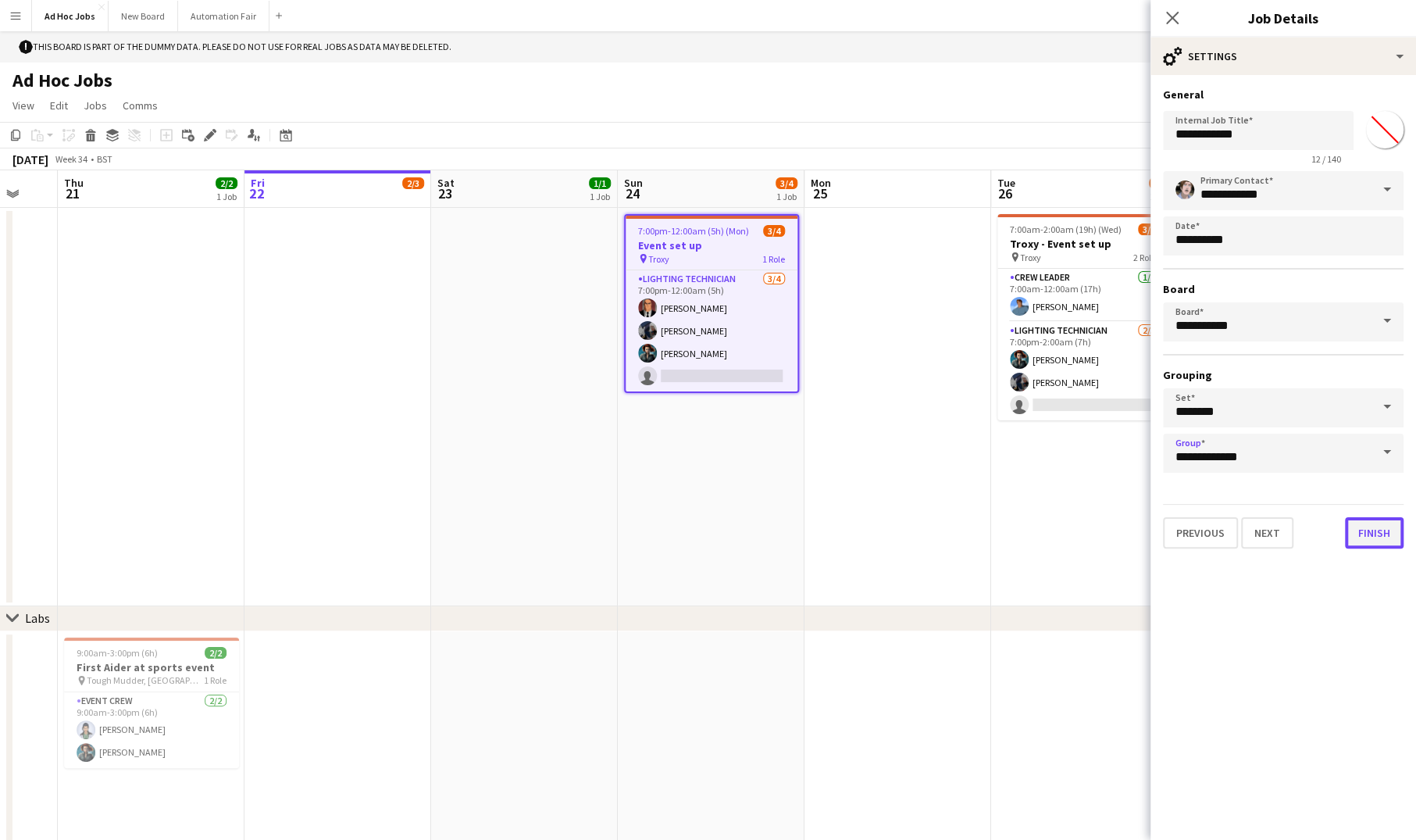
click at [1385, 538] on button "Finish" at bounding box center [1374, 532] width 59 height 31
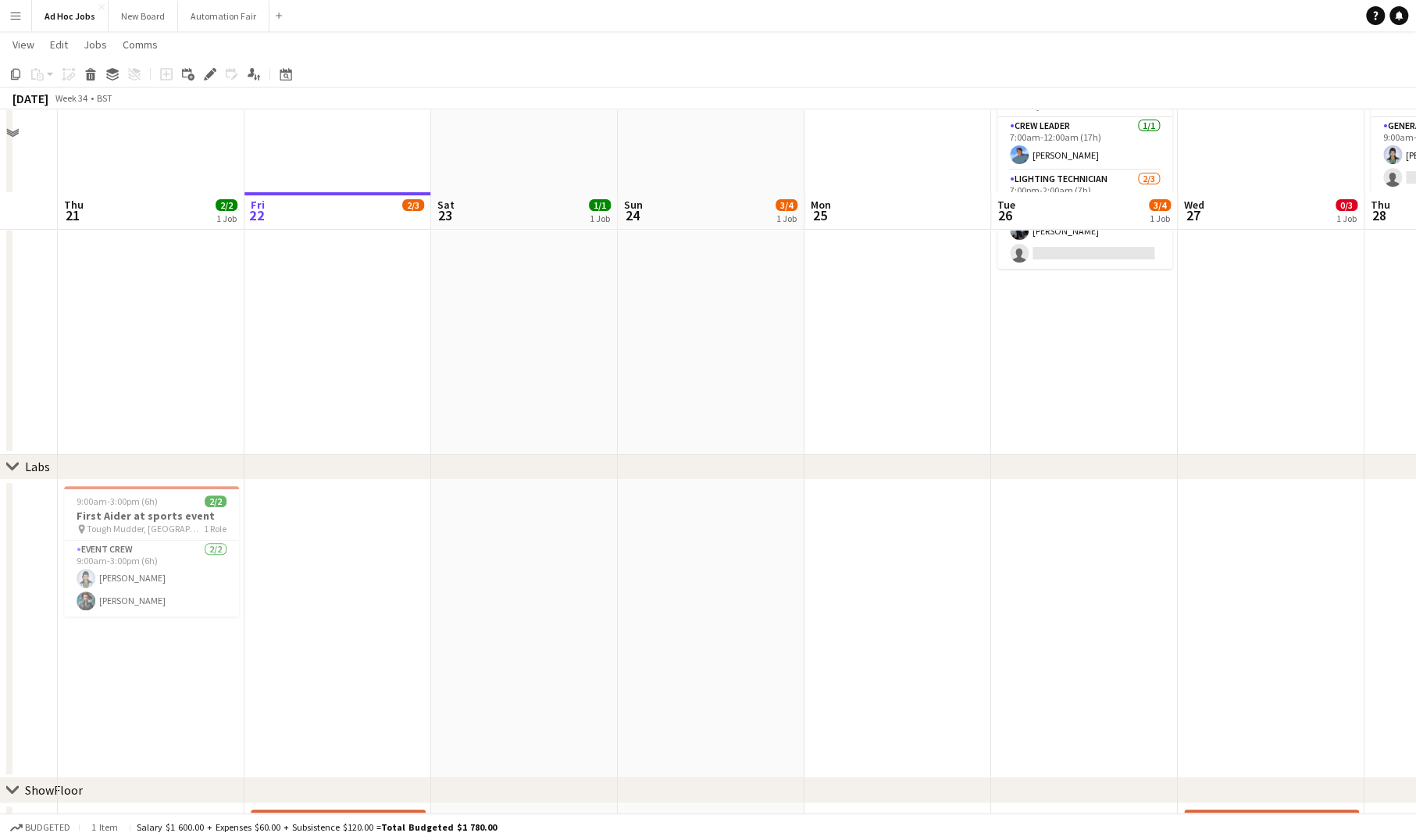
scroll to position [0, 0]
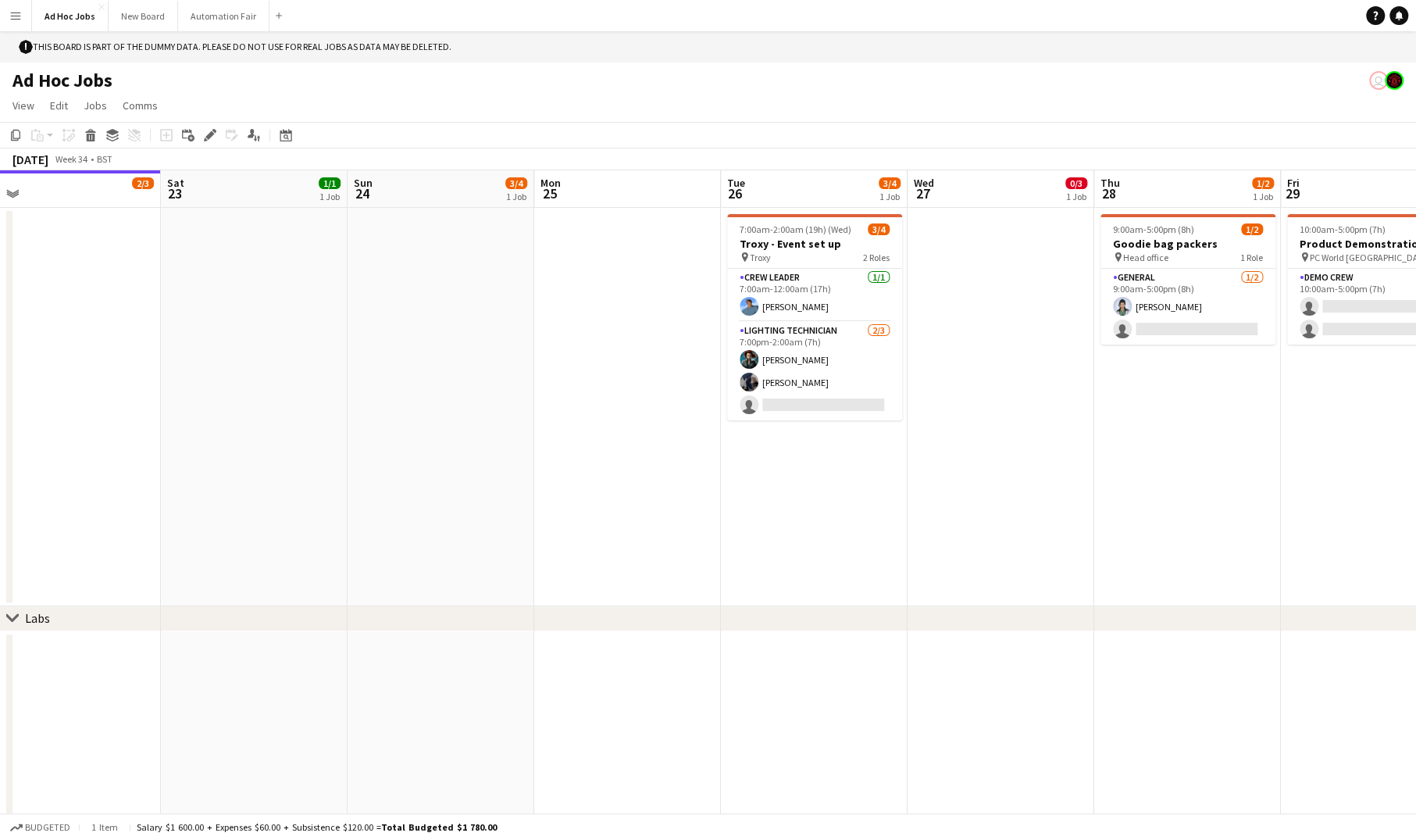
drag, startPoint x: 440, startPoint y: 365, endPoint x: 296, endPoint y: 390, distance: 146.2
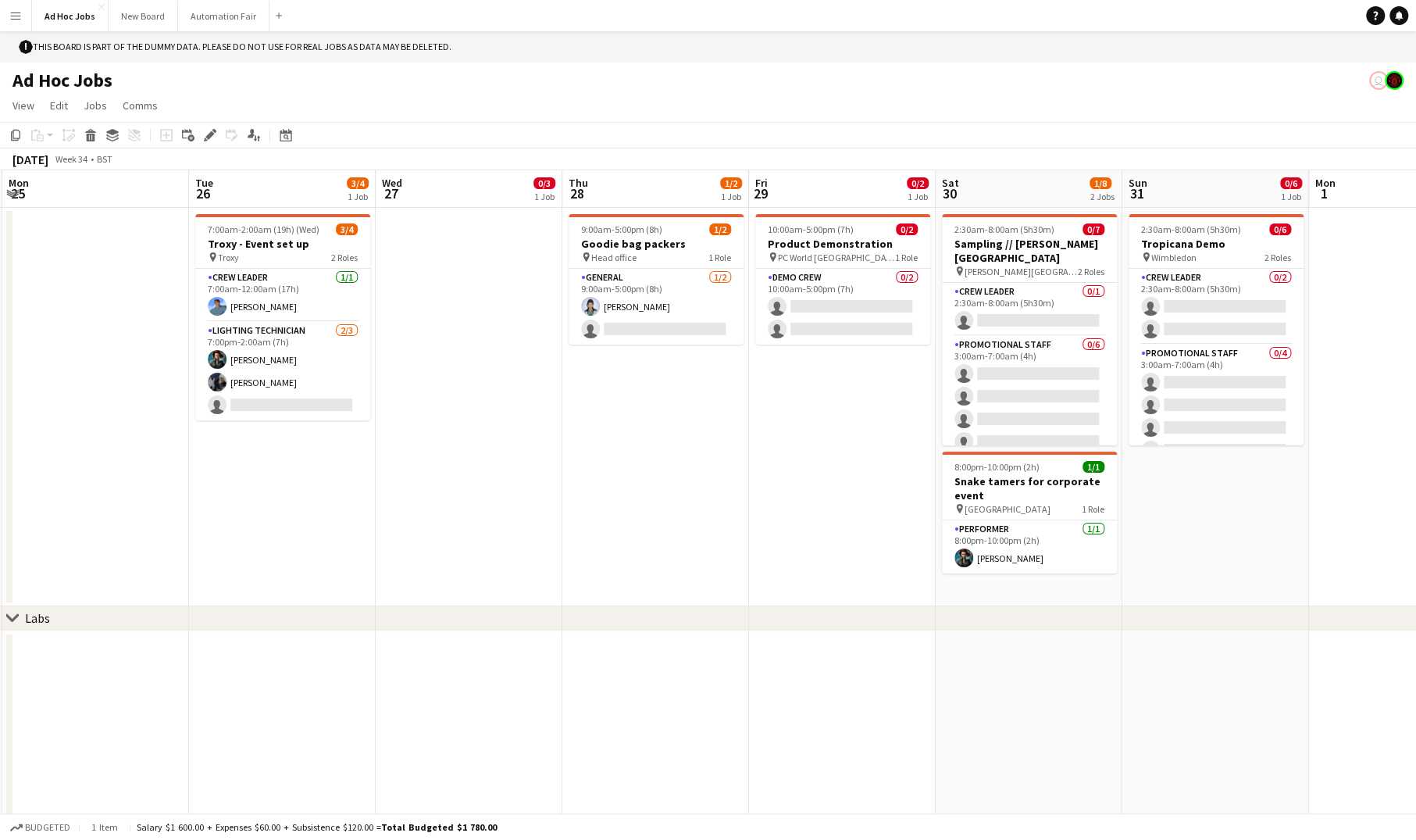
drag, startPoint x: 876, startPoint y: 463, endPoint x: 345, endPoint y: 451, distance: 531.1
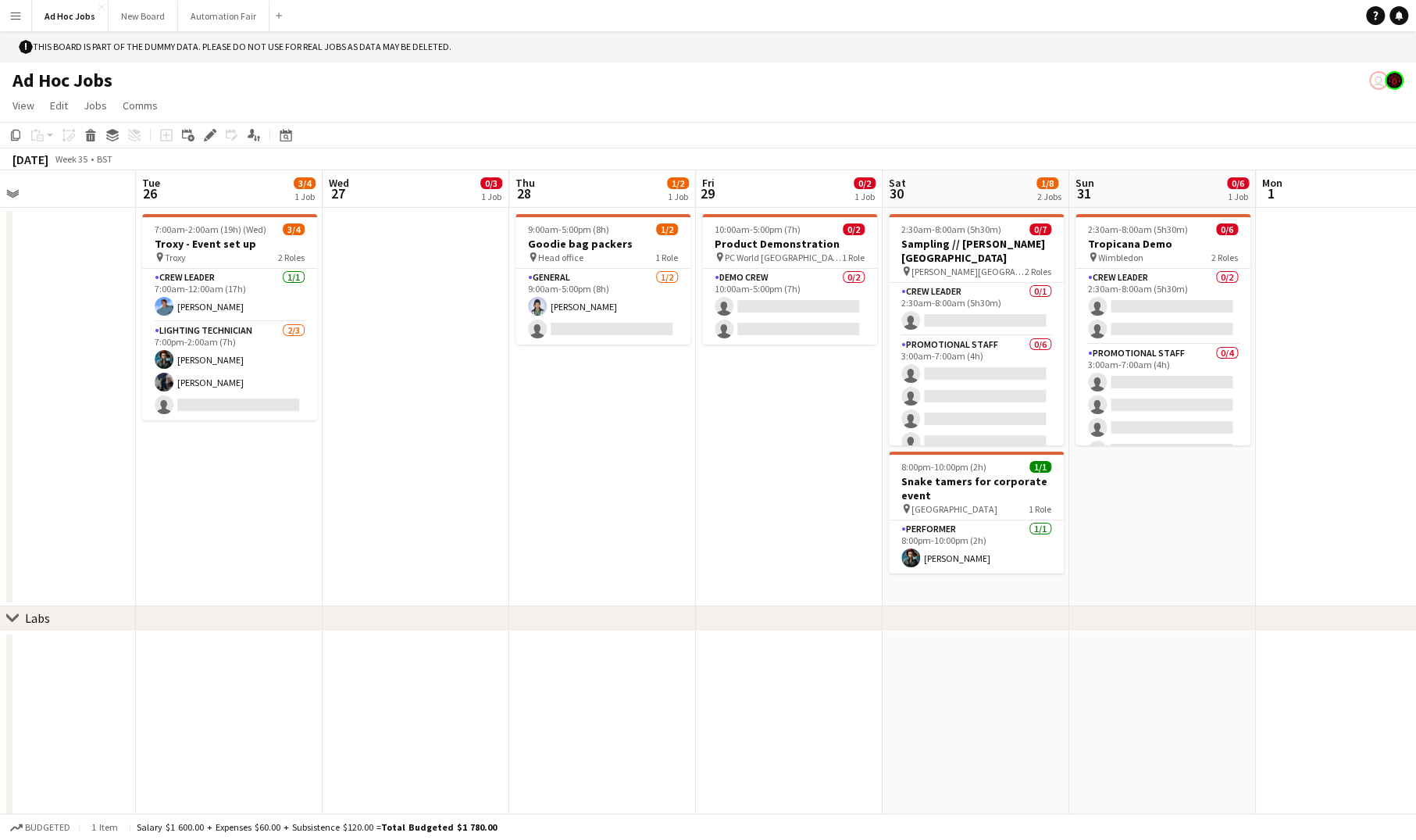
scroll to position [0, 608]
drag, startPoint x: 627, startPoint y: 496, endPoint x: 731, endPoint y: 440, distance: 118.1
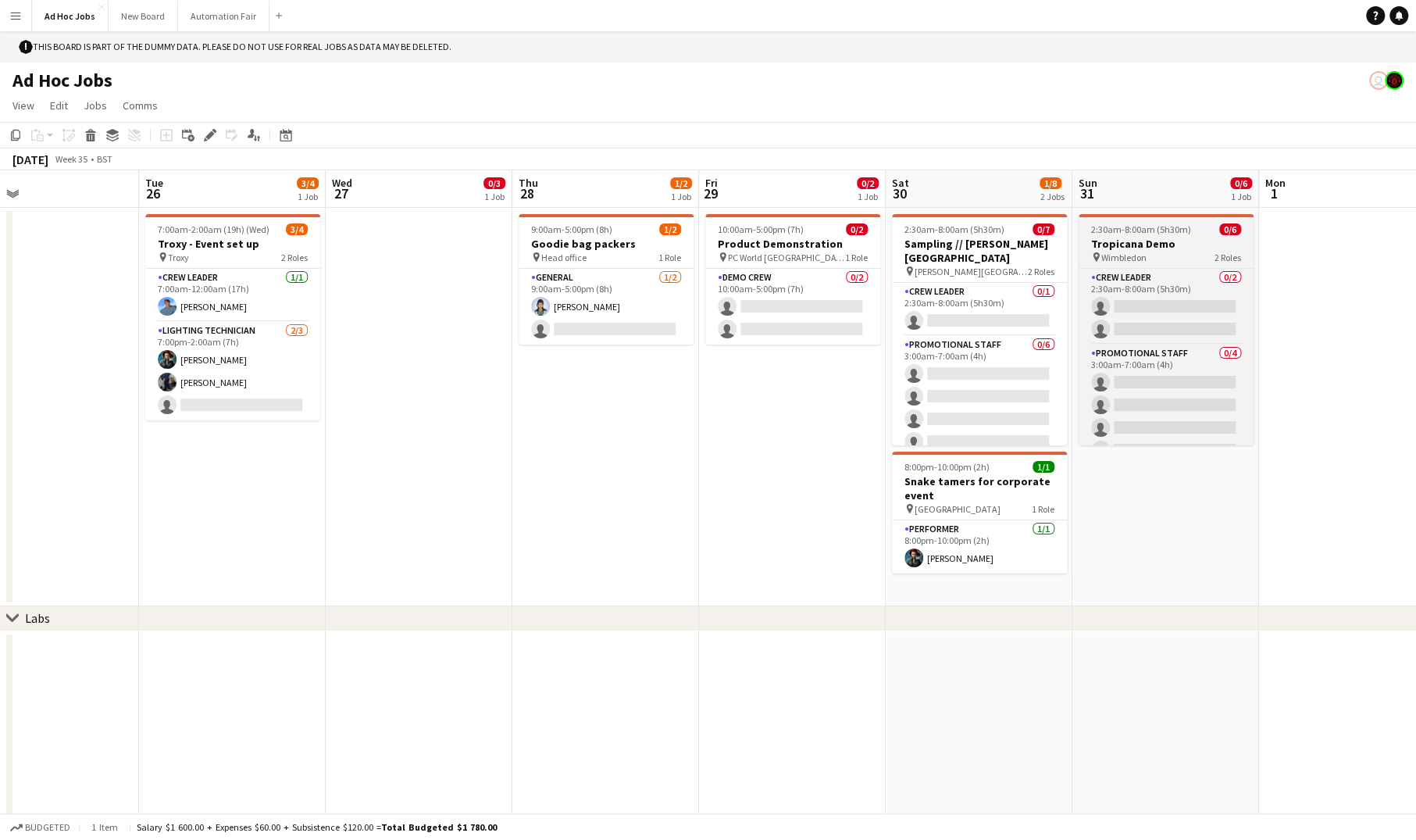
click at [1163, 238] on h3 "Tropicana Demo" at bounding box center [1166, 243] width 175 height 14
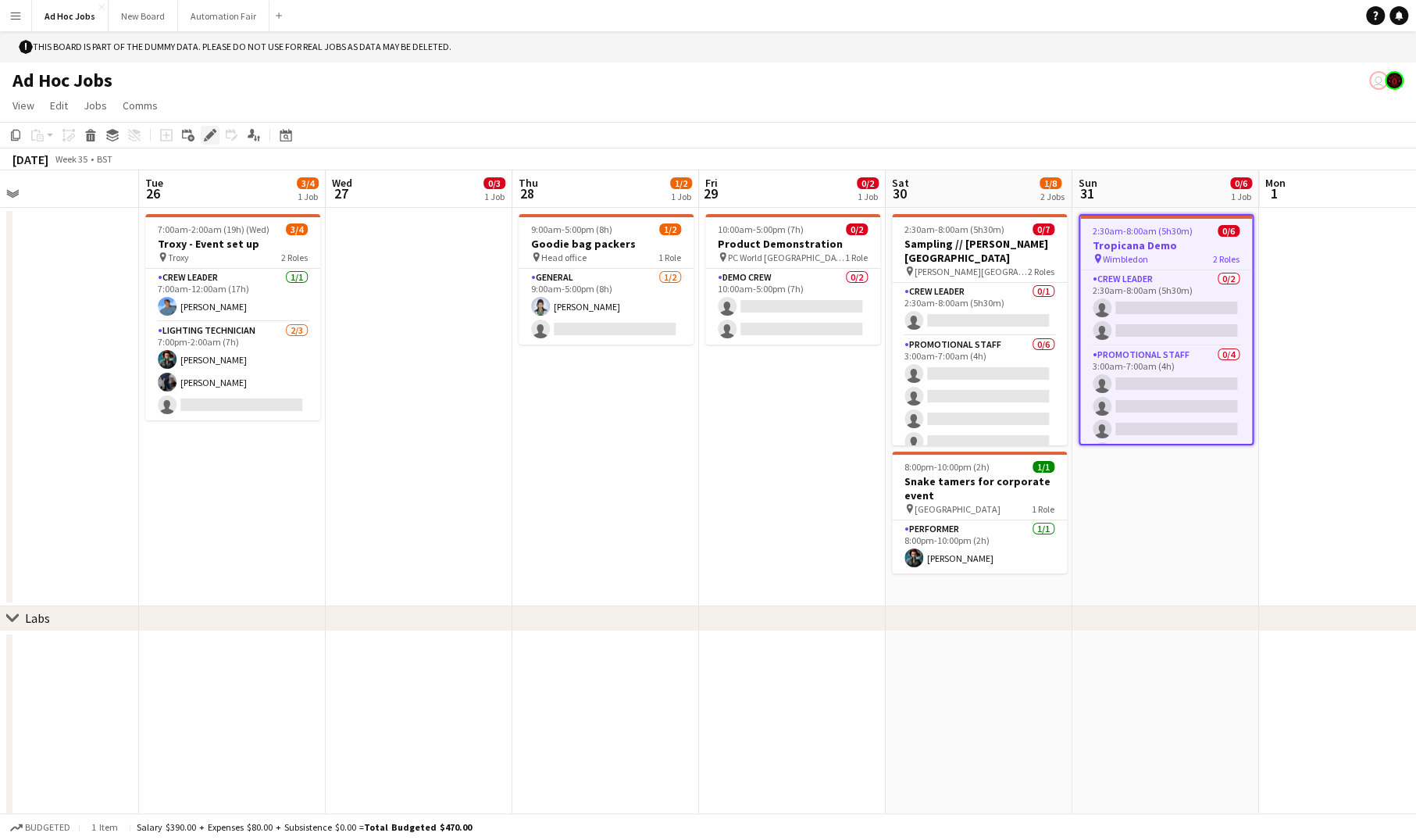
click at [206, 132] on icon "Edit" at bounding box center [210, 135] width 13 height 13
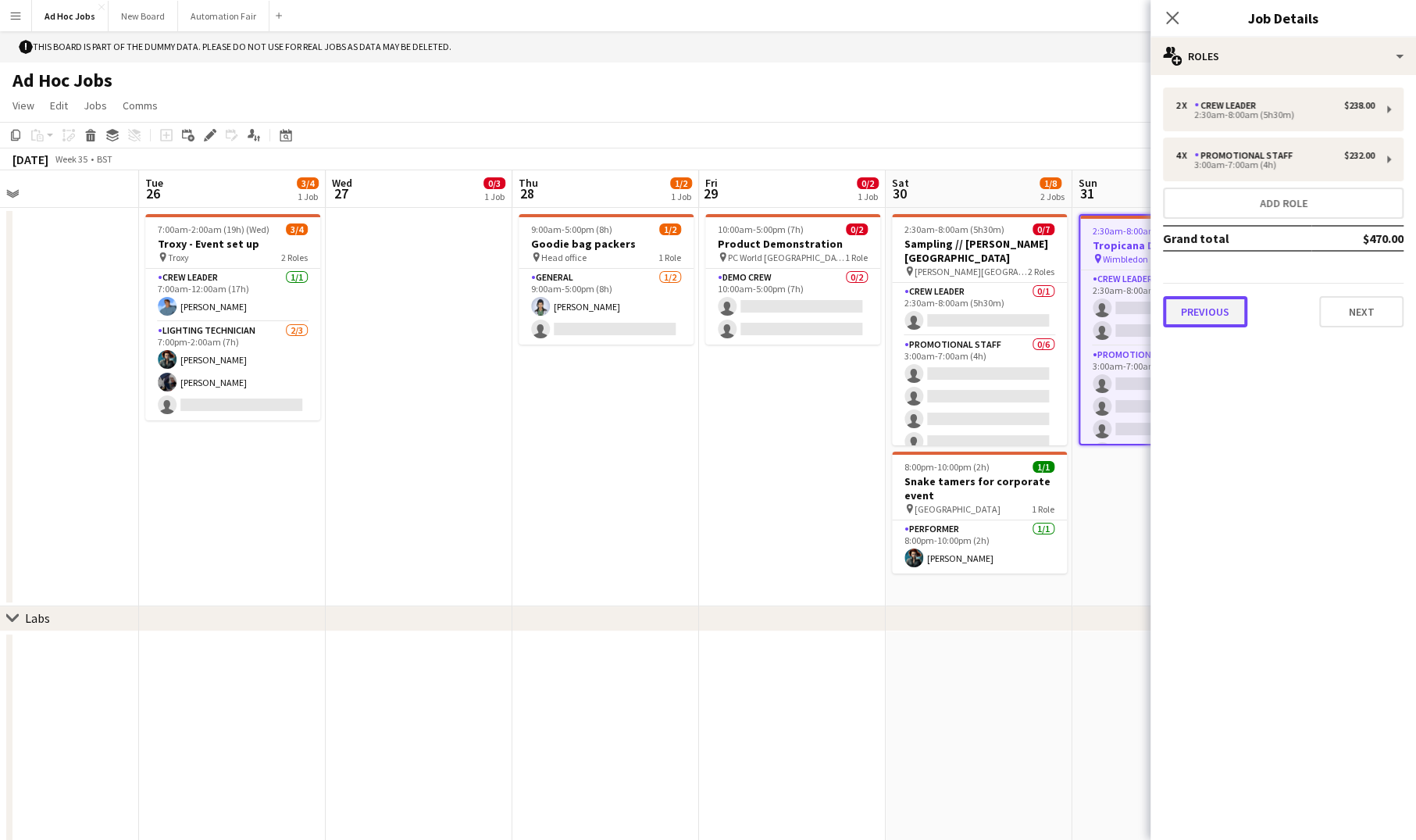
click at [1206, 319] on button "Previous" at bounding box center [1205, 311] width 85 height 31
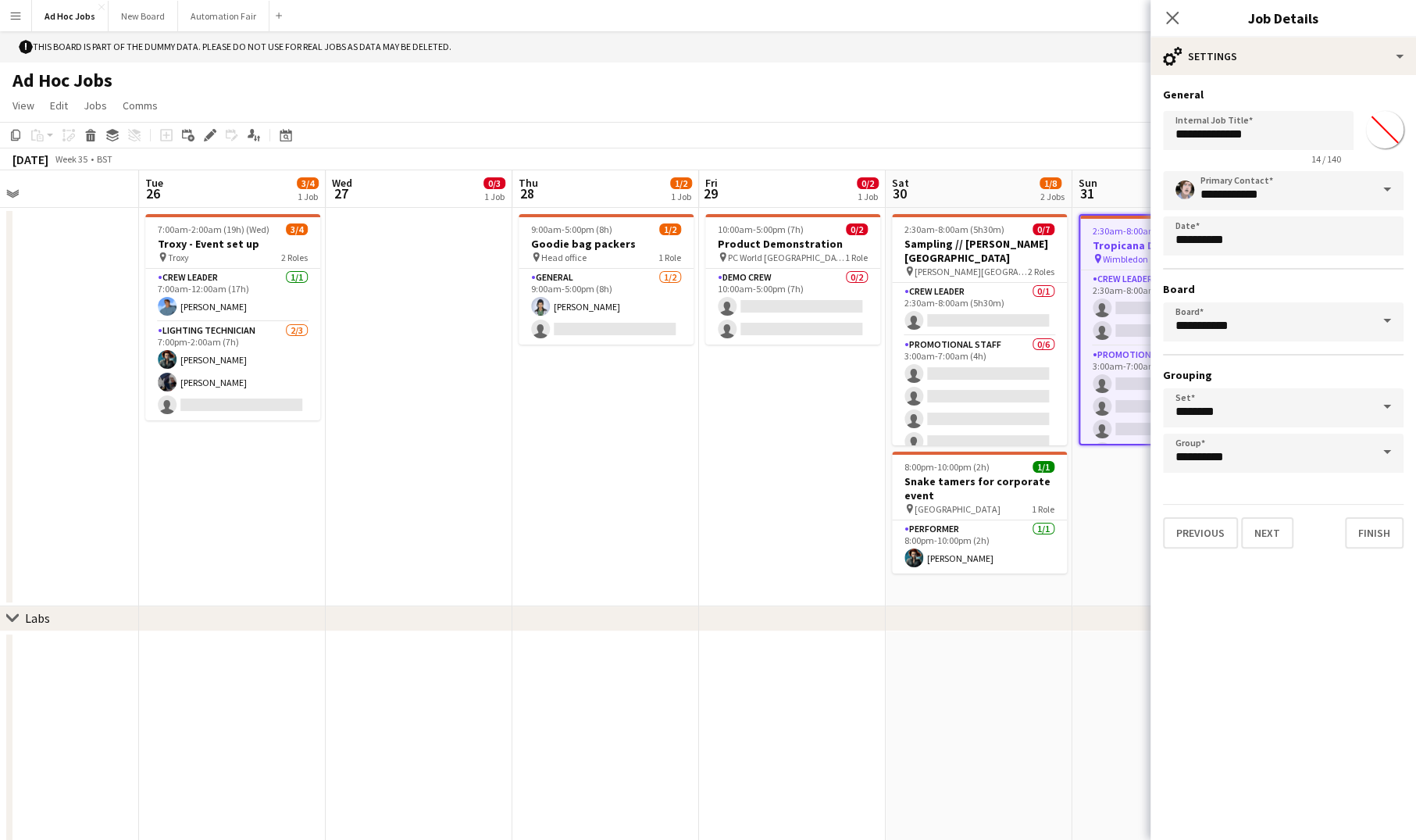
click at [1384, 453] on span at bounding box center [1387, 452] width 33 height 38
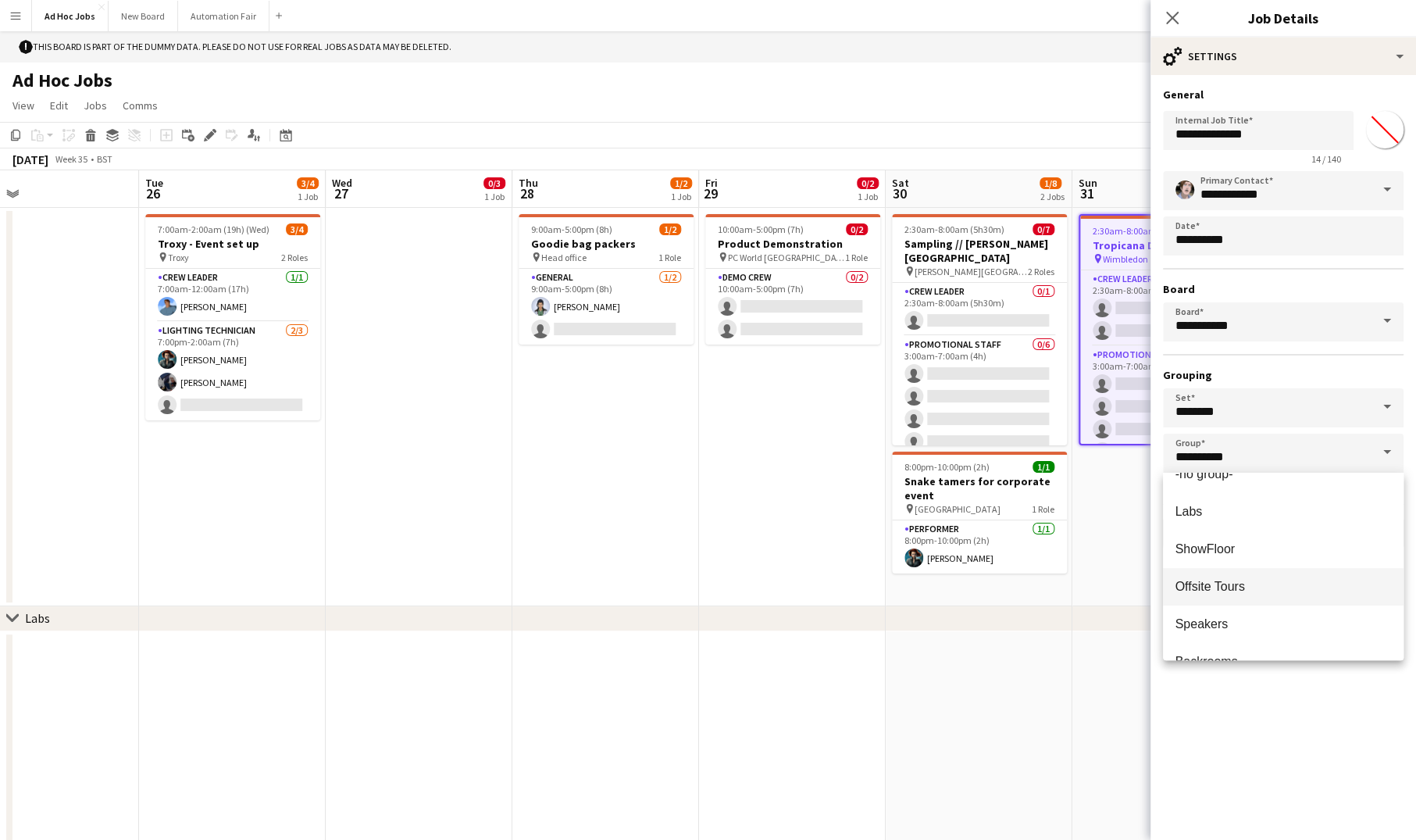
scroll to position [50, 0]
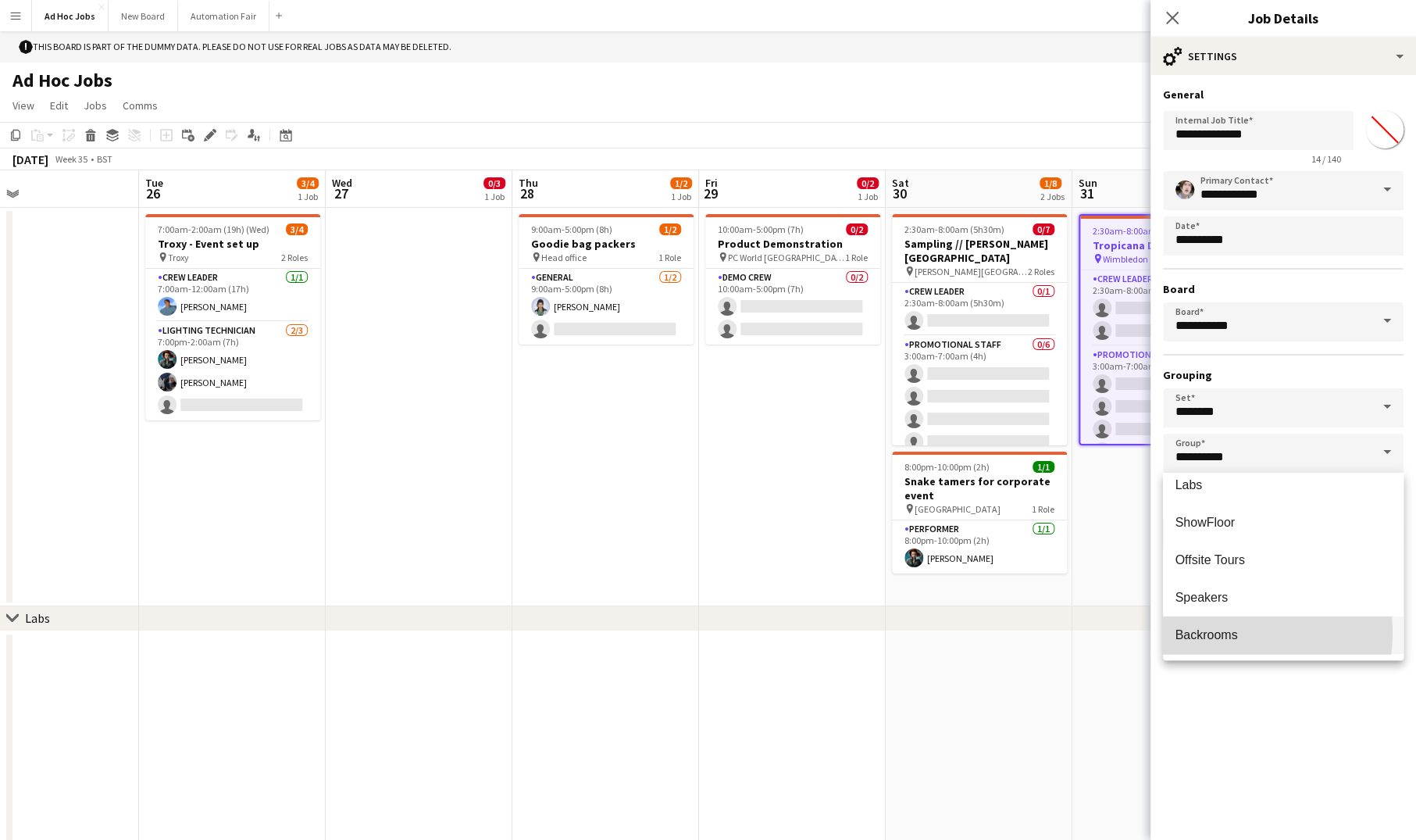
click at [1224, 632] on span "Backrooms" at bounding box center [1206, 633] width 63 height 13
type input "*********"
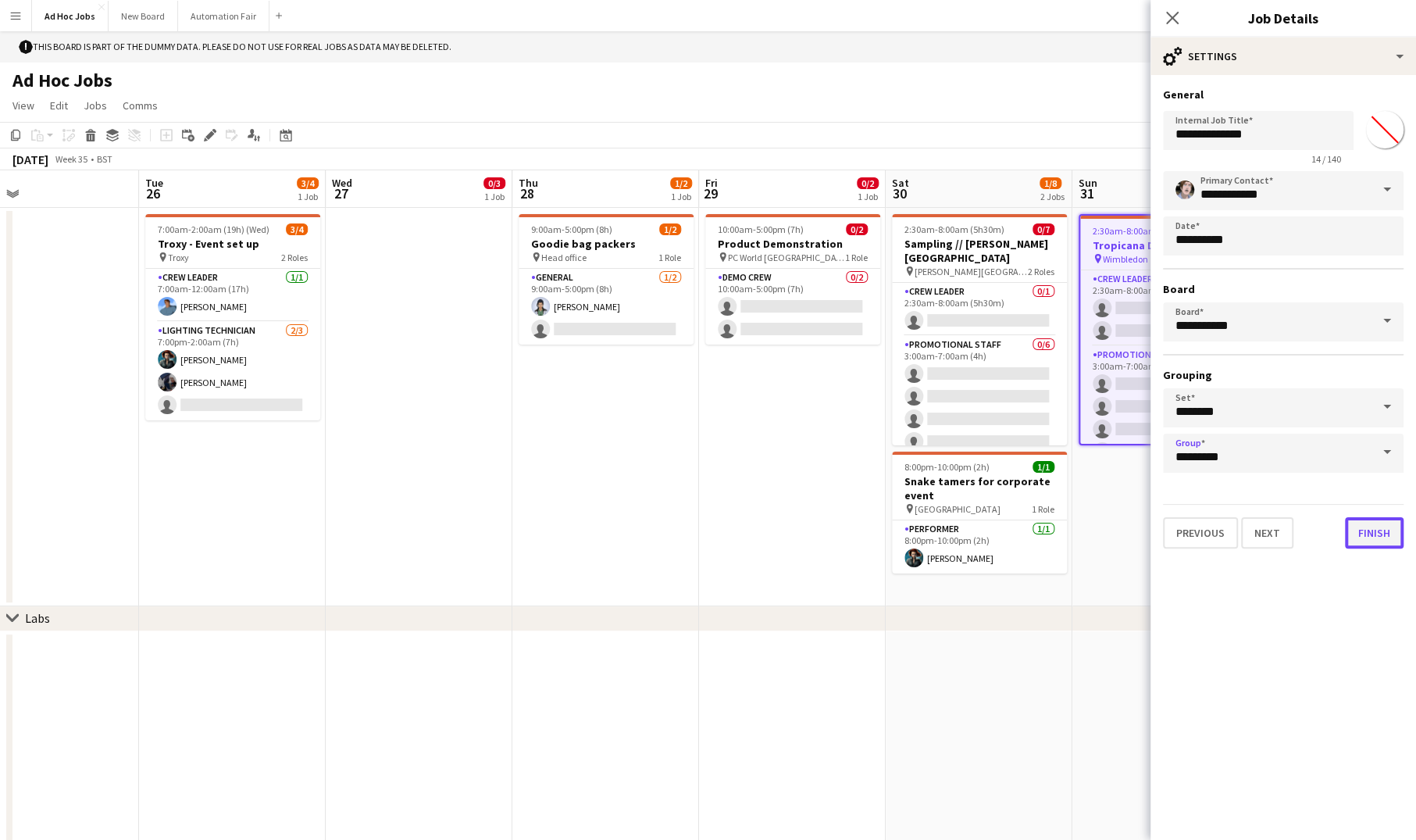
click at [1359, 537] on button "Finish" at bounding box center [1374, 532] width 59 height 31
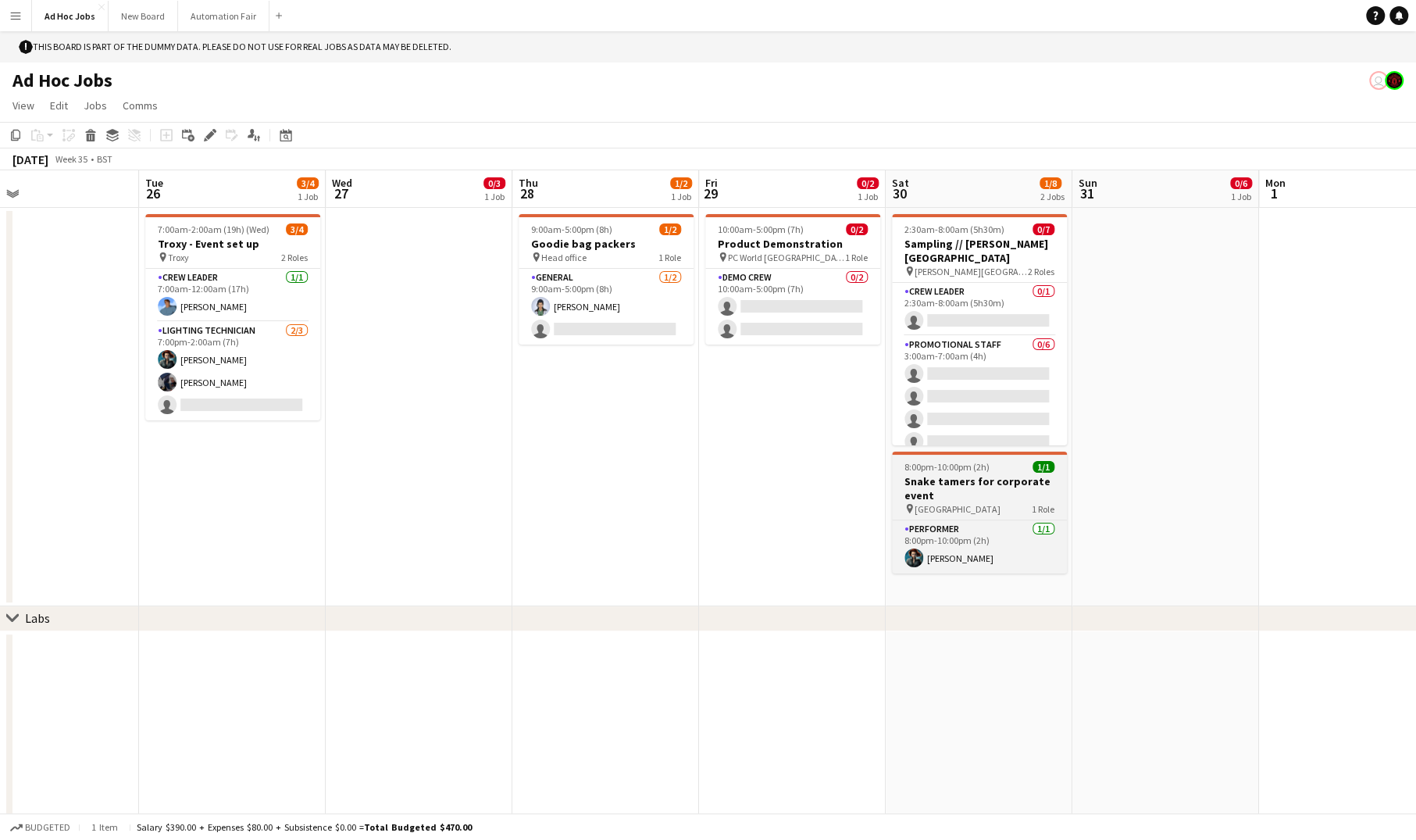
click at [968, 484] on h3 "Snake tamers for corporate event" at bounding box center [979, 488] width 175 height 28
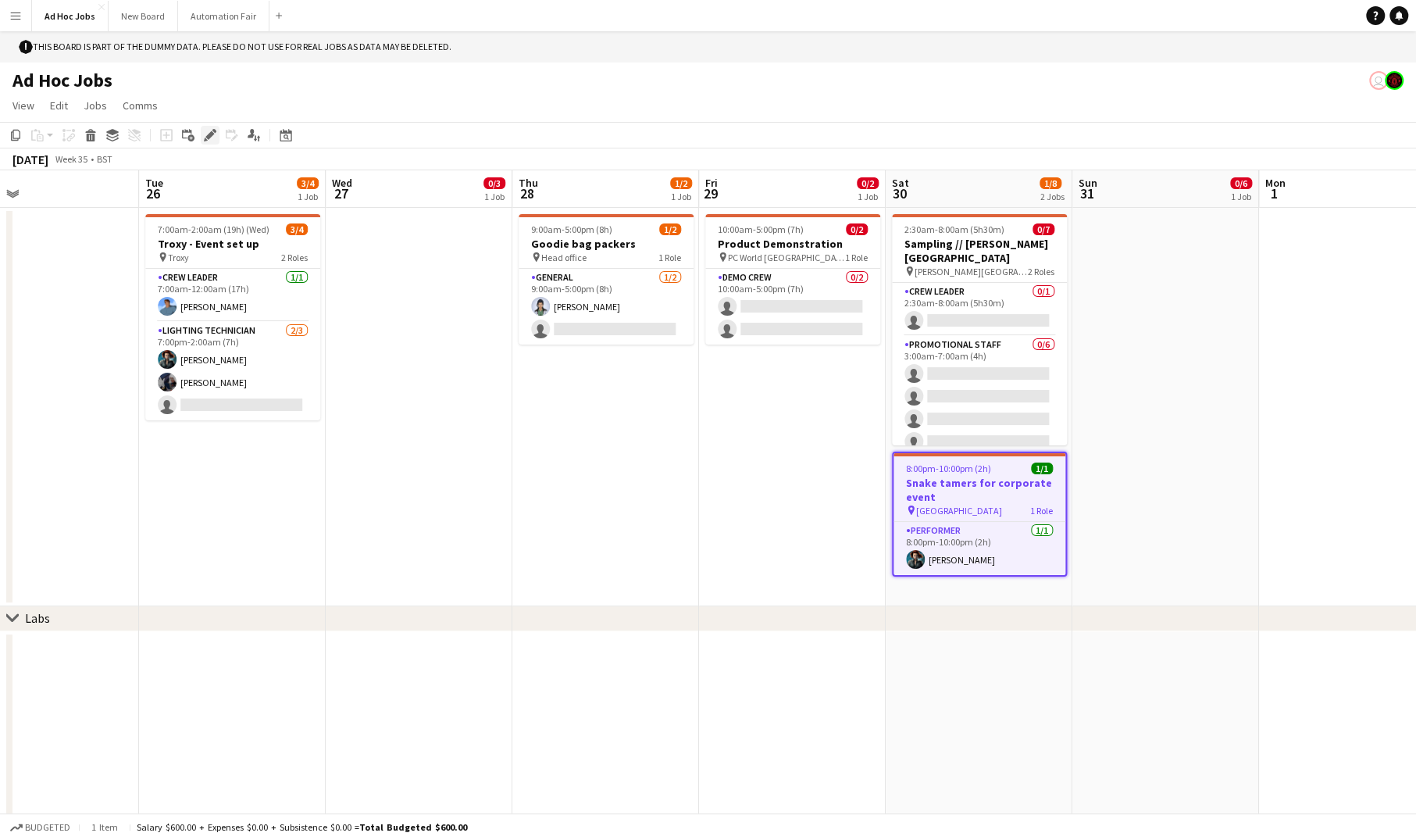
click at [207, 135] on icon "Edit" at bounding box center [210, 135] width 13 height 13
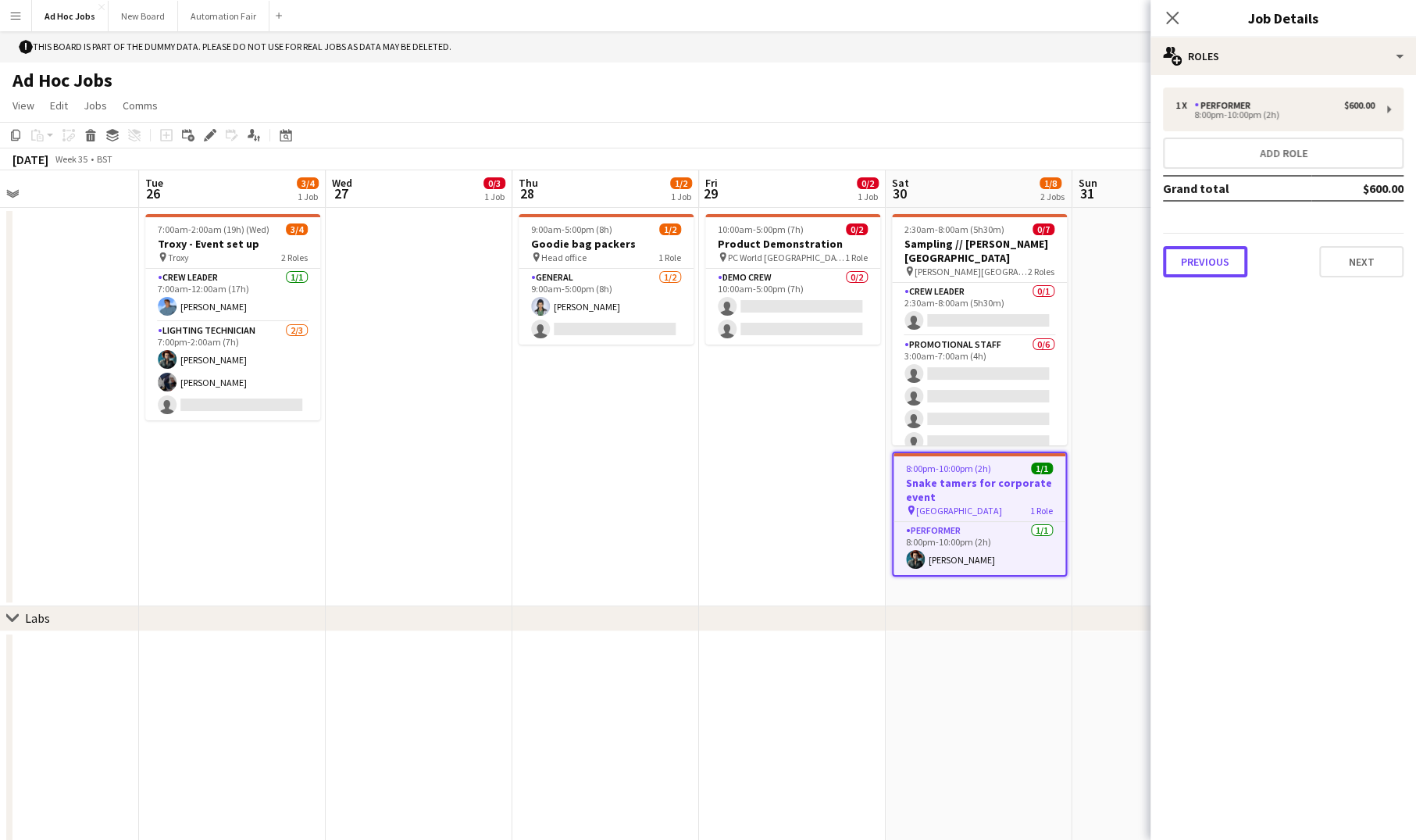
click at [1211, 268] on button "Previous" at bounding box center [1205, 261] width 85 height 31
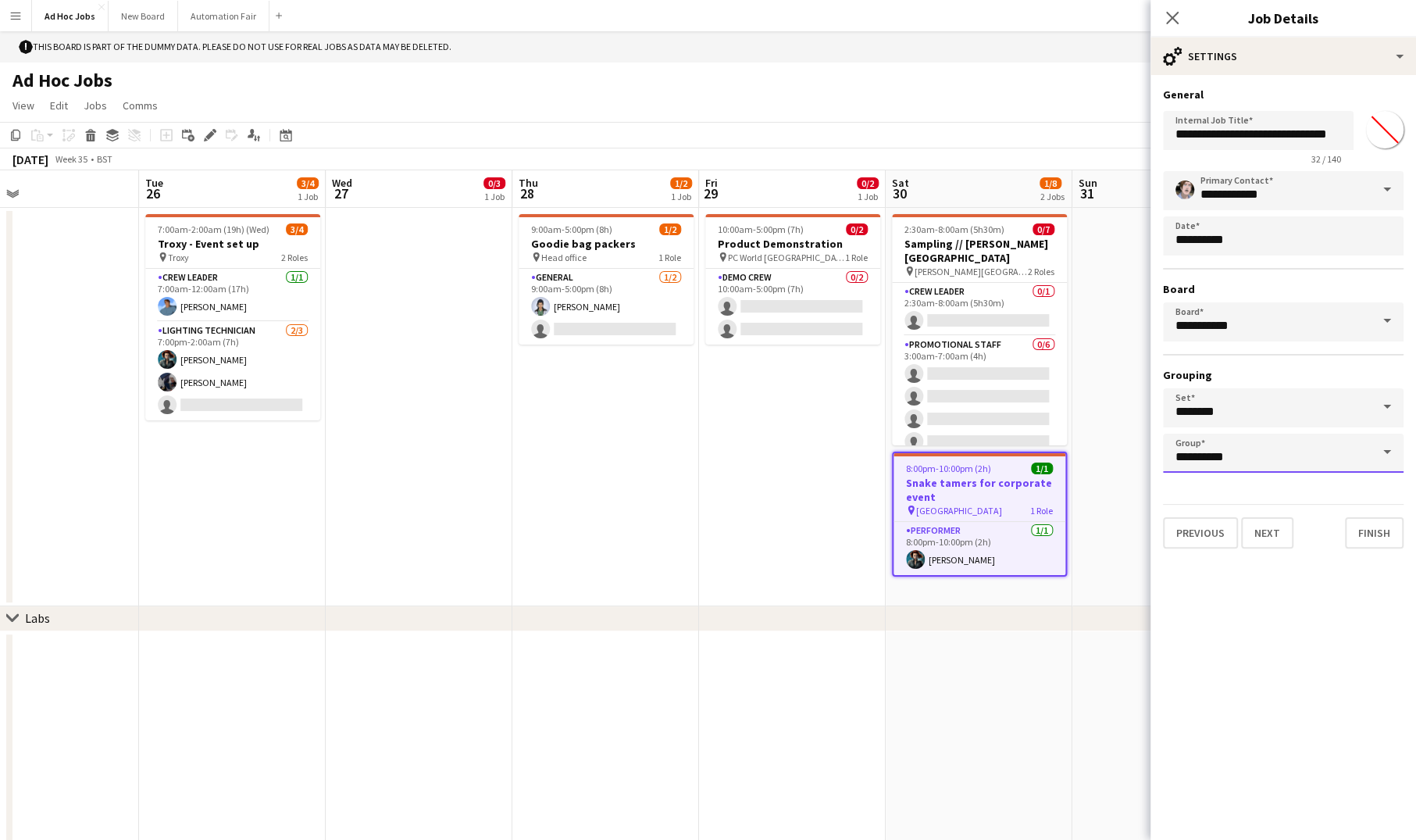
click at [1251, 463] on input "**********" at bounding box center [1283, 452] width 240 height 39
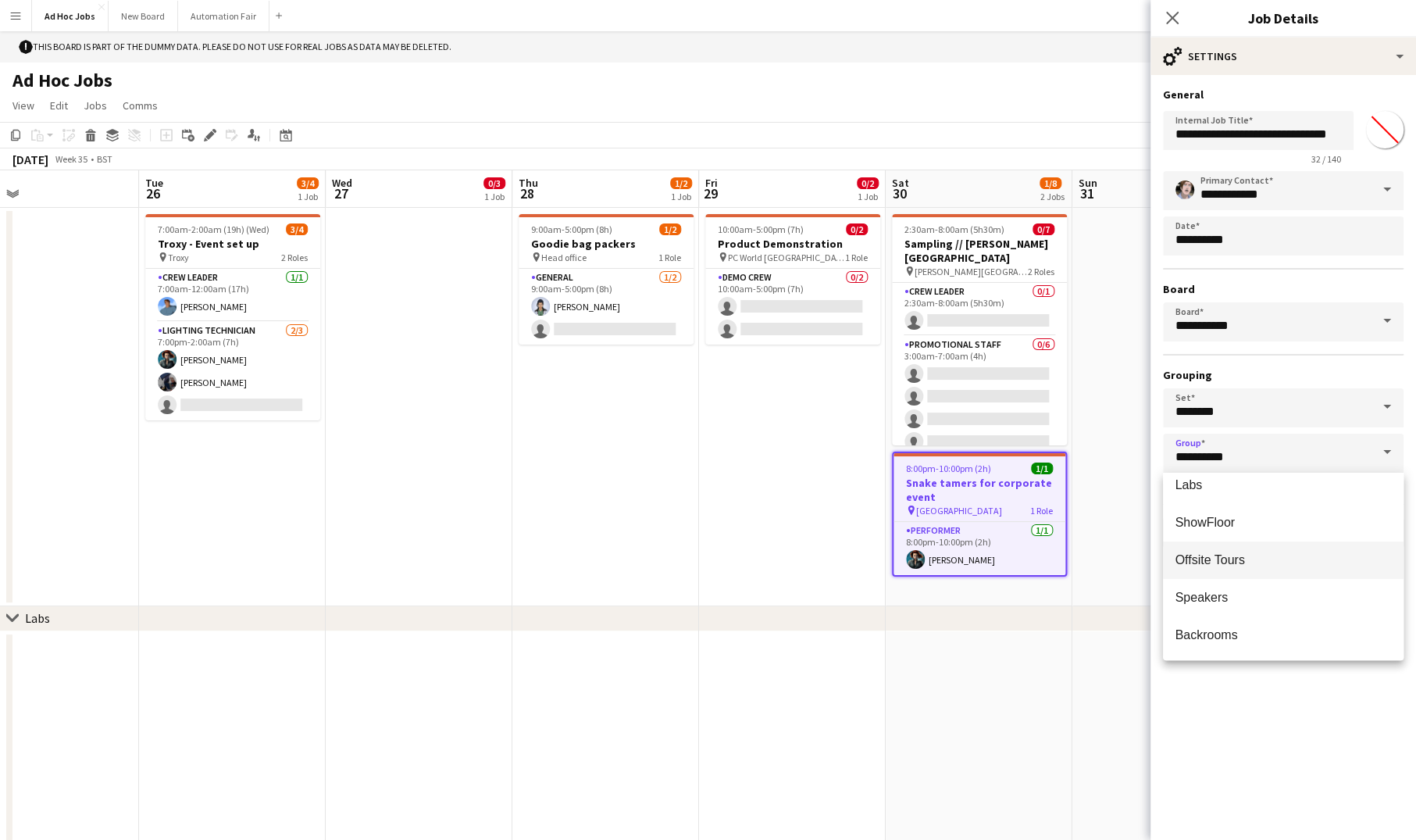
click at [1228, 563] on span "Offsite Tours" at bounding box center [1210, 559] width 70 height 13
type input "**********"
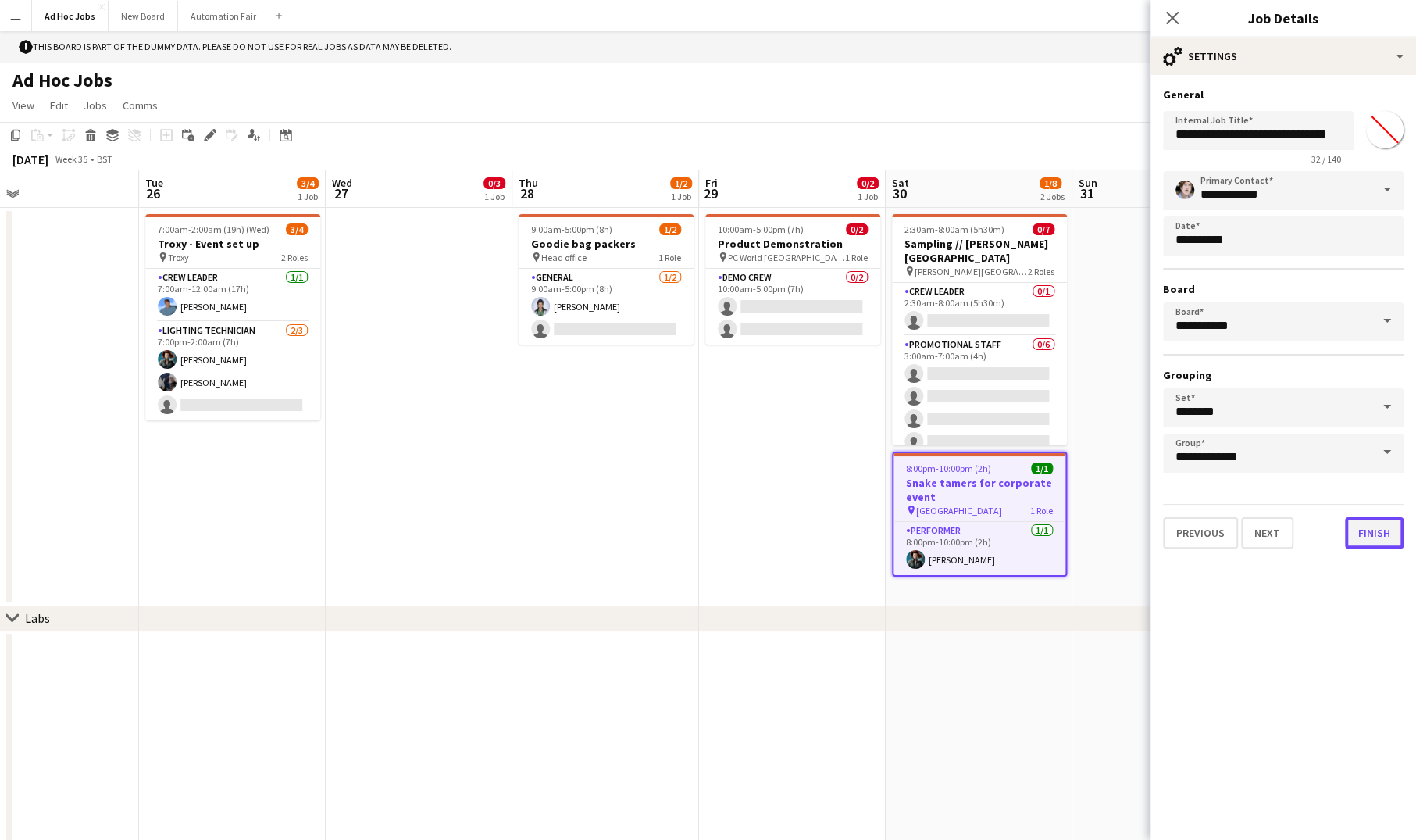
click at [1368, 529] on button "Finish" at bounding box center [1374, 532] width 59 height 31
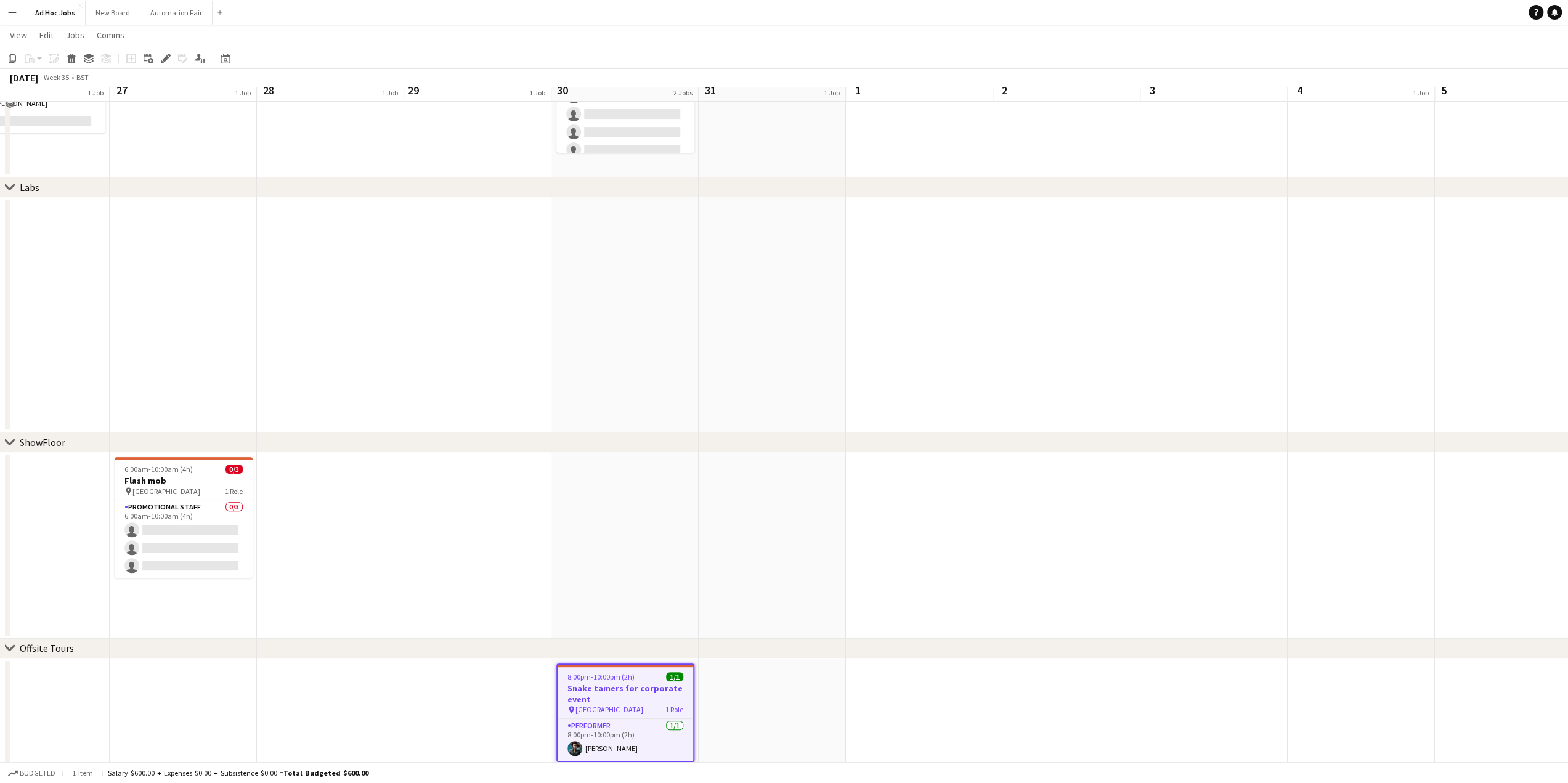
scroll to position [104, 0]
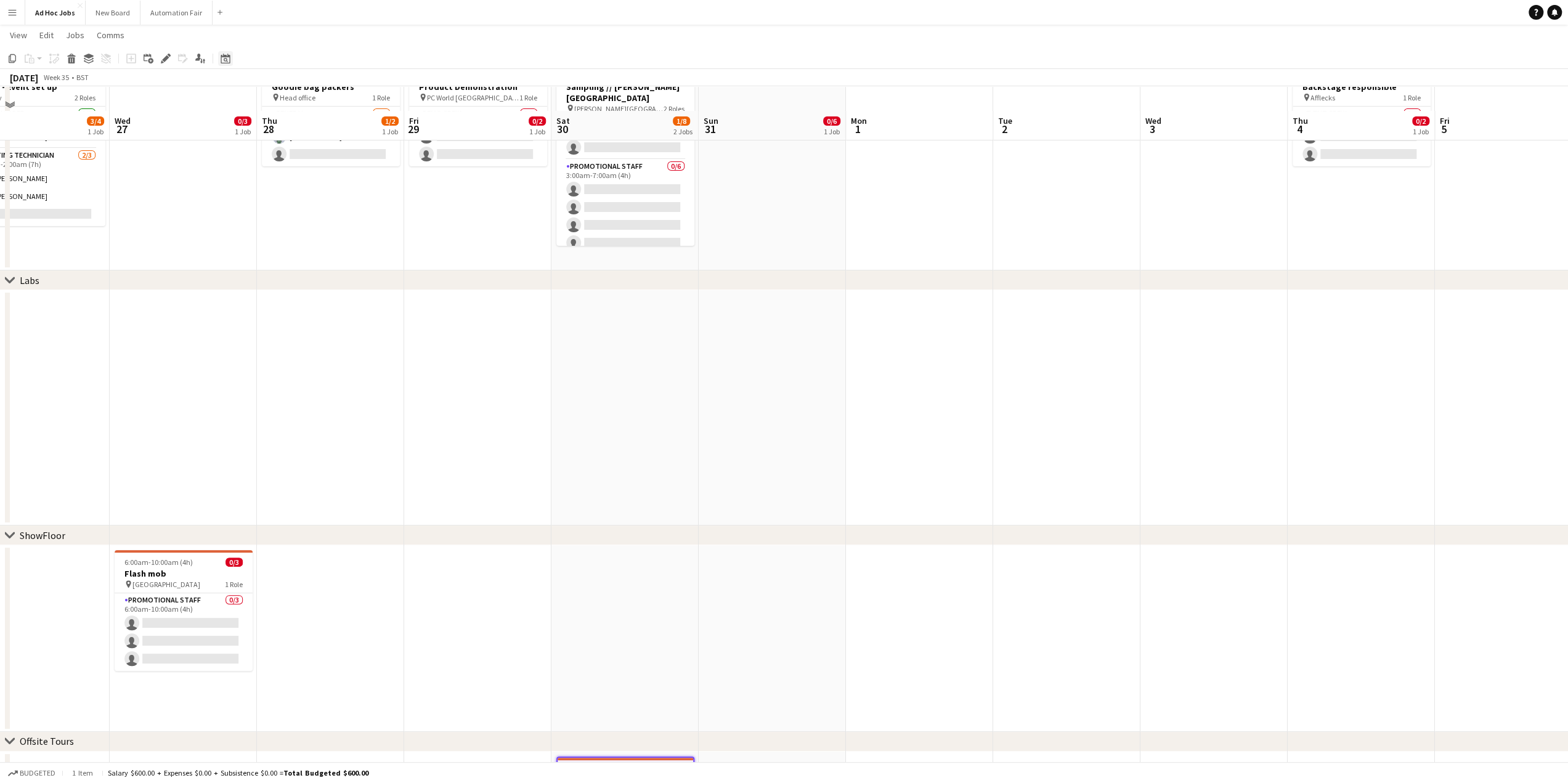
click at [223, 57] on icon at bounding box center [225, 58] width 9 height 10
click at [269, 46] on app-page-menu "View Day view expanded Day view collapsed Month view Date picker Jump to [DATE]…" at bounding box center [784, 36] width 1568 height 24
click at [24, 31] on span "View" at bounding box center [19, 35] width 17 height 11
click at [28, 110] on span "Month view" at bounding box center [36, 114] width 42 height 11
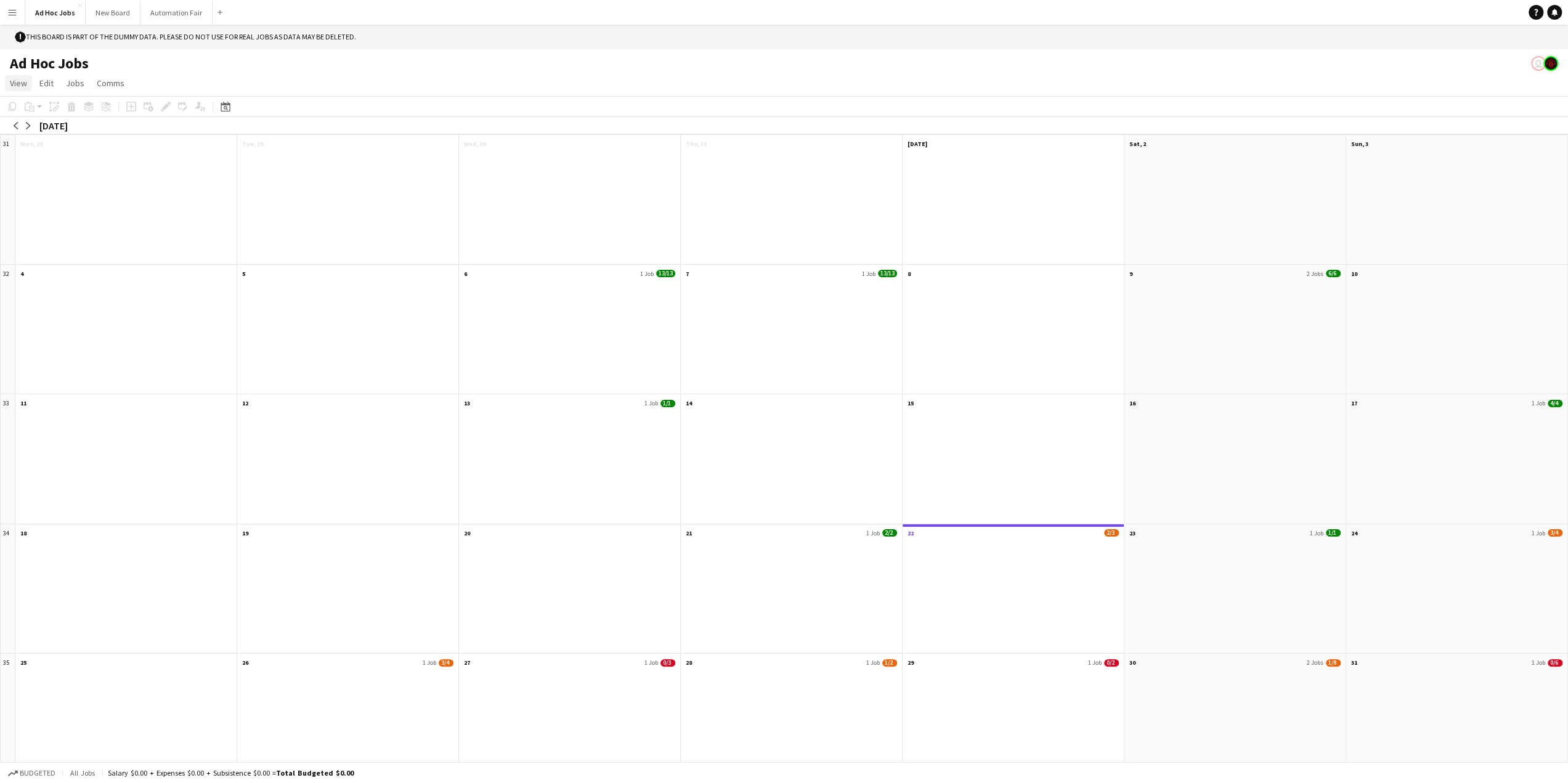
click at [20, 83] on span "View" at bounding box center [19, 83] width 17 height 11
click at [42, 220] on span "Jump to [DATE]" at bounding box center [43, 224] width 55 height 11
click at [229, 106] on icon at bounding box center [225, 106] width 9 height 10
click at [20, 86] on span "View" at bounding box center [19, 83] width 17 height 11
click at [31, 113] on span "Day view expanded" at bounding box center [51, 109] width 72 height 11
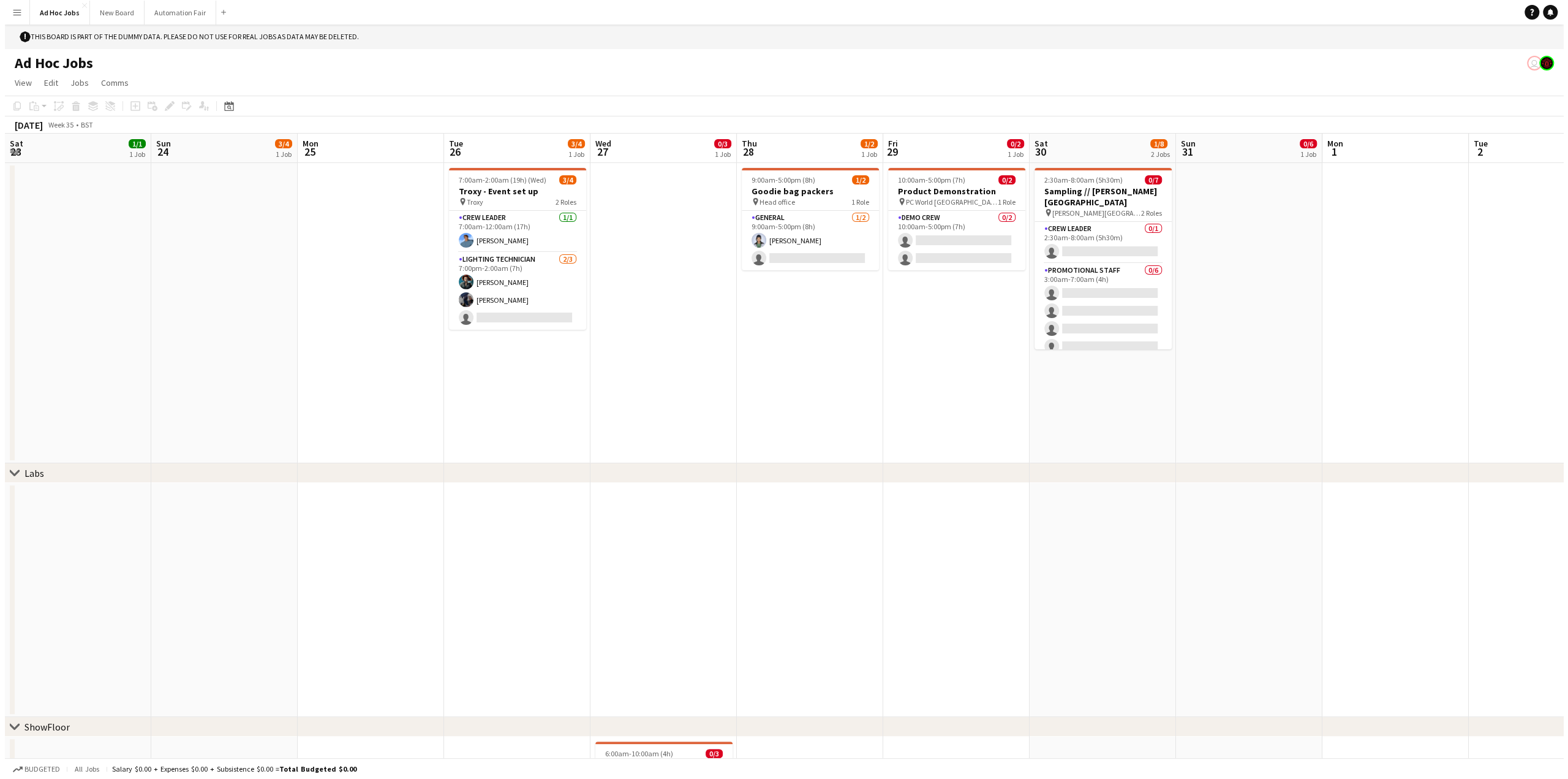
scroll to position [0, 477]
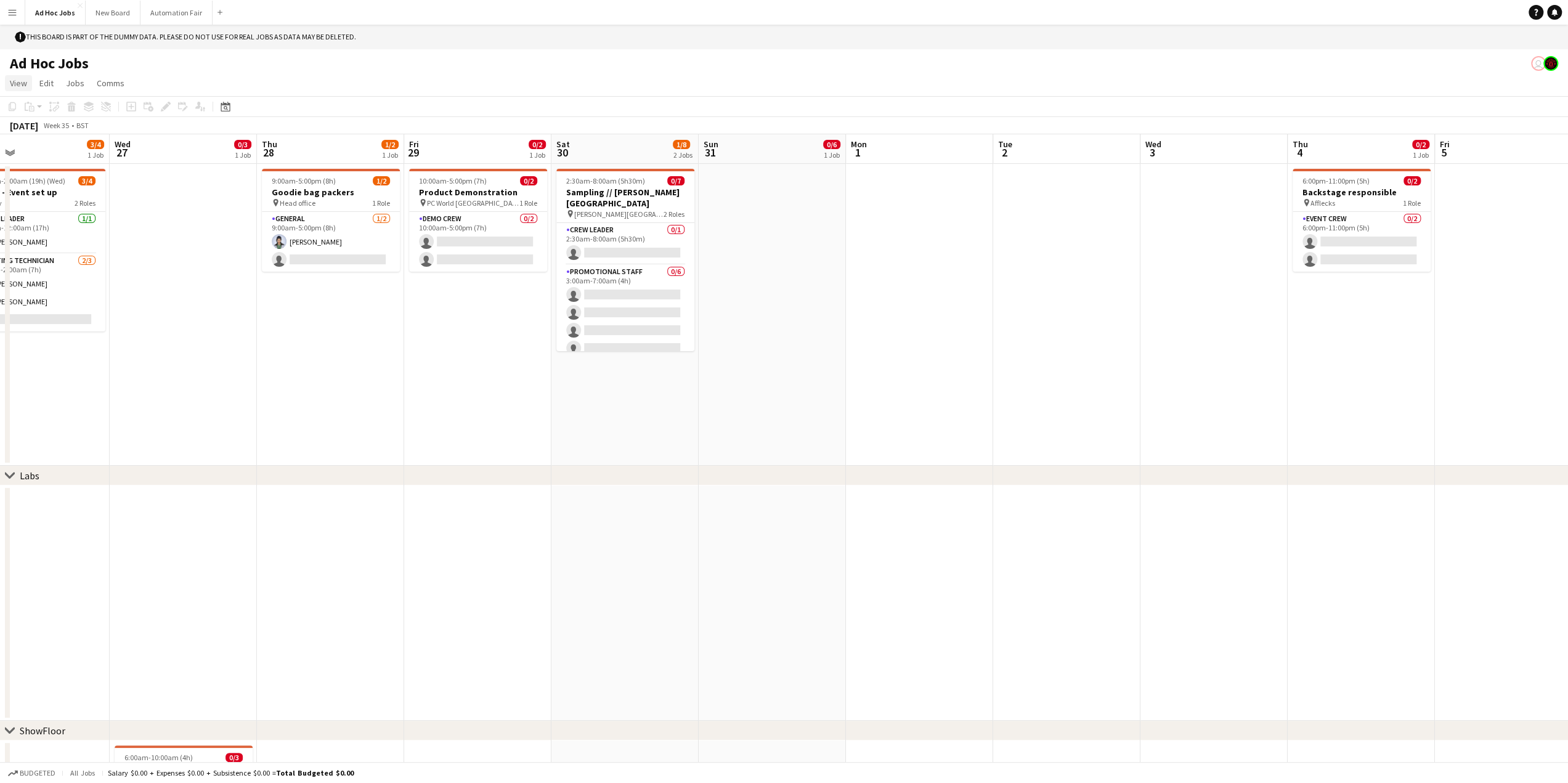
click at [15, 84] on span "View" at bounding box center [19, 83] width 17 height 11
click at [28, 132] on span "Day view collapsed" at bounding box center [51, 136] width 71 height 11
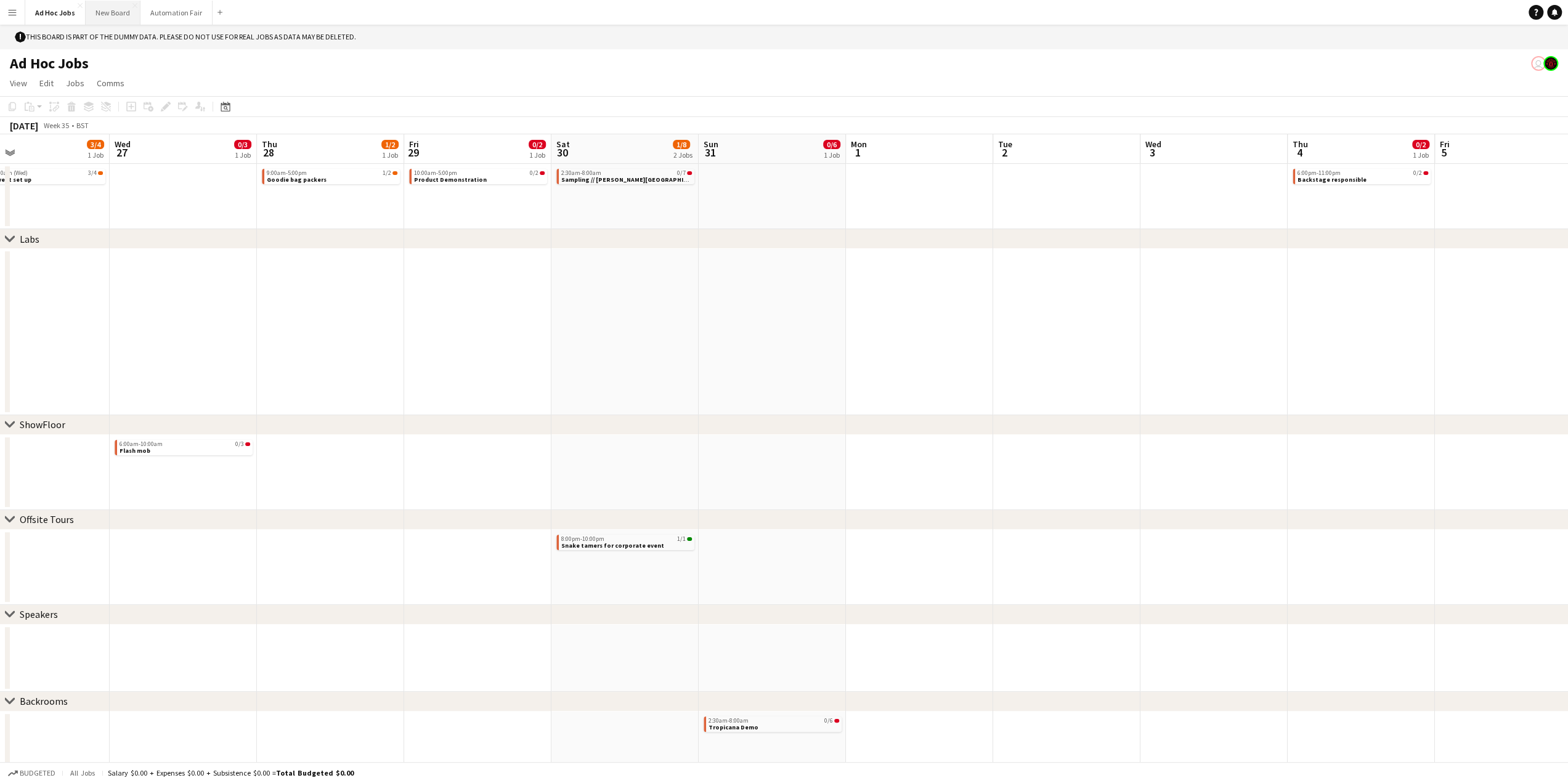
click at [112, 19] on button "New Board Close" at bounding box center [113, 13] width 55 height 24
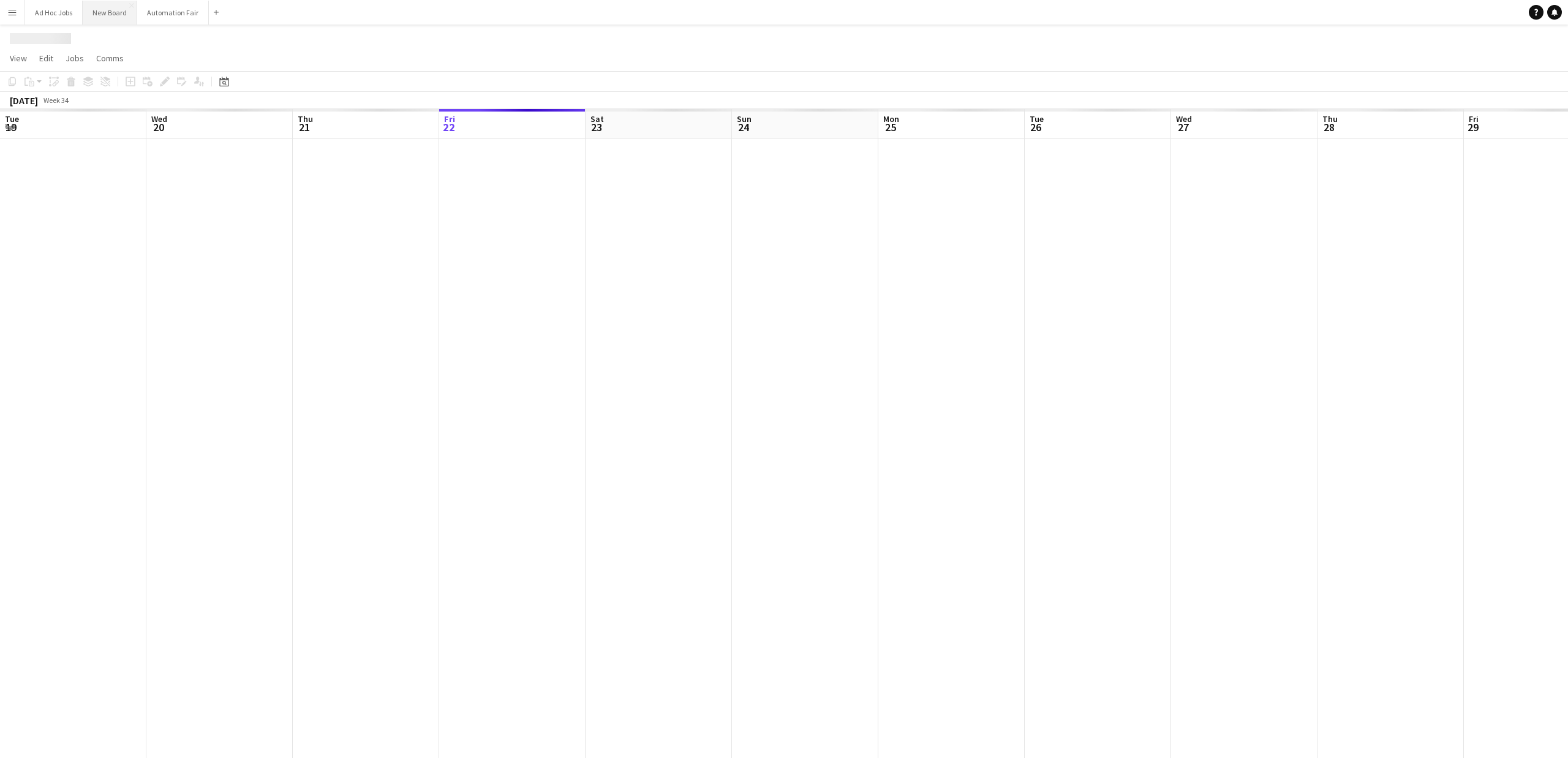
scroll to position [0, 293]
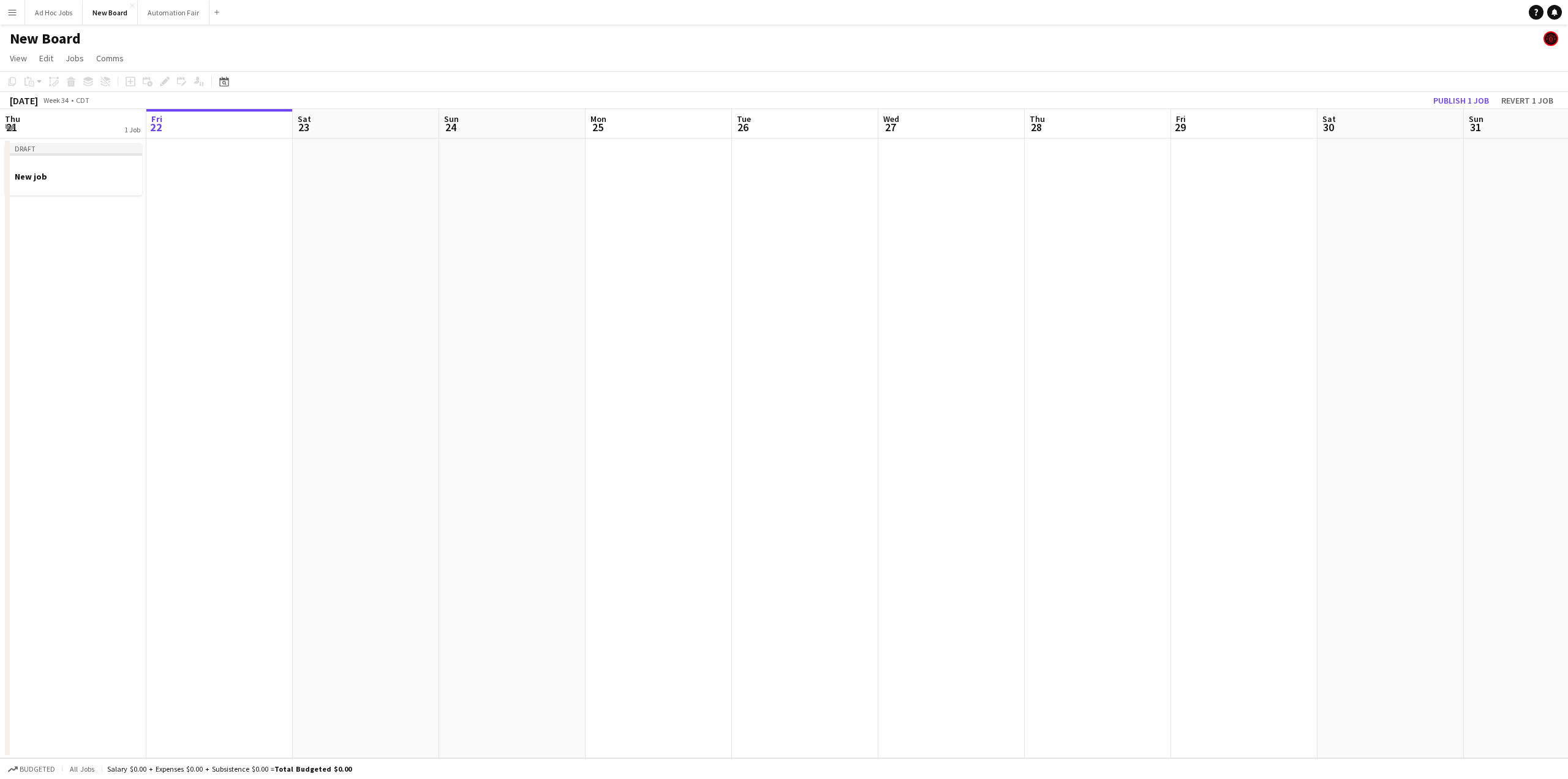
click at [58, 49] on app-page-menu "View Day view expanded Day view collapsed Month view Date picker Jump to [DATE]…" at bounding box center [784, 60] width 1568 height 23
click at [58, 36] on h1 "New Board" at bounding box center [45, 38] width 71 height 18
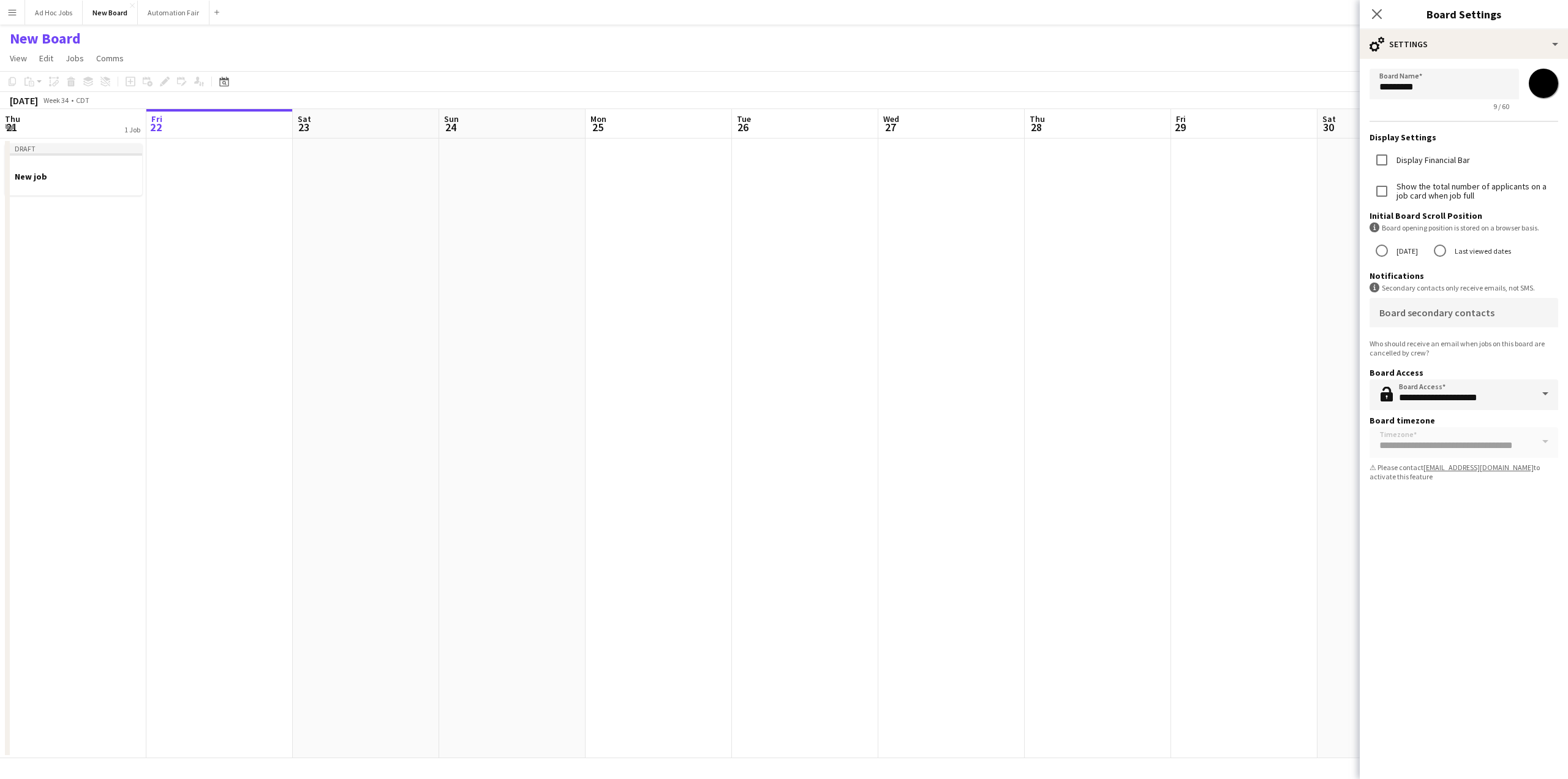
click at [1119, 161] on label "Display Financial Bar" at bounding box center [1432, 160] width 76 height 9
drag, startPoint x: 1437, startPoint y: 86, endPoint x: 1365, endPoint y: 86, distance: 72.0
click at [1119, 86] on form "**********" at bounding box center [1464, 277] width 208 height 437
type input "**********"
drag, startPoint x: 208, startPoint y: 240, endPoint x: 219, endPoint y: 242, distance: 11.2
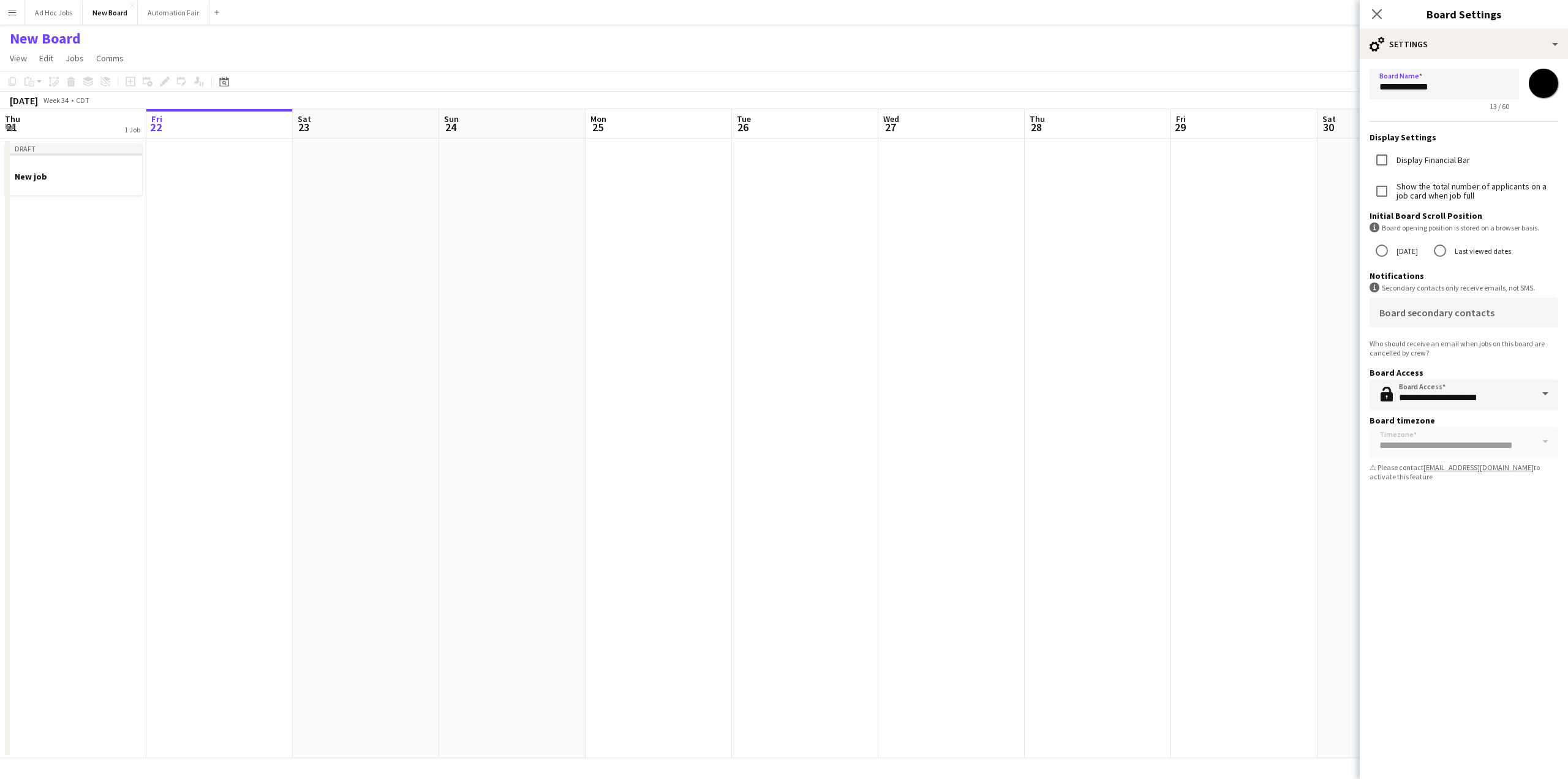
click at [219, 242] on app-calendar-viewport "Tue 19 Wed 20 Thu 21 1 Job Fri 22 Sat 23 Sun 24 Mon 25 Tue 26 Wed 27 Thu 28 Fri…" at bounding box center [784, 433] width 1568 height 649
click at [215, 240] on app-date-cell at bounding box center [230, 448] width 146 height 619
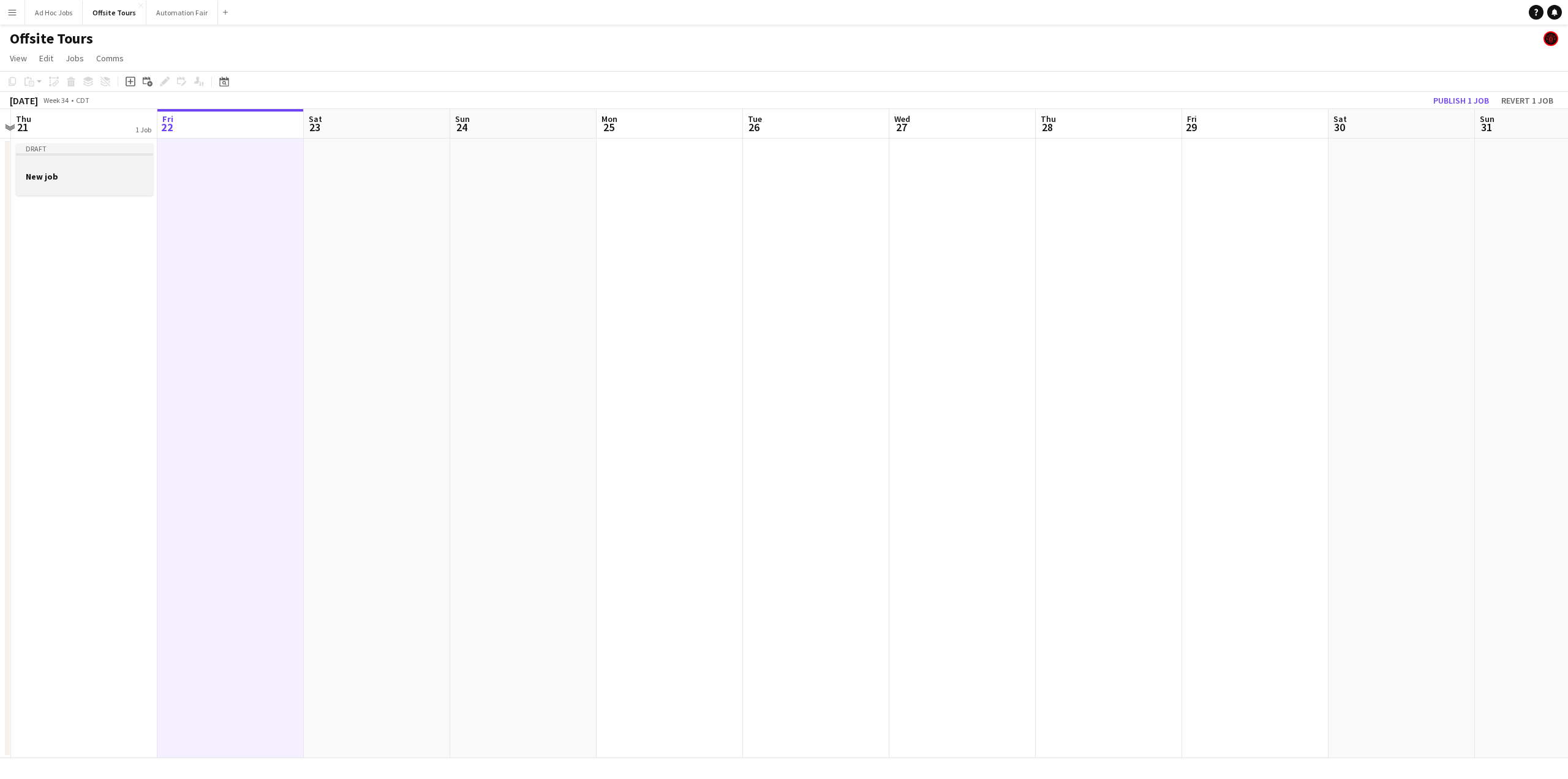
click at [95, 166] on div at bounding box center [84, 165] width 137 height 9
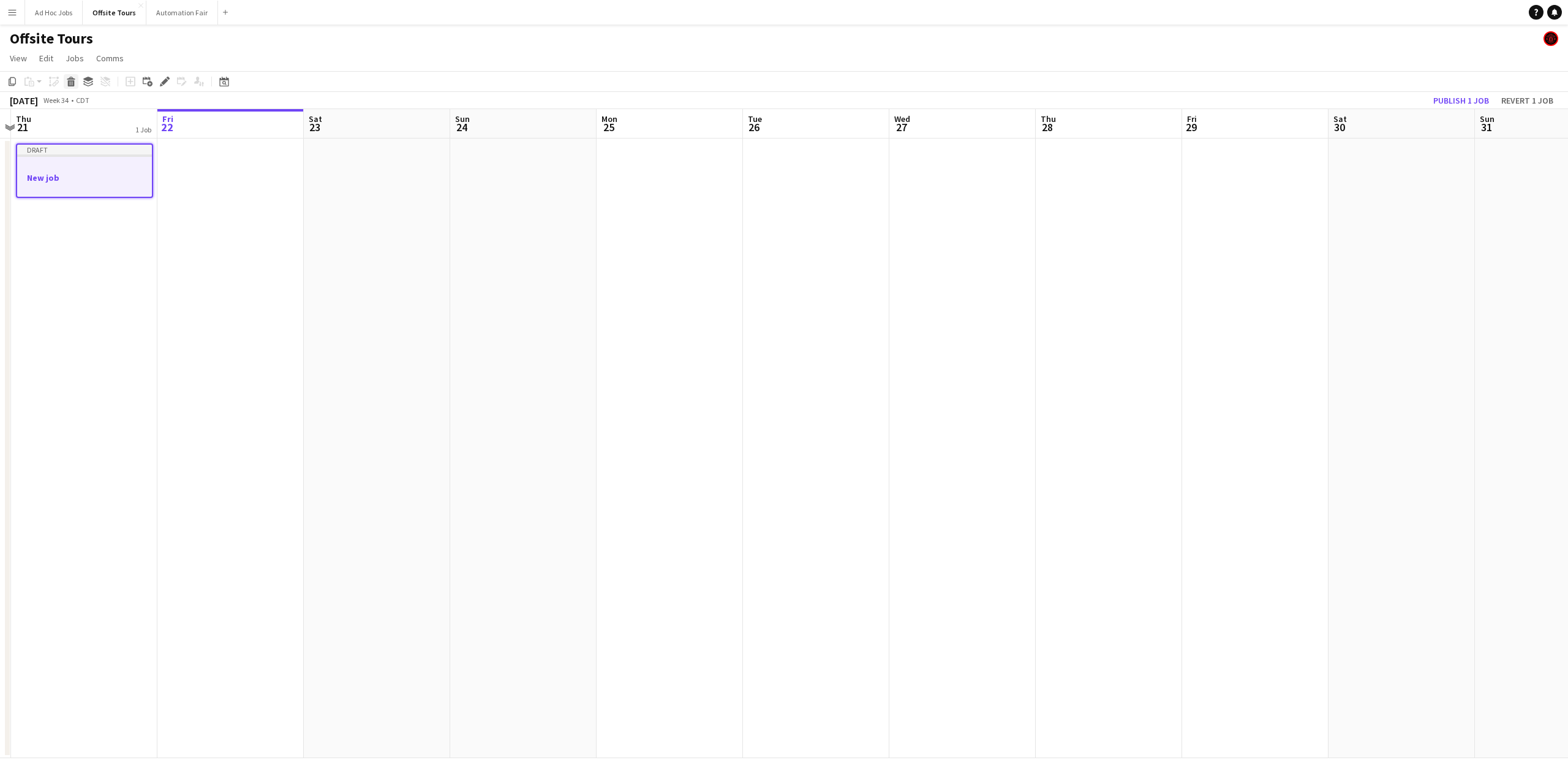
click at [70, 86] on icon at bounding box center [71, 84] width 7 height 6
click at [170, 11] on button "Automation Fair Close" at bounding box center [182, 13] width 72 height 24
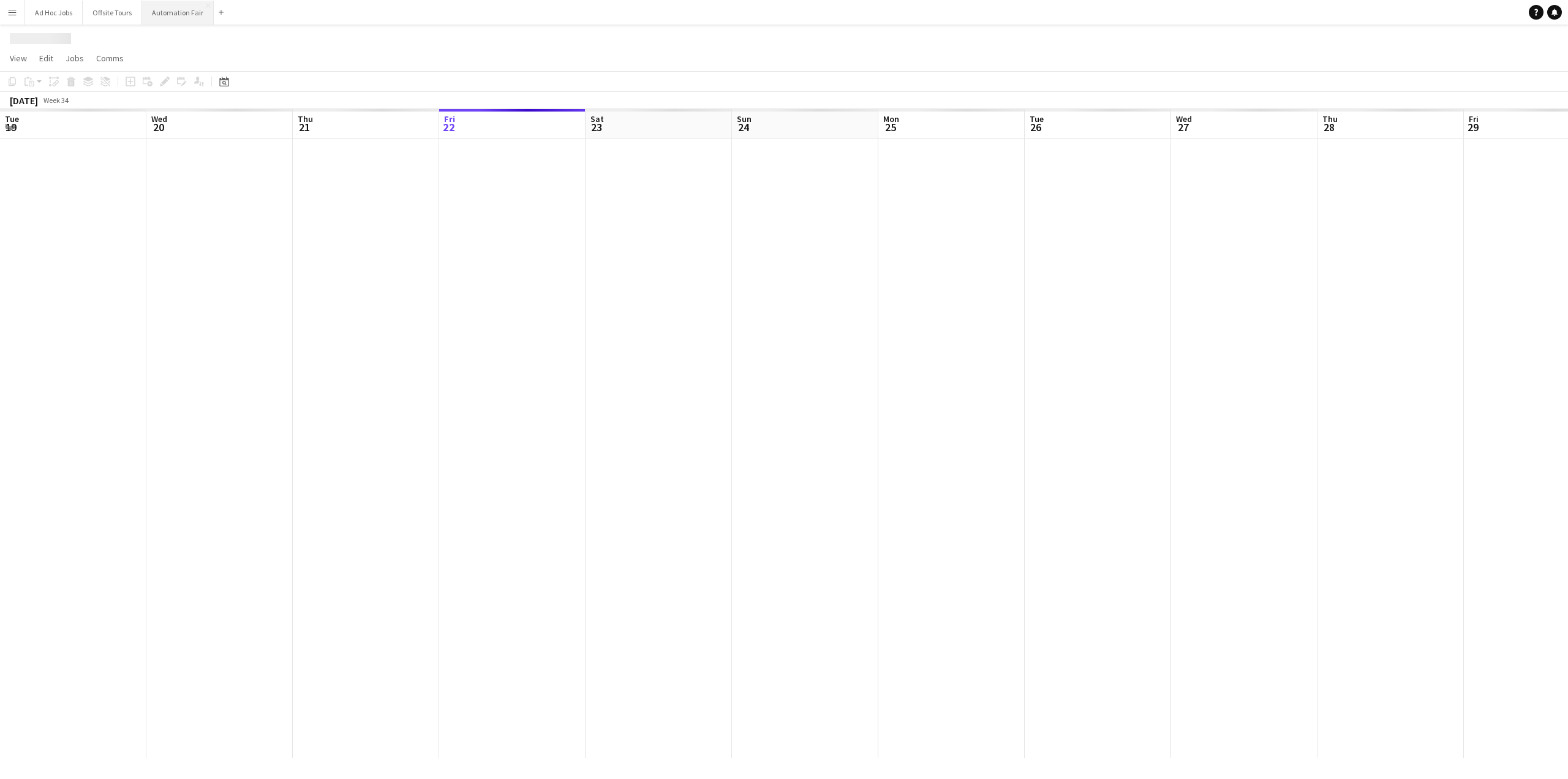
scroll to position [0, 293]
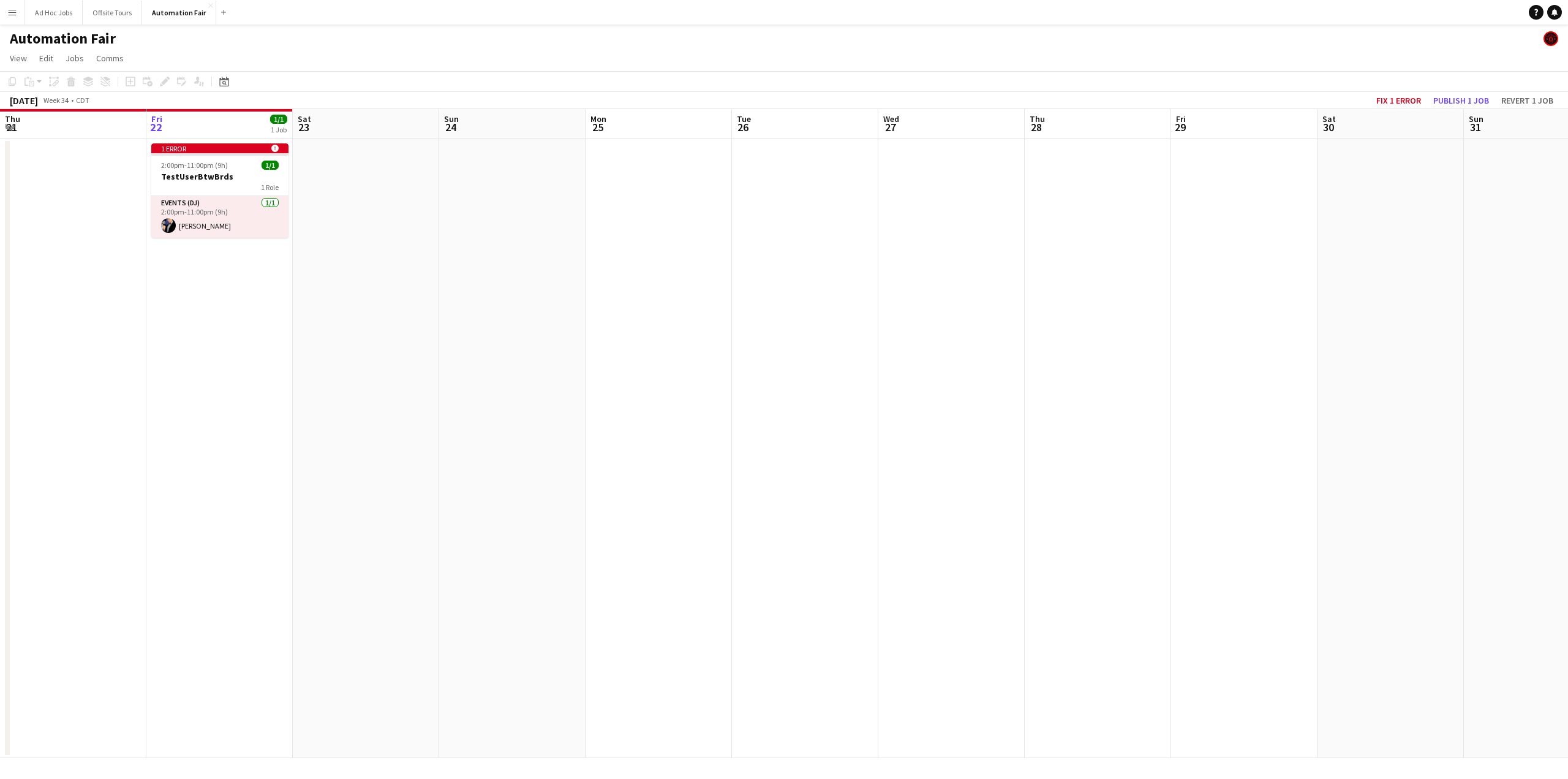
click at [109, 40] on h1 "Automation Fair" at bounding box center [63, 38] width 106 height 18
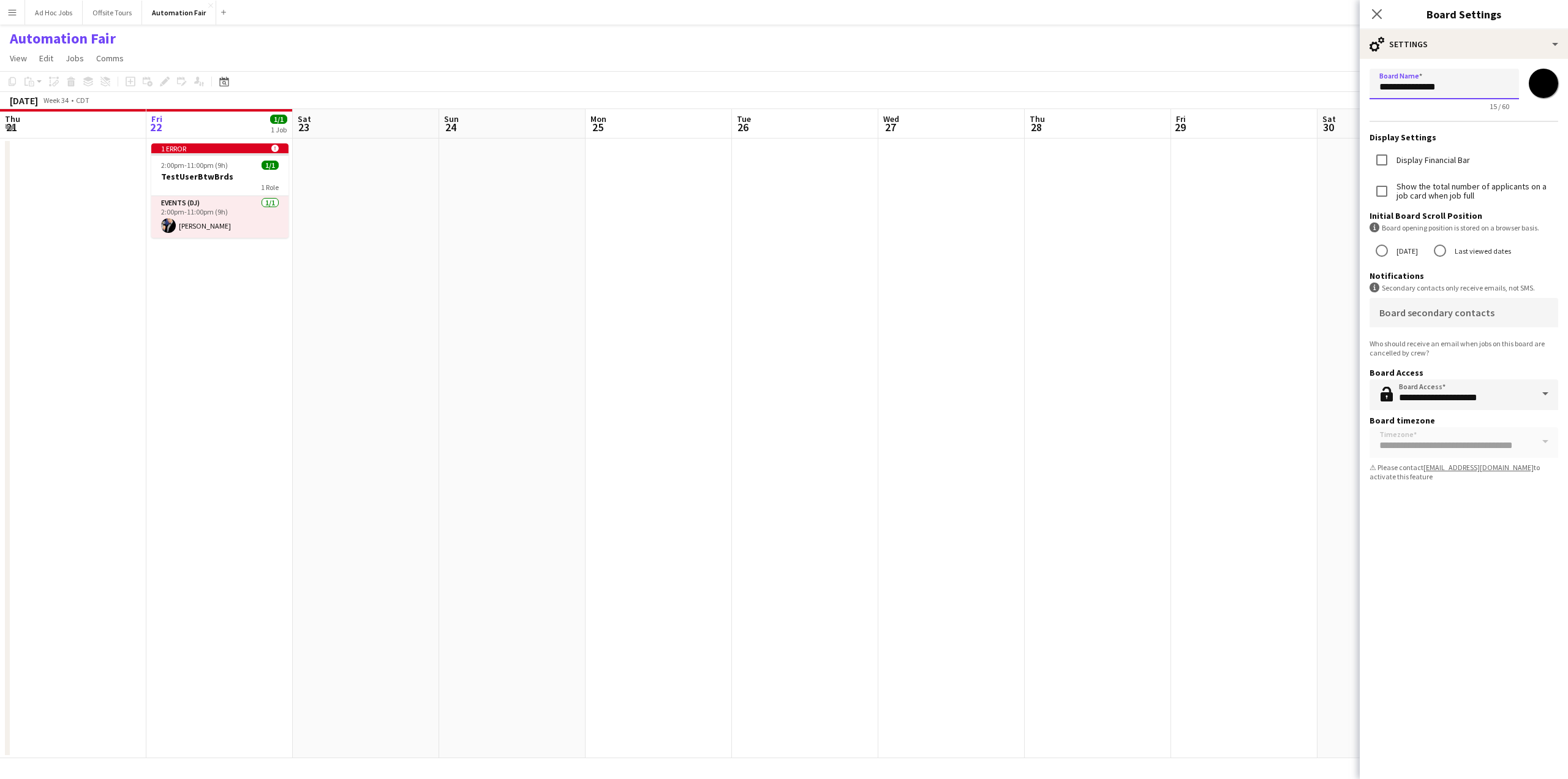
drag, startPoint x: 1455, startPoint y: 85, endPoint x: 1266, endPoint y: 94, distance: 189.2
click at [1119, 94] on body "Menu Boards Boards Boards All jobs Status Workforce Workforce My Workforce Recr…" at bounding box center [784, 389] width 1568 height 779
type input "****"
click at [422, 60] on app-page-menu "View Day view expanded Day view collapsed Month view Date picker Jump to [DATE]…" at bounding box center [784, 60] width 1568 height 23
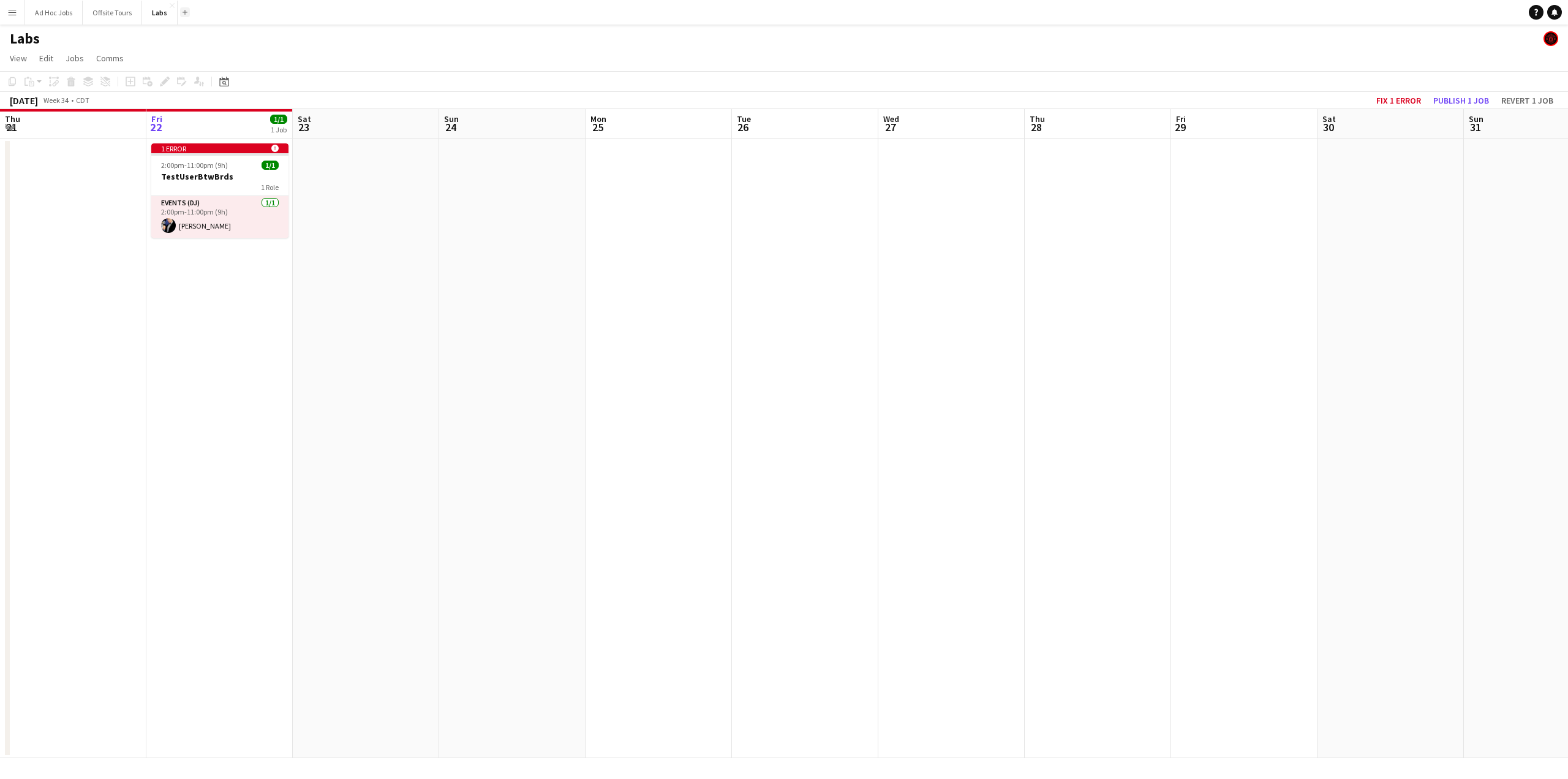
click at [185, 9] on button "Add" at bounding box center [185, 12] width 10 height 10
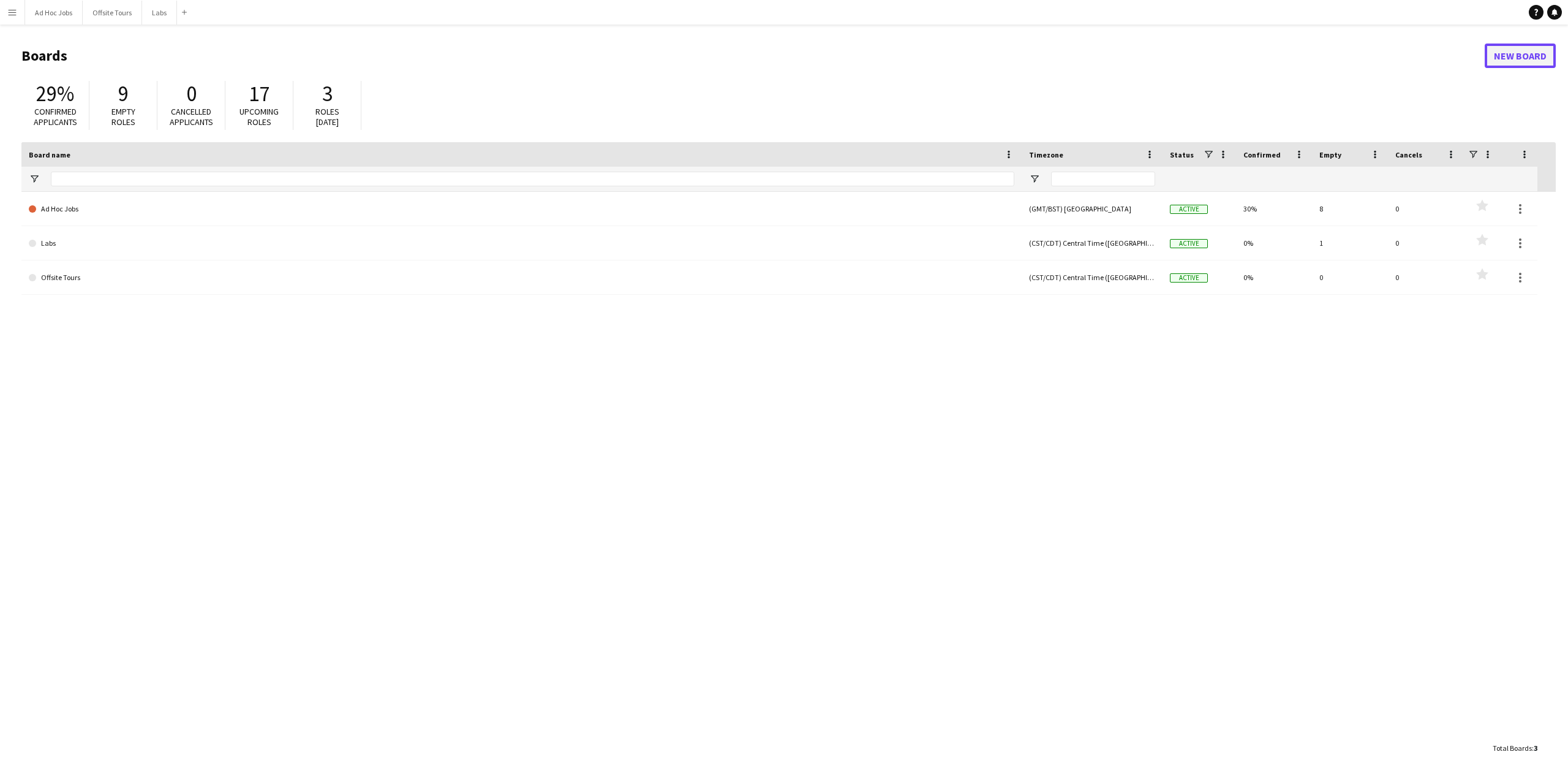
click at [1119, 56] on link "New Board" at bounding box center [1520, 56] width 71 height 24
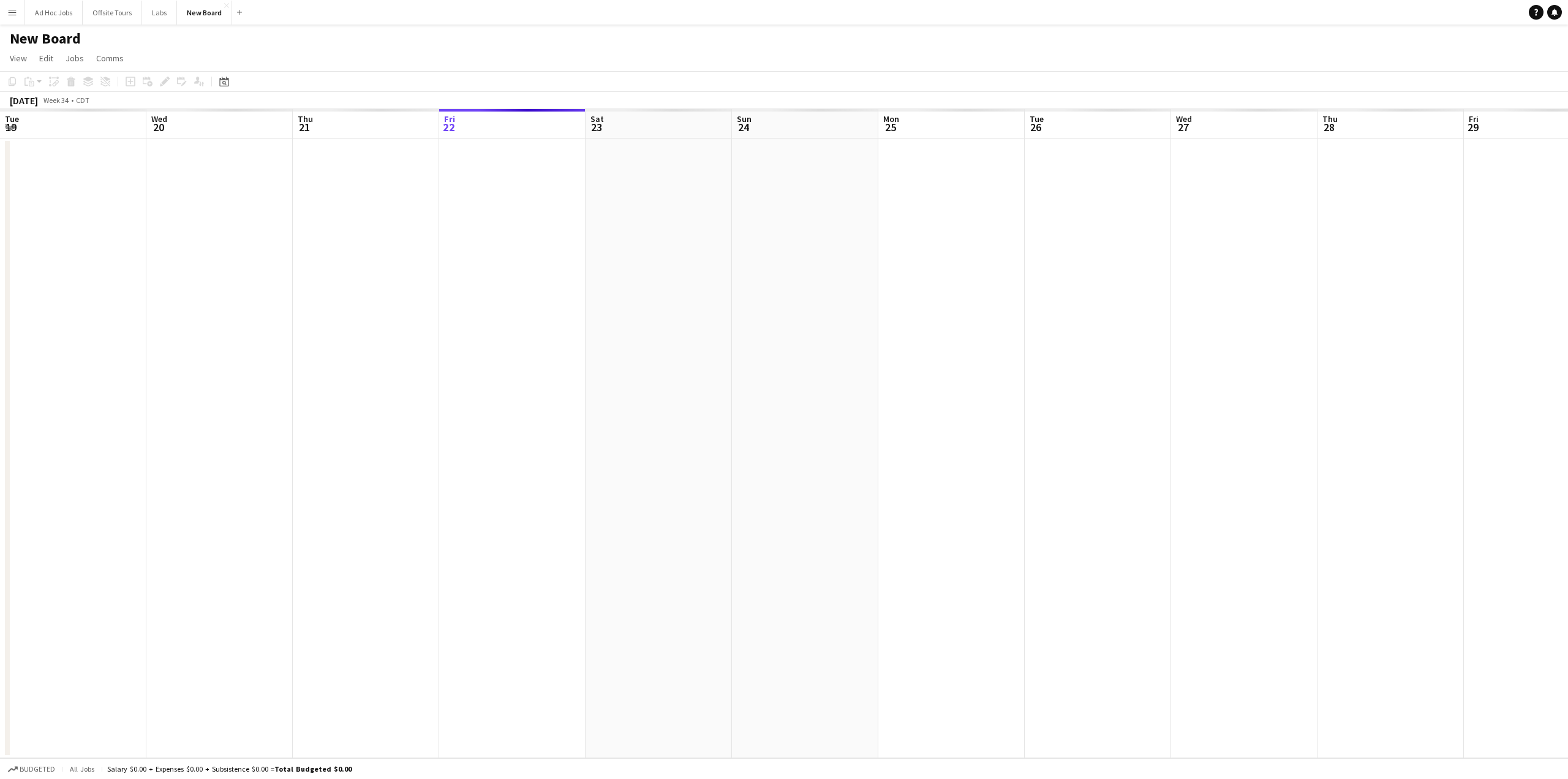
scroll to position [0, 293]
click at [196, 9] on button "New Board Close" at bounding box center [204, 13] width 55 height 24
click at [37, 39] on h1 "New Board" at bounding box center [45, 38] width 71 height 18
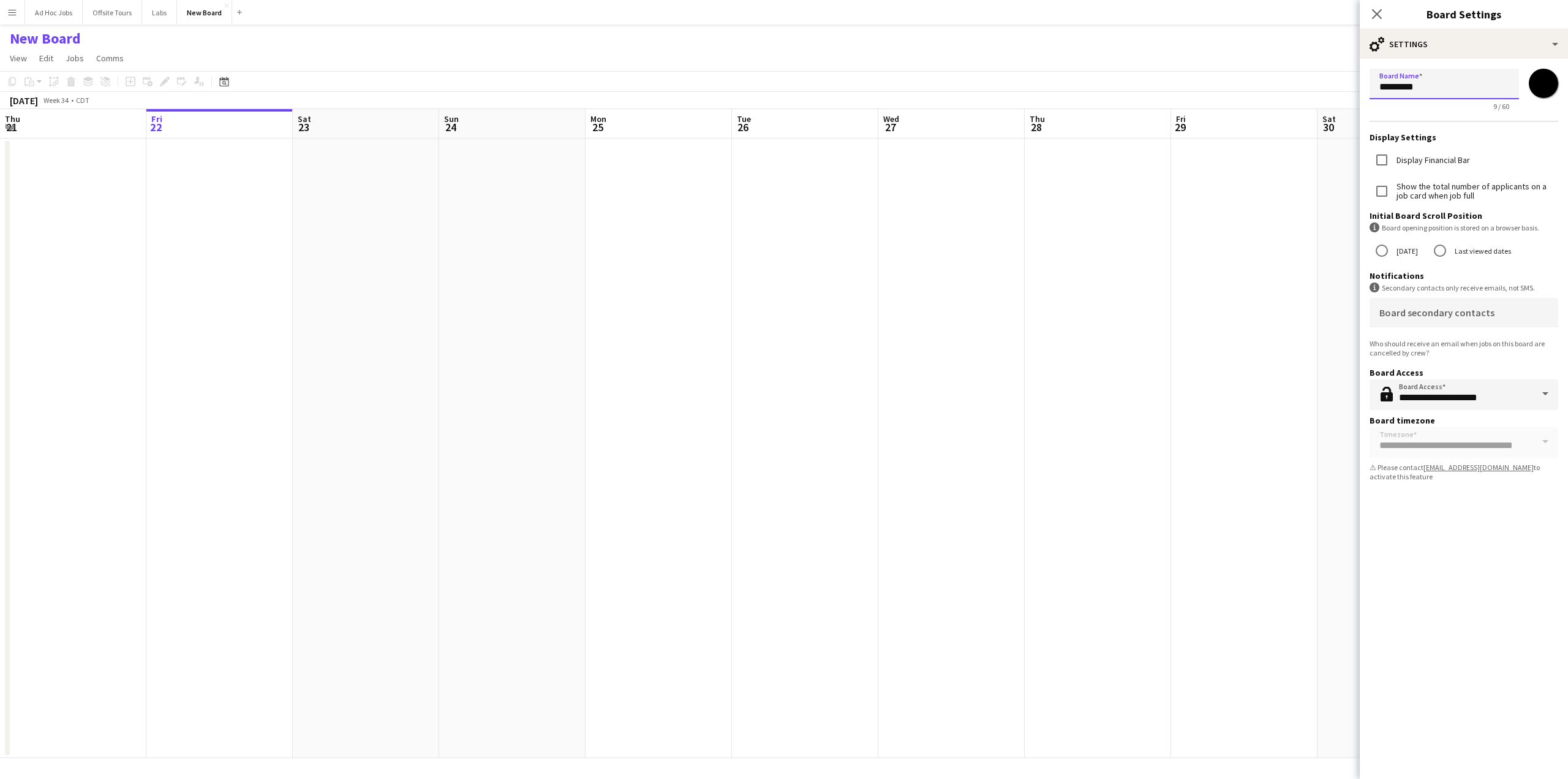
drag, startPoint x: 1429, startPoint y: 89, endPoint x: 1295, endPoint y: 99, distance: 134.4
click at [1119, 99] on body "Menu Boards Boards Boards All jobs Status Workforce Workforce My Workforce Recr…" at bounding box center [784, 389] width 1568 height 779
type input "**********"
click at [374, 56] on app-page-menu "View Day view expanded Day view collapsed Month view Date picker Jump to [DATE]…" at bounding box center [784, 60] width 1568 height 23
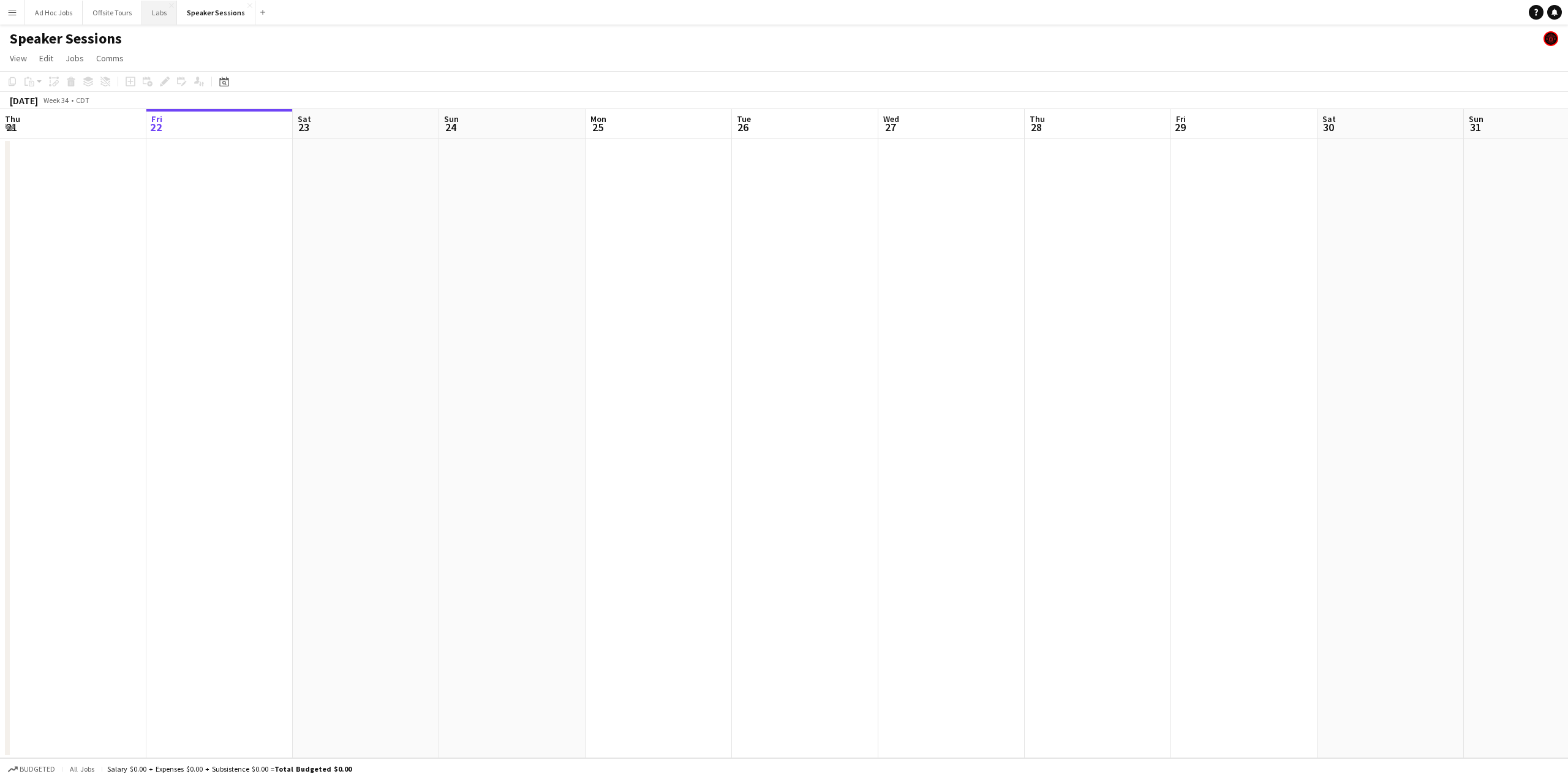
click at [162, 16] on button "Labs Close" at bounding box center [160, 13] width 35 height 24
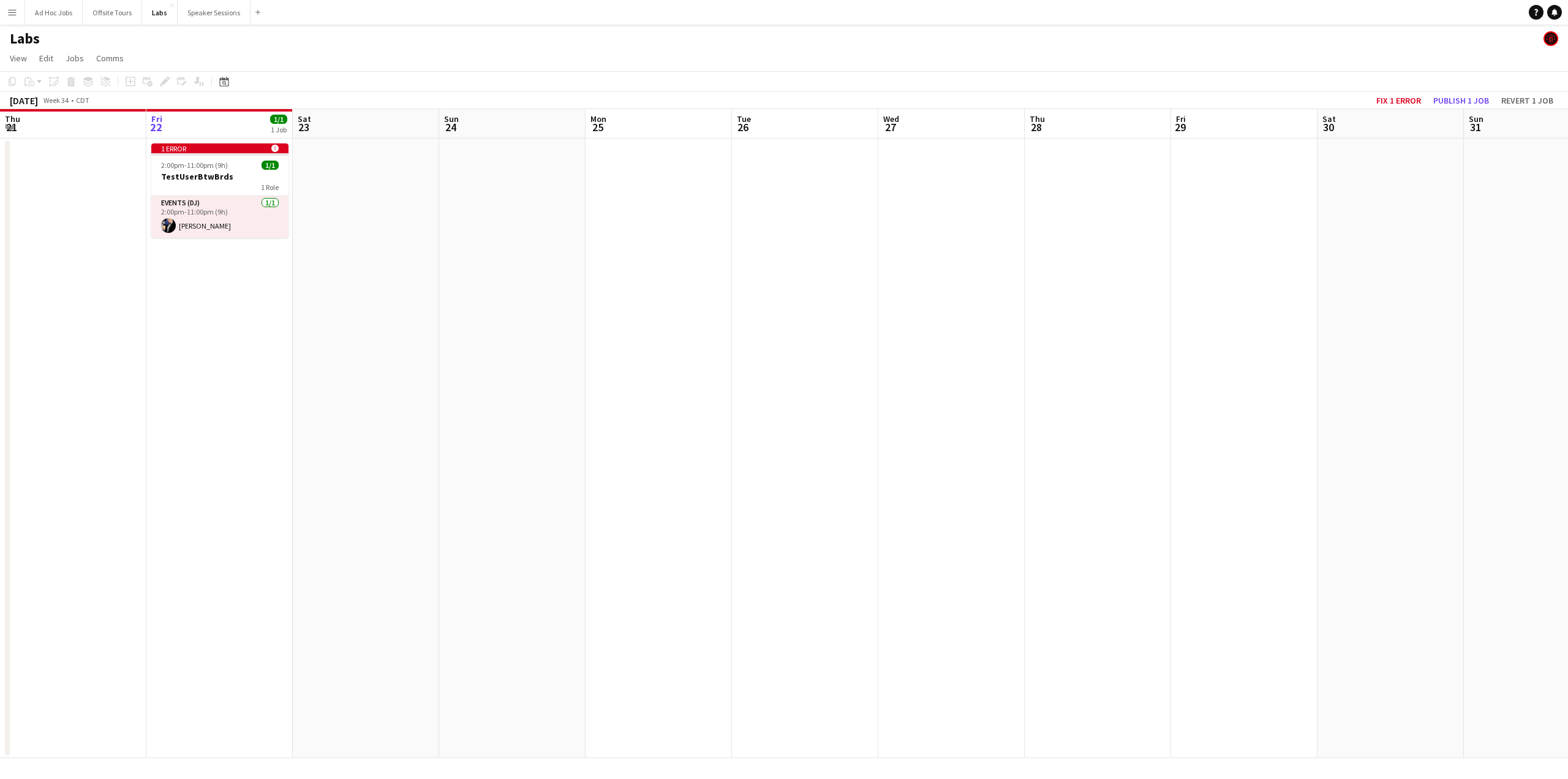
click at [34, 36] on h1 "Labs" at bounding box center [25, 38] width 30 height 18
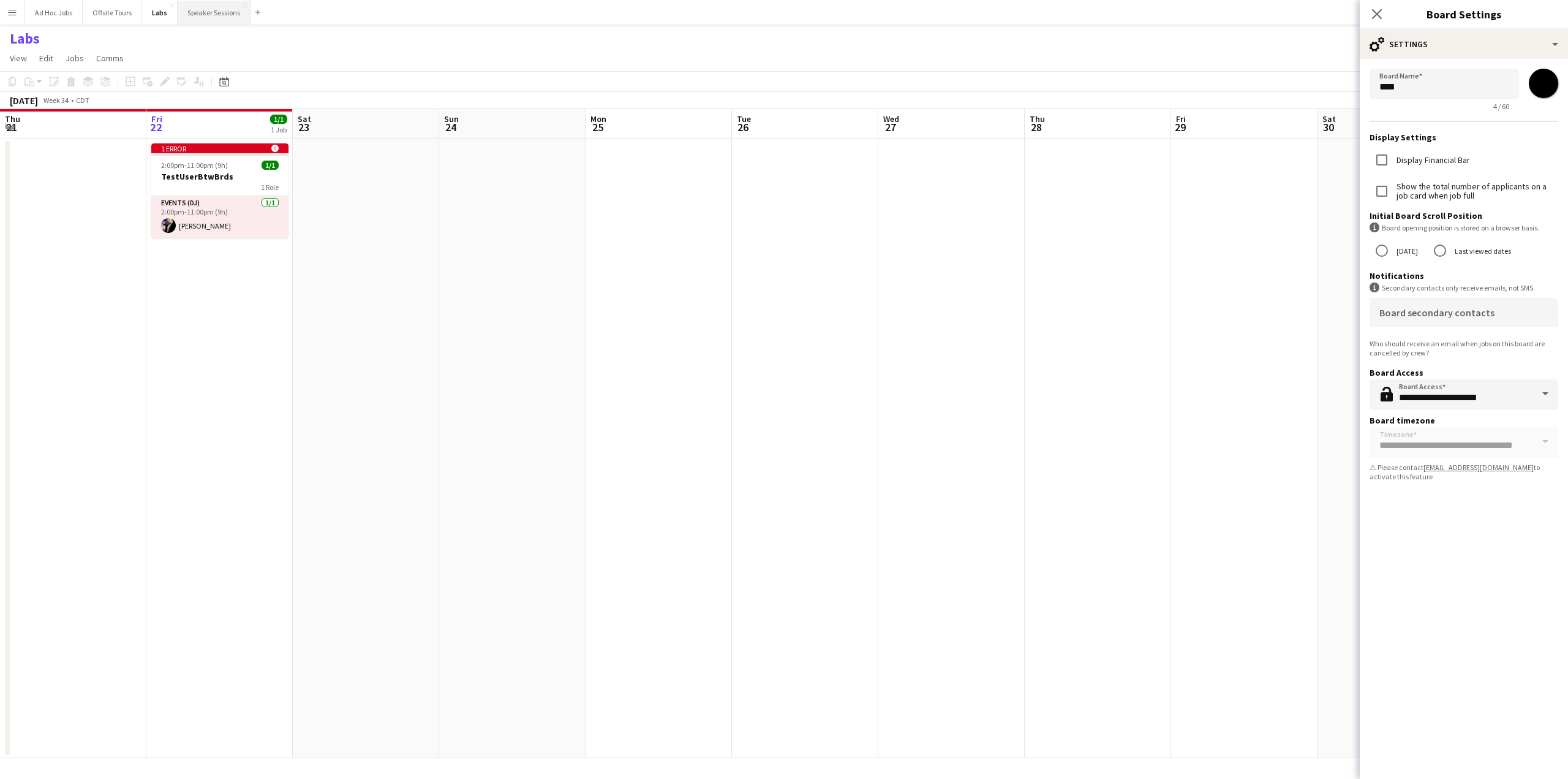
click at [196, 9] on button "Speaker Sessions Close" at bounding box center [214, 13] width 73 height 24
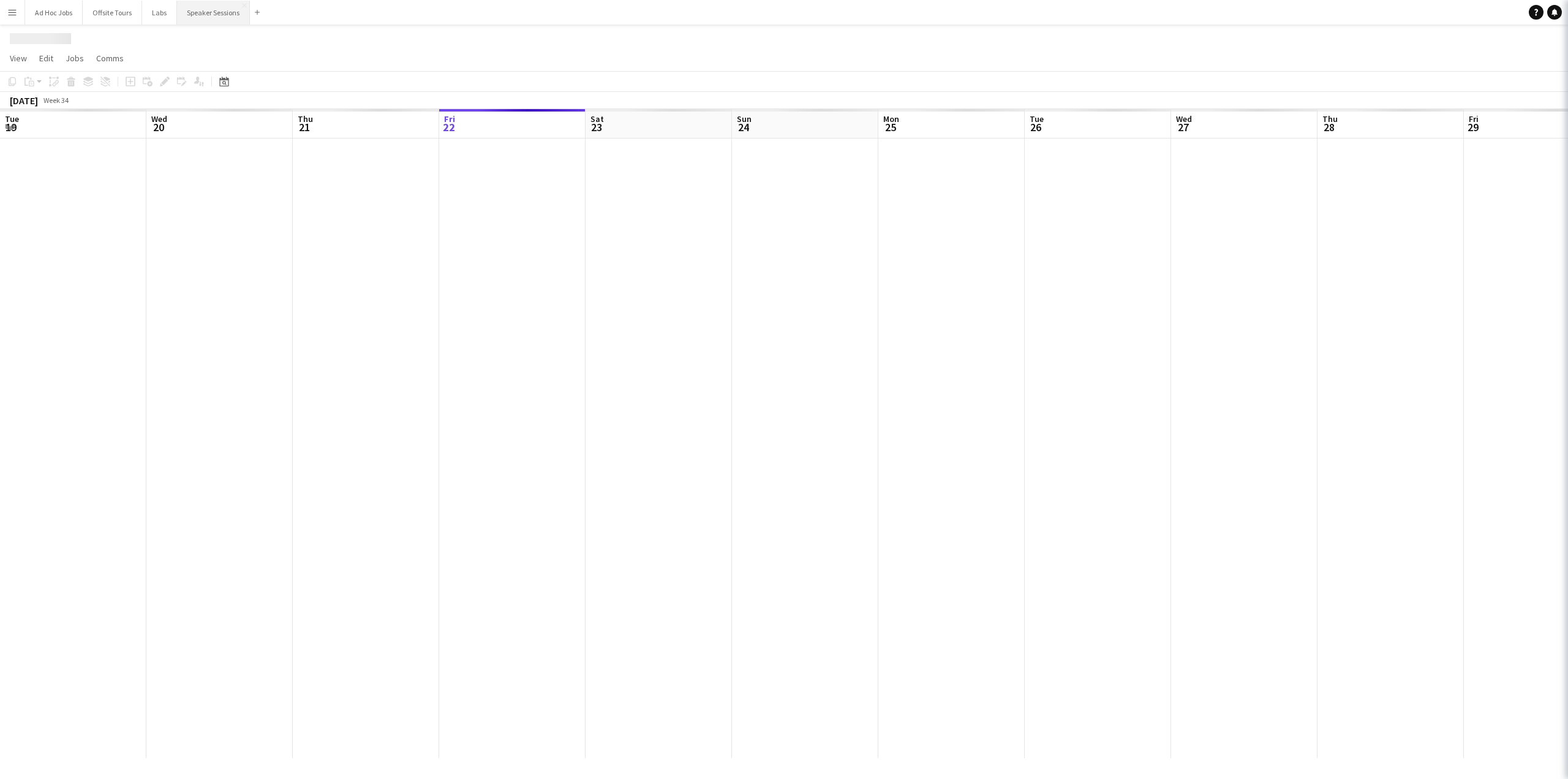
scroll to position [0, 293]
click at [261, 10] on app-icon "Add" at bounding box center [263, 13] width 5 height 5
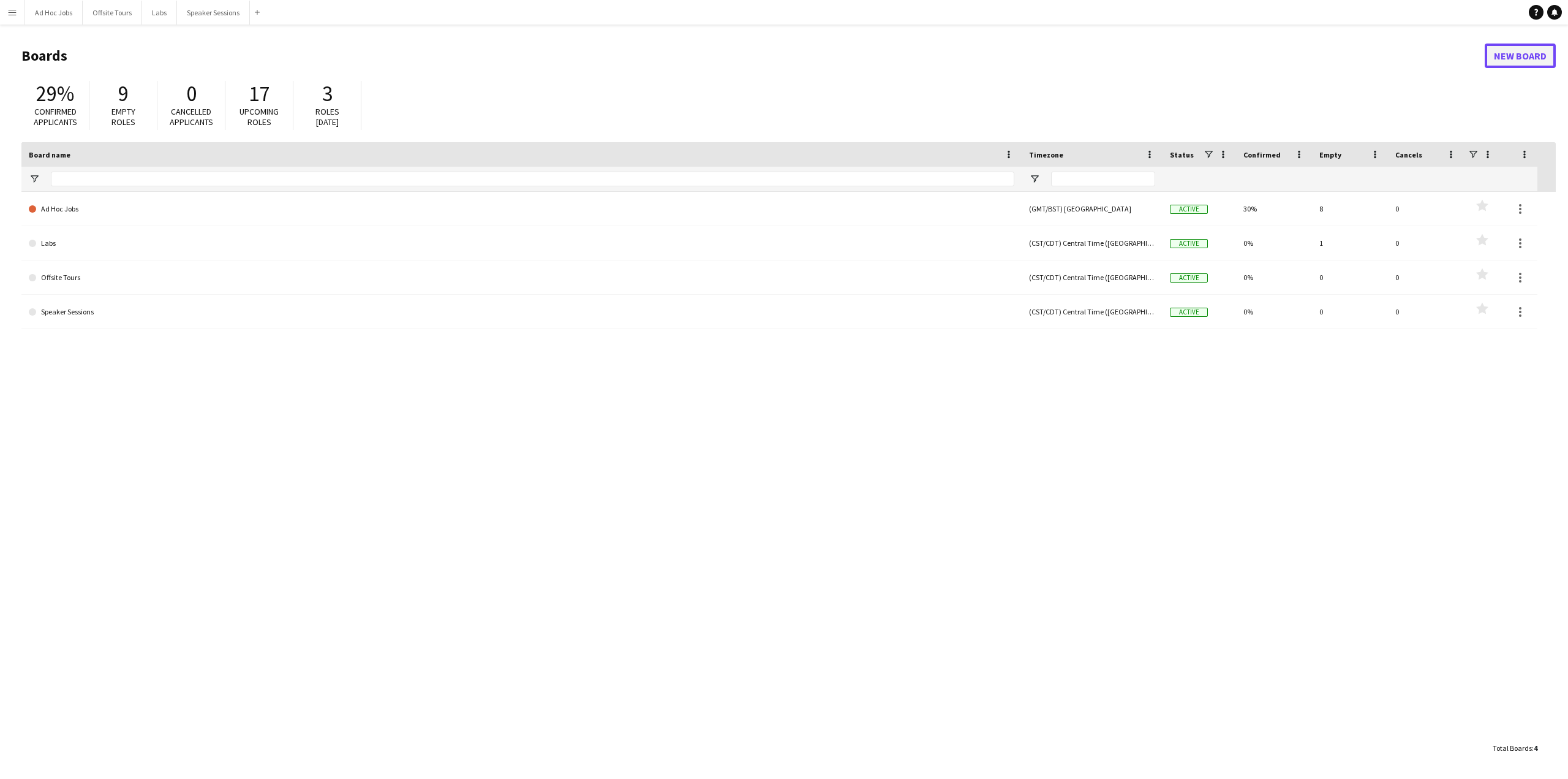
click at [1119, 58] on link "New Board" at bounding box center [1520, 56] width 71 height 24
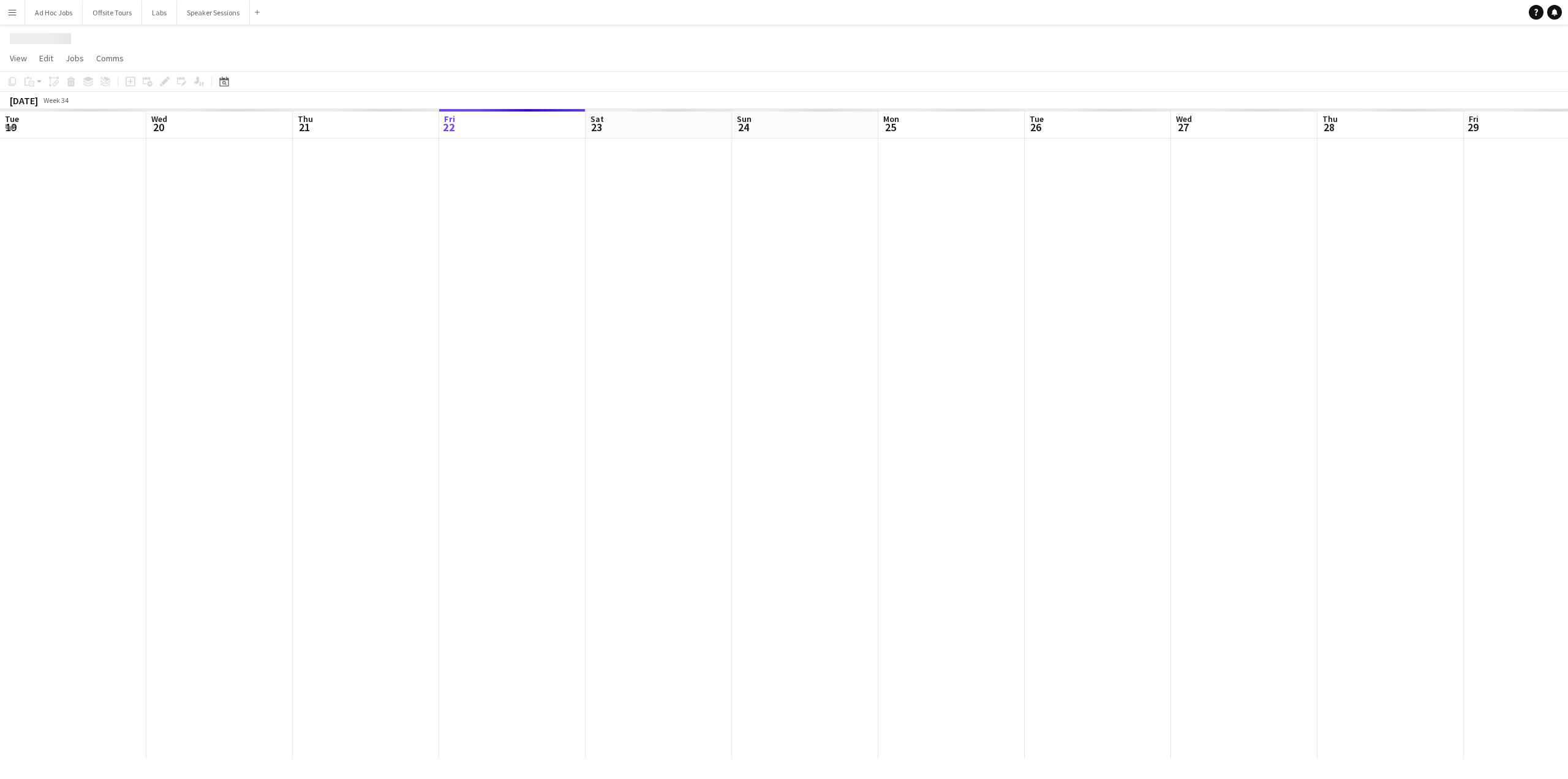
scroll to position [0, 293]
click at [35, 41] on h1 "New Board" at bounding box center [45, 38] width 71 height 18
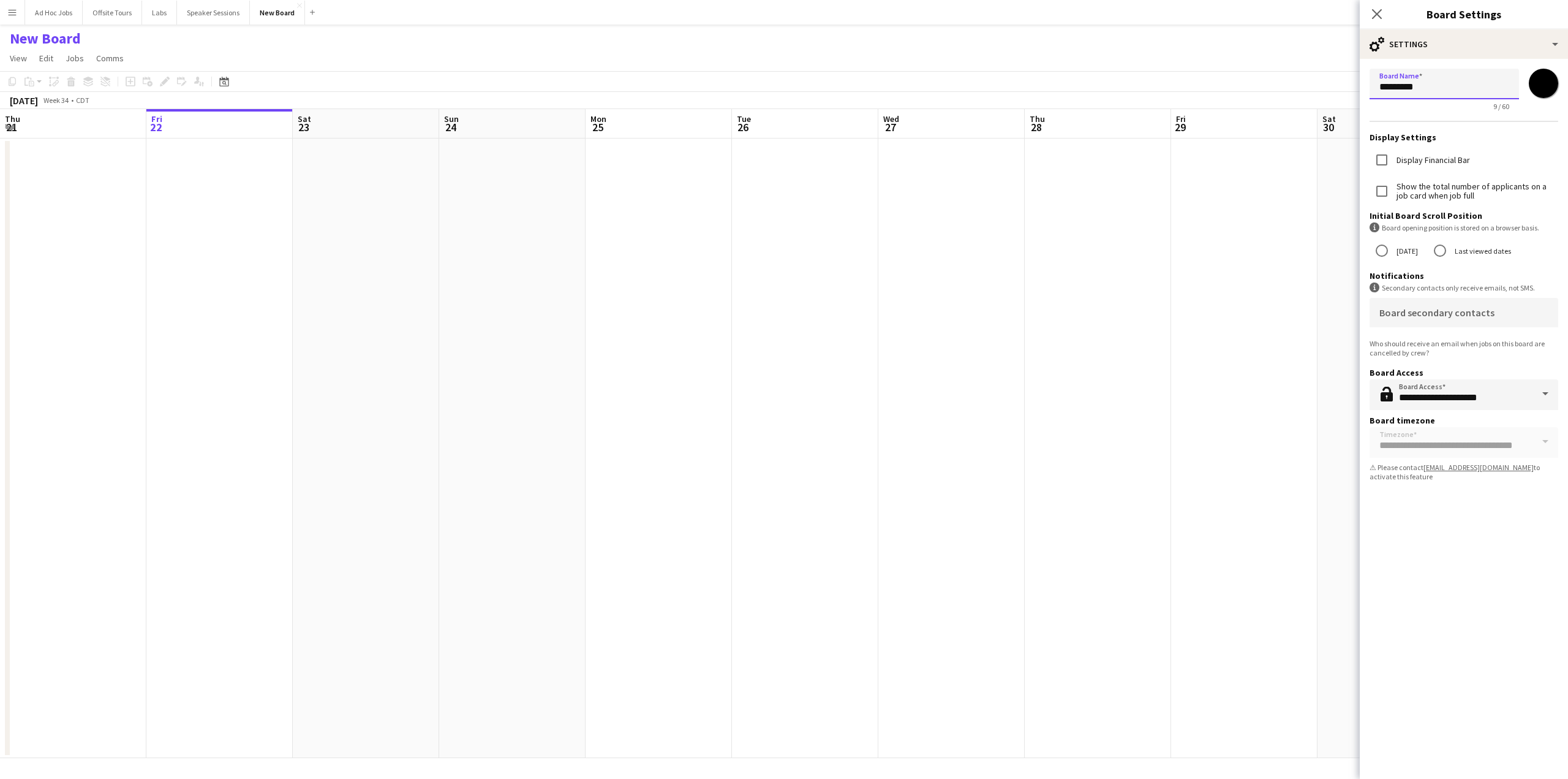
drag, startPoint x: 1437, startPoint y: 87, endPoint x: 1284, endPoint y: 93, distance: 153.1
click at [1119, 93] on body "Menu Boards Boards Boards All jobs Status Workforce Workforce My Workforce Recr…" at bounding box center [784, 389] width 1568 height 779
type input "*********"
click at [732, 275] on app-date-cell at bounding box center [804, 448] width 146 height 619
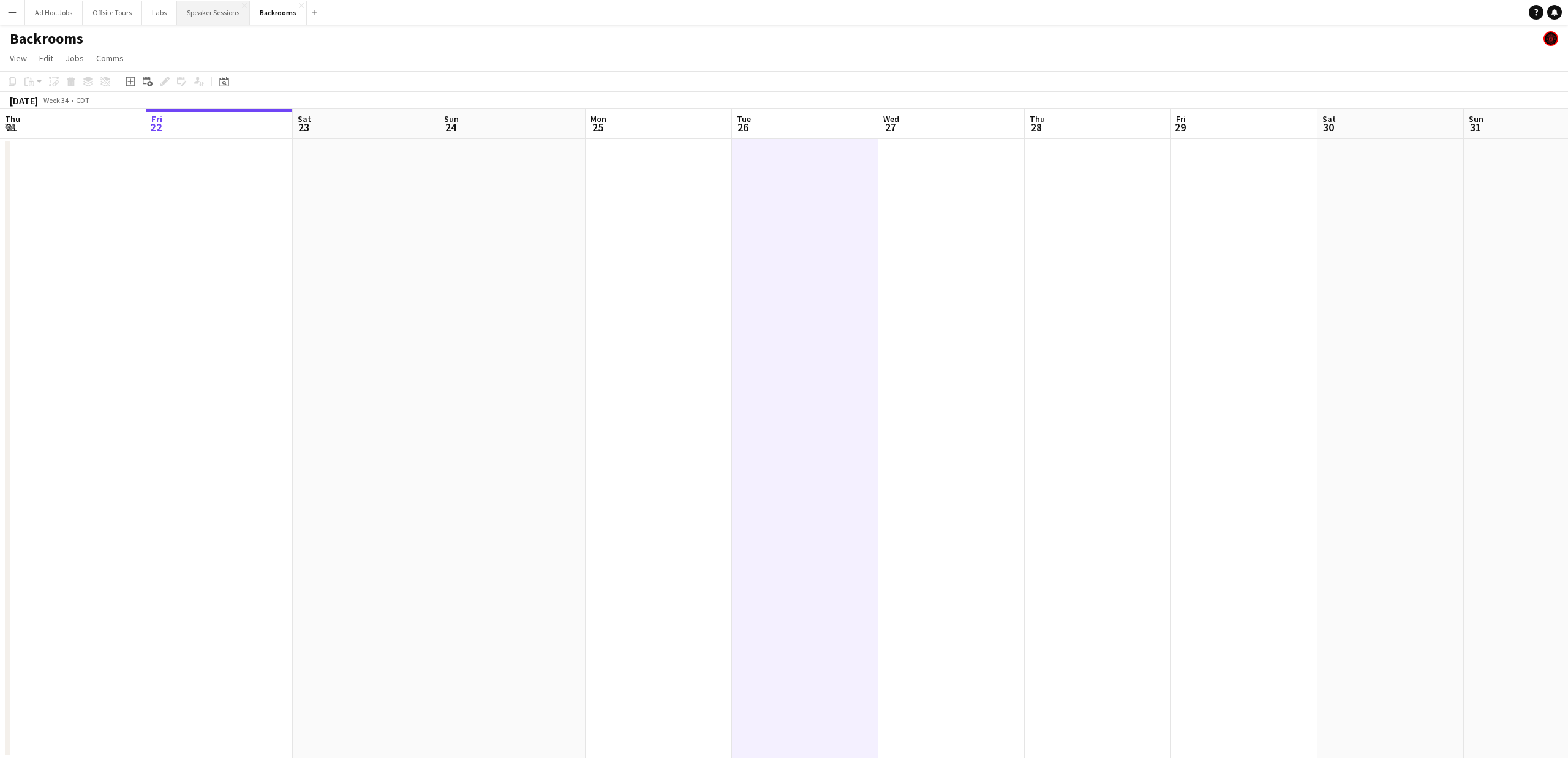
click at [206, 18] on button "Speaker Sessions Close" at bounding box center [213, 13] width 73 height 24
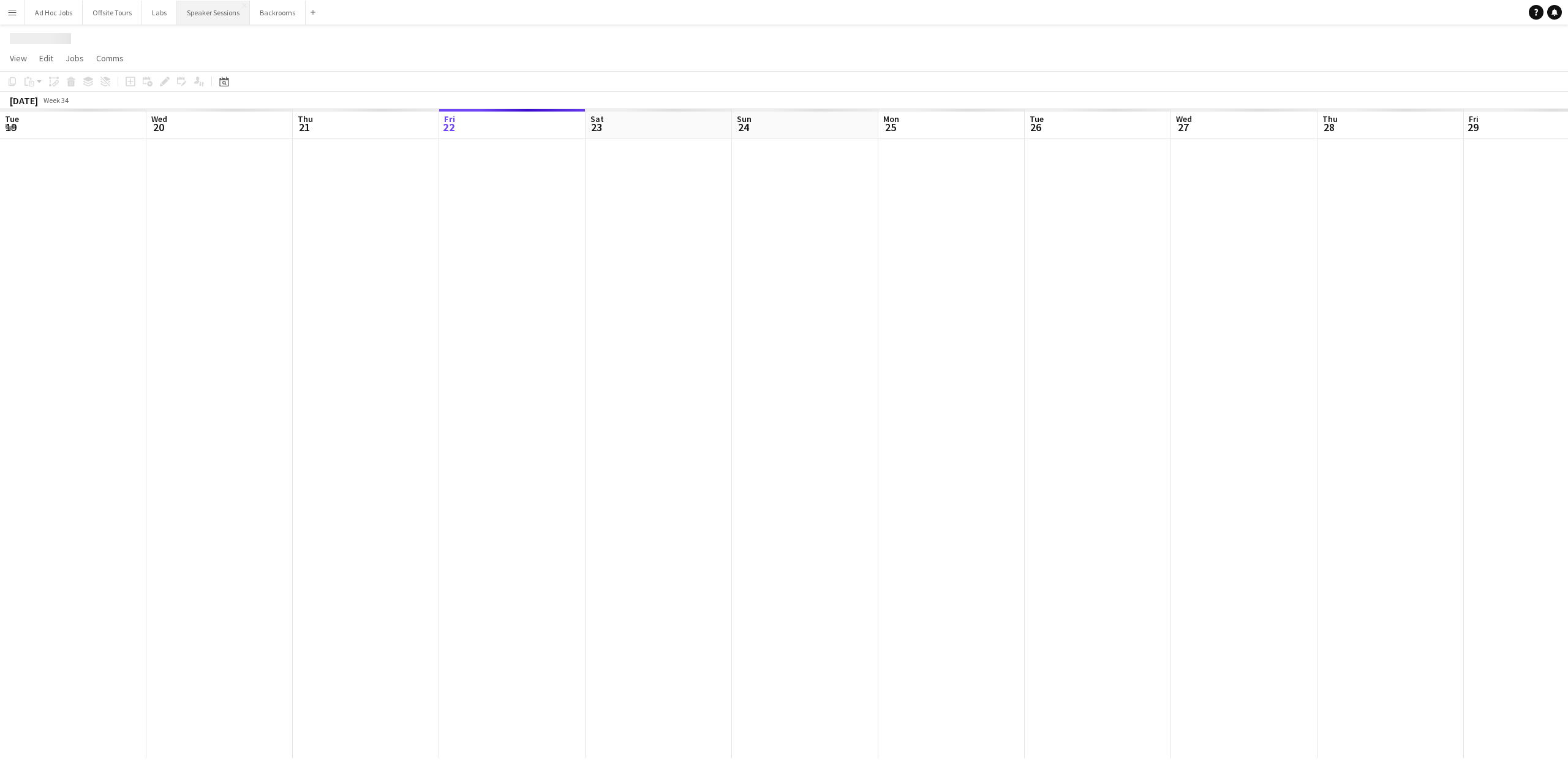
scroll to position [0, 293]
click at [162, 13] on button "Labs Close" at bounding box center [160, 13] width 35 height 24
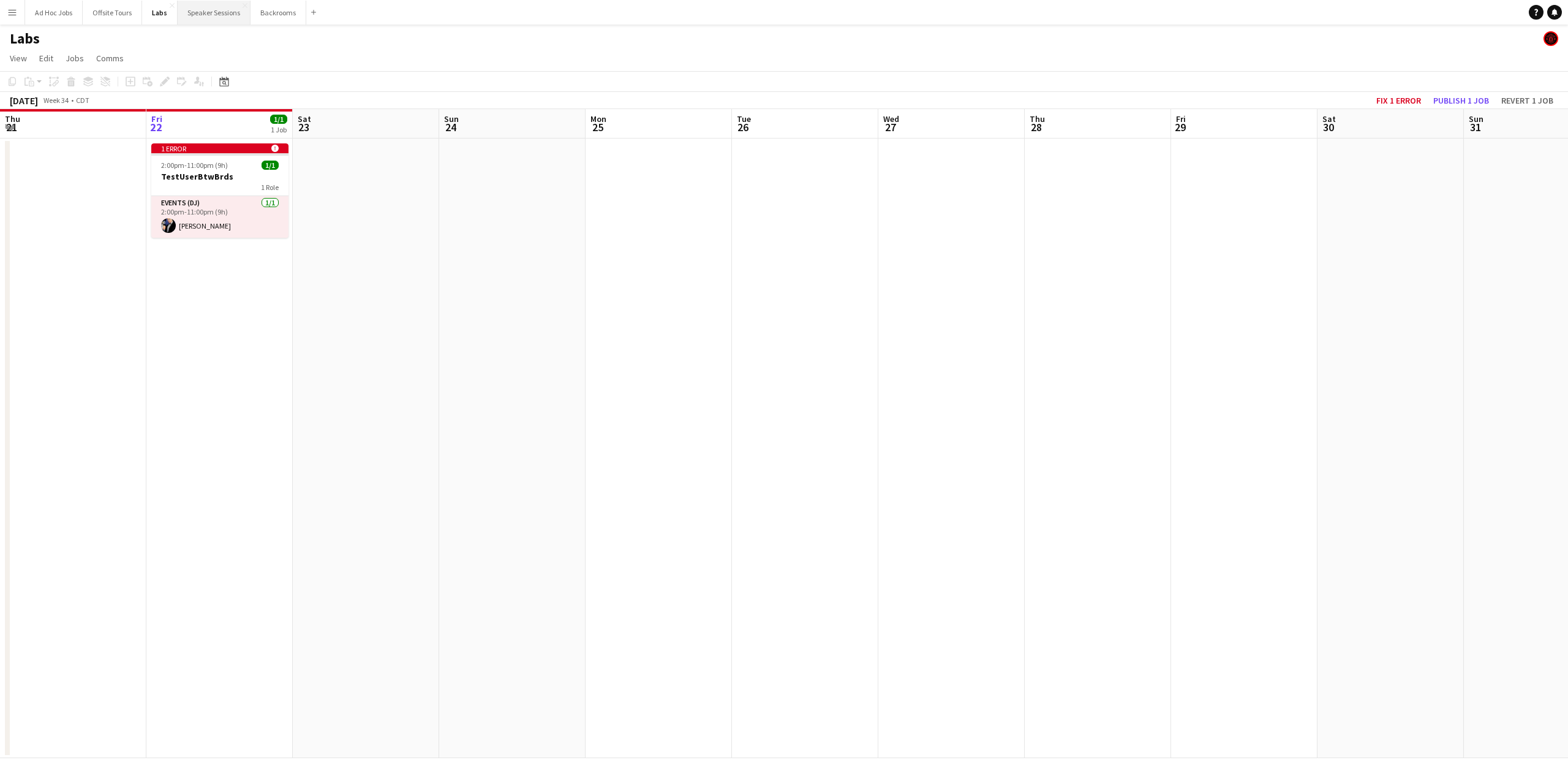
click at [196, 9] on button "Speaker Sessions Close" at bounding box center [214, 13] width 73 height 24
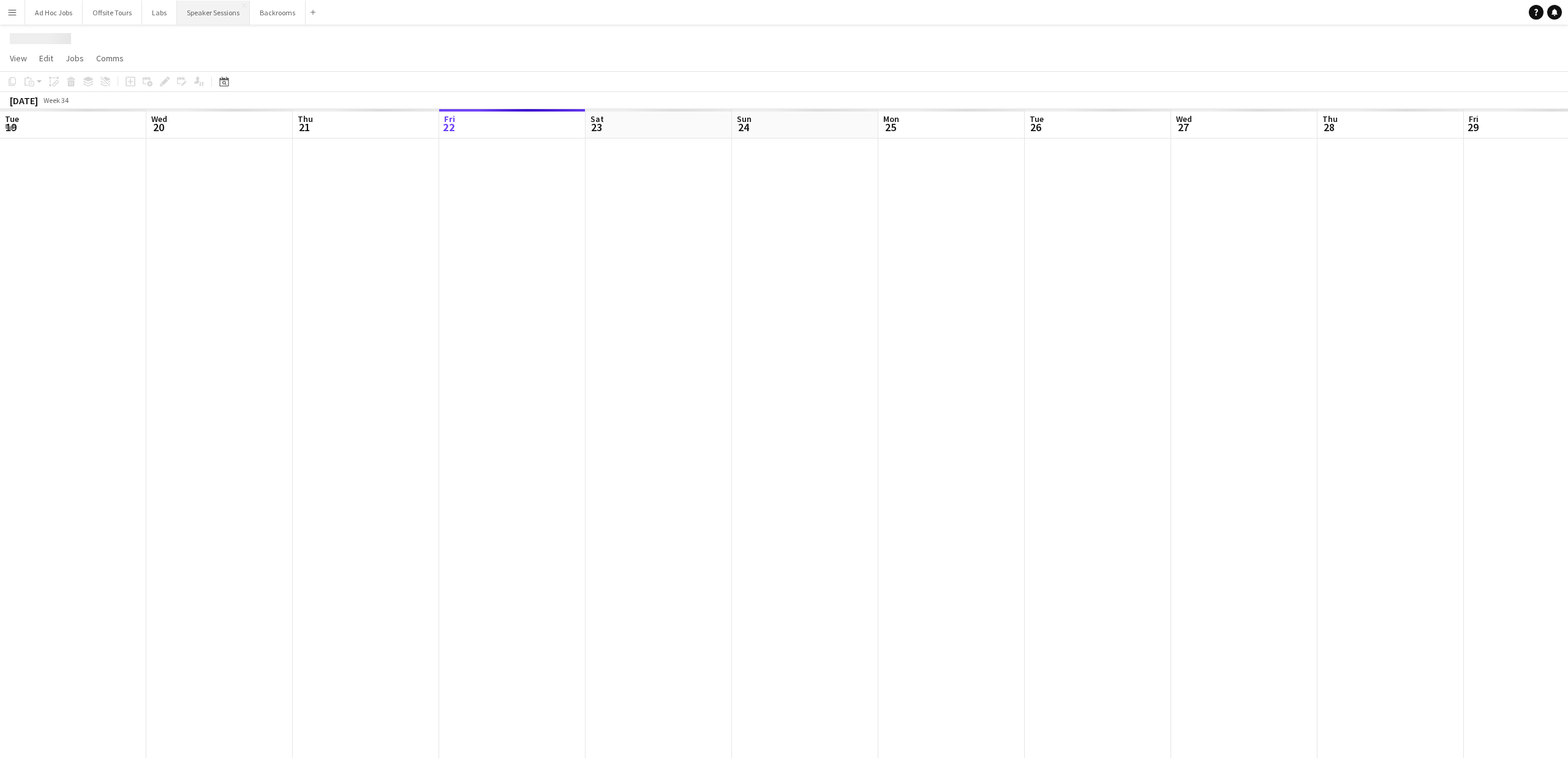
scroll to position [0, 293]
click at [60, 40] on h1 "Speaker Sessions" at bounding box center [66, 38] width 112 height 18
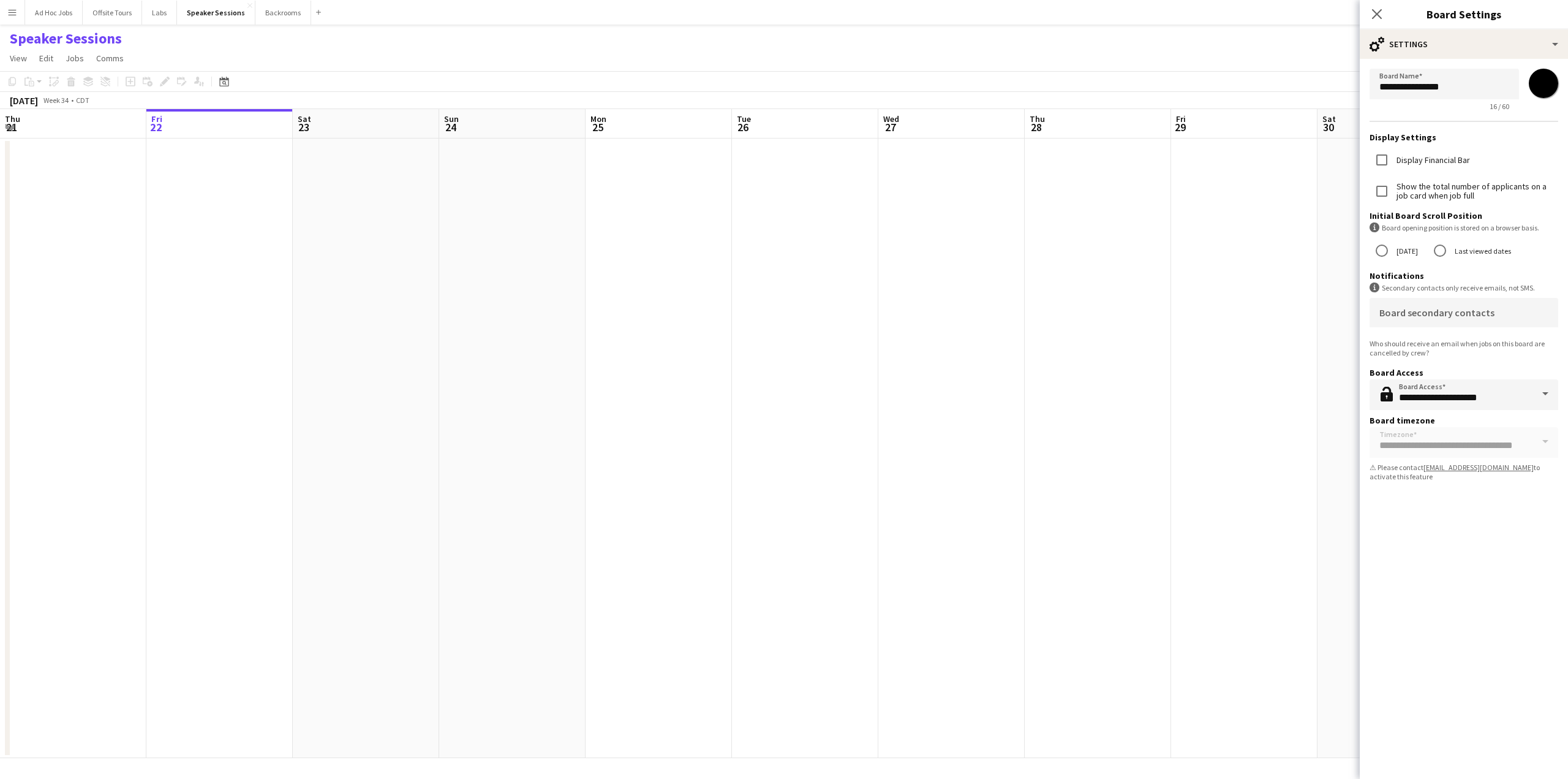
click at [333, 58] on app-page-menu "View Day view expanded Day view collapsed Month view Date picker Jump to [DATE]…" at bounding box center [784, 60] width 1568 height 23
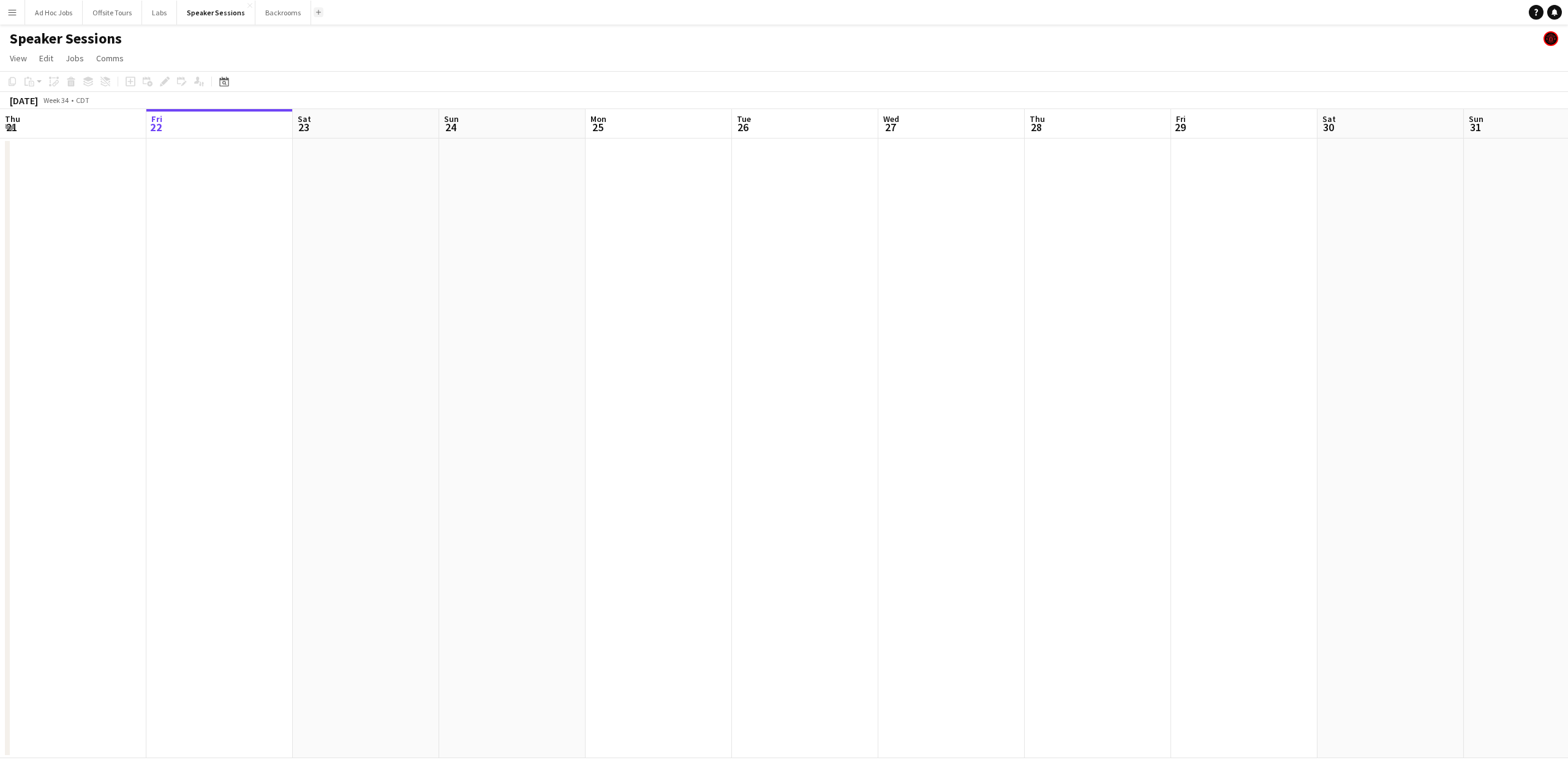
click at [316, 10] on app-icon "Add" at bounding box center [318, 13] width 5 height 5
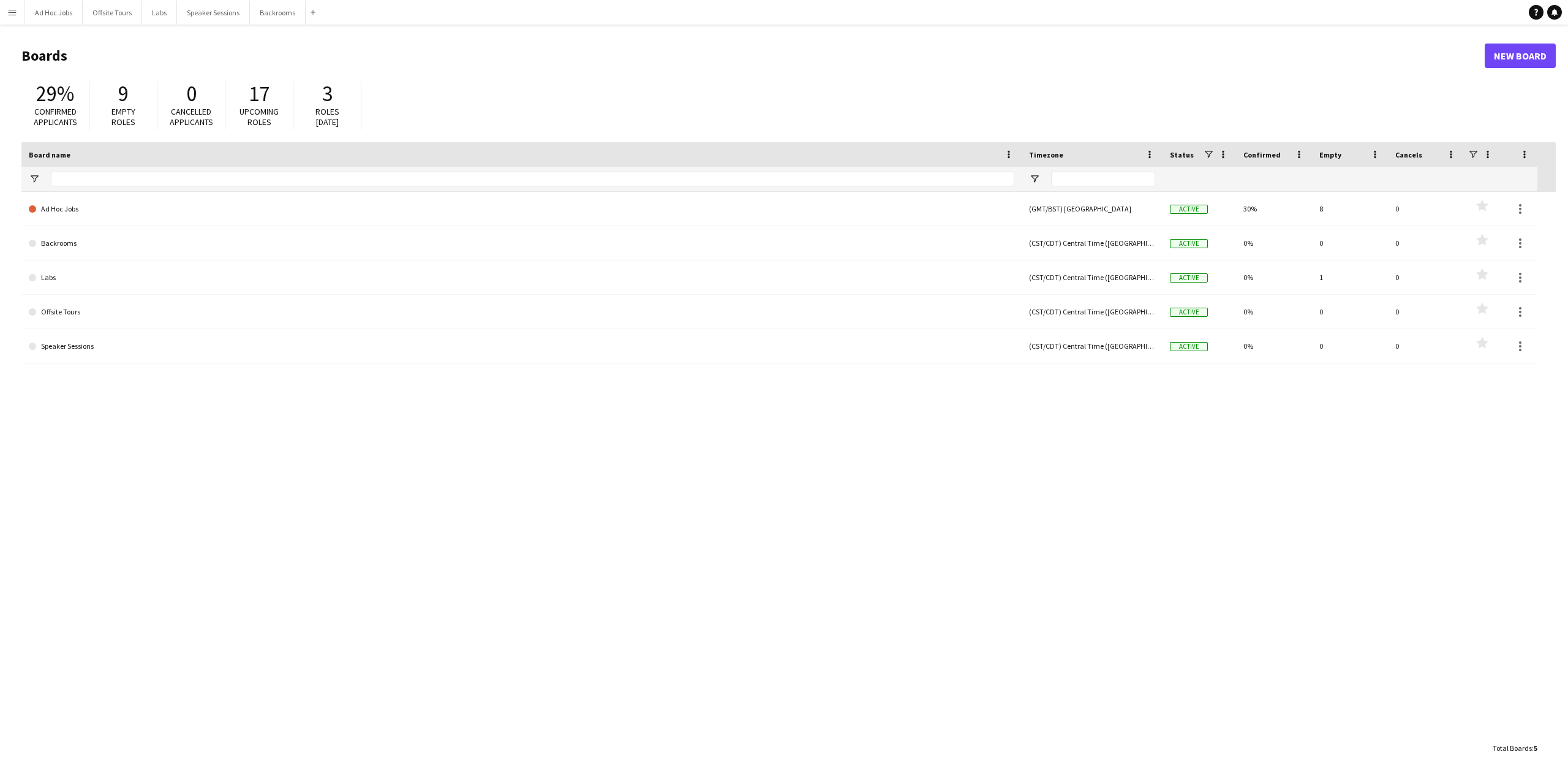
click at [54, 57] on h1 "Boards" at bounding box center [753, 55] width 1463 height 18
click at [1119, 63] on link "New Board" at bounding box center [1520, 56] width 71 height 24
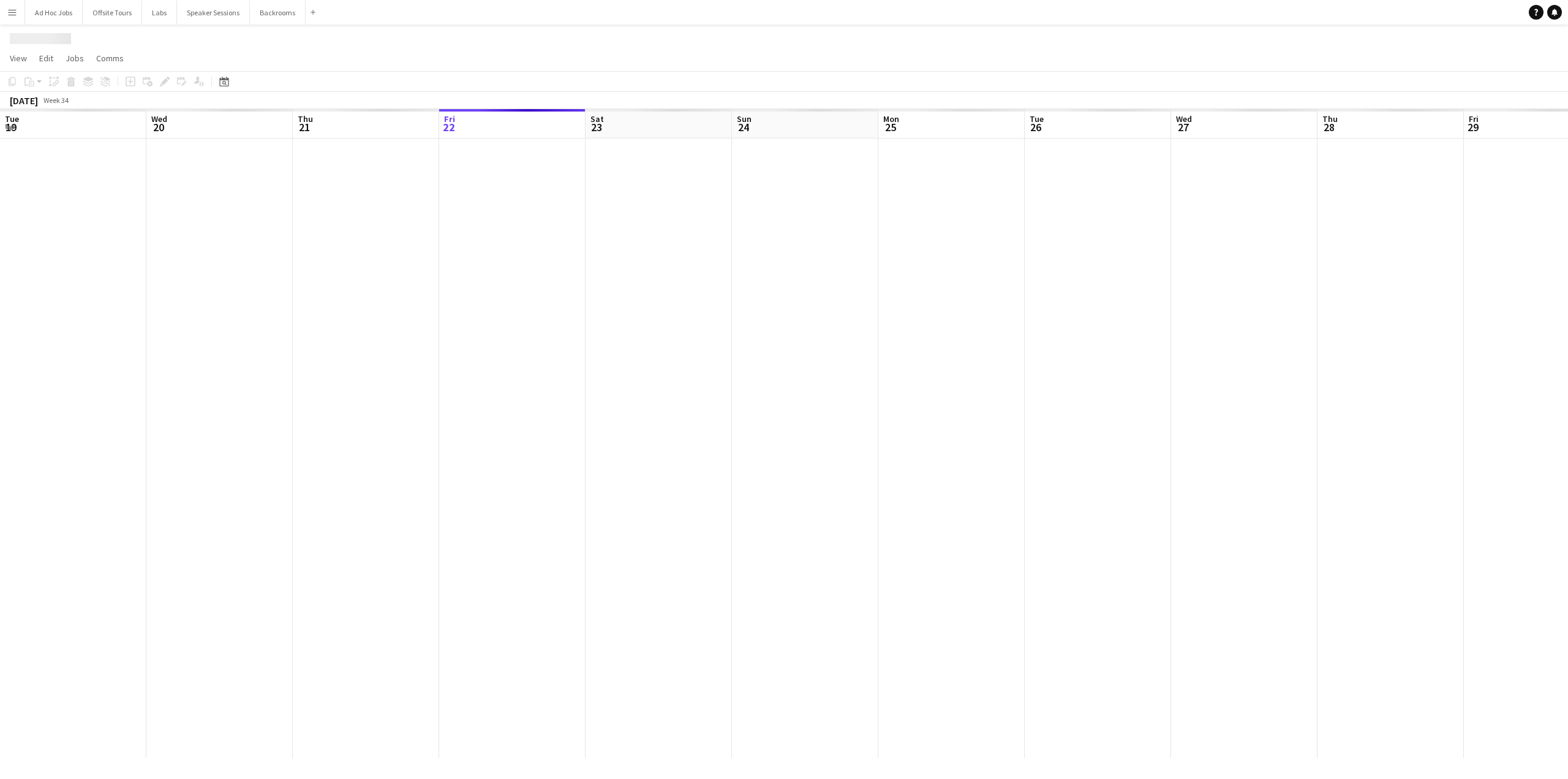
scroll to position [0, 293]
click at [52, 42] on h1 "New Board" at bounding box center [45, 38] width 71 height 18
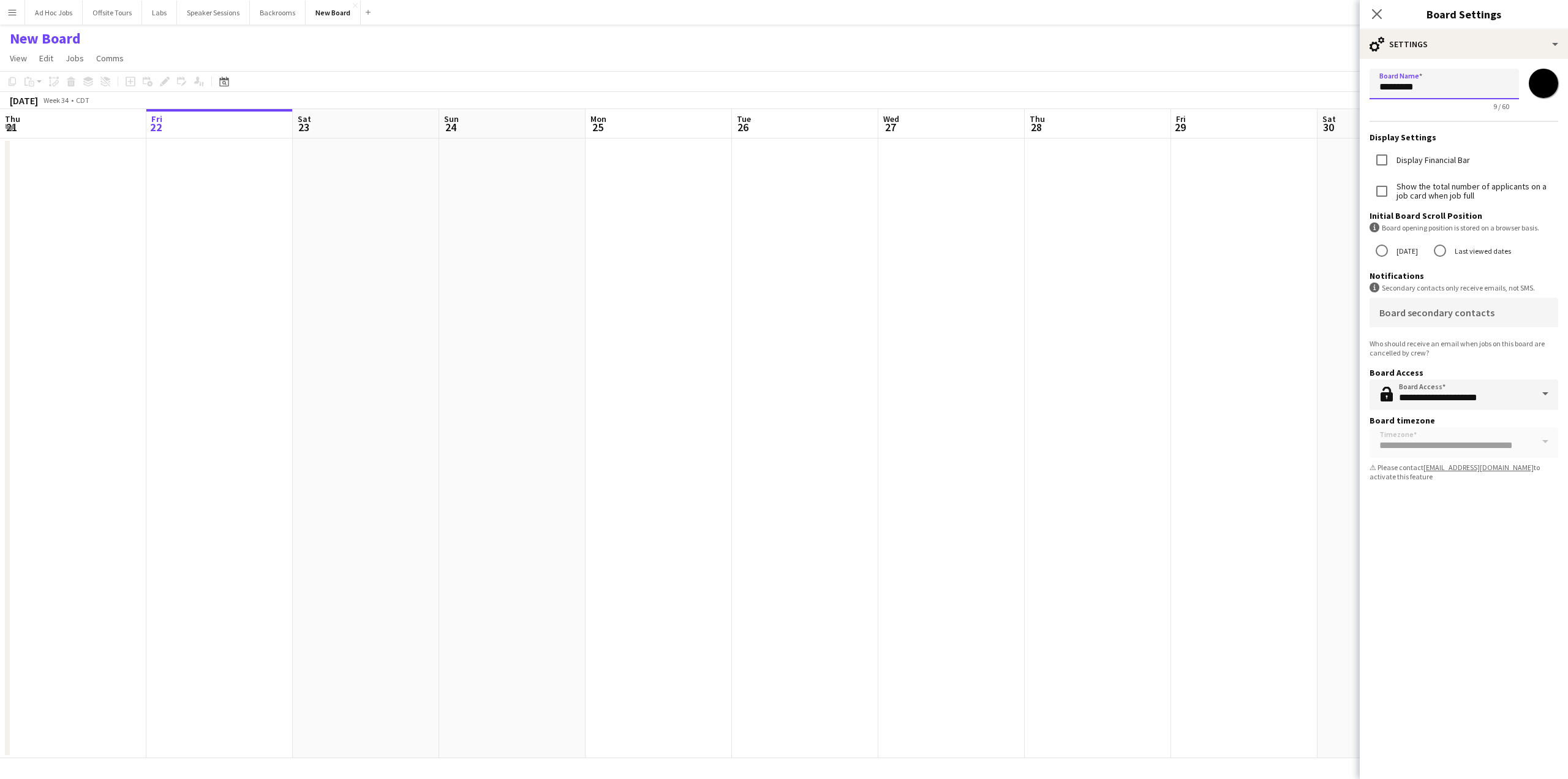
drag, startPoint x: 1441, startPoint y: 88, endPoint x: 1338, endPoint y: 89, distance: 103.0
click at [1119, 89] on body "Menu Boards Boards Boards All jobs Status Workforce Workforce My Workforce Recr…" at bounding box center [784, 389] width 1568 height 779
type input "*********"
click at [332, 278] on app-date-cell at bounding box center [365, 448] width 146 height 619
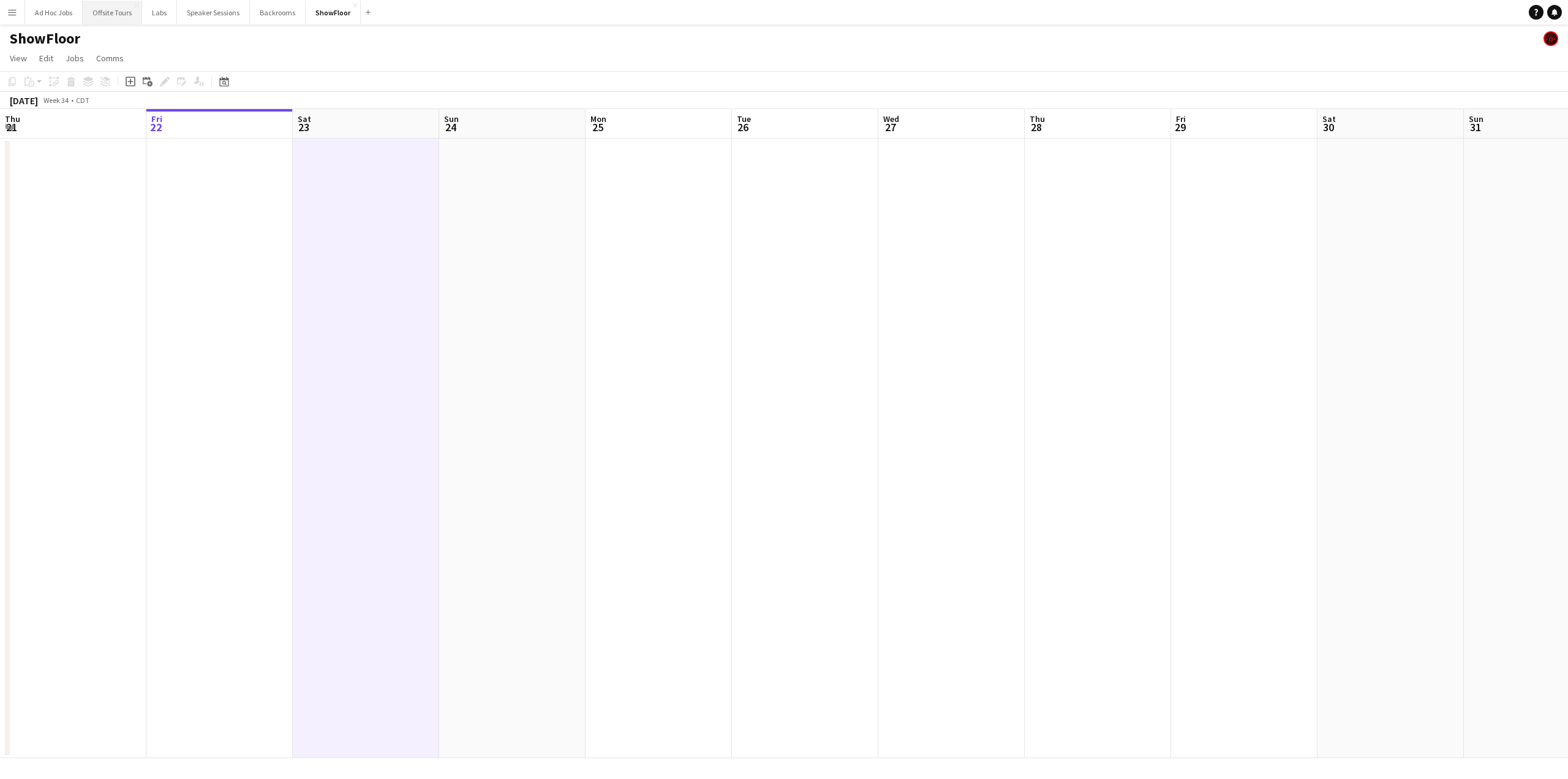
click at [108, 8] on button "Offsite Tours Close" at bounding box center [113, 13] width 59 height 24
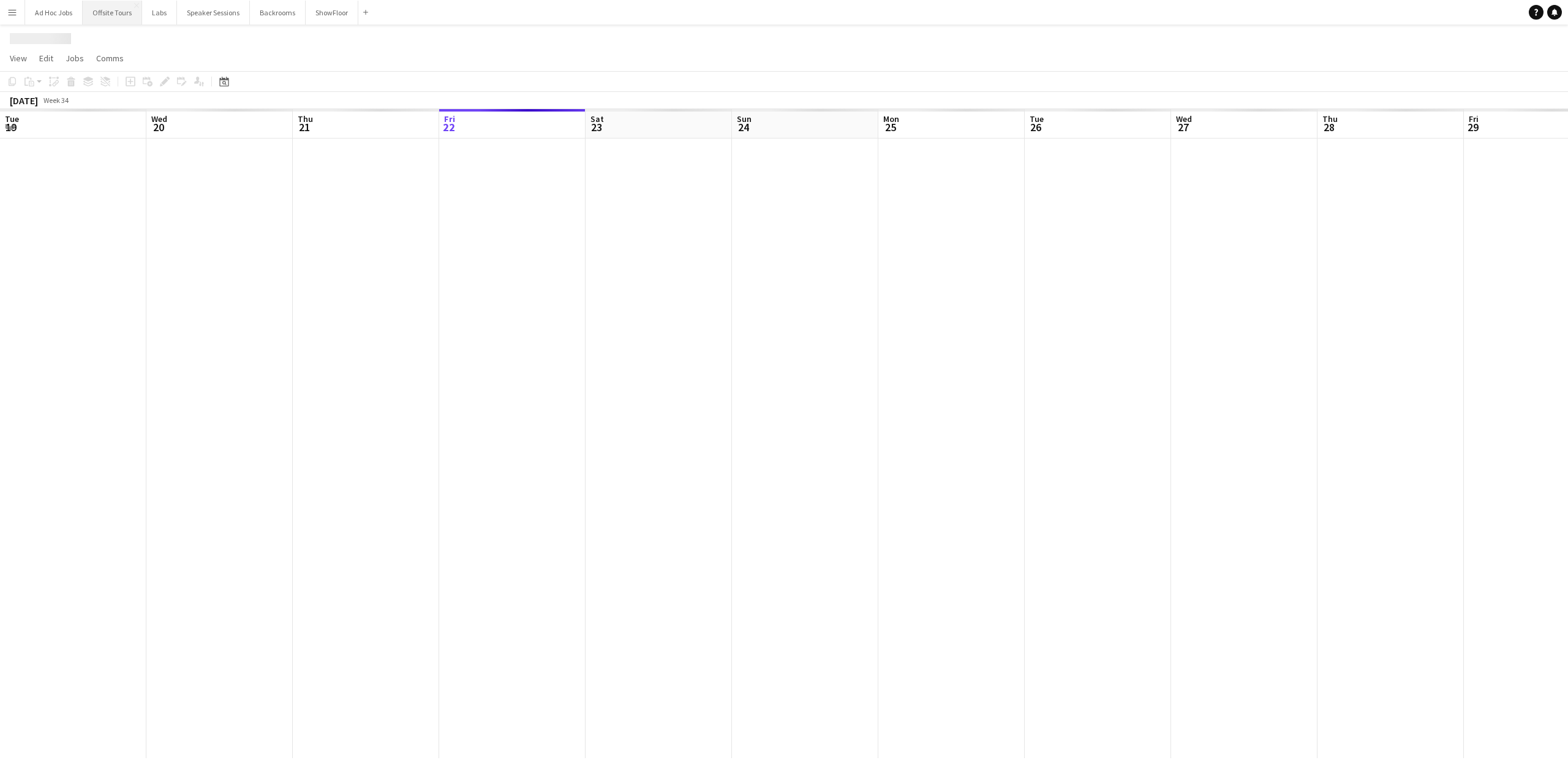
scroll to position [0, 293]
click at [221, 167] on app-date-cell at bounding box center [219, 448] width 146 height 619
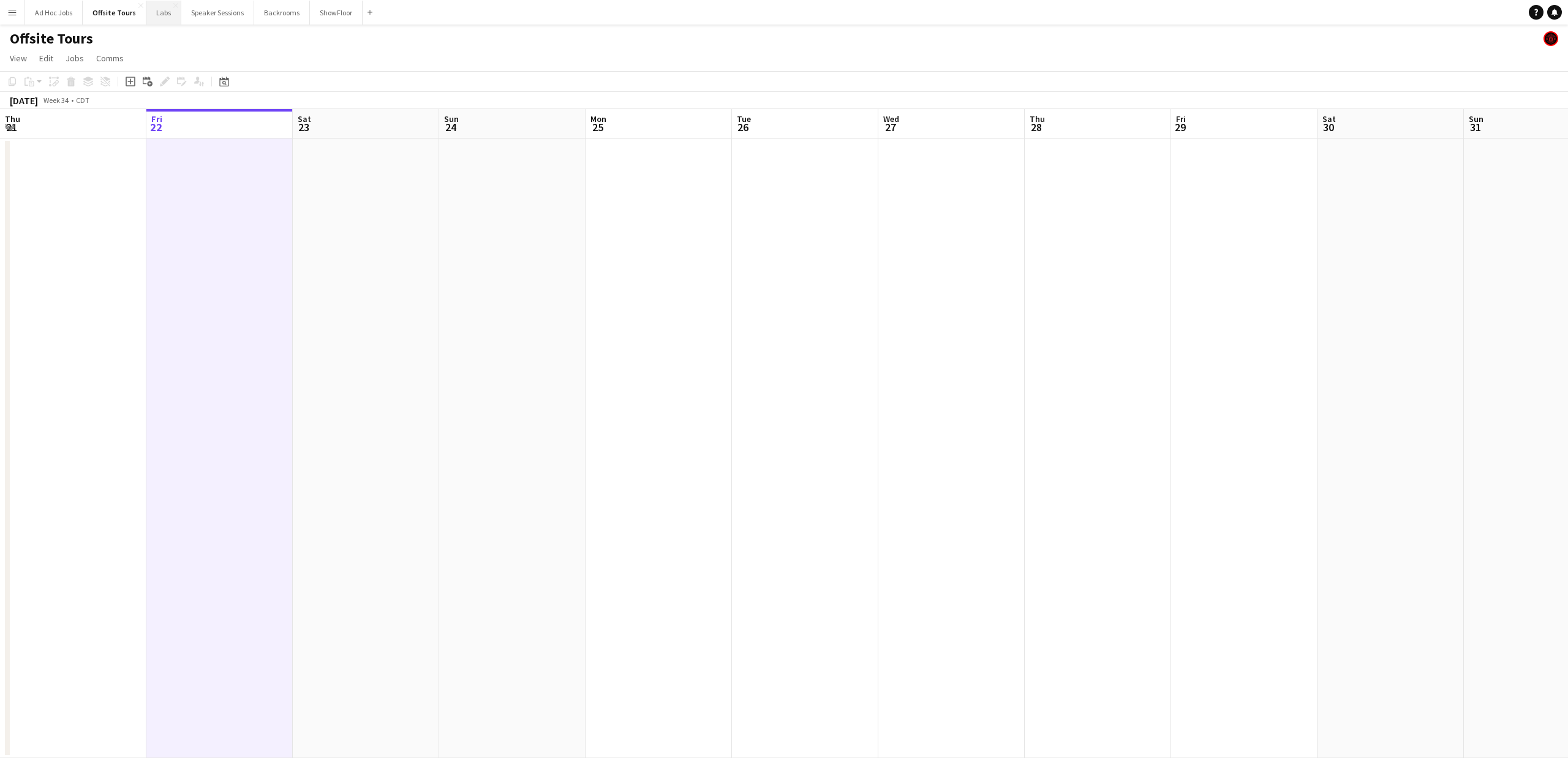
click at [162, 16] on button "Labs Close" at bounding box center [164, 13] width 35 height 24
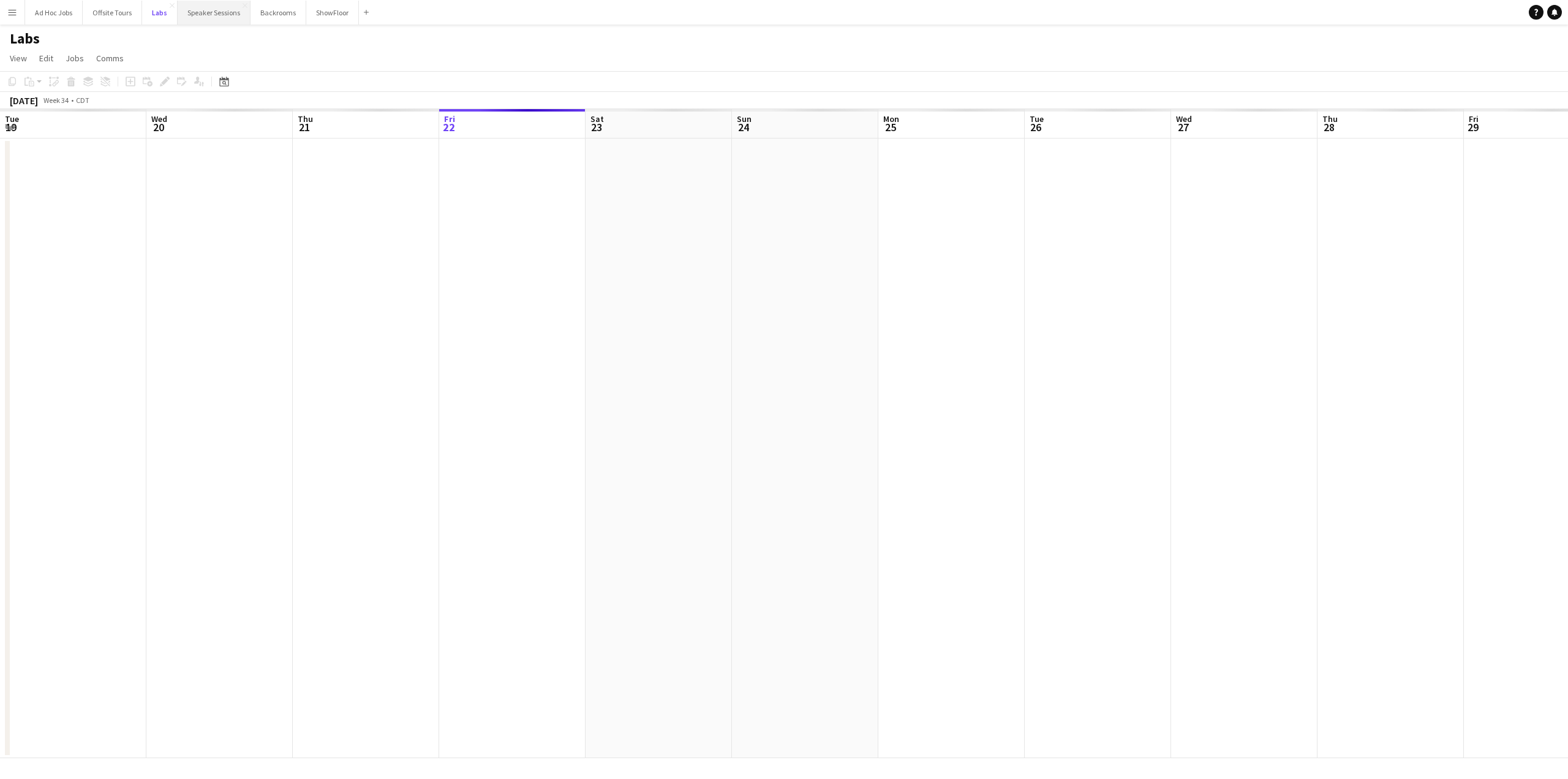
scroll to position [0, 293]
click at [200, 12] on button "Speaker Sessions Close" at bounding box center [214, 13] width 73 height 24
click at [286, 13] on button "Backrooms Close" at bounding box center [282, 13] width 56 height 24
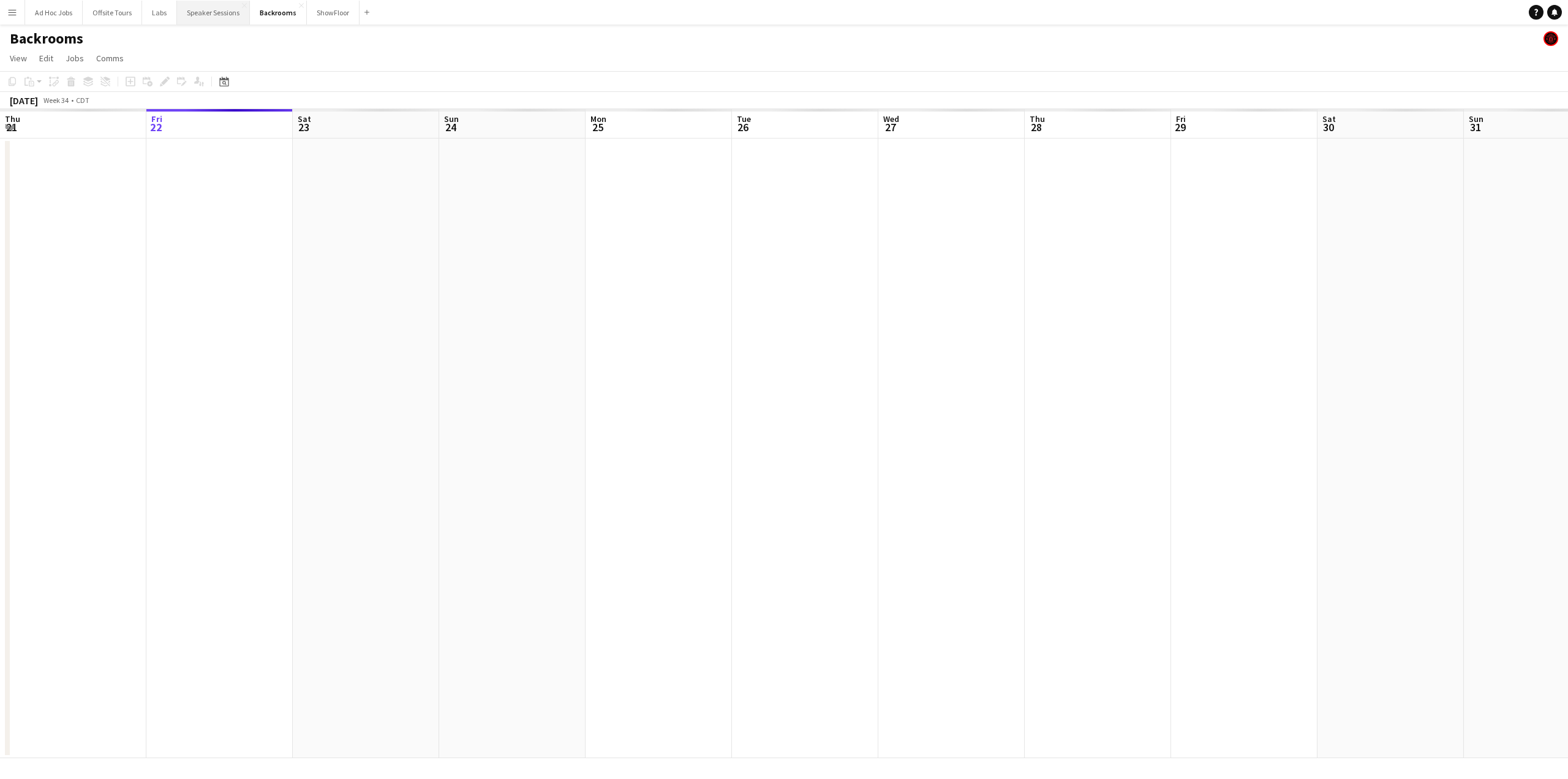
click at [214, 12] on button "Speaker Sessions Close" at bounding box center [213, 13] width 73 height 24
click at [128, 10] on button "Offsite Tours Close" at bounding box center [113, 13] width 59 height 24
click at [36, 13] on button "Ad Hoc Jobs Close" at bounding box center [54, 13] width 58 height 24
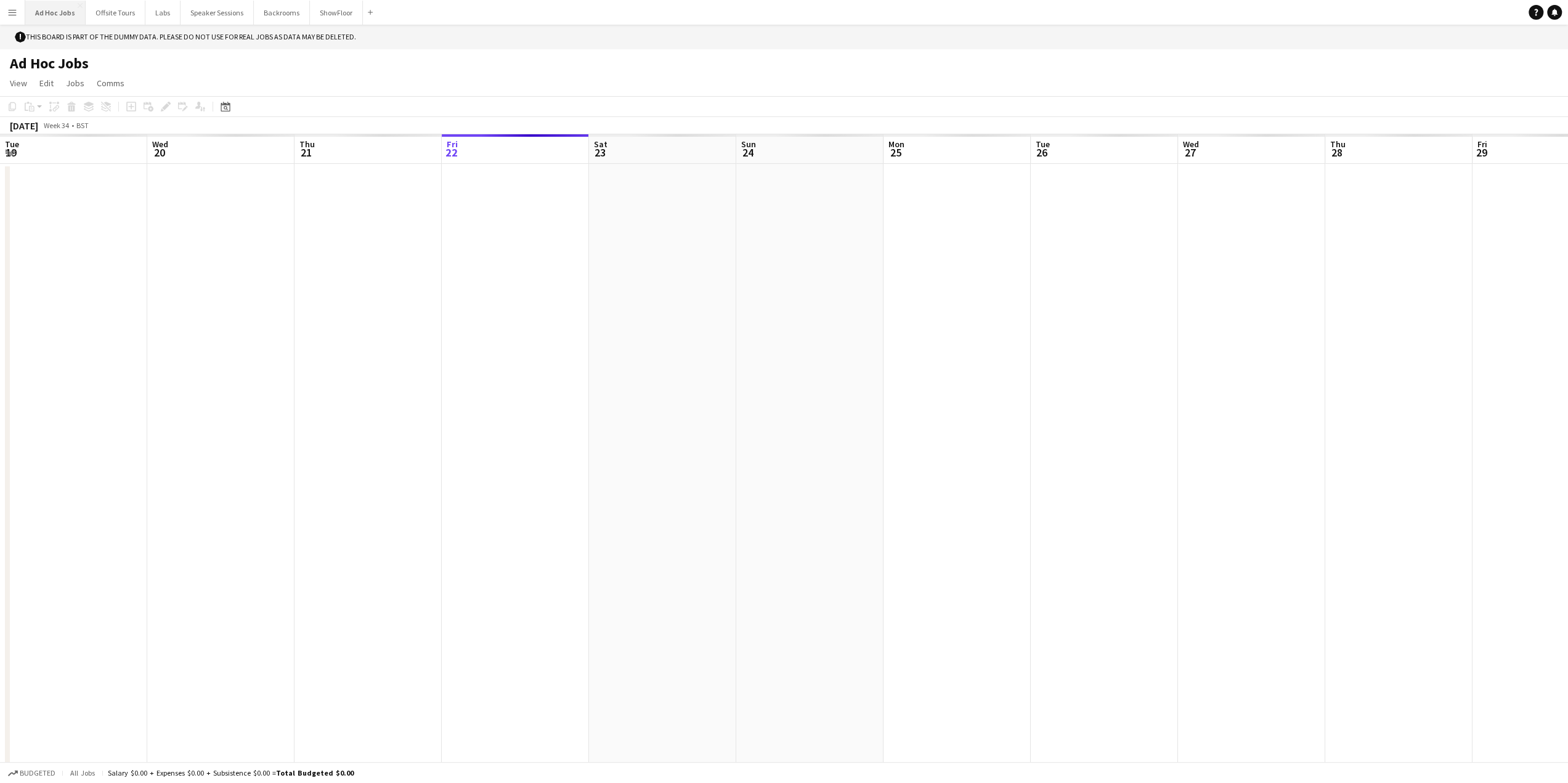
scroll to position [0, 294]
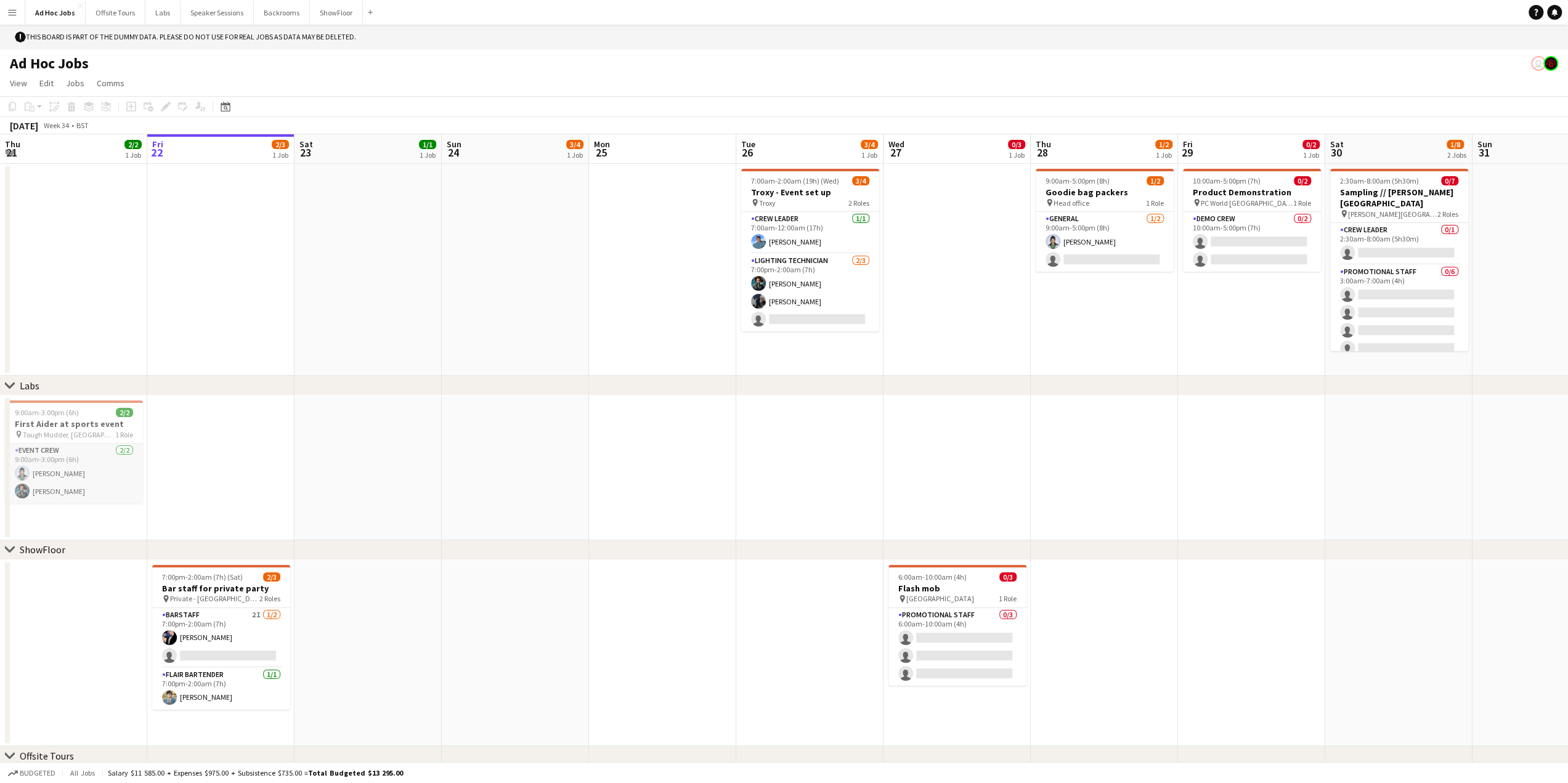
click at [90, 451] on app-card-role "Event Crew [DATE] 9:00am-3:00pm (6h) [PERSON_NAME] [PERSON_NAME]" at bounding box center [73, 474] width 138 height 60
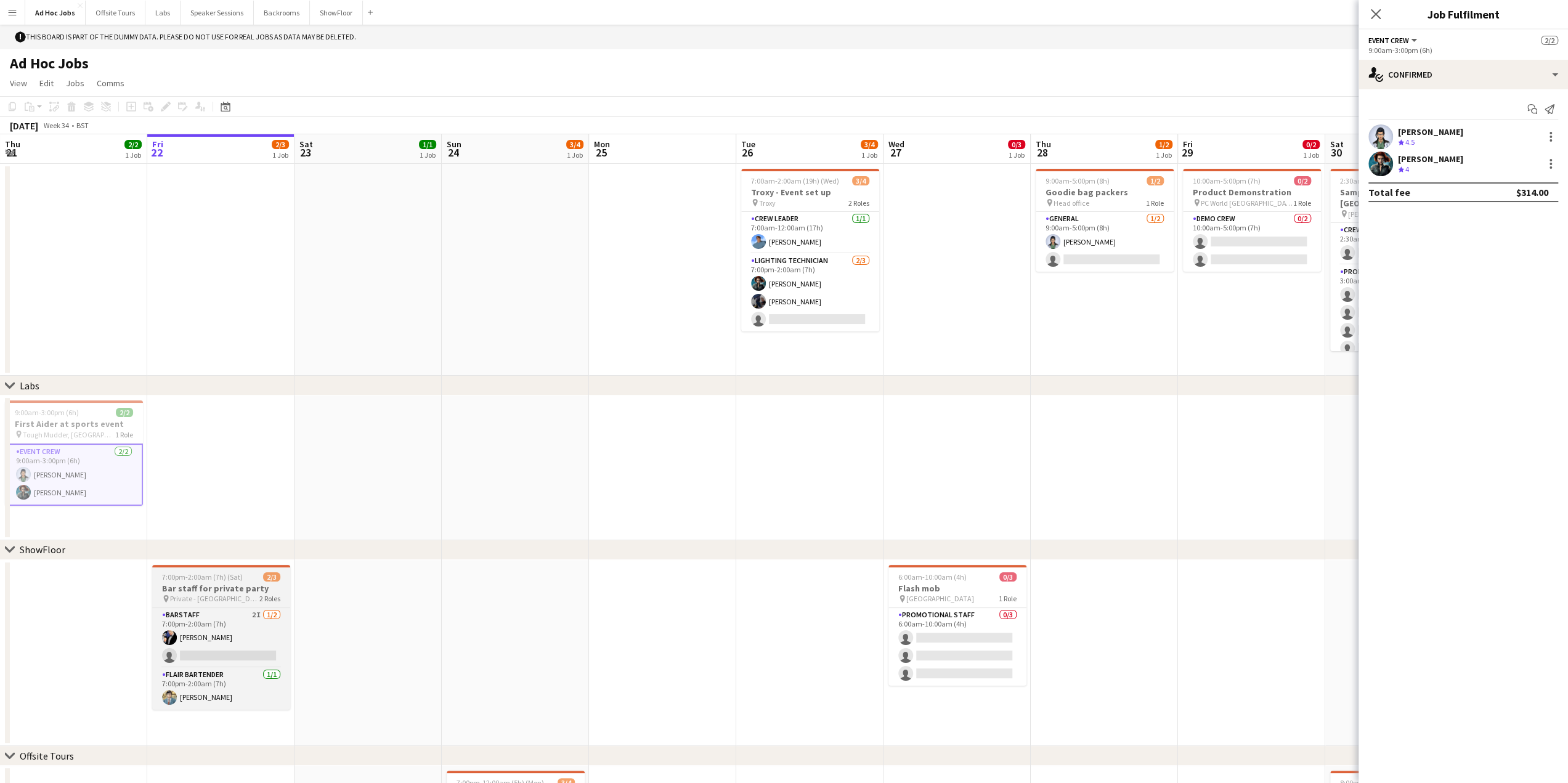
click at [204, 596] on span "Private - [GEOGRAPHIC_DATA]" at bounding box center [215, 599] width 90 height 9
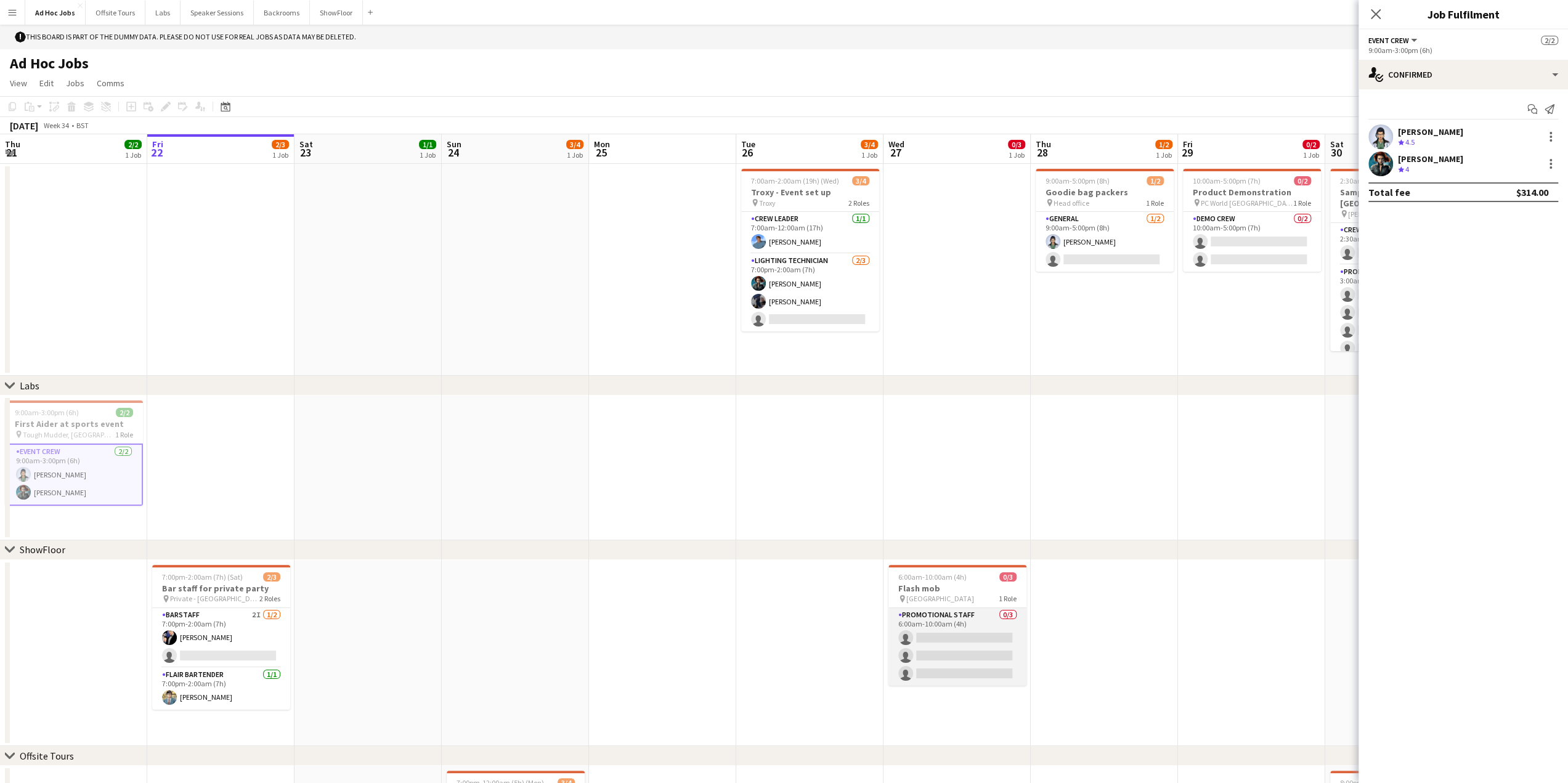
click at [963, 628] on app-card-role "Promotional Staff 0/3 6:00am-10:00am (4h) single-neutral-actions single-neutral…" at bounding box center [957, 647] width 138 height 78
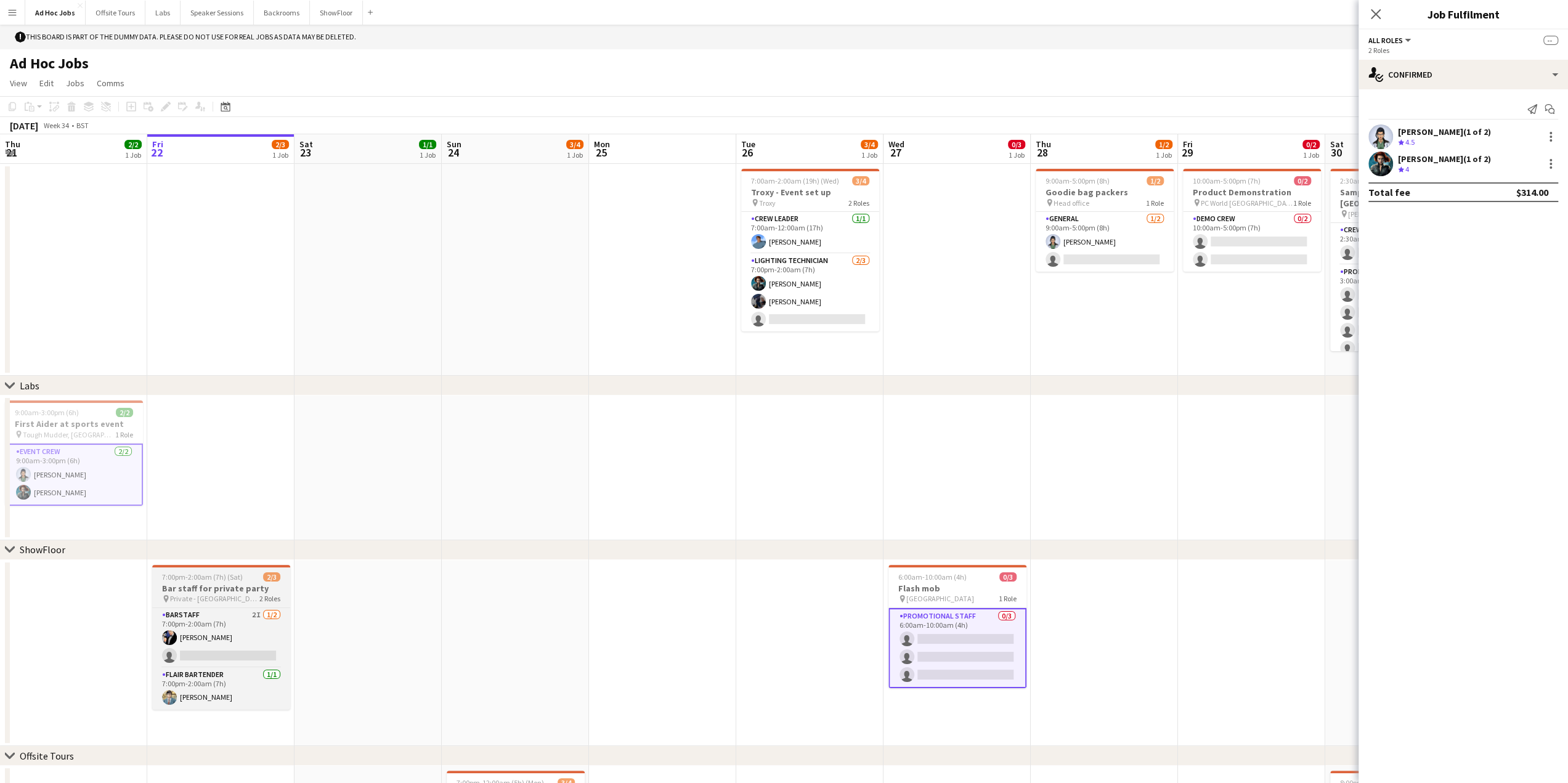
click at [203, 579] on span "7:00pm-2:00am (7h) (Sat)" at bounding box center [202, 577] width 81 height 9
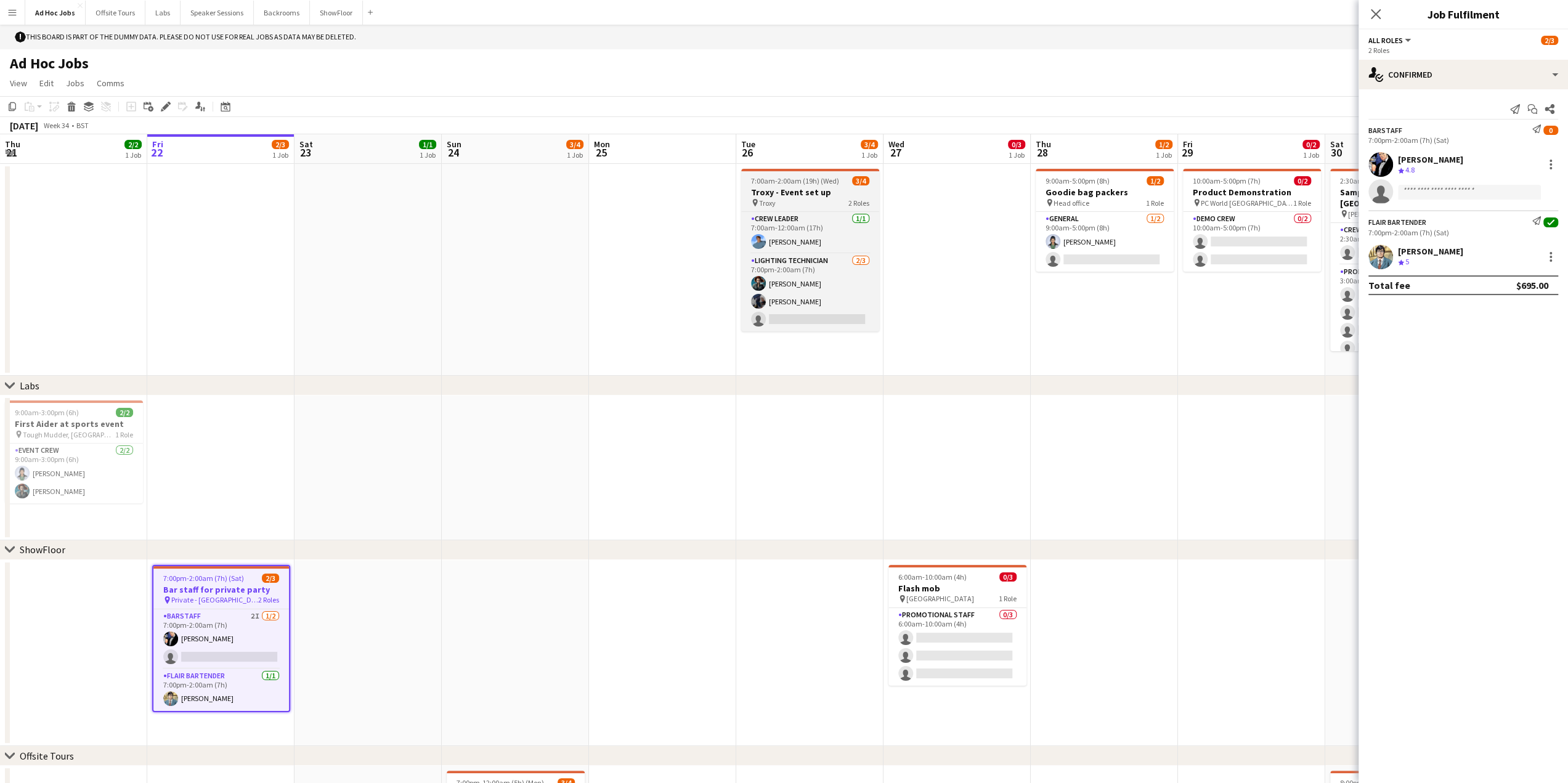
click at [797, 196] on h3 "Troxy - Event set up" at bounding box center [810, 192] width 138 height 11
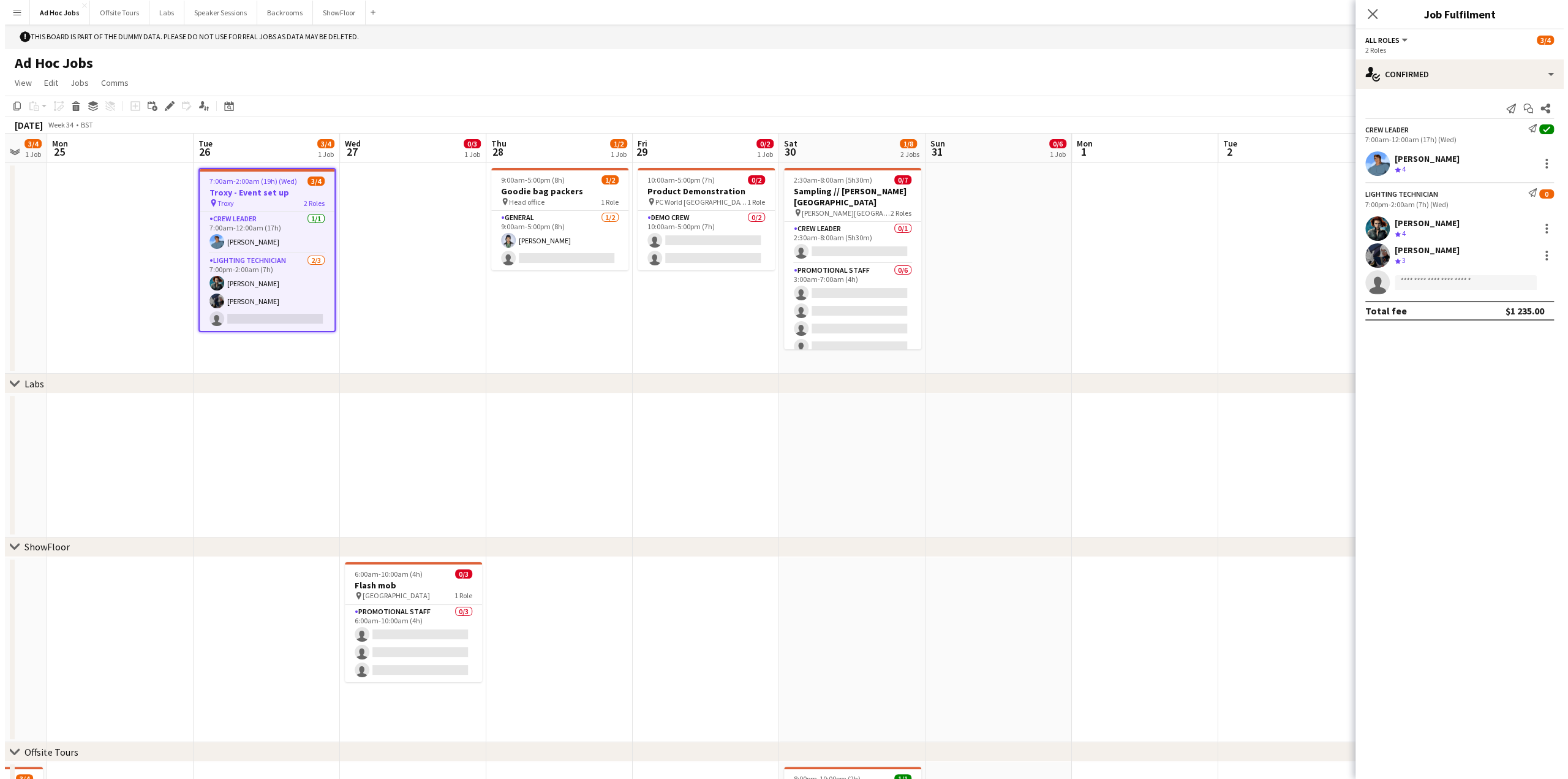
scroll to position [0, 398]
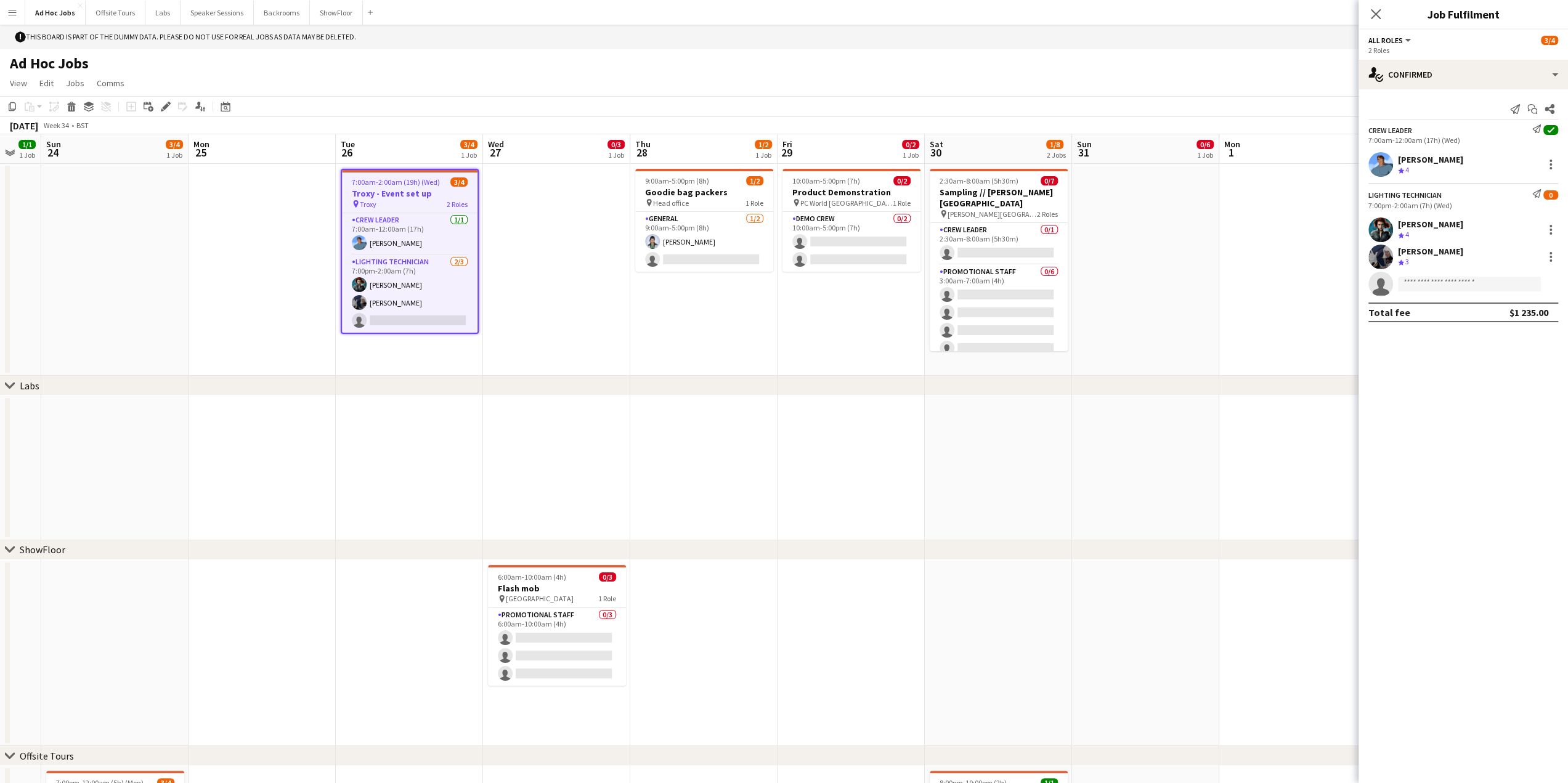
drag, startPoint x: 692, startPoint y: 455, endPoint x: 297, endPoint y: 439, distance: 395.3
click at [297, 439] on app-calendar-viewport "Thu 21 2/2 1 Job Fri 22 2/3 1 Job Sat 23 1/1 1 Job Sun 24 3/4 1 Job Mon 25 Tue …" at bounding box center [784, 679] width 1568 height 1089
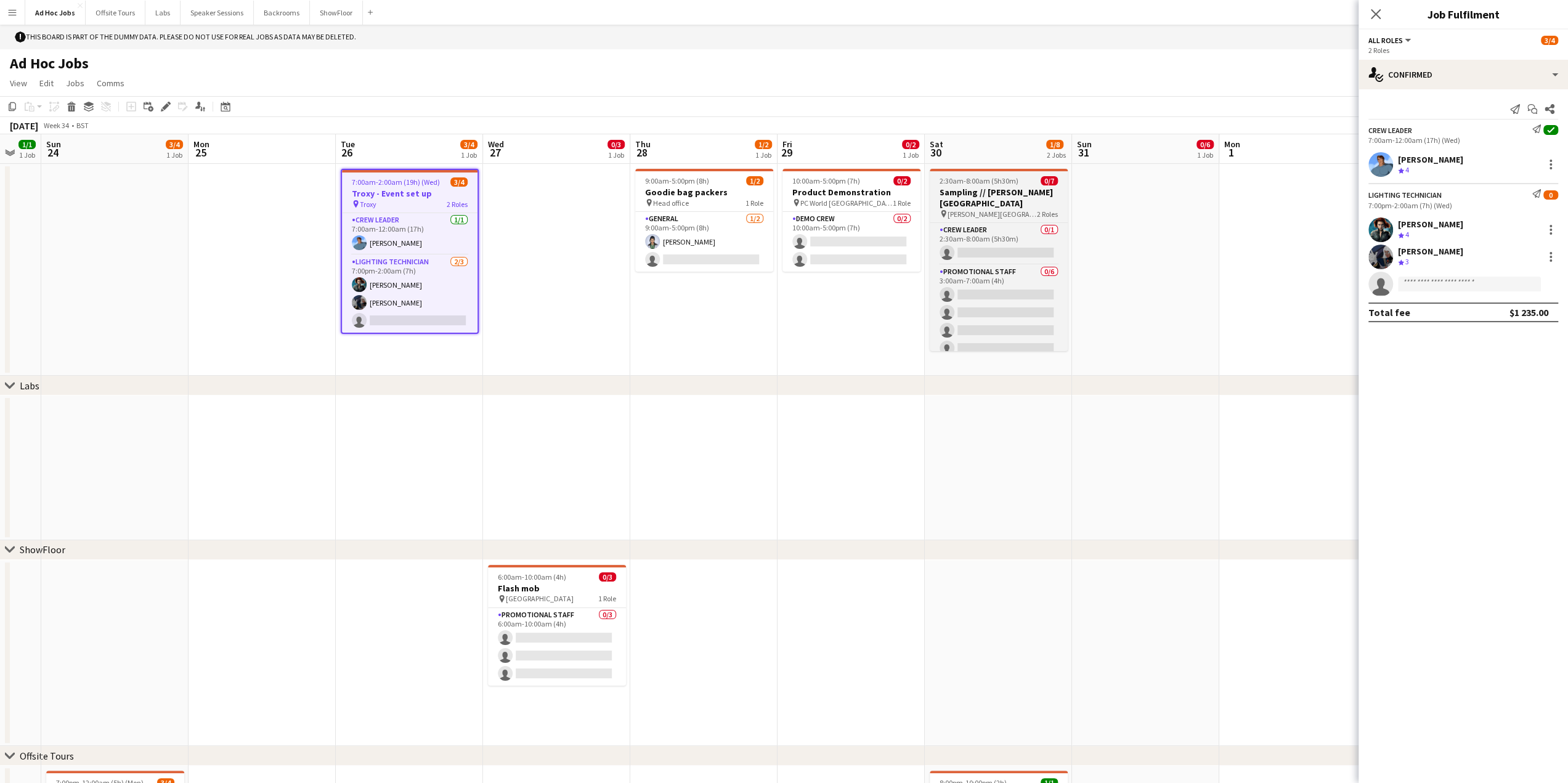
click at [980, 209] on span "[PERSON_NAME][GEOGRAPHIC_DATA]" at bounding box center [993, 214] width 90 height 9
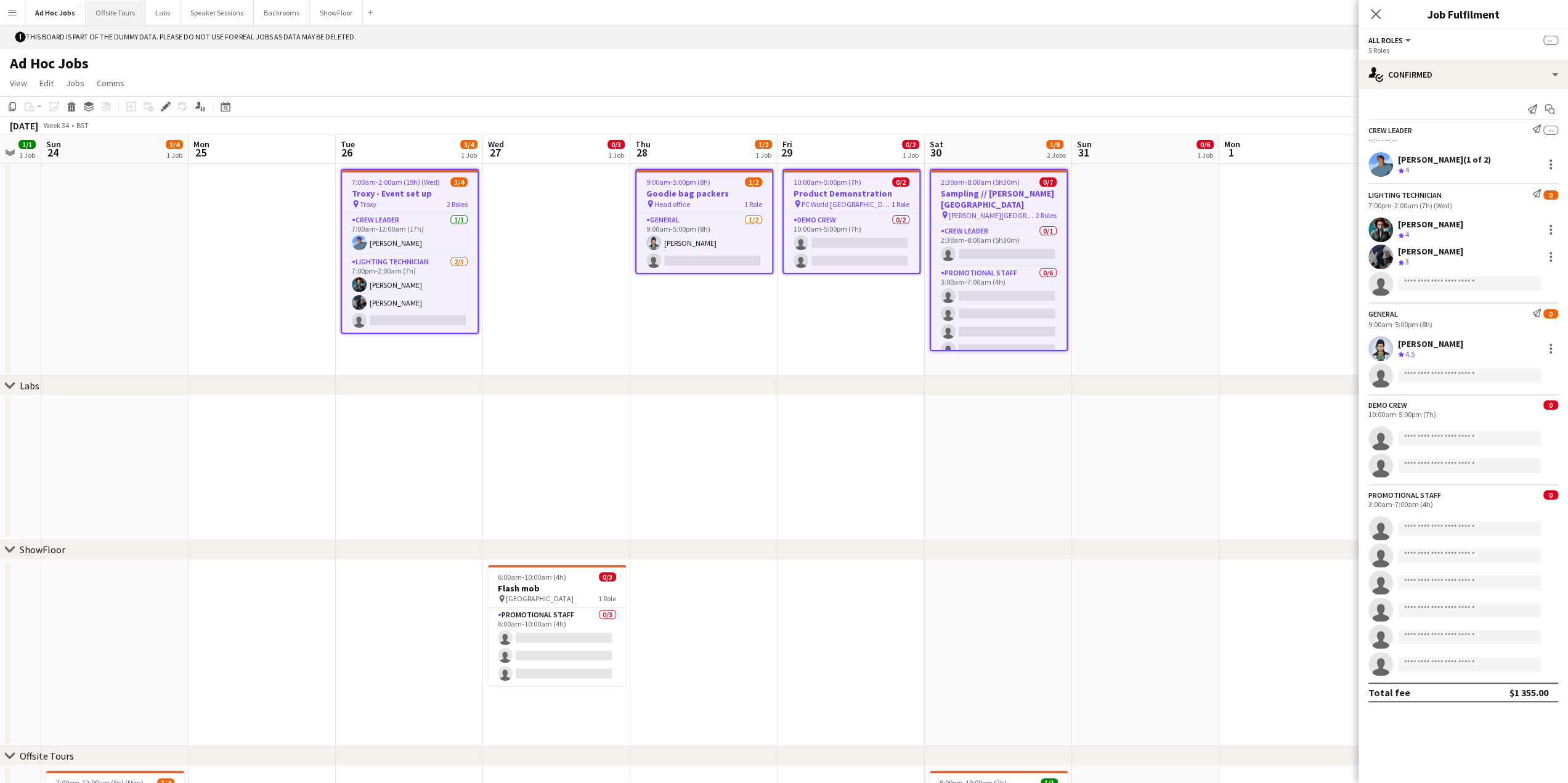
click at [113, 16] on button "Offsite Tours Close" at bounding box center [116, 13] width 60 height 24
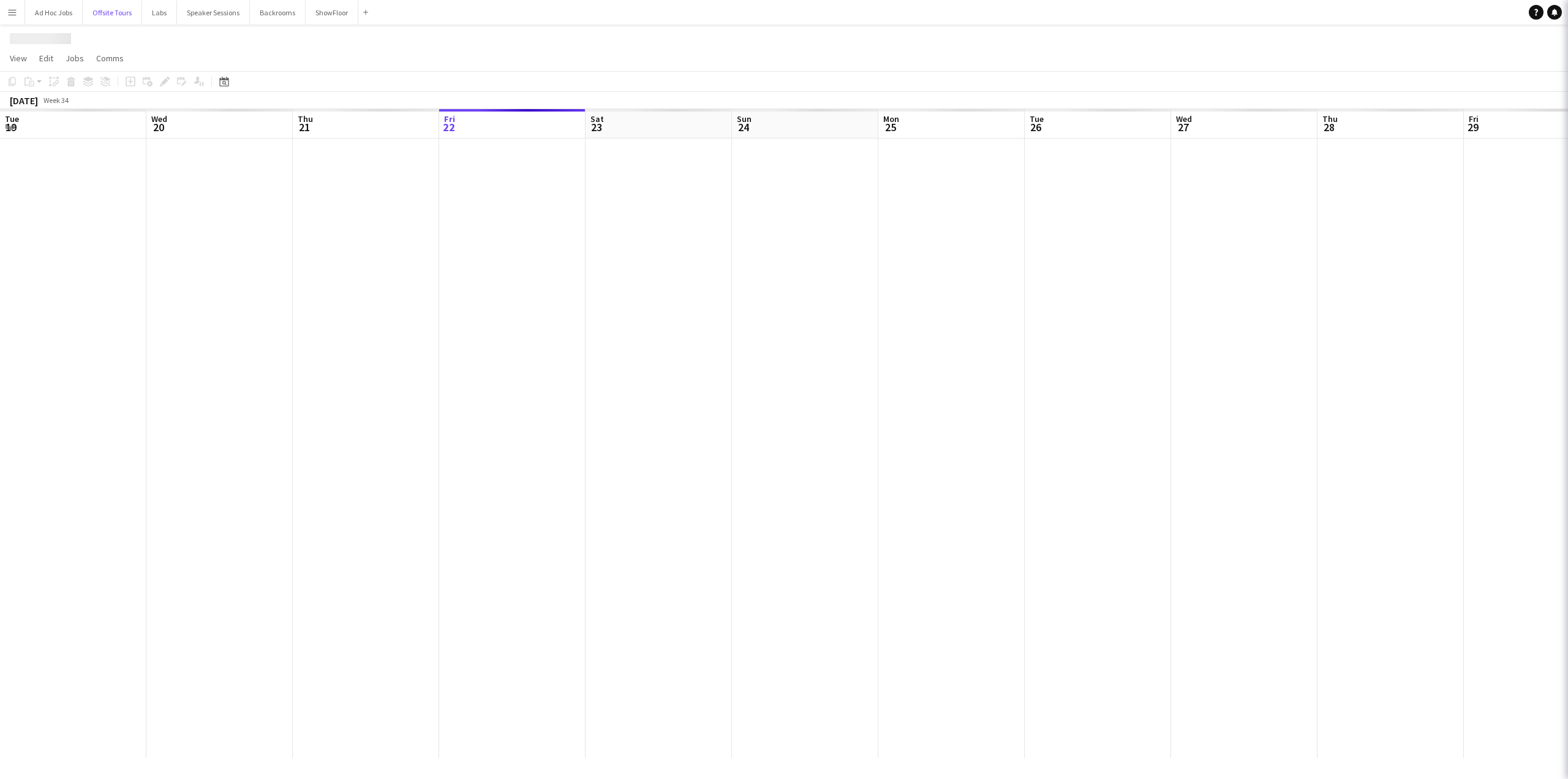
scroll to position [0, 293]
click at [656, 207] on app-date-cell at bounding box center [658, 448] width 146 height 619
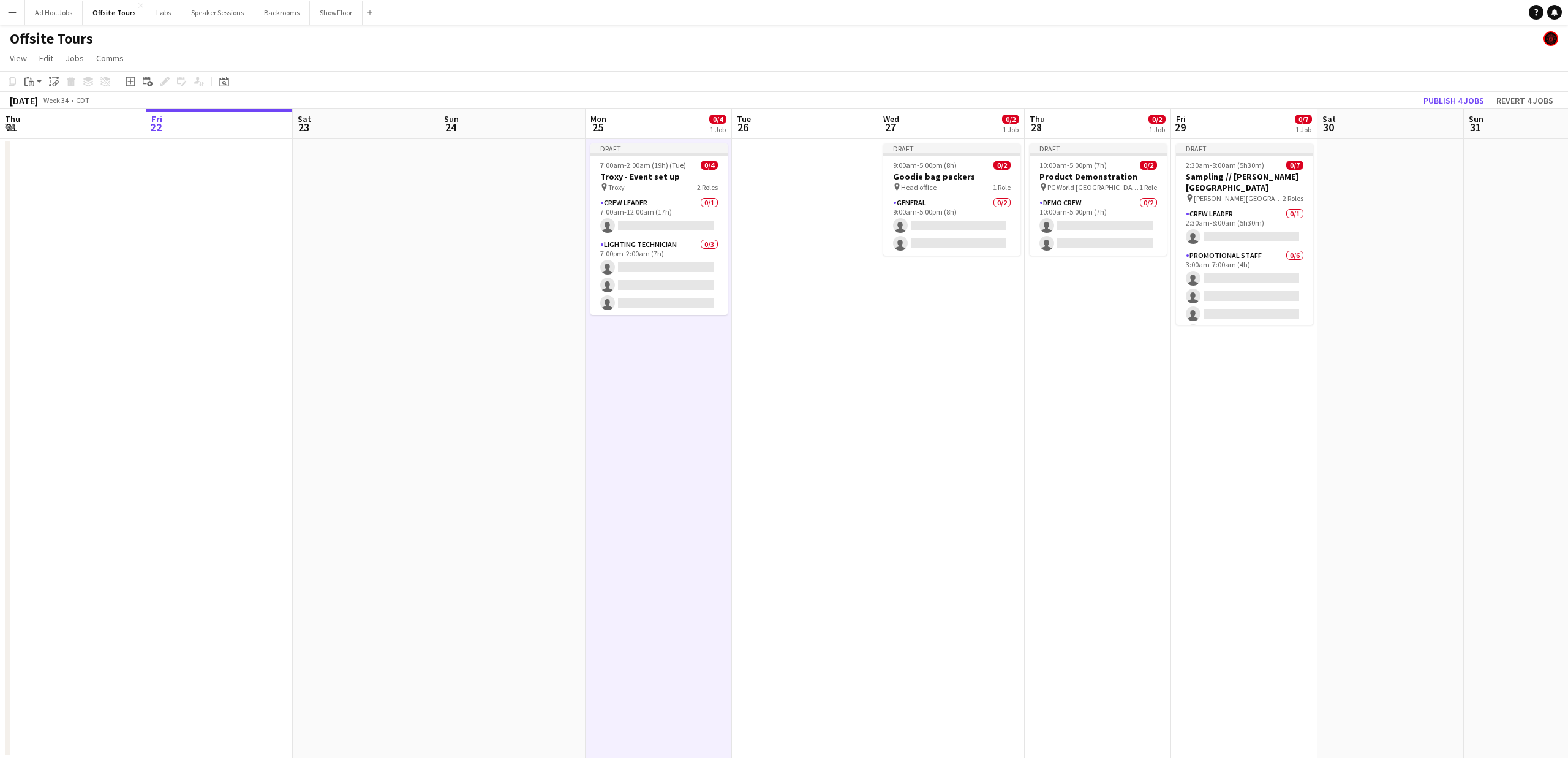
click at [648, 182] on div "pin Troxy 2 Roles" at bounding box center [659, 186] width 137 height 10
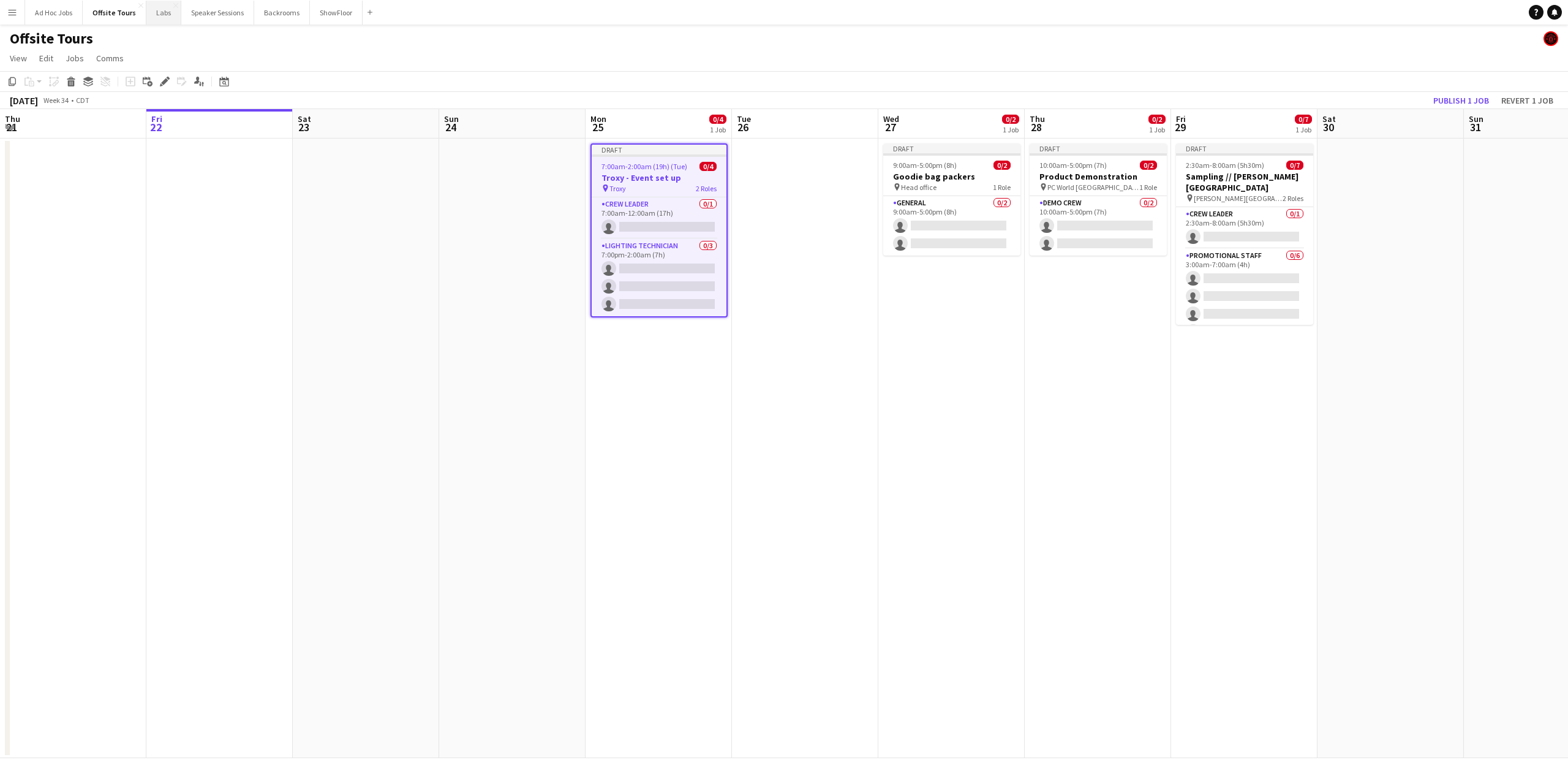
click at [164, 14] on button "Labs Close" at bounding box center [164, 13] width 35 height 24
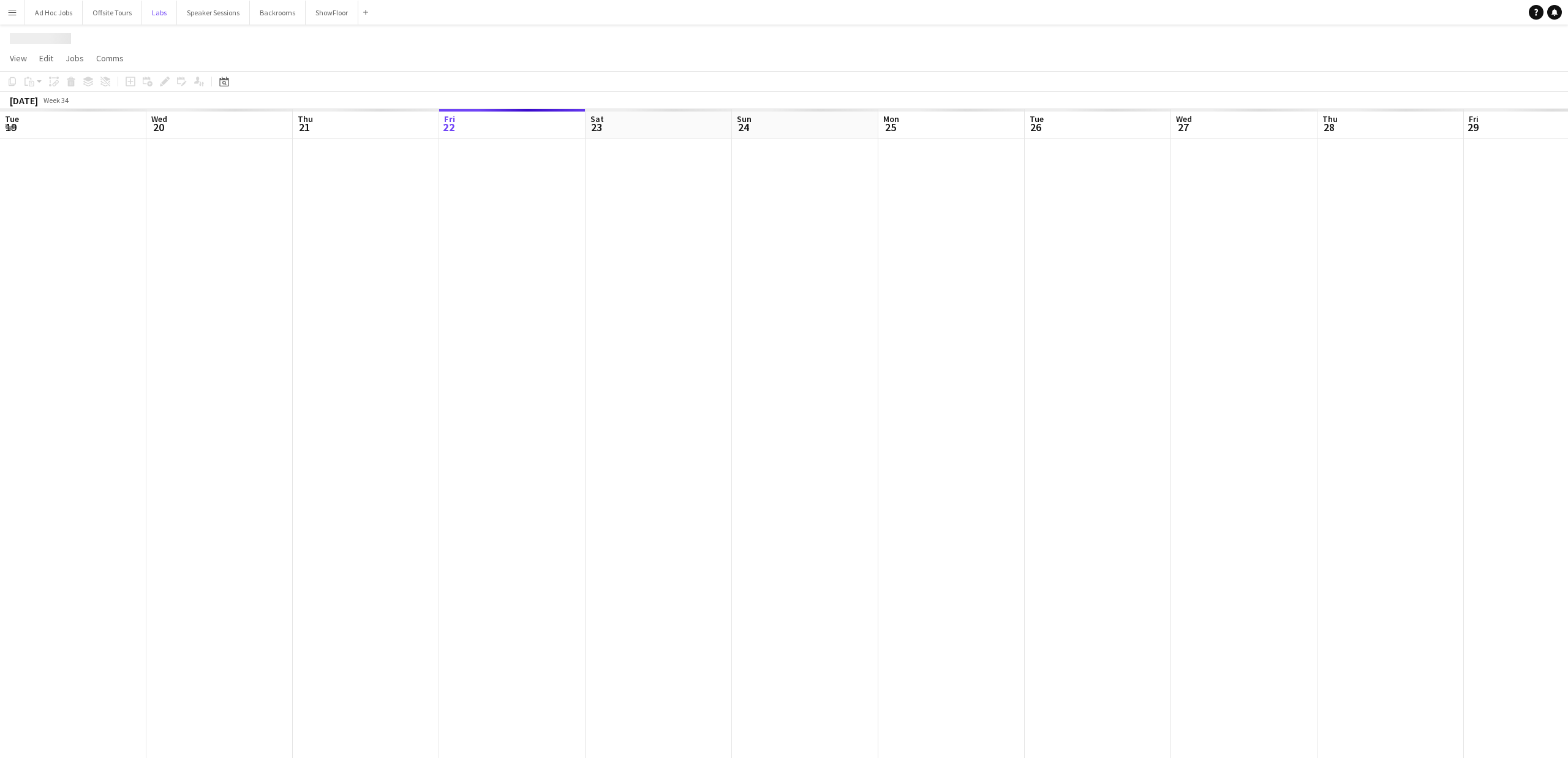
scroll to position [0, 293]
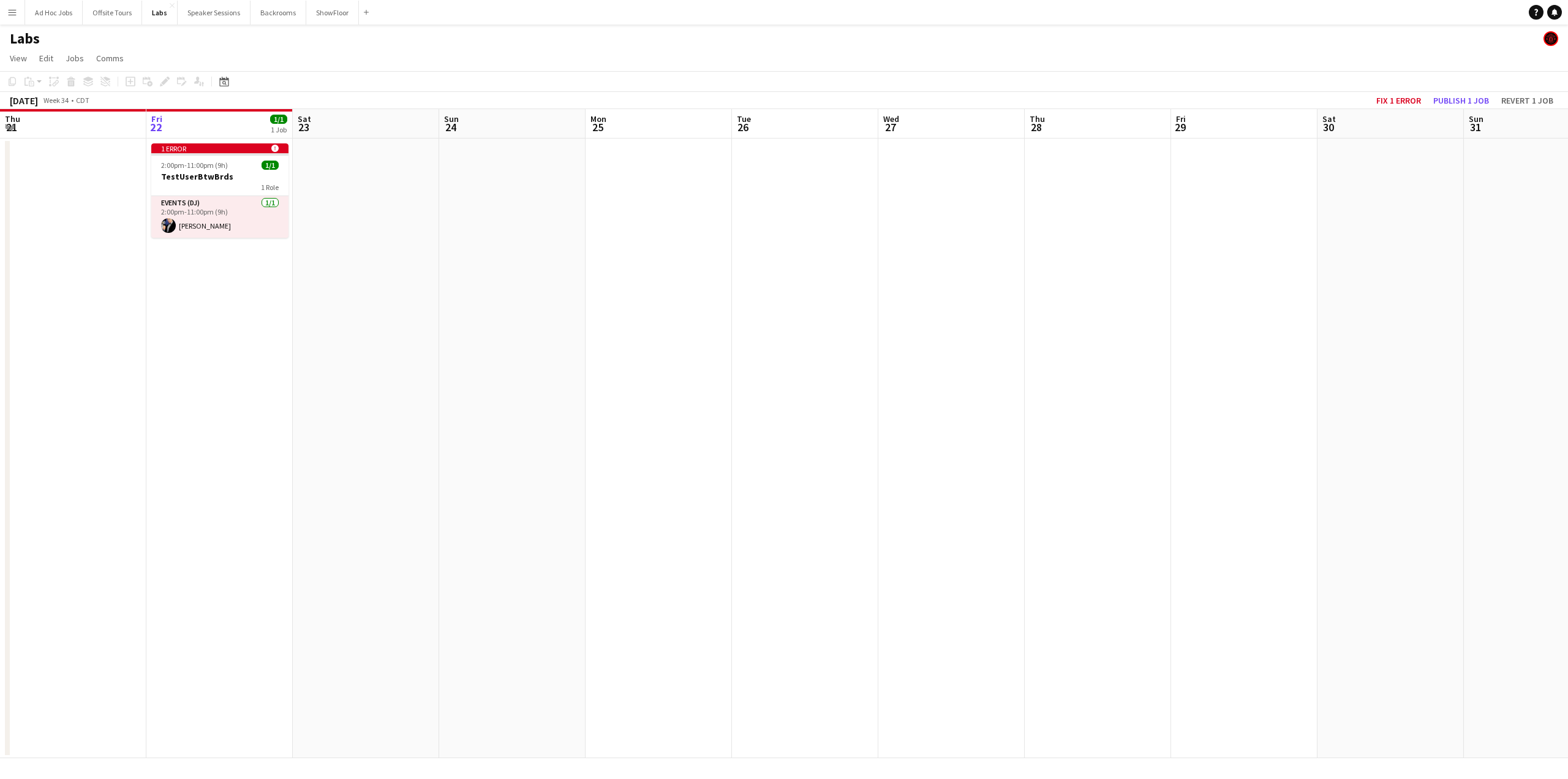
click at [612, 171] on app-date-cell at bounding box center [658, 448] width 146 height 619
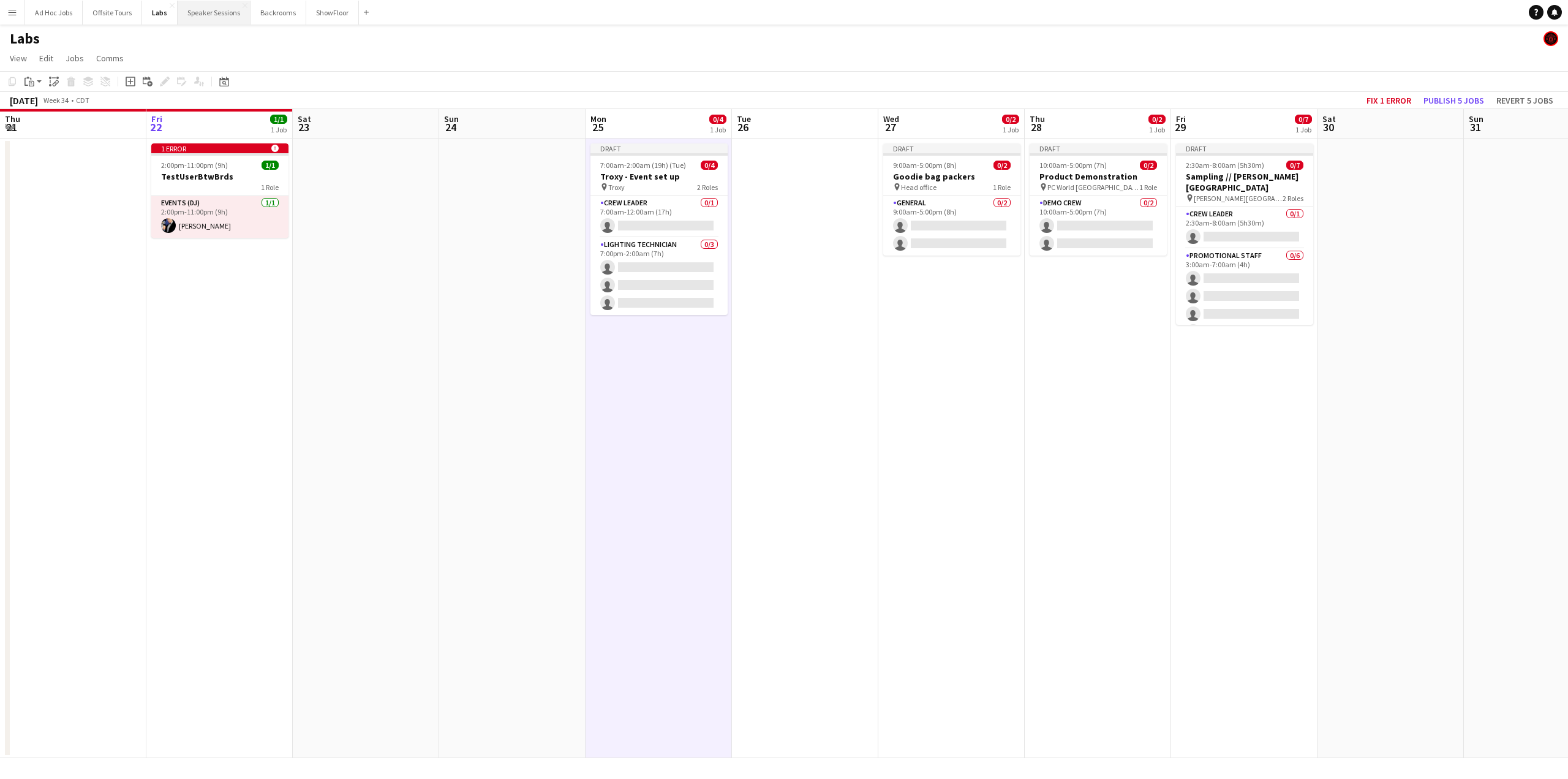
click at [210, 9] on button "Speaker Sessions Close" at bounding box center [214, 13] width 73 height 24
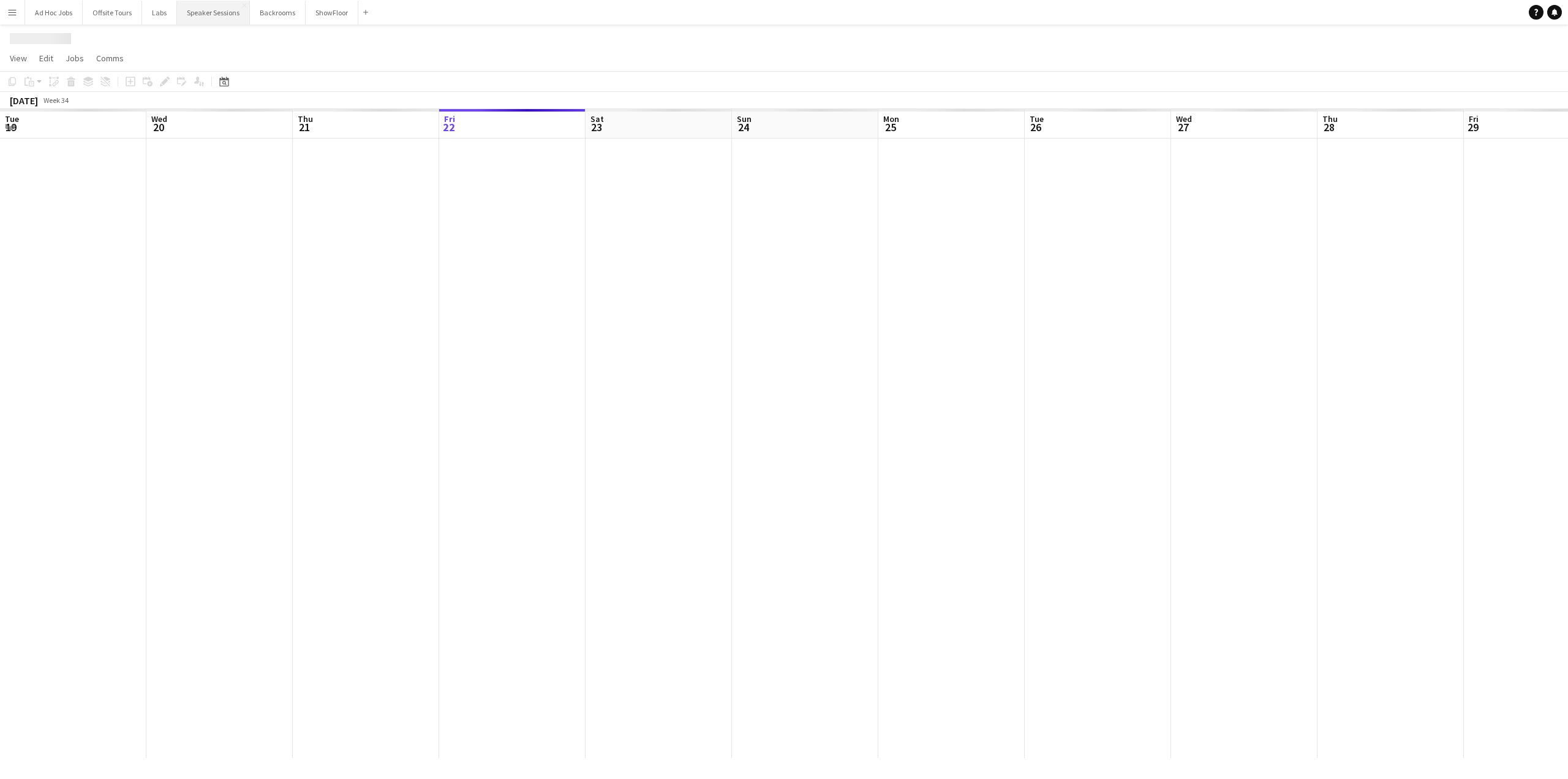
scroll to position [0, 293]
click at [650, 179] on app-date-cell at bounding box center [658, 448] width 146 height 619
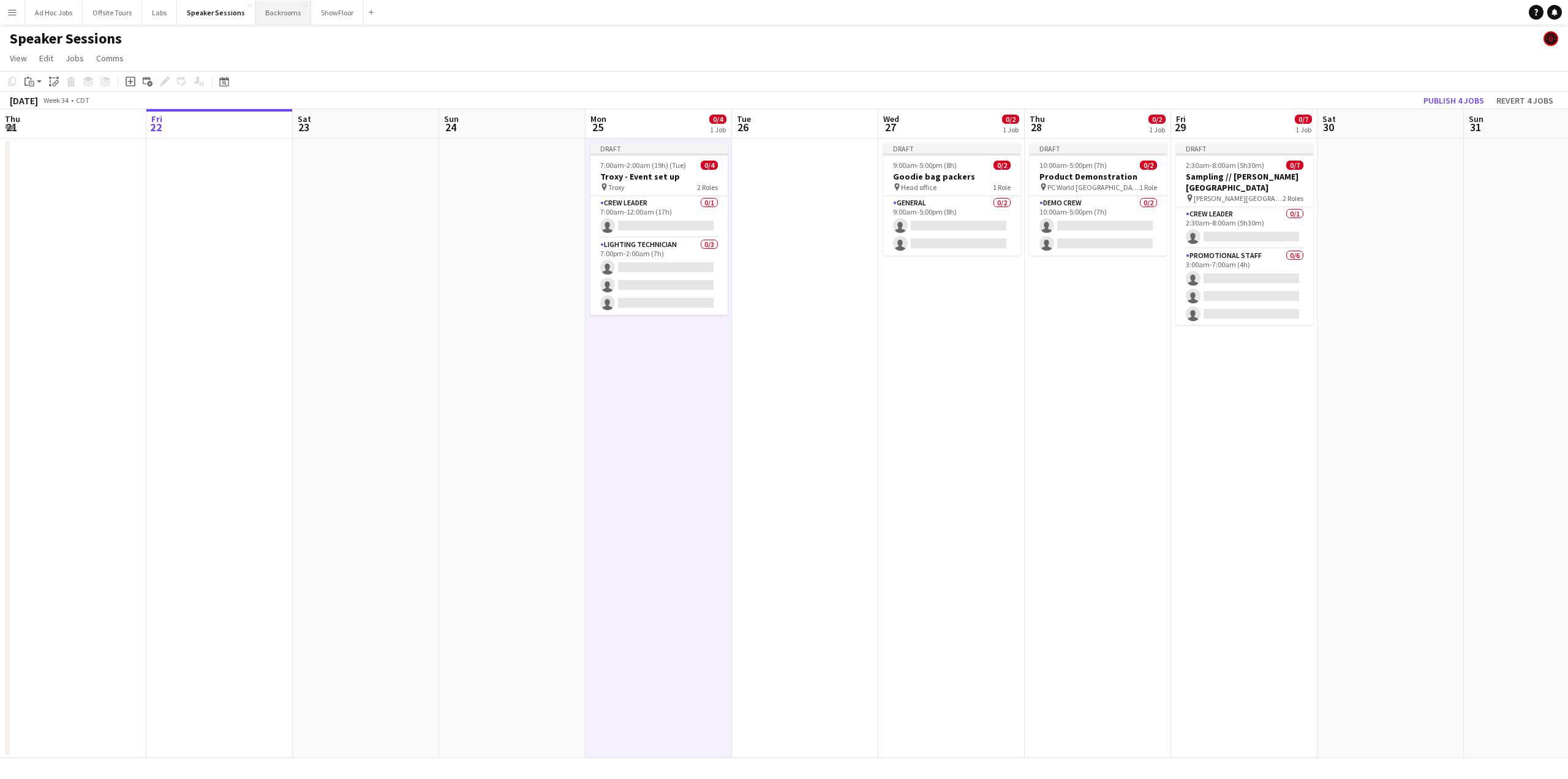
click at [258, 10] on button "Backrooms Close" at bounding box center [282, 13] width 56 height 24
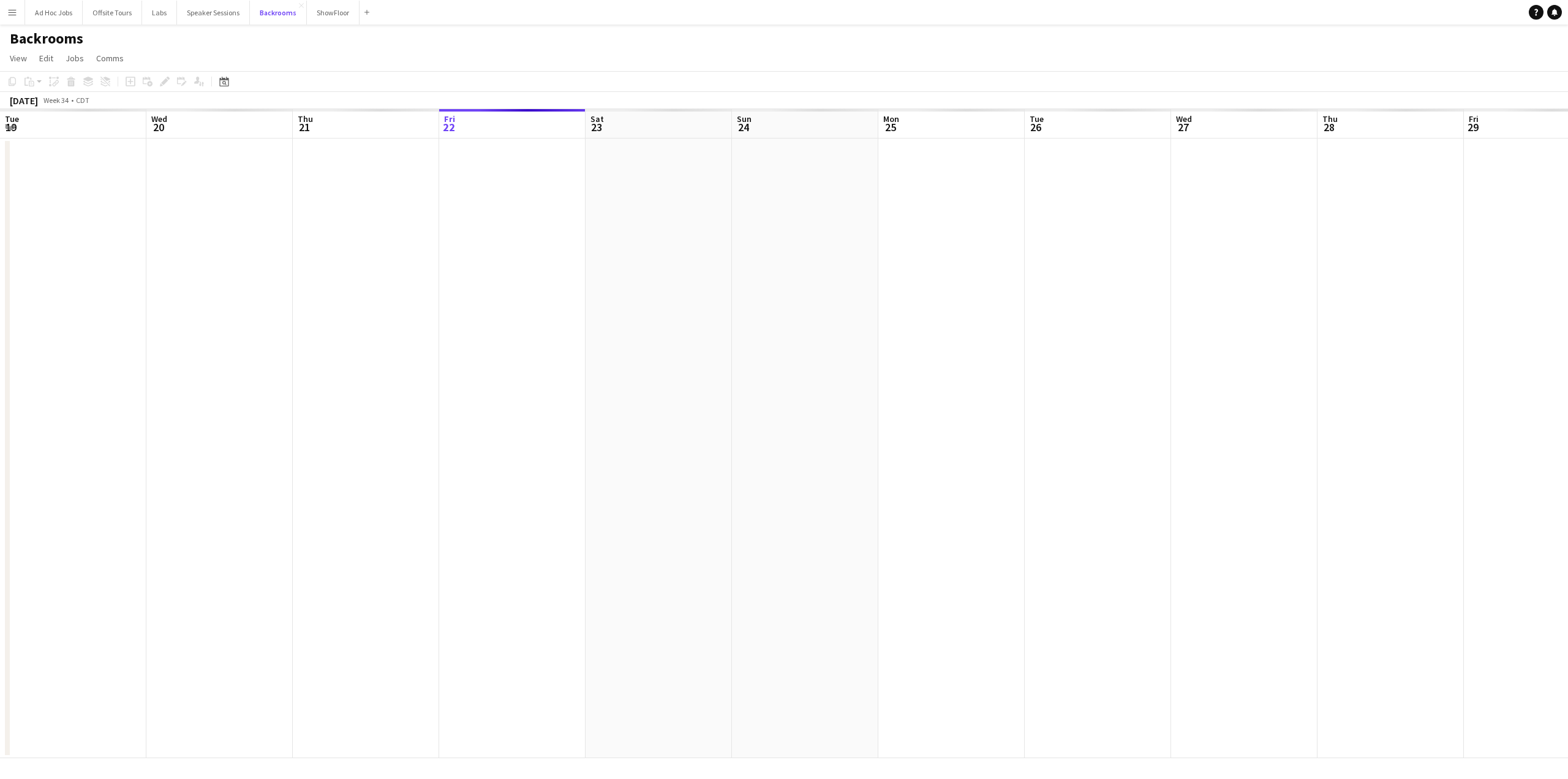
scroll to position [0, 293]
click at [624, 156] on app-date-cell at bounding box center [658, 448] width 146 height 619
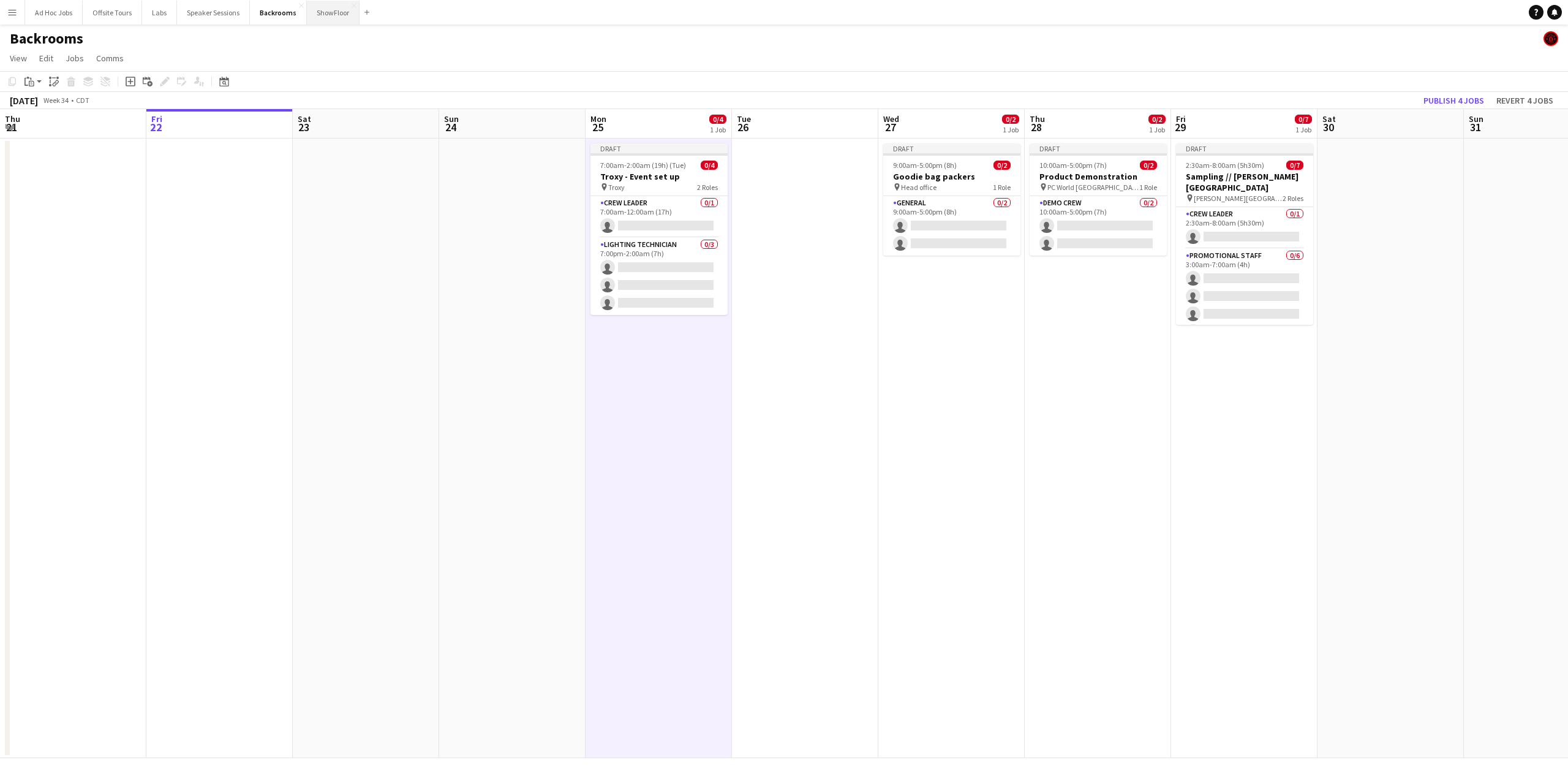
click at [340, 20] on button "ShowFloor Close" at bounding box center [333, 13] width 52 height 24
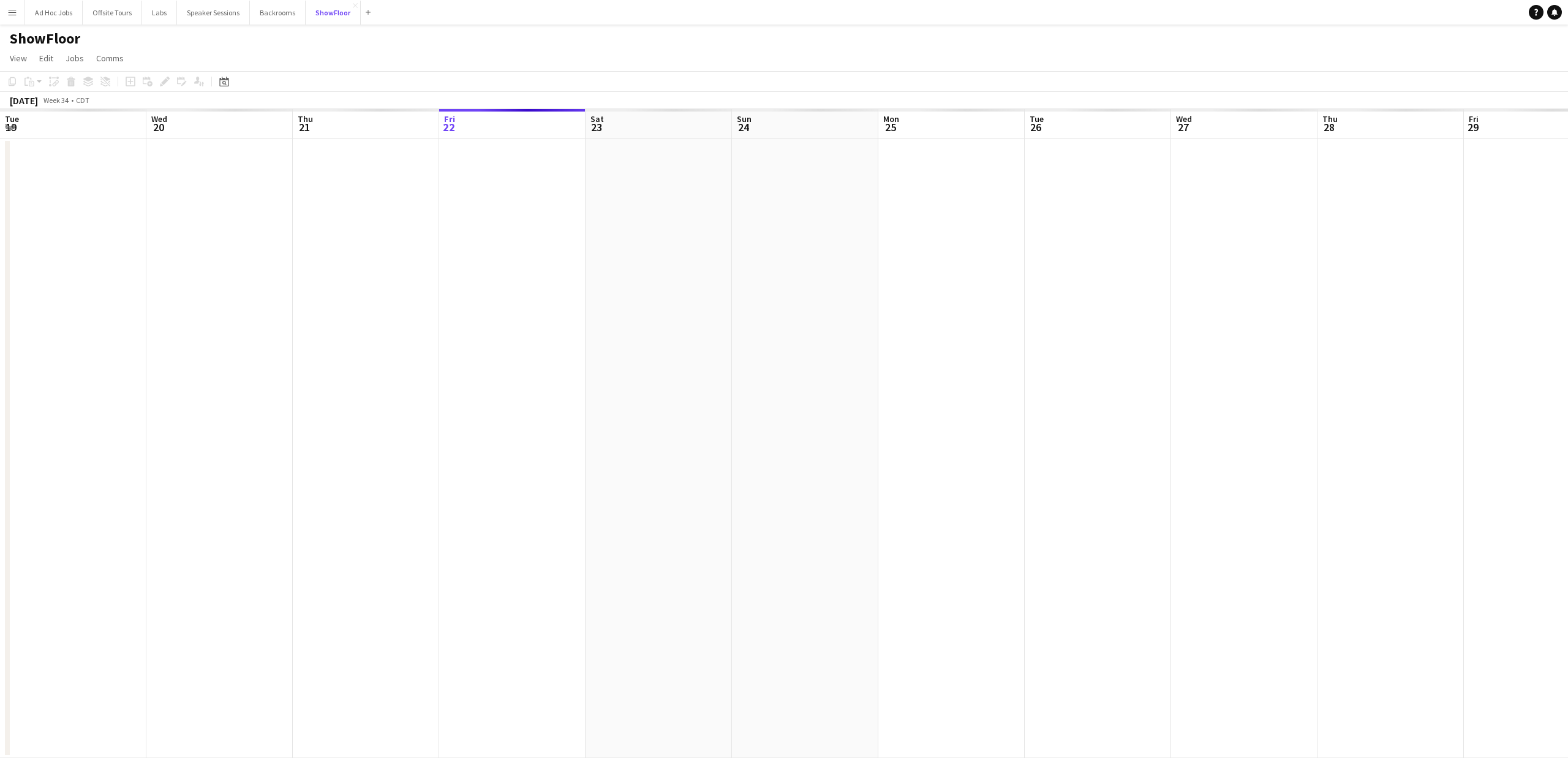
scroll to position [0, 293]
click at [656, 169] on app-date-cell at bounding box center [658, 448] width 146 height 619
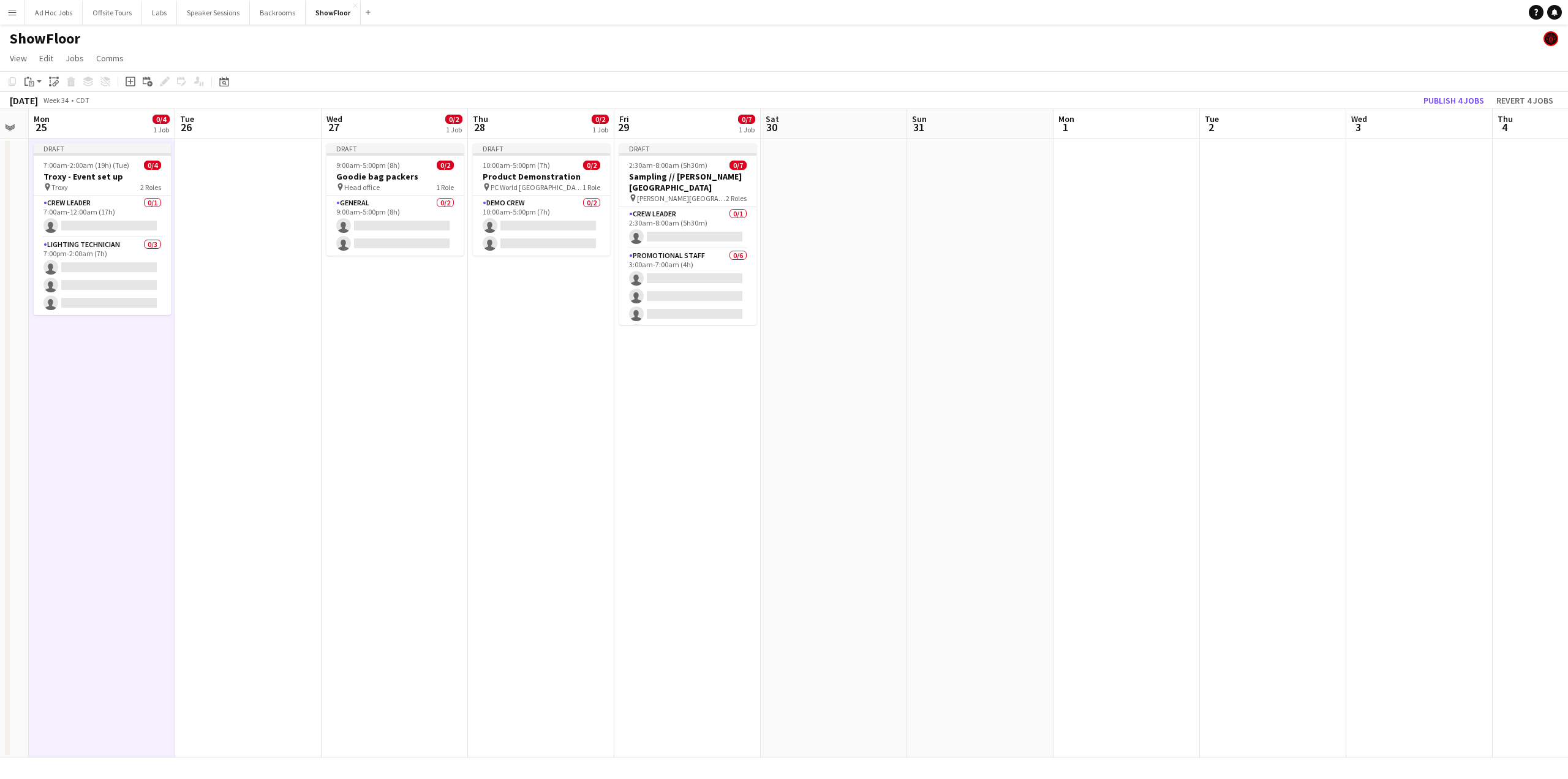
scroll to position [0, 411]
drag, startPoint x: 843, startPoint y: 374, endPoint x: 286, endPoint y: 361, distance: 557.2
click at [286, 361] on app-calendar-viewport "Fri 22 Sat 23 Sun 24 Mon 25 0/4 1 Job Tue 26 Wed 27 0/2 1 Job Thu 28 0/2 1 Job …" at bounding box center [784, 433] width 1568 height 649
click at [1088, 165] on app-date-cell at bounding box center [1126, 448] width 146 height 619
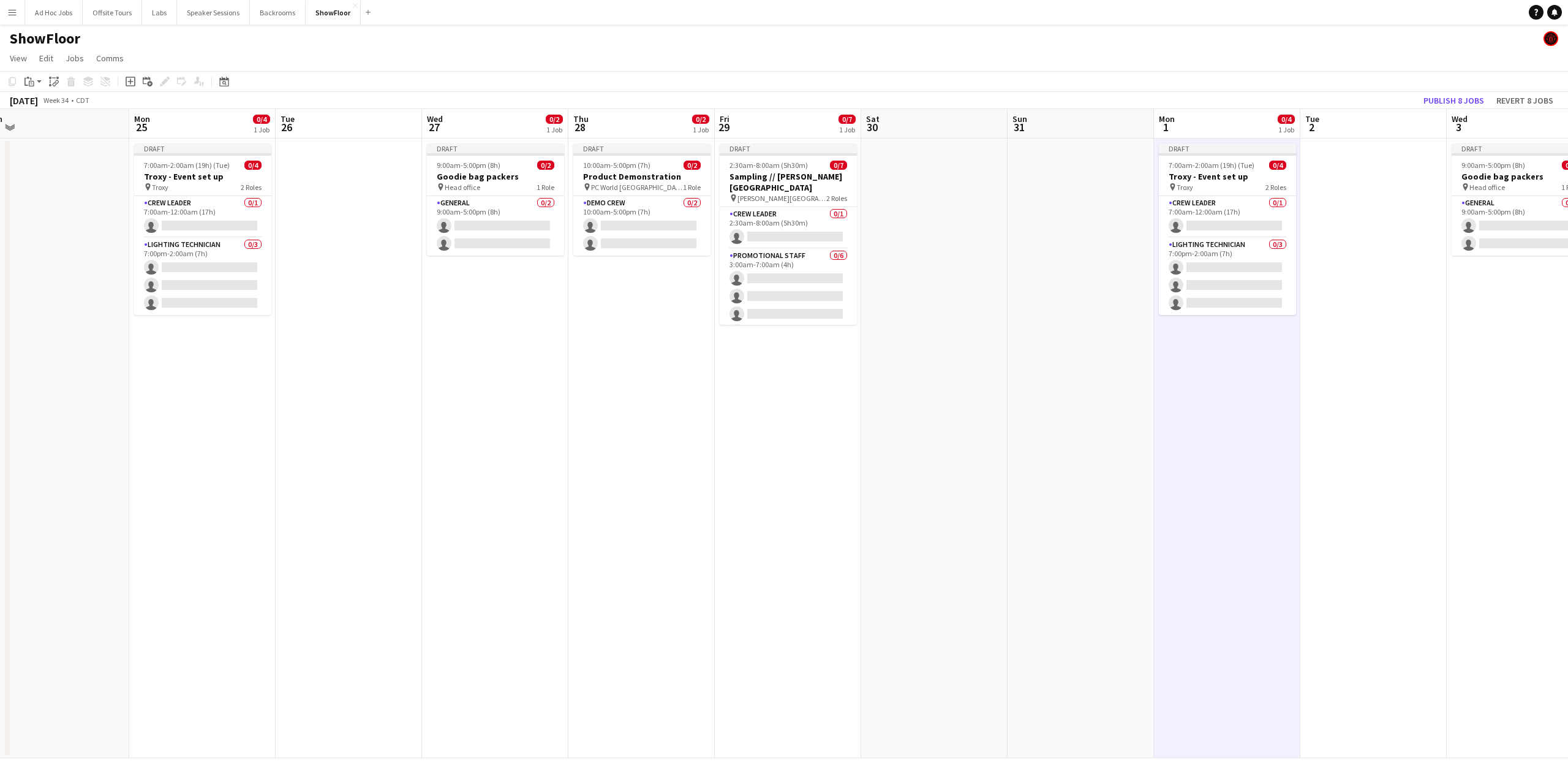
scroll to position [0, 300]
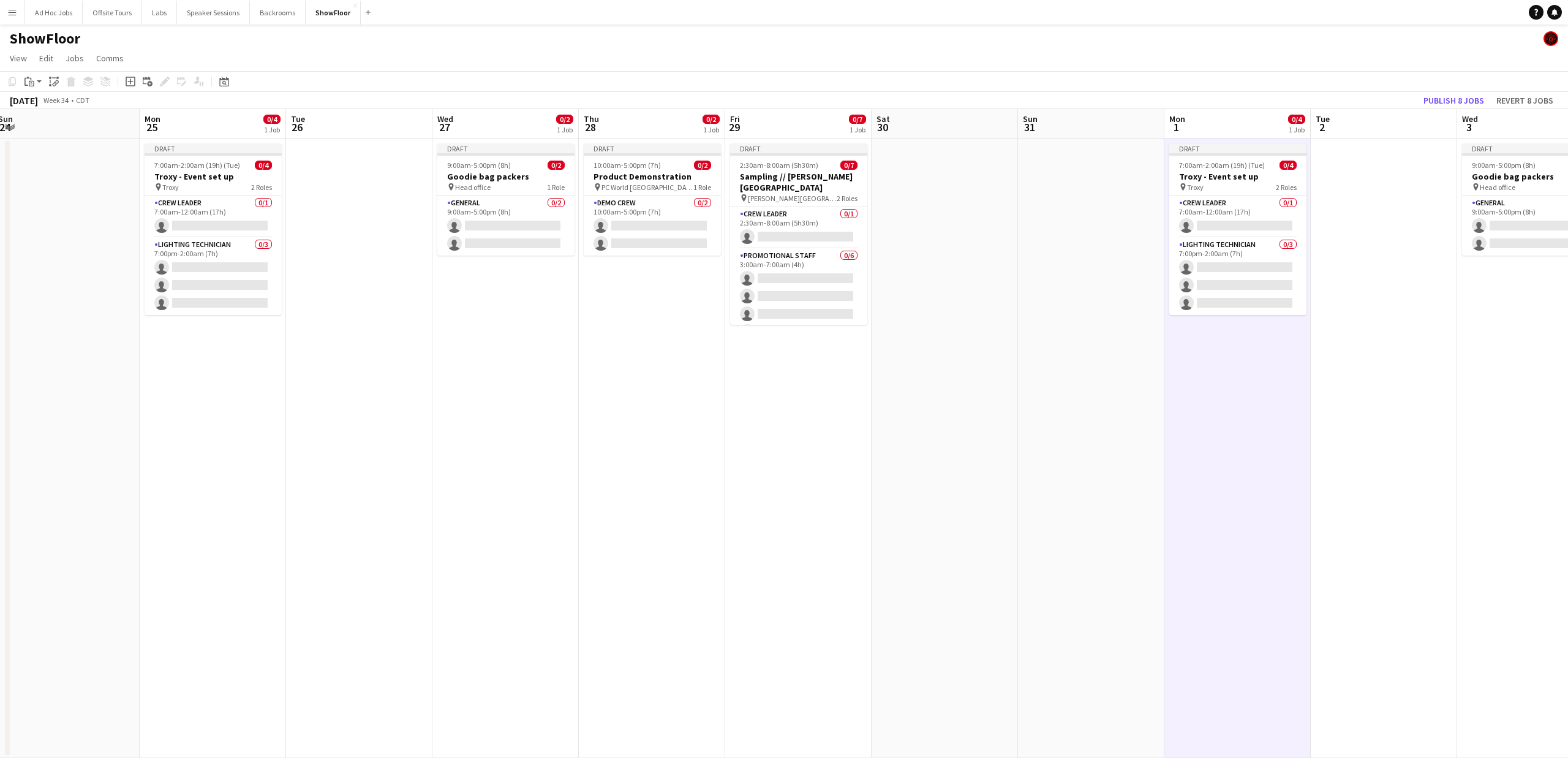
drag, startPoint x: 371, startPoint y: 449, endPoint x: 483, endPoint y: 437, distance: 112.6
click at [483, 437] on app-calendar-viewport "Fri 22 Sat 23 Sun 24 Mon 25 0/4 1 Job Tue 26 Wed 27 0/2 1 Job Thu 28 0/2 1 Job …" at bounding box center [784, 433] width 1568 height 649
click at [275, 18] on button "Backrooms Close" at bounding box center [277, 13] width 56 height 24
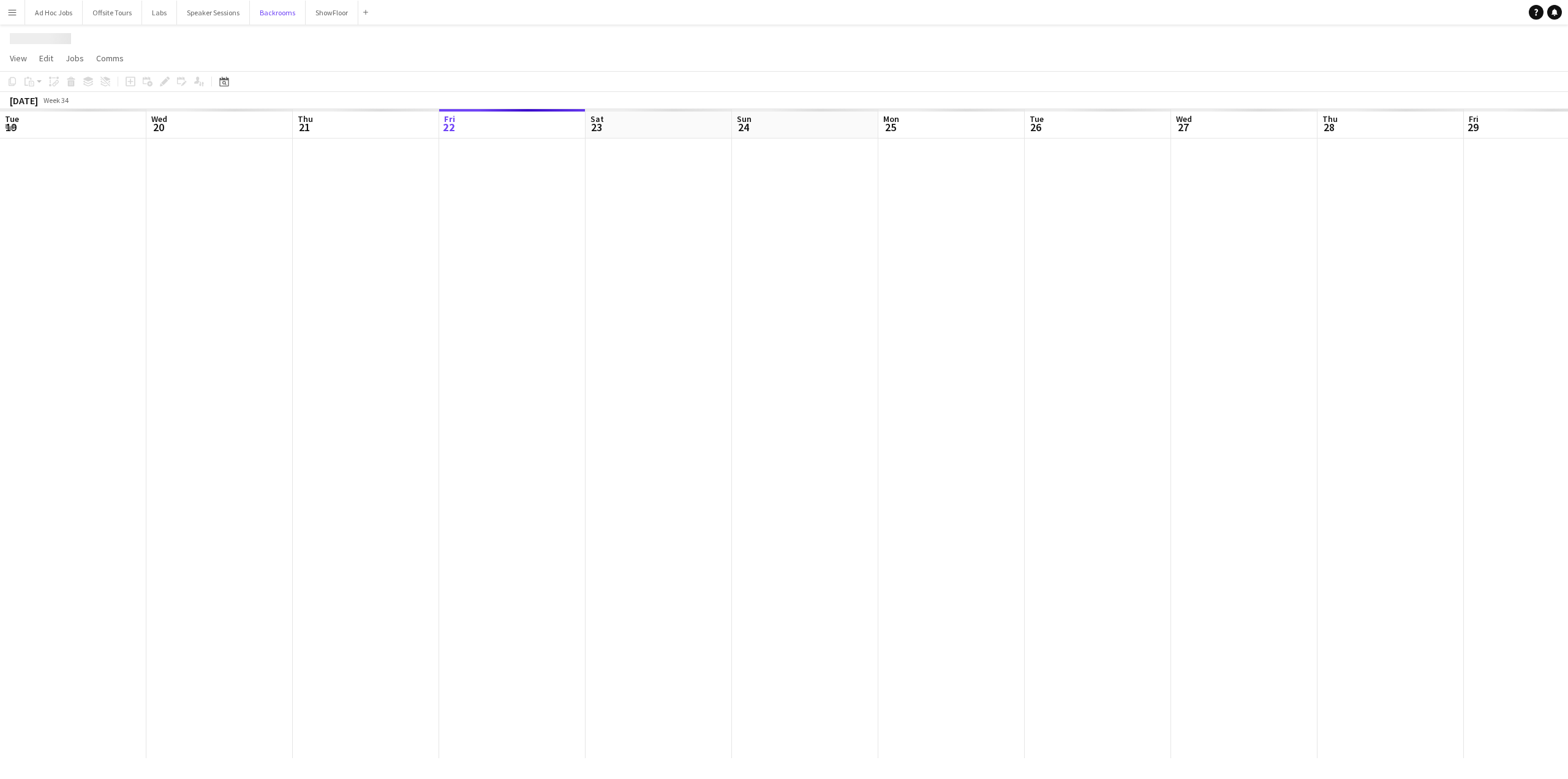
scroll to position [0, 293]
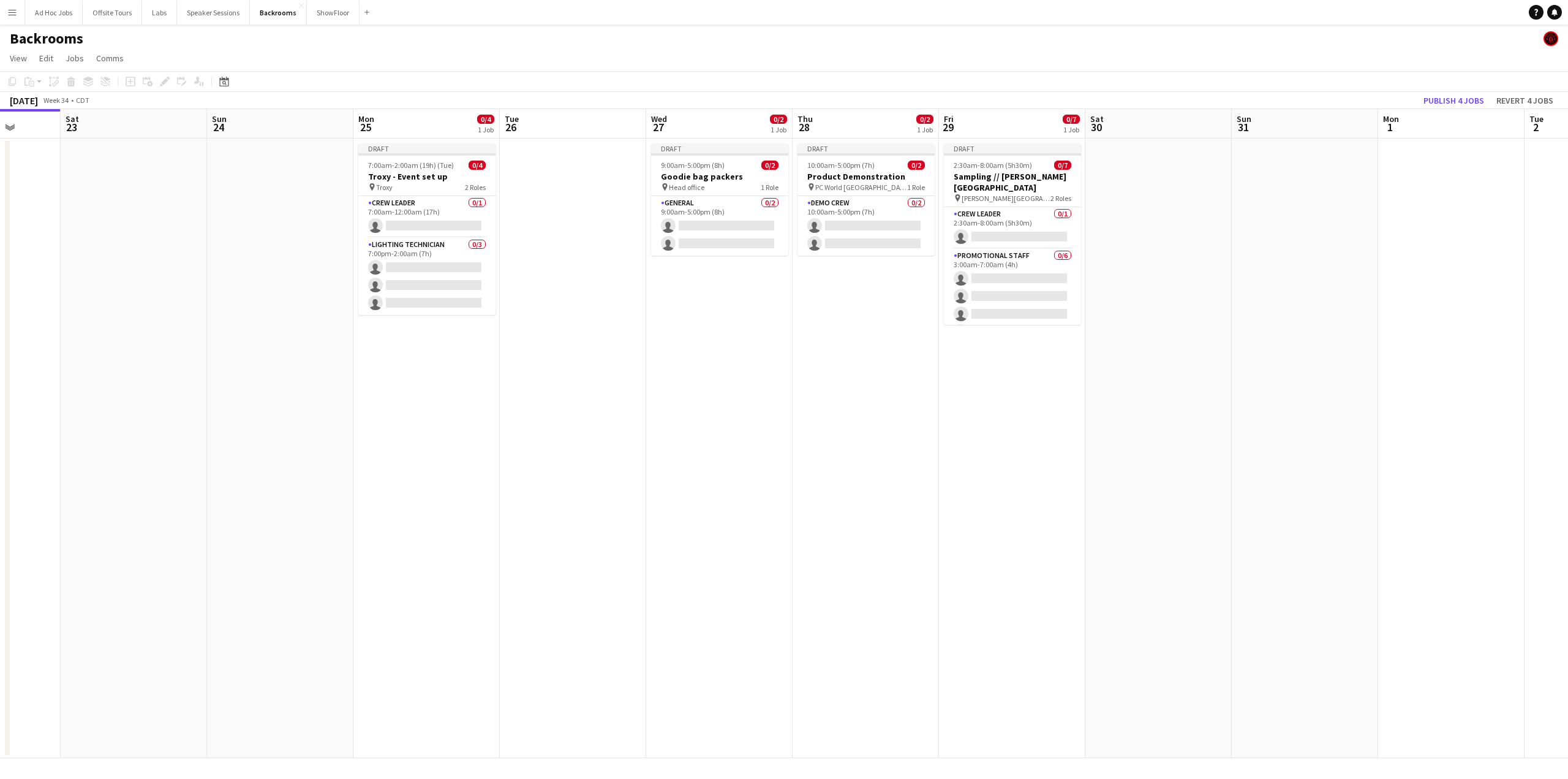
drag, startPoint x: 626, startPoint y: 352, endPoint x: 243, endPoint y: 364, distance: 383.2
click at [243, 364] on app-calendar-viewport "Tue 19 Wed 20 Thu 21 Fri 22 Sat 23 Sun 24 Mon 25 0/4 1 Job Tue 26 Wed 27 0/2 1 …" at bounding box center [784, 433] width 1568 height 649
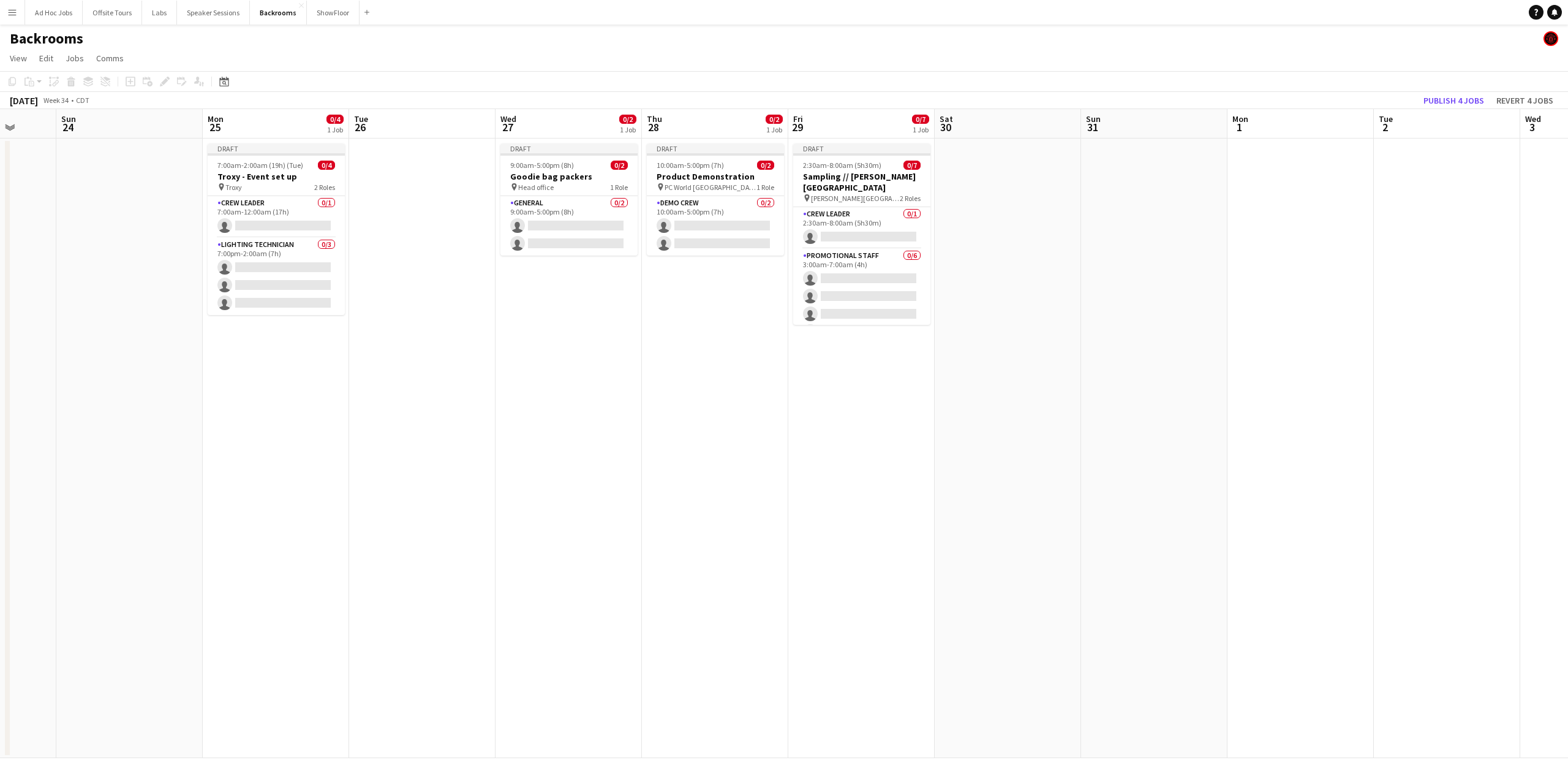
click at [1119, 176] on app-date-cell at bounding box center [1300, 448] width 146 height 619
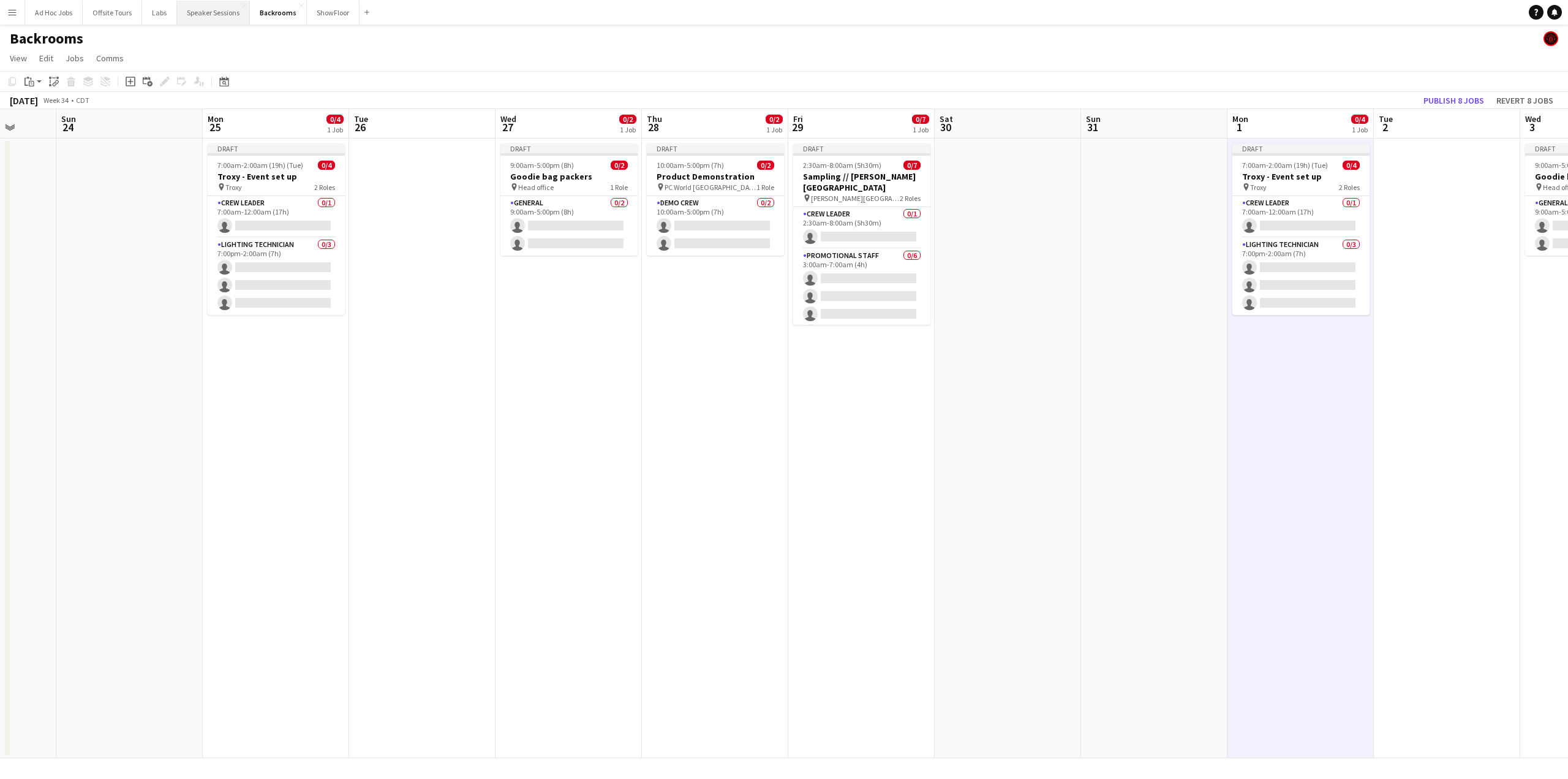
click at [207, 13] on button "Speaker Sessions Close" at bounding box center [213, 13] width 73 height 24
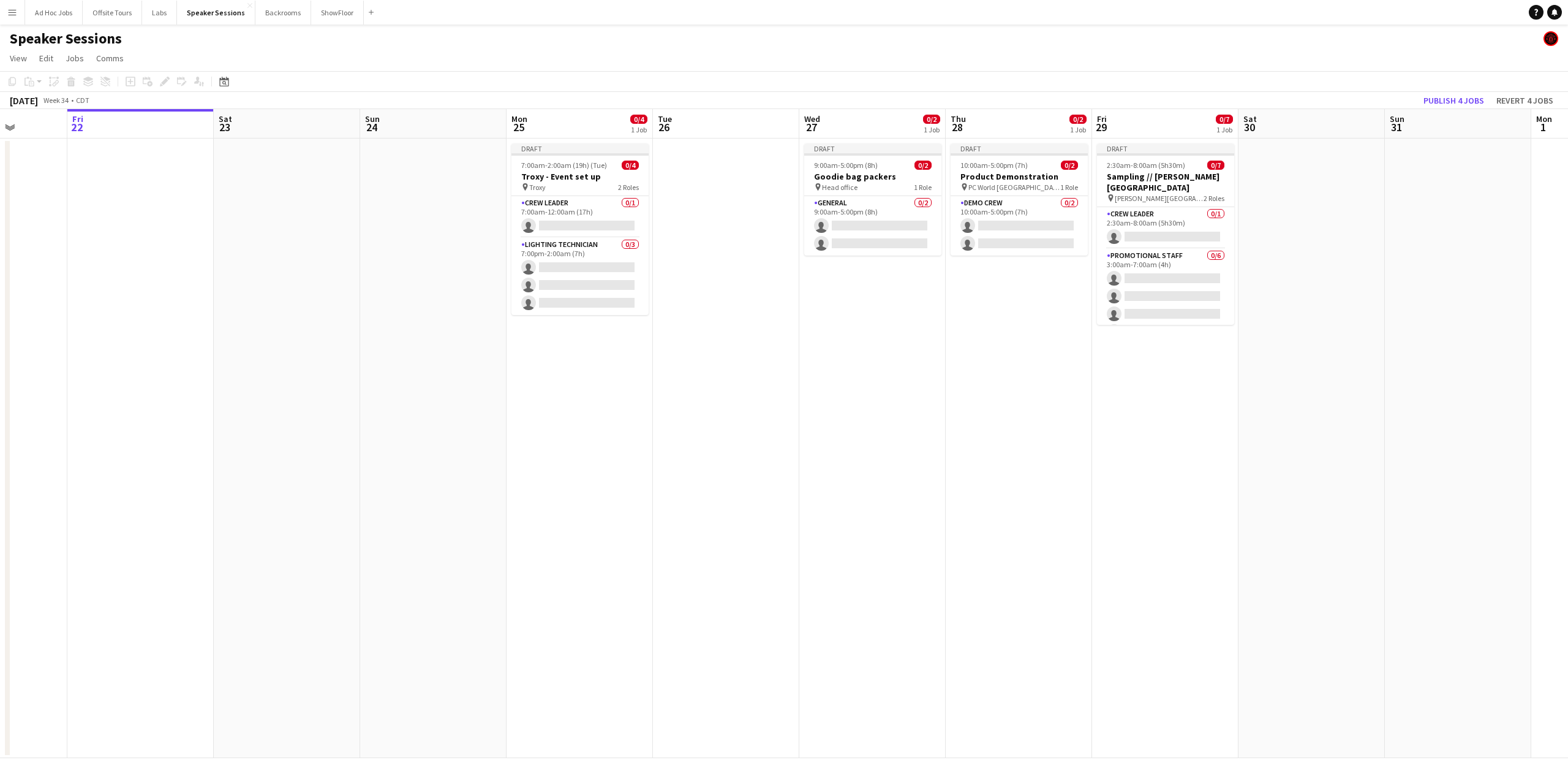
scroll to position [0, 538]
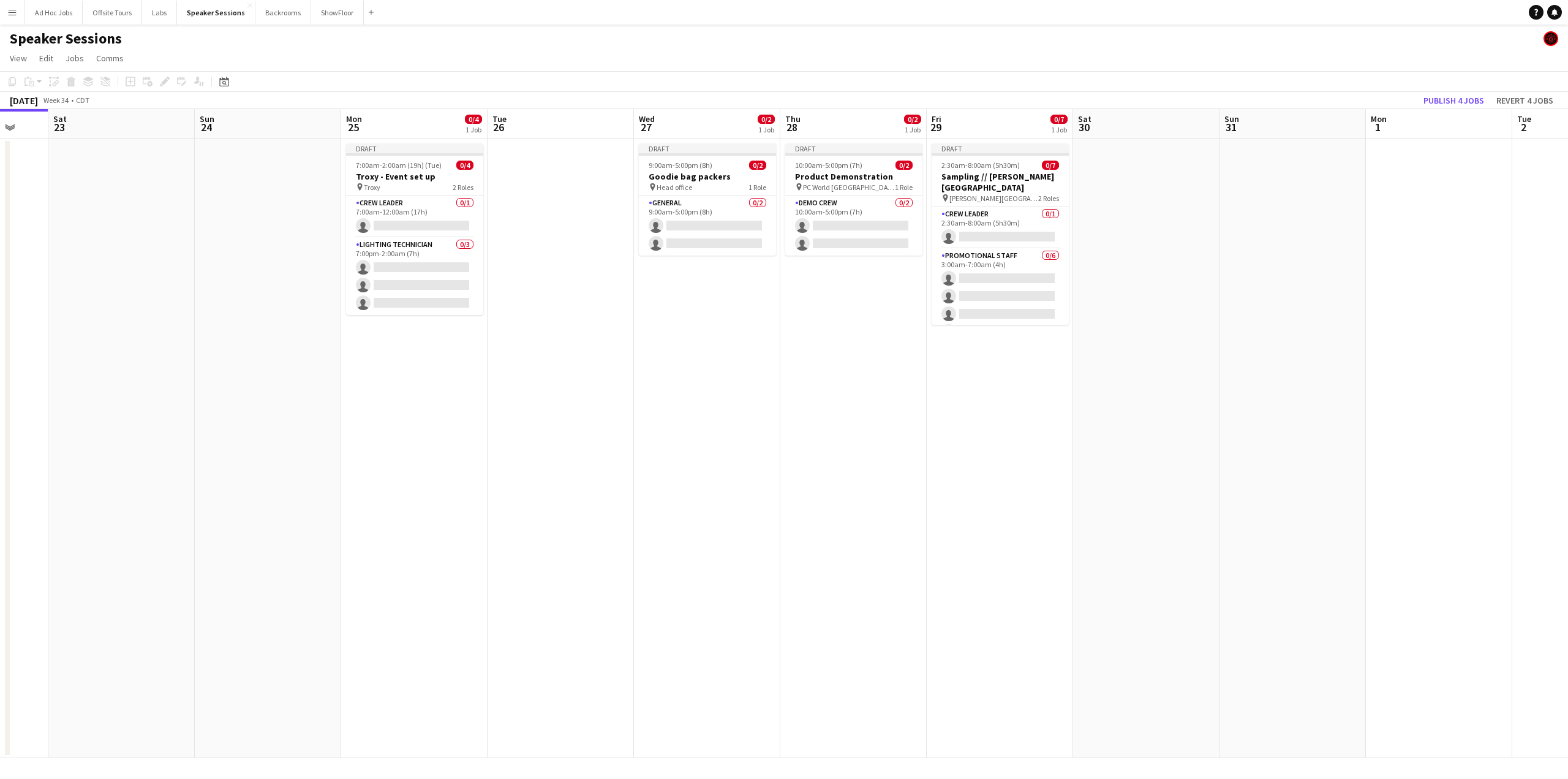
drag, startPoint x: 699, startPoint y: 348, endPoint x: 162, endPoint y: 324, distance: 537.5
click at [162, 324] on app-calendar-viewport "Tue 19 Wed 20 Thu 21 Fri 22 Sat 23 Sun 24 Mon 25 0/4 1 Job Tue 26 Wed 27 0/2 1 …" at bounding box center [784, 433] width 1568 height 649
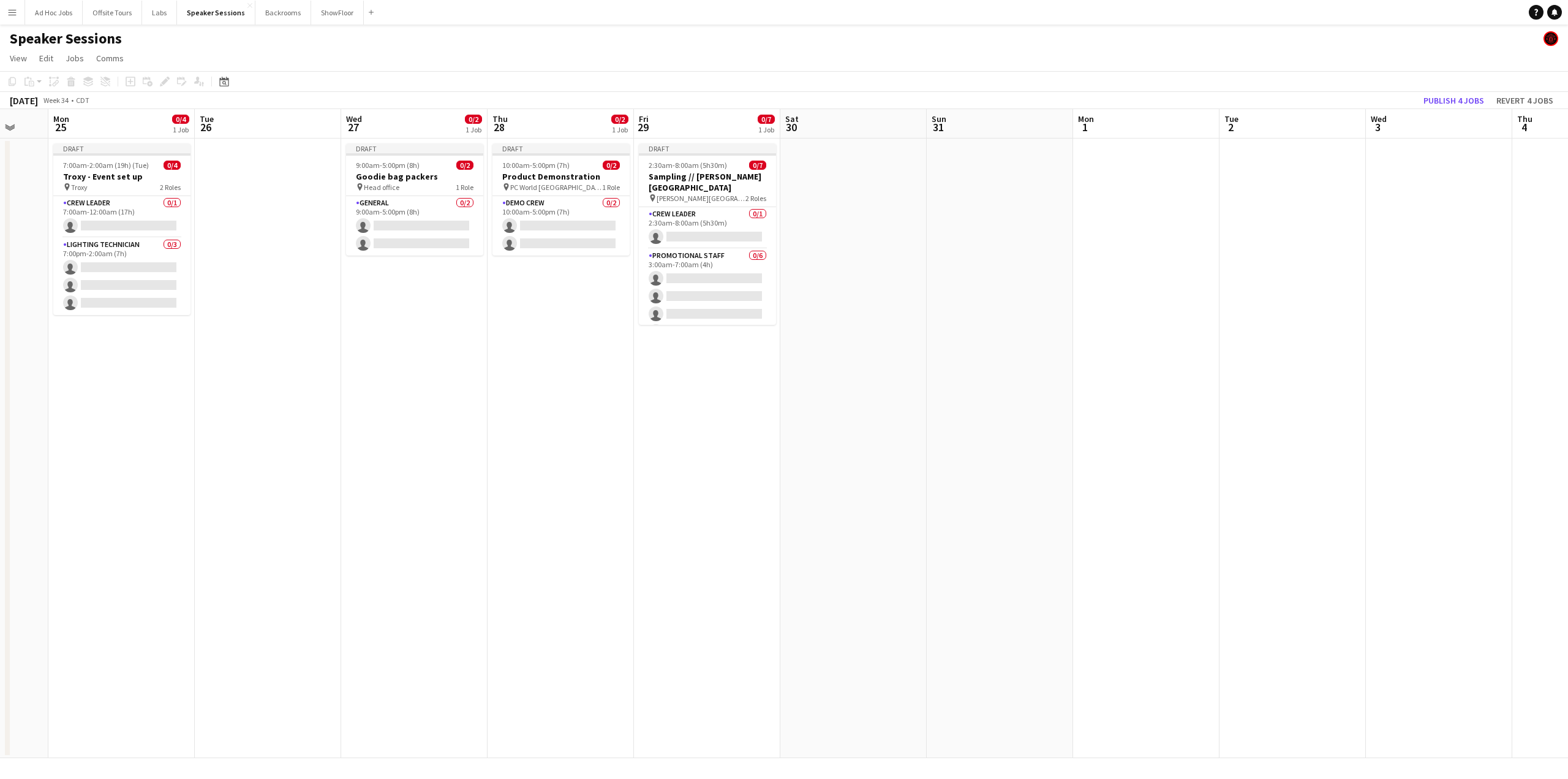
click at [1111, 164] on app-date-cell at bounding box center [1145, 448] width 146 height 619
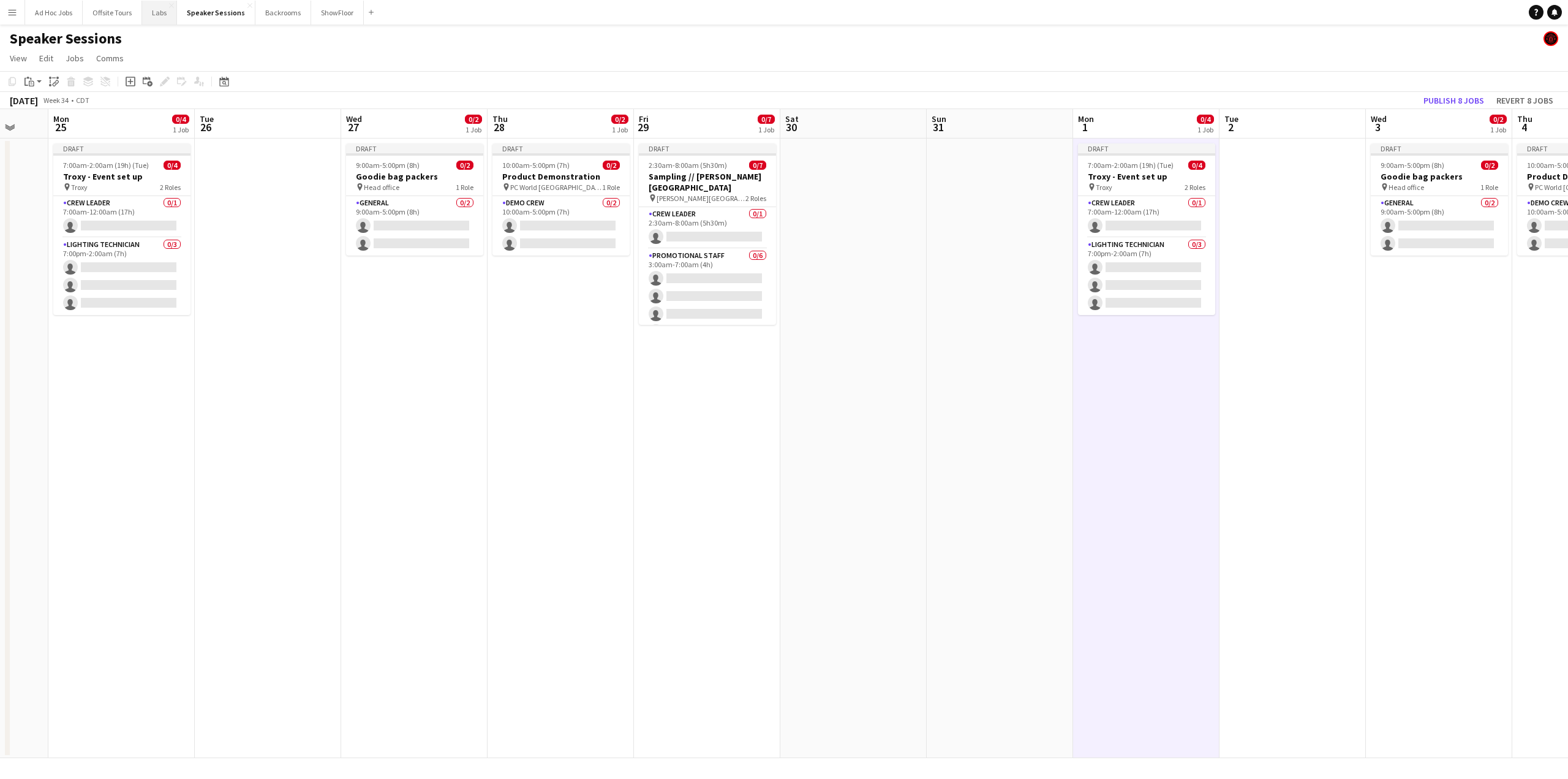
click at [158, 13] on button "Labs Close" at bounding box center [160, 13] width 35 height 24
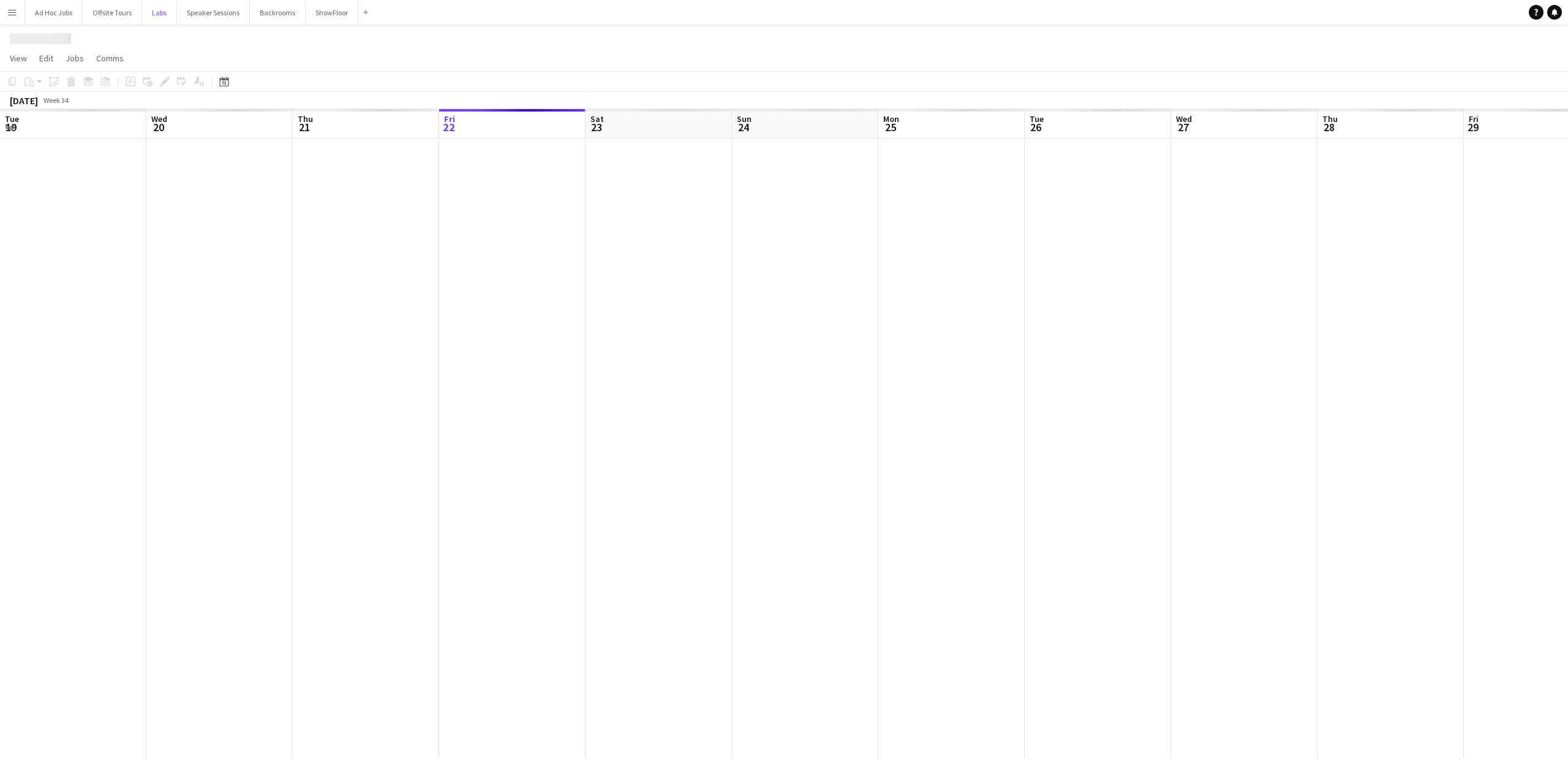
scroll to position [0, 293]
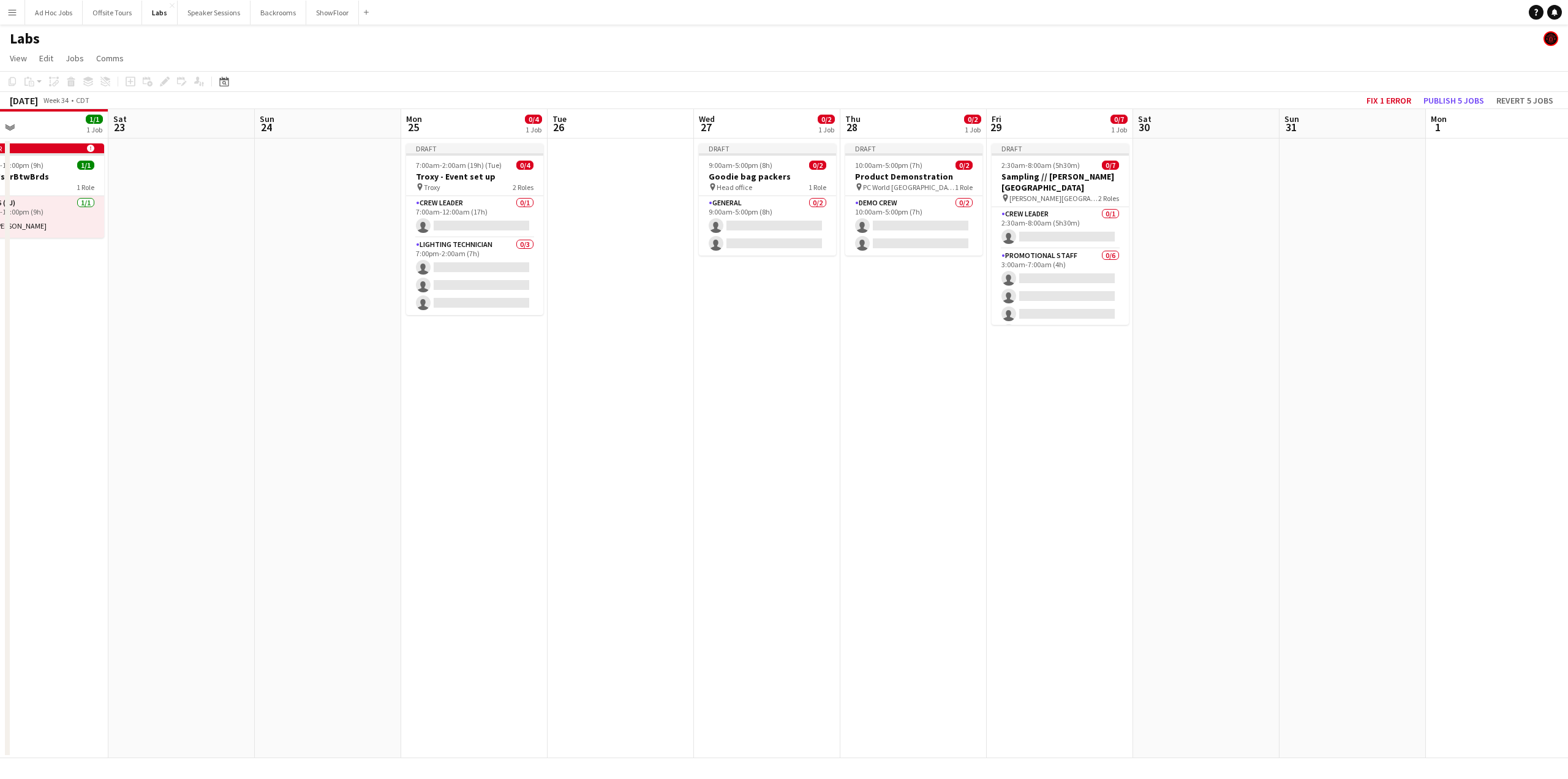
drag, startPoint x: 534, startPoint y: 324, endPoint x: 164, endPoint y: 310, distance: 370.3
click at [186, 316] on app-calendar-viewport "Tue 19 Wed 20 Thu 21 Fri 22 1/1 1 Job Sat 23 Sun 24 Mon 25 0/4 1 Job Tue 26 Wed…" at bounding box center [784, 433] width 1568 height 649
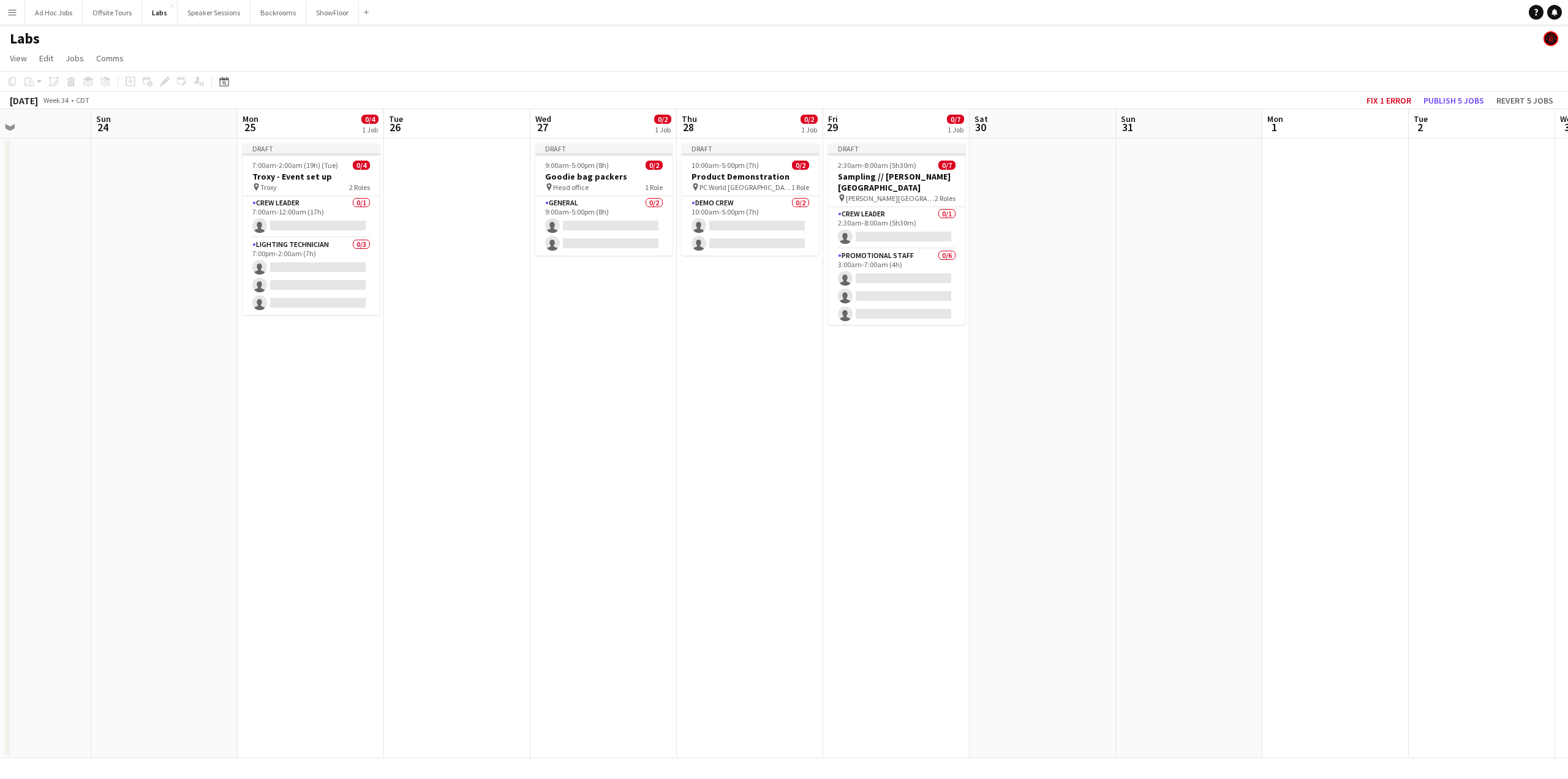
click at [1119, 167] on app-date-cell at bounding box center [1335, 448] width 146 height 619
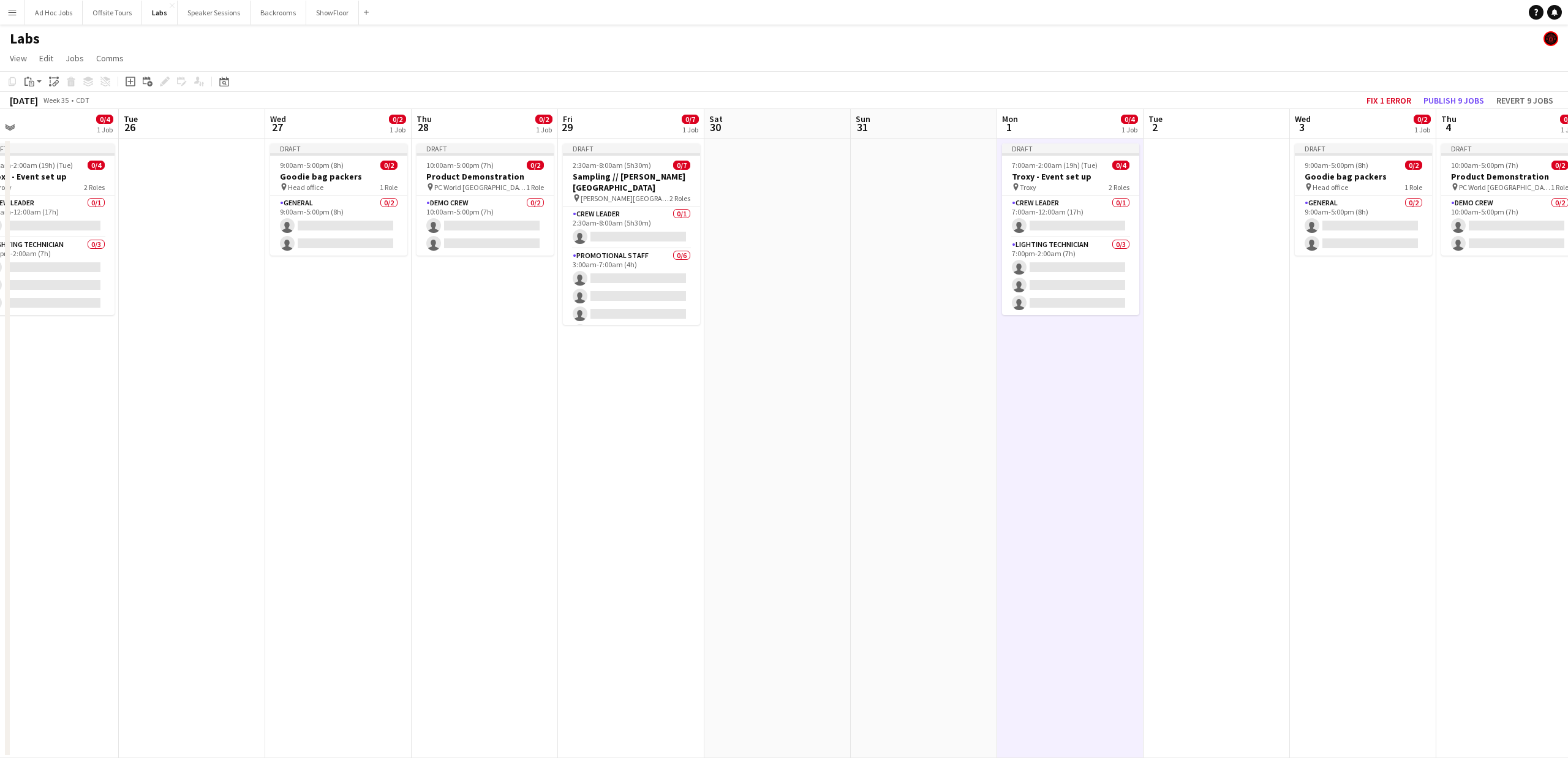
scroll to position [0, 459]
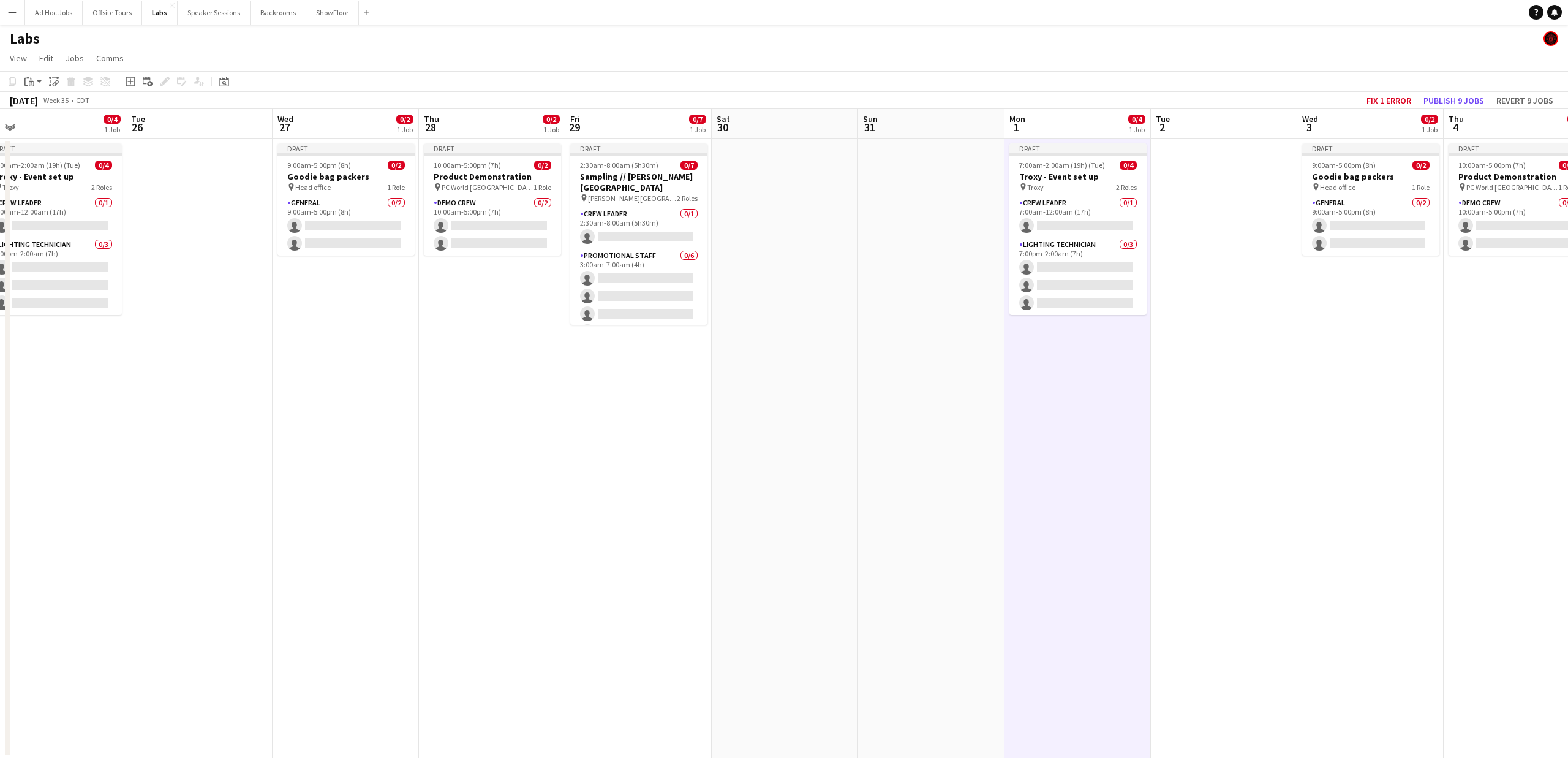
drag, startPoint x: 1174, startPoint y: 319, endPoint x: 916, endPoint y: 337, distance: 258.6
click at [916, 337] on app-calendar-viewport "Fri 22 1/1 1 Job Sat 23 Sun 24 Mon 25 0/4 1 Job Tue 26 Wed 27 0/2 1 Job Thu 28 …" at bounding box center [784, 433] width 1568 height 649
click at [115, 21] on button "Offsite Tours Close" at bounding box center [113, 13] width 59 height 24
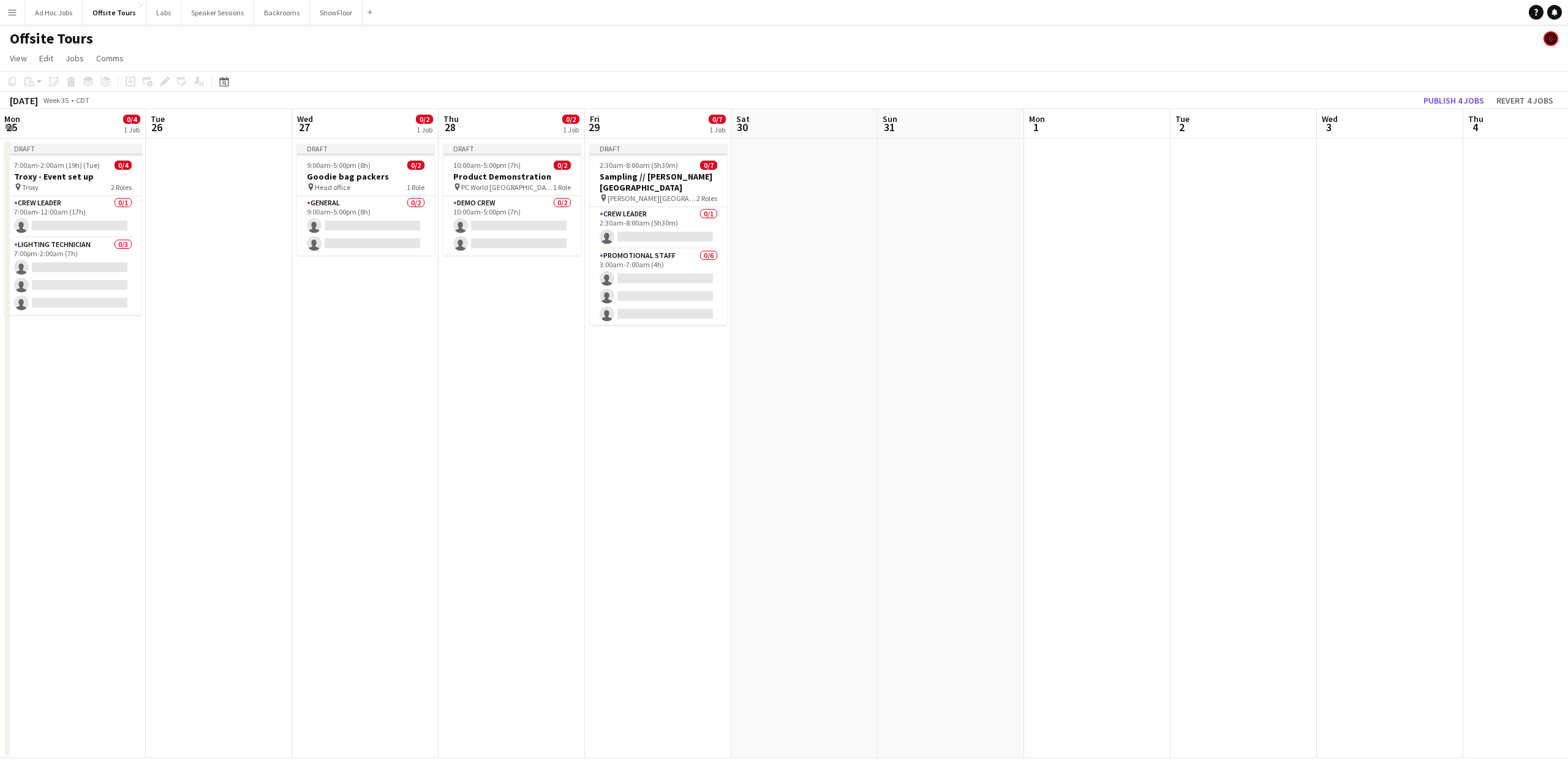
scroll to position [0, 340]
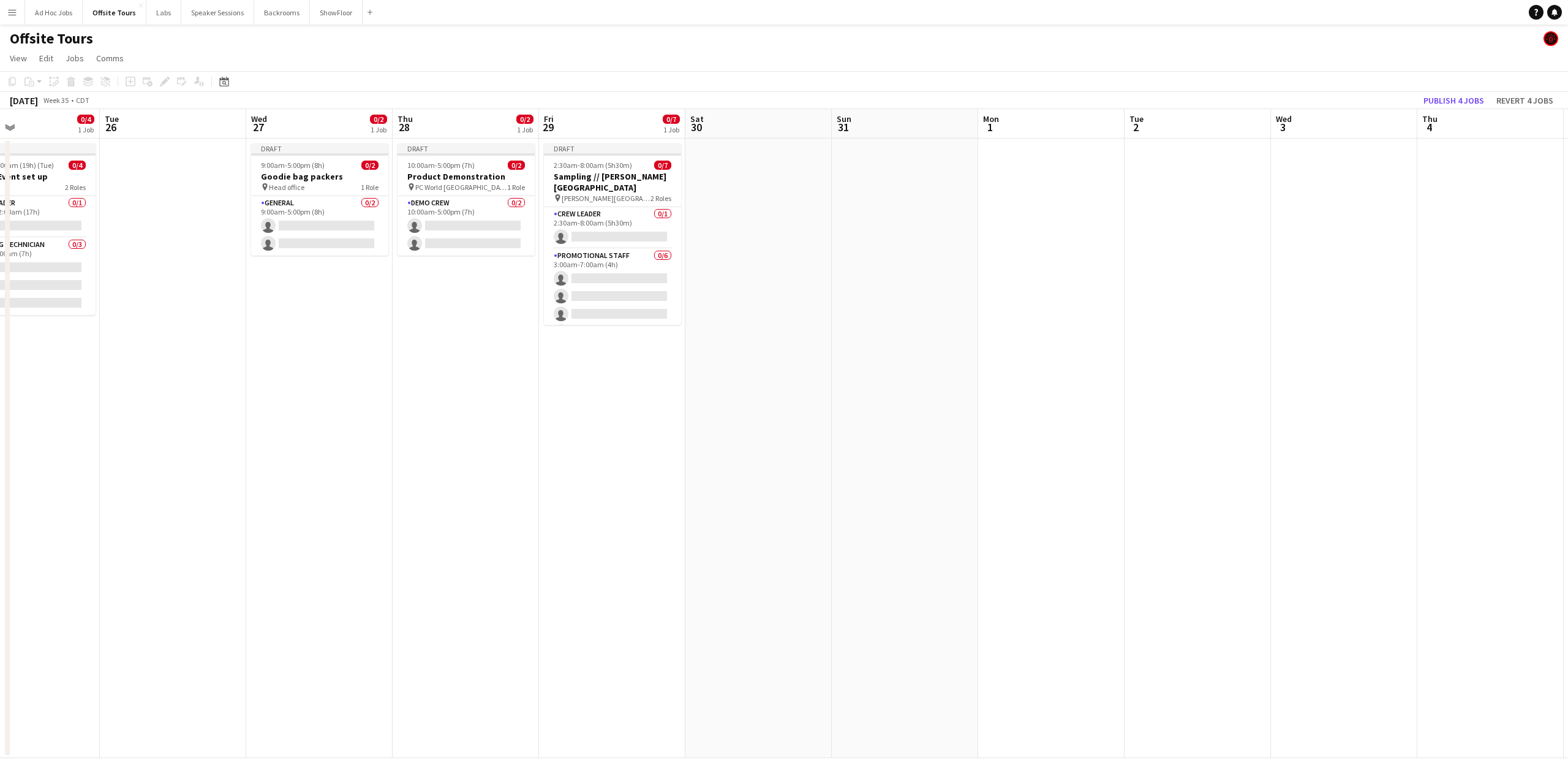
drag, startPoint x: 917, startPoint y: 380, endPoint x: 290, endPoint y: 366, distance: 627.2
click at [290, 366] on app-calendar-viewport "Sat 23 Sun 24 Mon 25 0/4 1 Job Tue 26 Wed 27 0/2 1 Job Thu 28 0/2 1 Job Fri 29 …" at bounding box center [784, 433] width 1568 height 649
click at [1027, 168] on app-date-cell at bounding box center [1051, 448] width 146 height 619
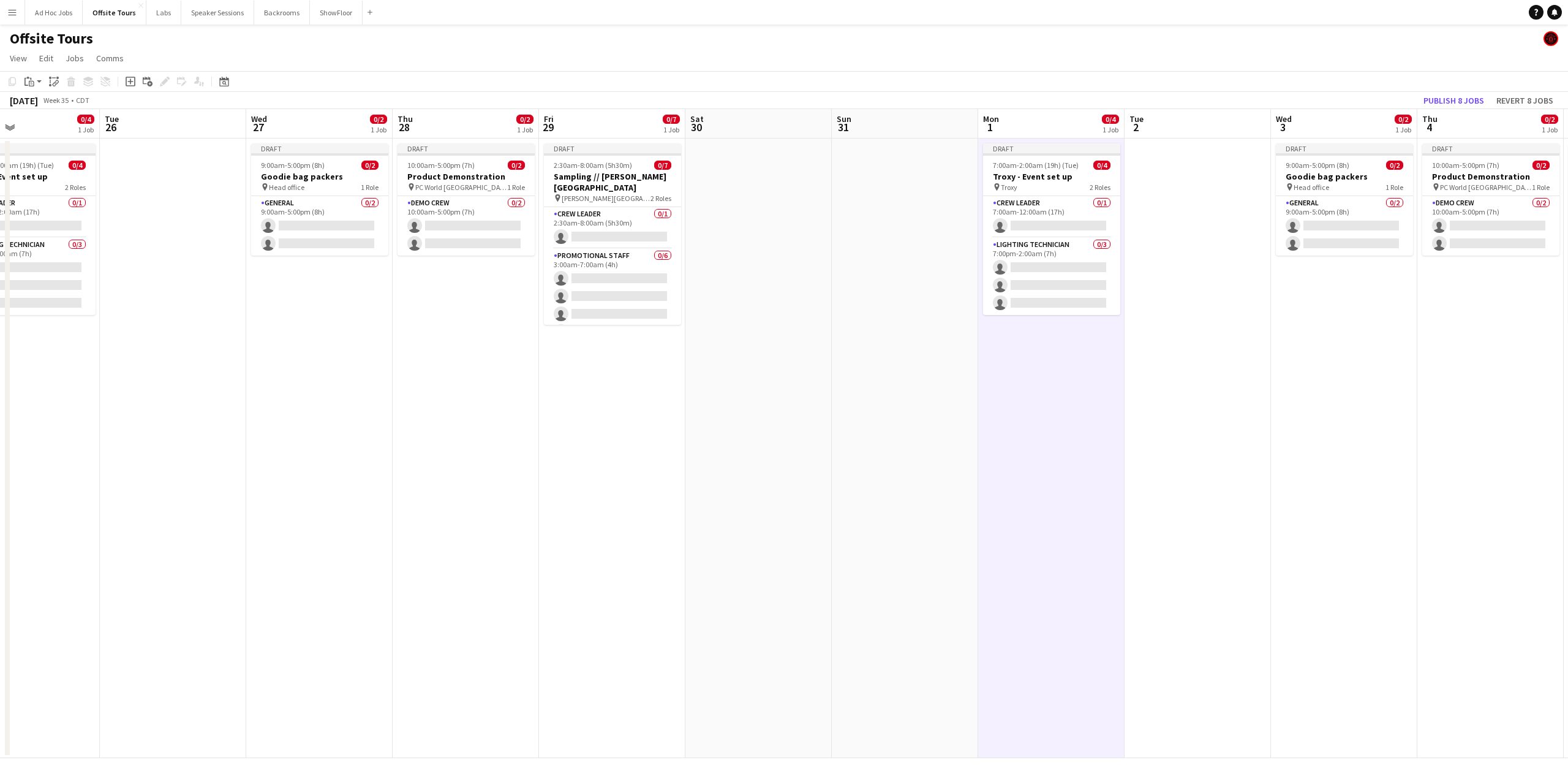
click at [416, 518] on app-date-cell "Draft 10:00am-5:00pm (7h) 0/2 Product Demonstration pin PC World Southampton 1 …" at bounding box center [466, 448] width 146 height 619
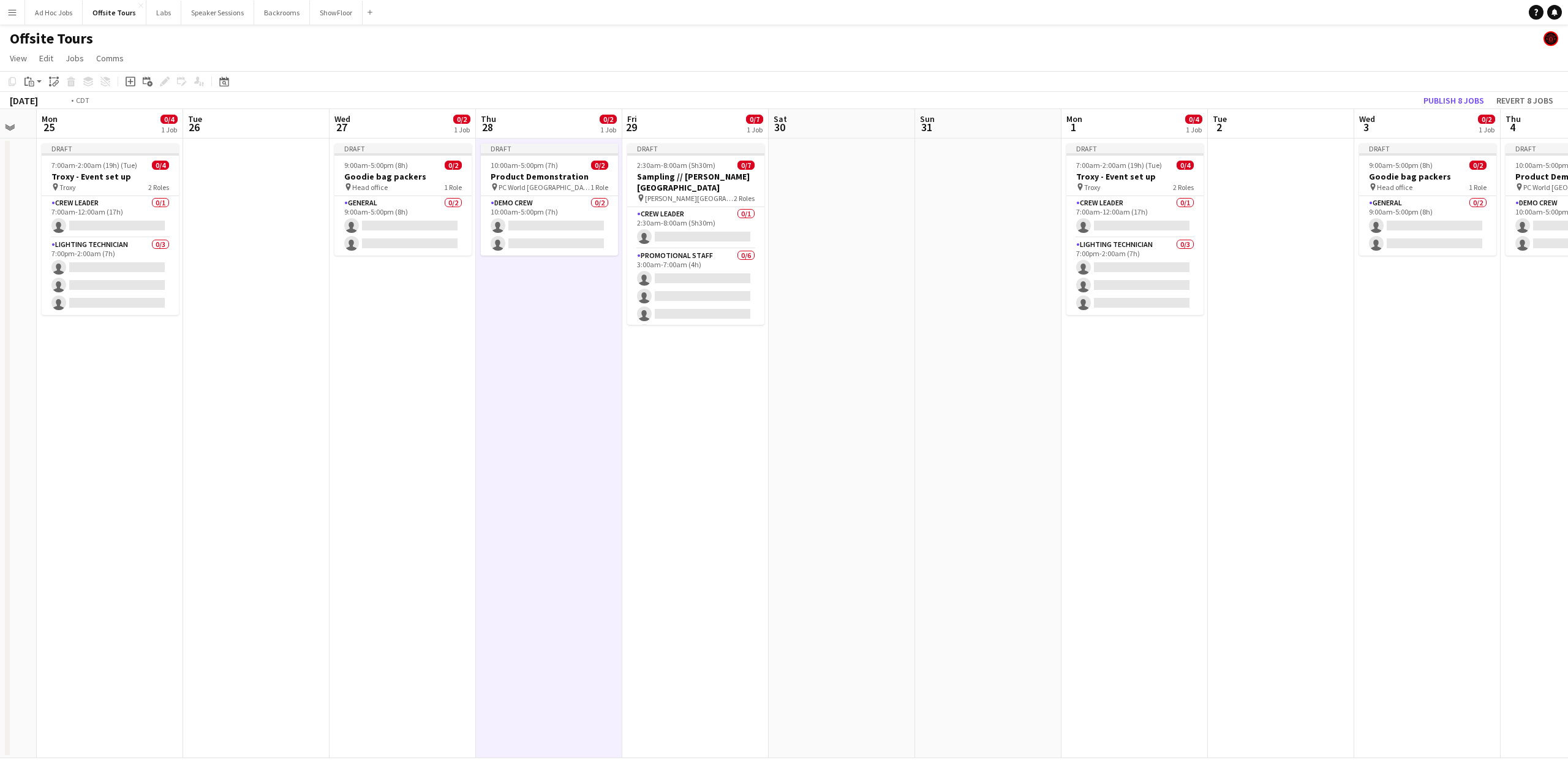
drag, startPoint x: 246, startPoint y: 432, endPoint x: 517, endPoint y: 390, distance: 274.2
click at [517, 390] on app-calendar-viewport "Sat 23 Sun 24 Mon 25 0/4 1 Job Tue 26 Wed 27 0/2 1 Job Thu 28 0/2 1 Job Fri 29 …" at bounding box center [784, 433] width 1568 height 649
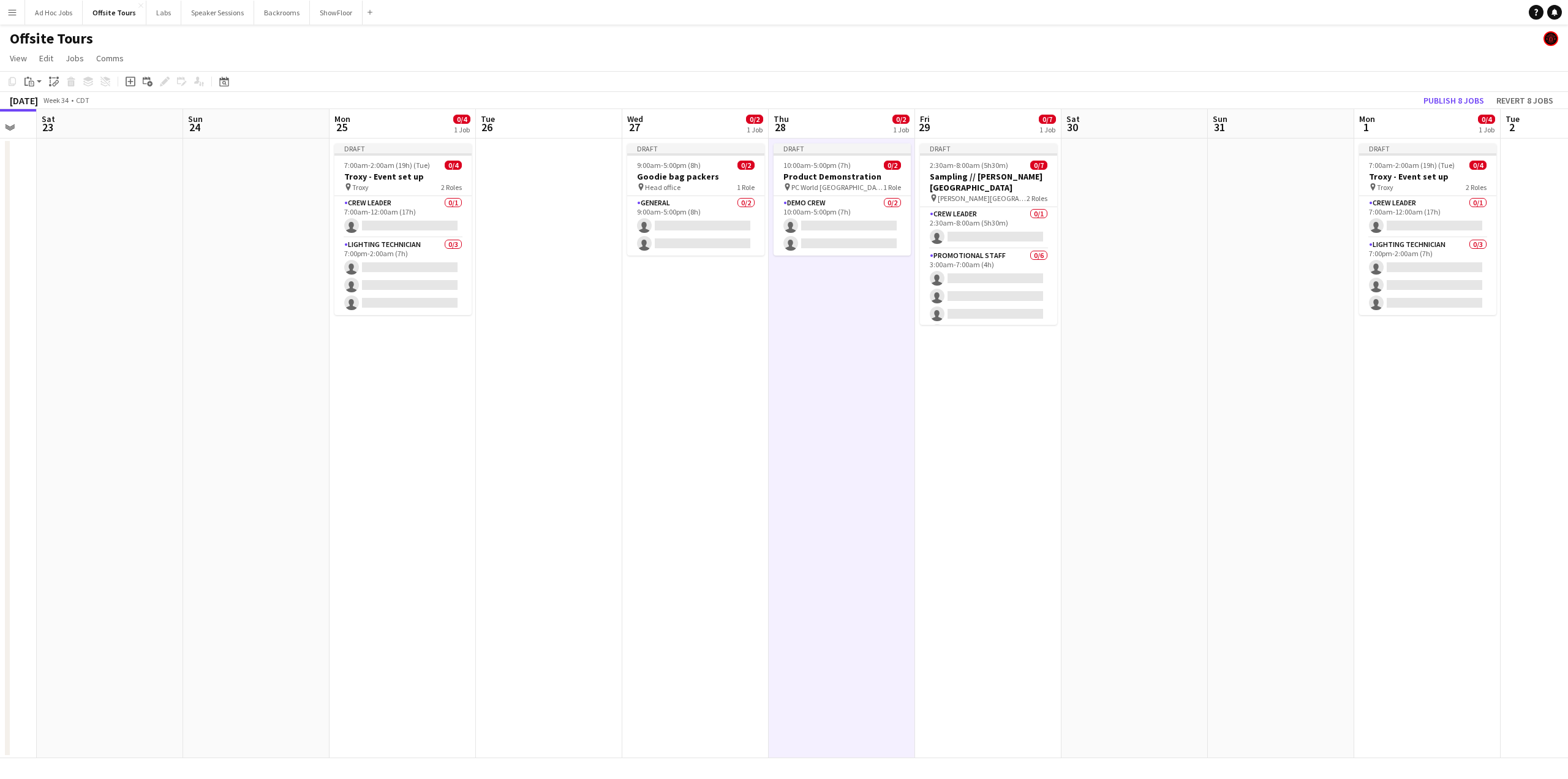
scroll to position [0, 361]
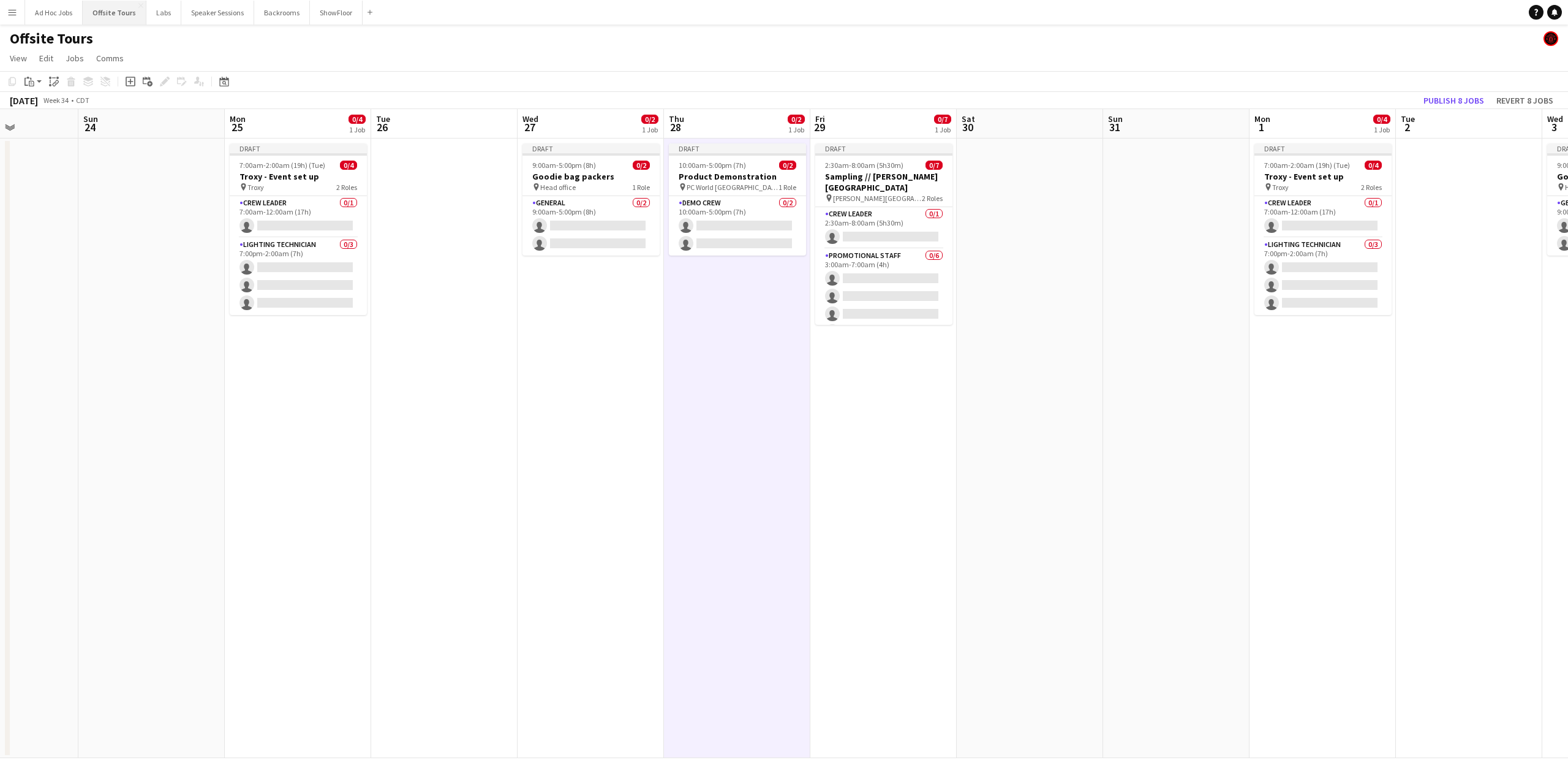
click at [106, 10] on button "Offsite Tours Close" at bounding box center [114, 13] width 63 height 24
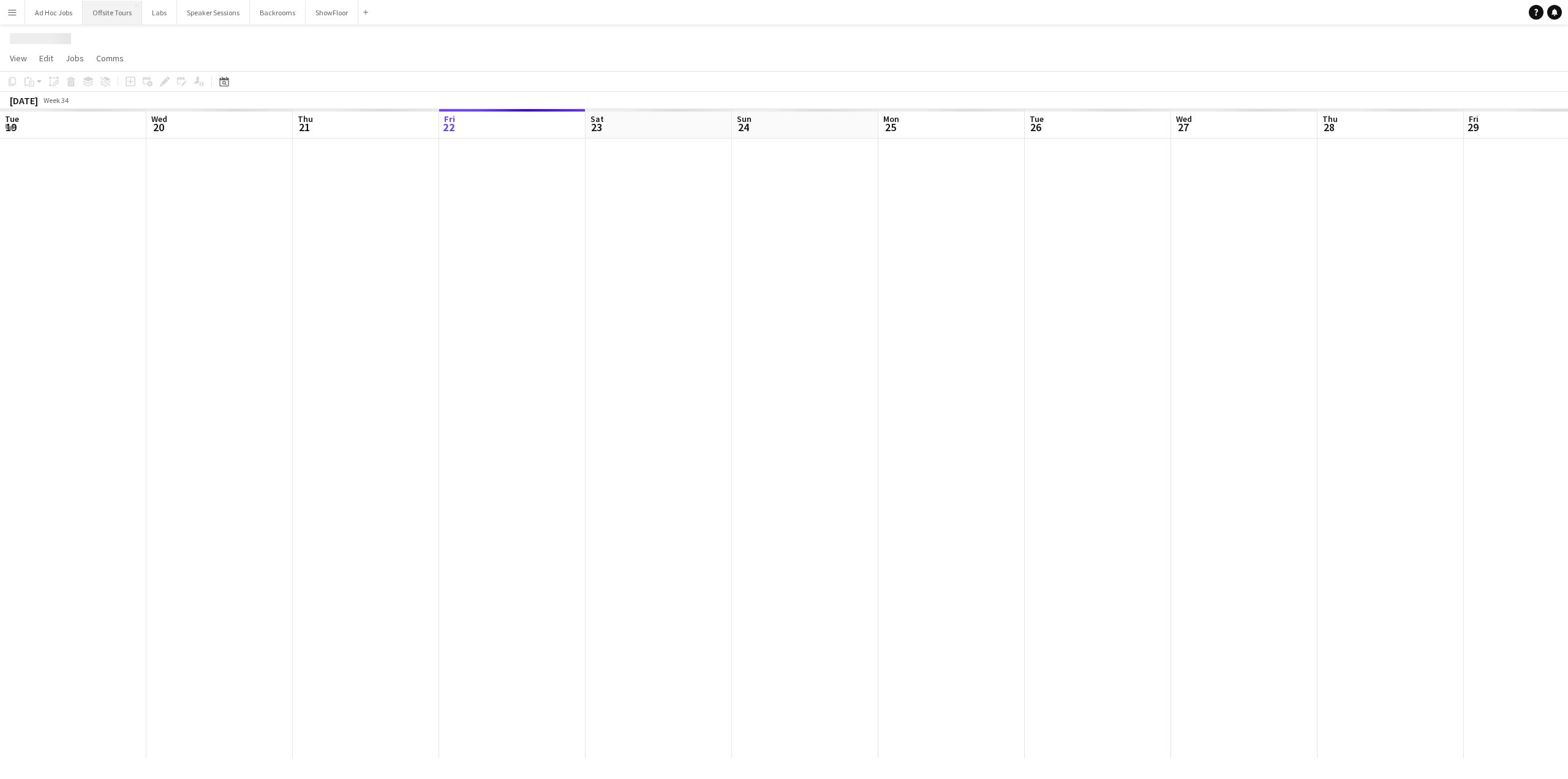
scroll to position [0, 293]
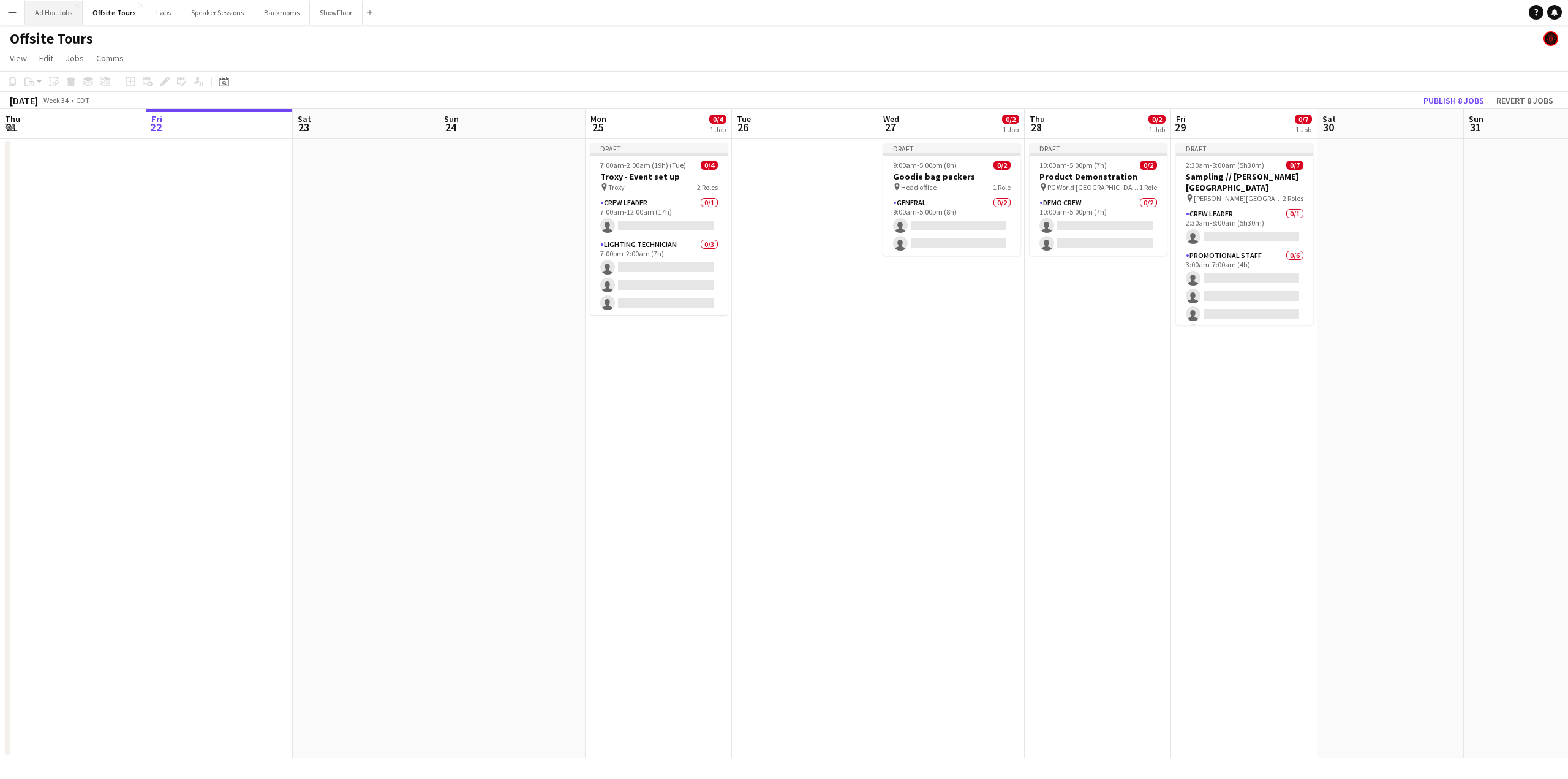
click at [56, 10] on button "Ad Hoc Jobs Close" at bounding box center [54, 13] width 58 height 24
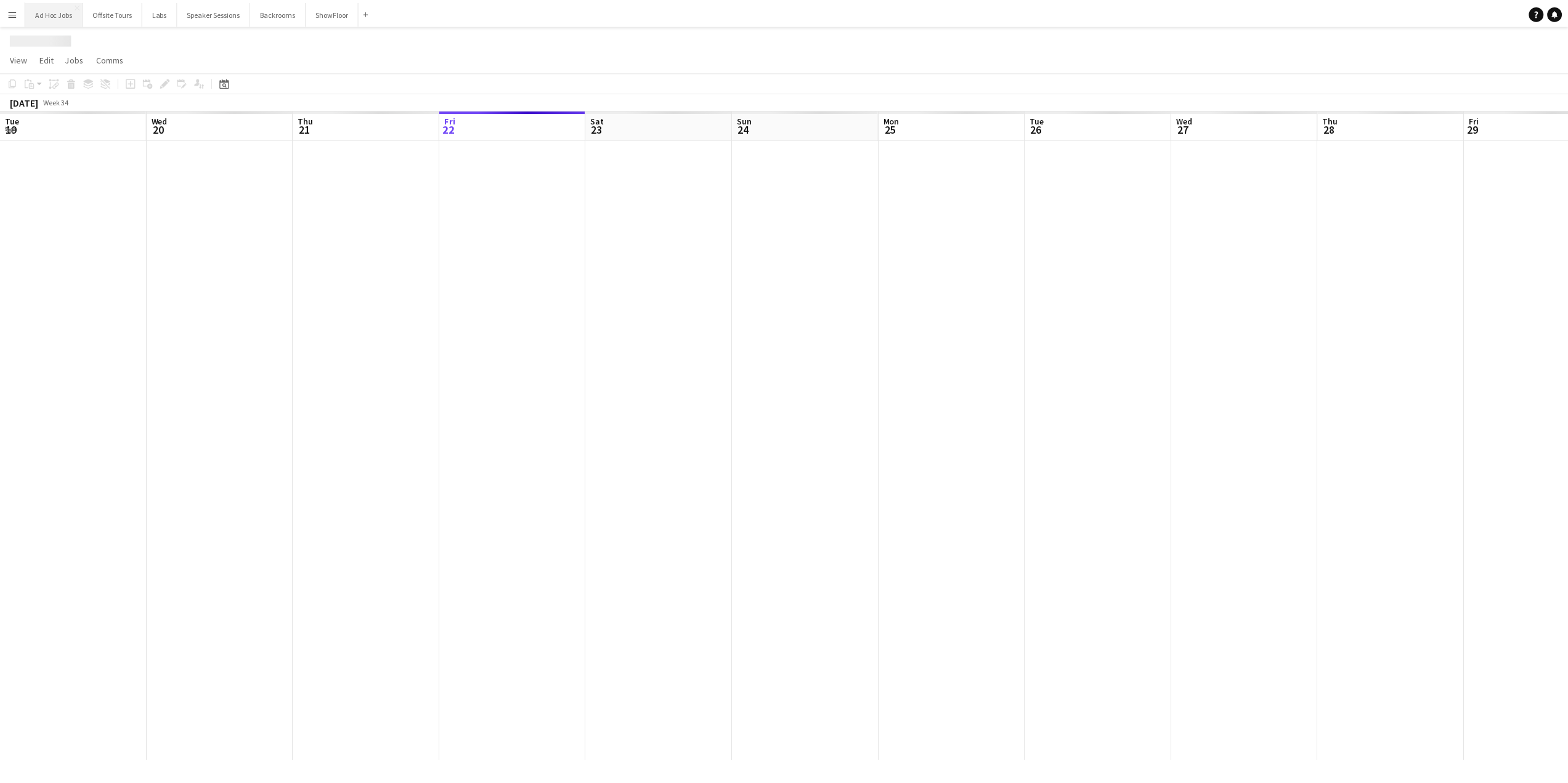
scroll to position [0, 294]
